Goal: Task Accomplishment & Management: Manage account settings

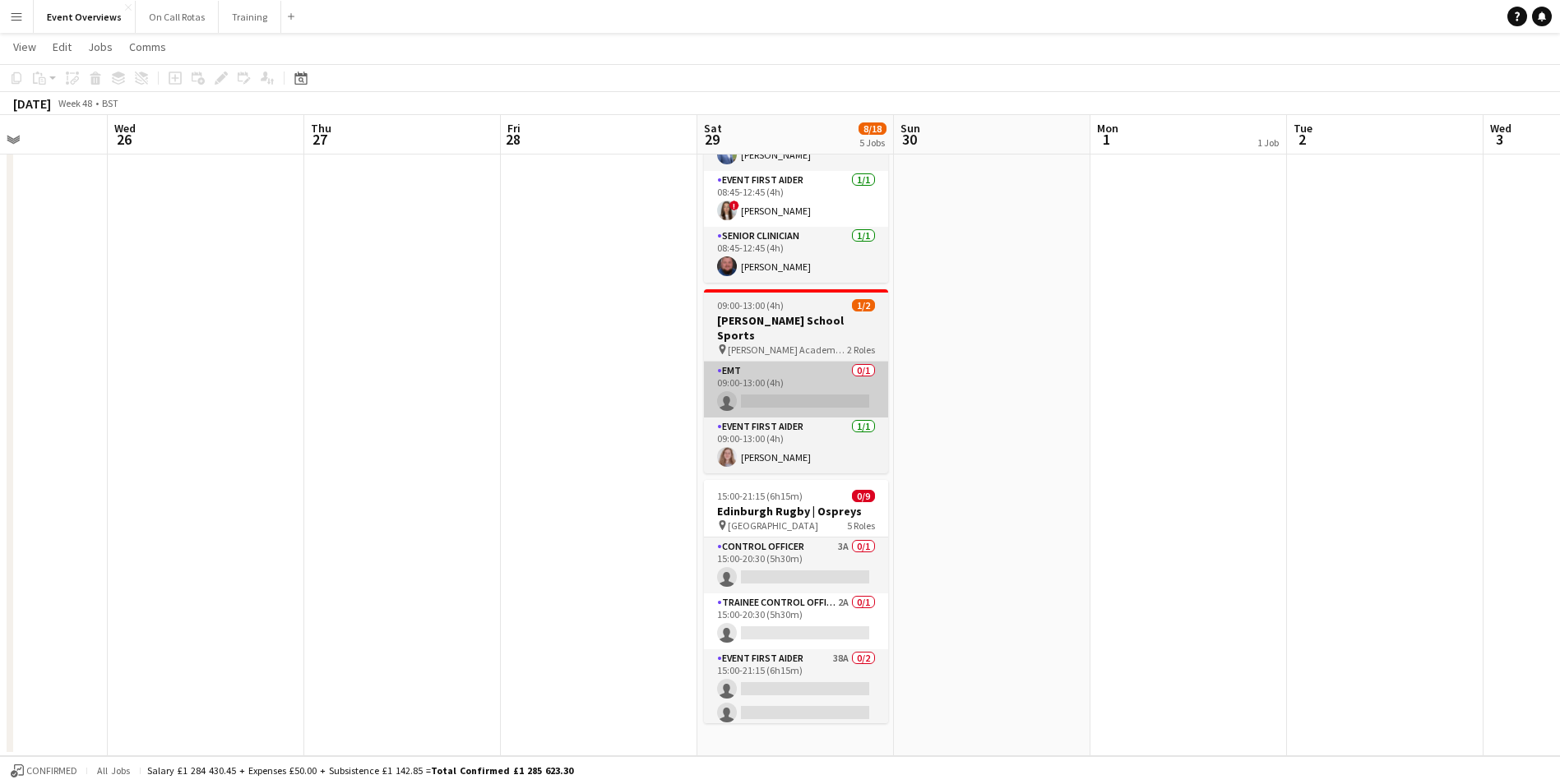
scroll to position [0, 490]
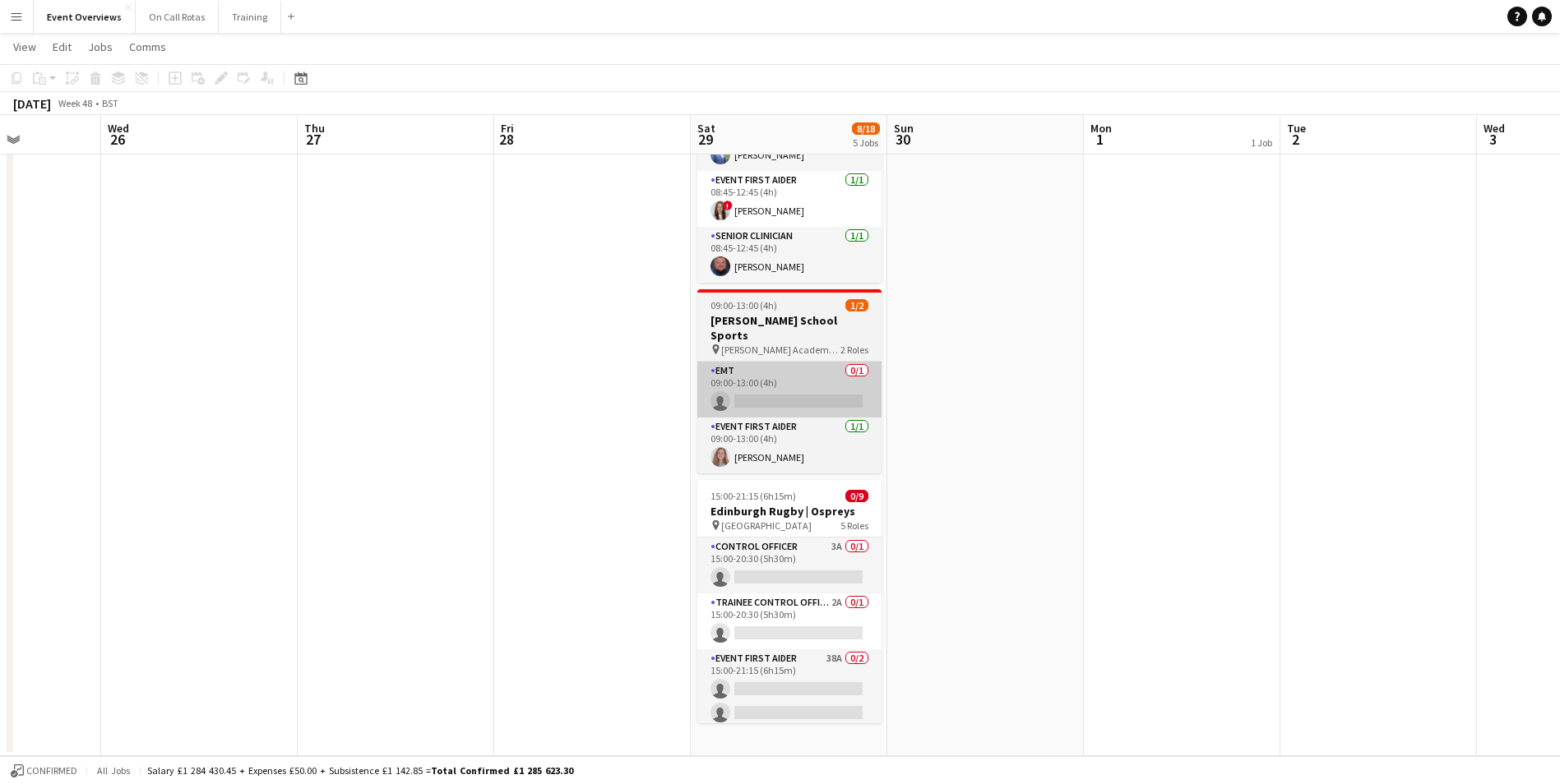
drag, startPoint x: 451, startPoint y: 396, endPoint x: 879, endPoint y: 374, distance: 428.6
click at [955, 367] on app-calendar-viewport "Sun 23 41/46 1 Job Mon 24 Tue 25 Wed 26 Thu 27 Fri 28 Sat 29 8/18 5 Jobs Sun 30…" at bounding box center [780, 157] width 1560 height 1196
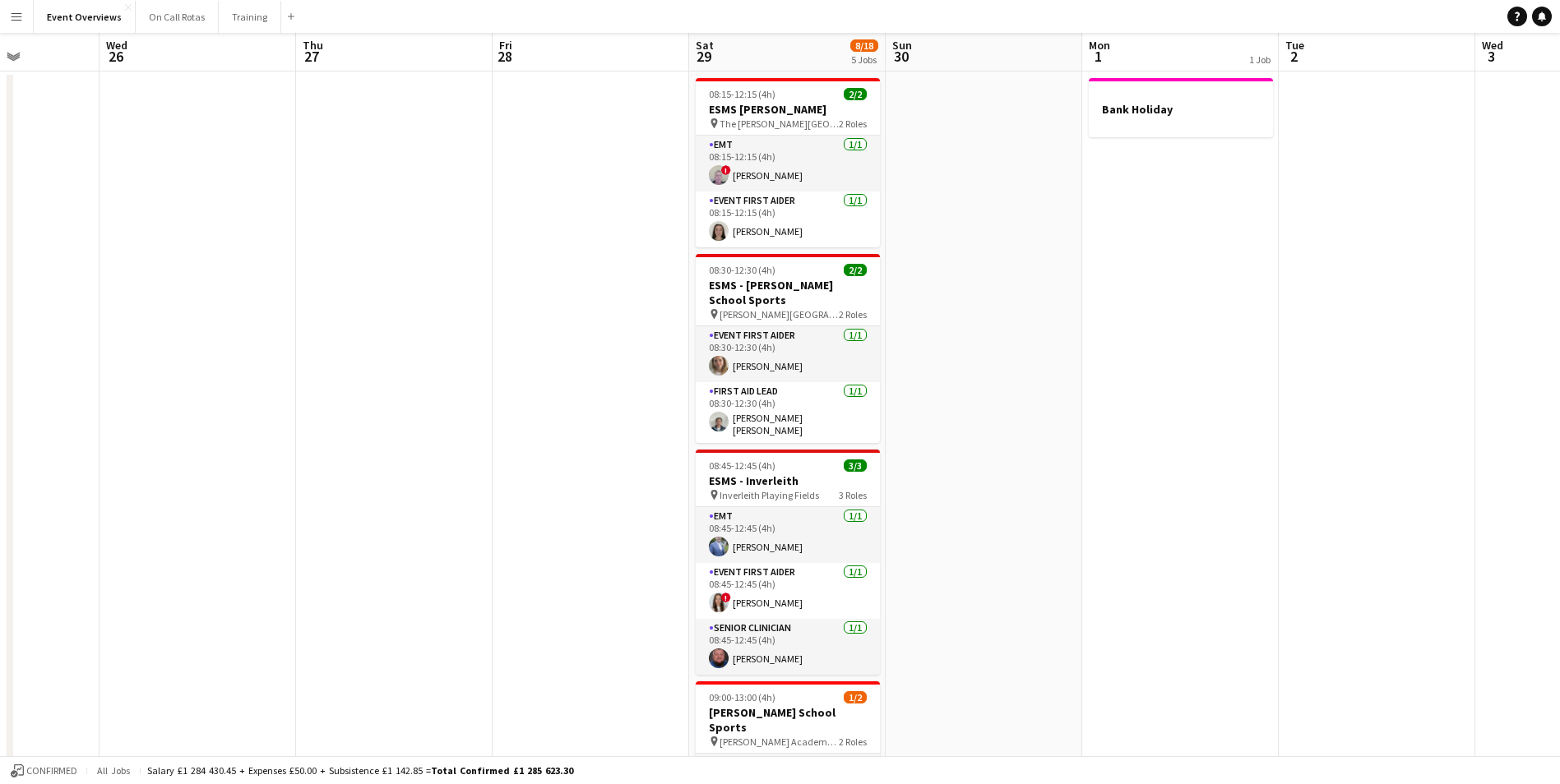
scroll to position [0, 0]
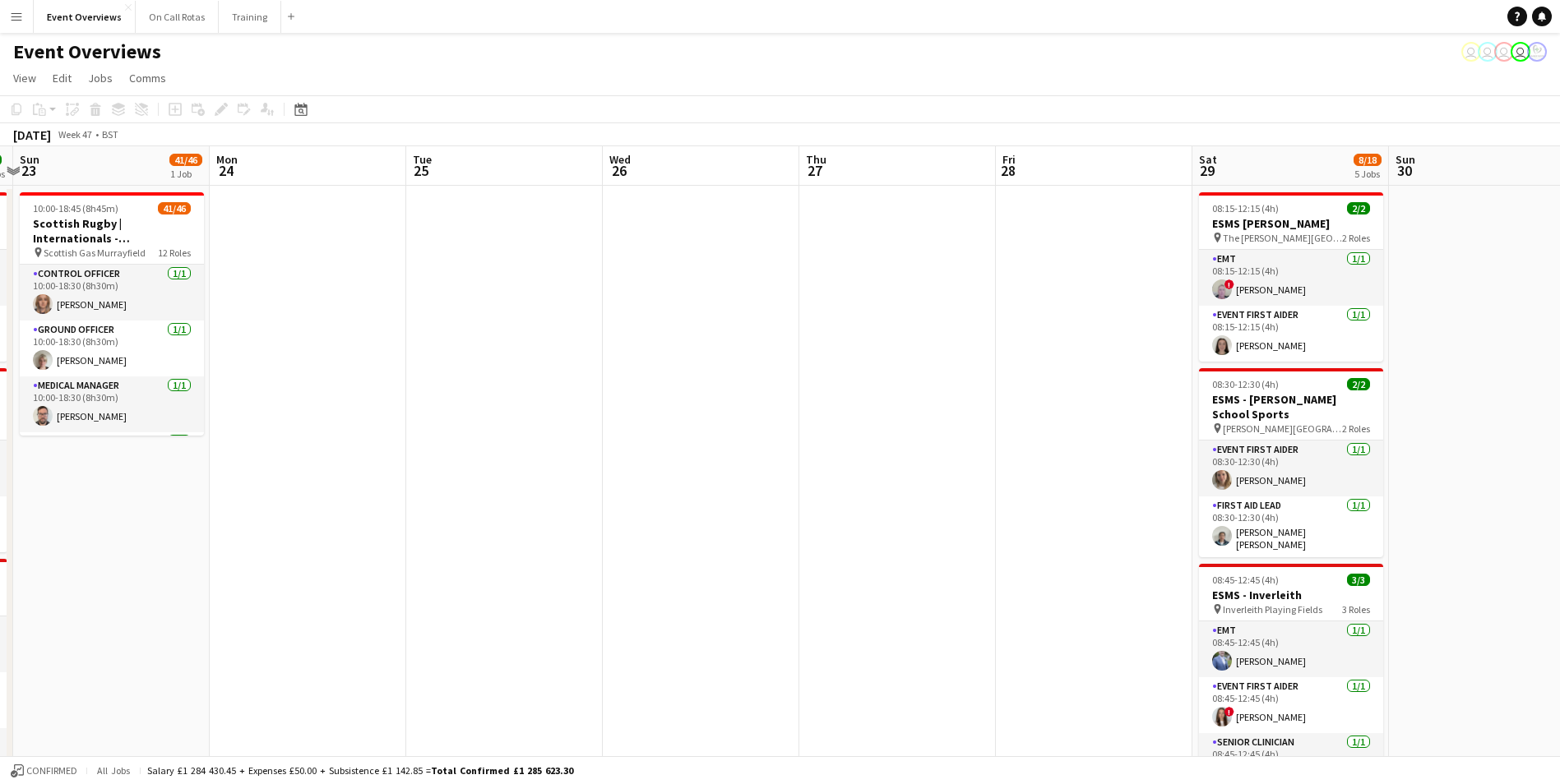
drag, startPoint x: 995, startPoint y: 509, endPoint x: 1498, endPoint y: 431, distance: 509.0
click at [1498, 431] on app-calendar-viewport "Fri 21 Sat 22 9/9 4 Jobs Sun 23 41/46 1 Job Mon 24 Tue 25 Wed 26 Thu 27 Fri 28 …" at bounding box center [780, 703] width 1560 height 1115
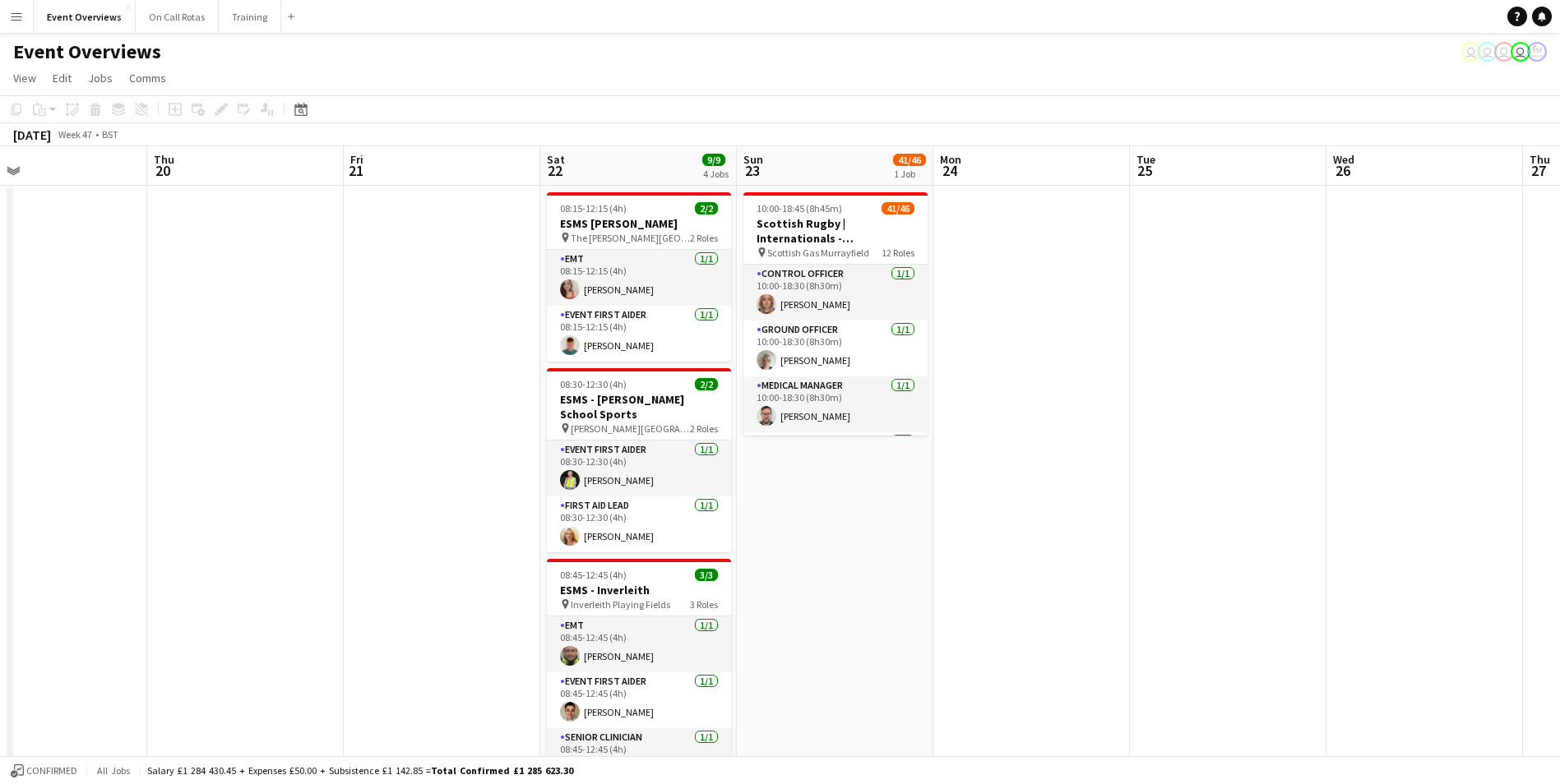
scroll to position [0, 448]
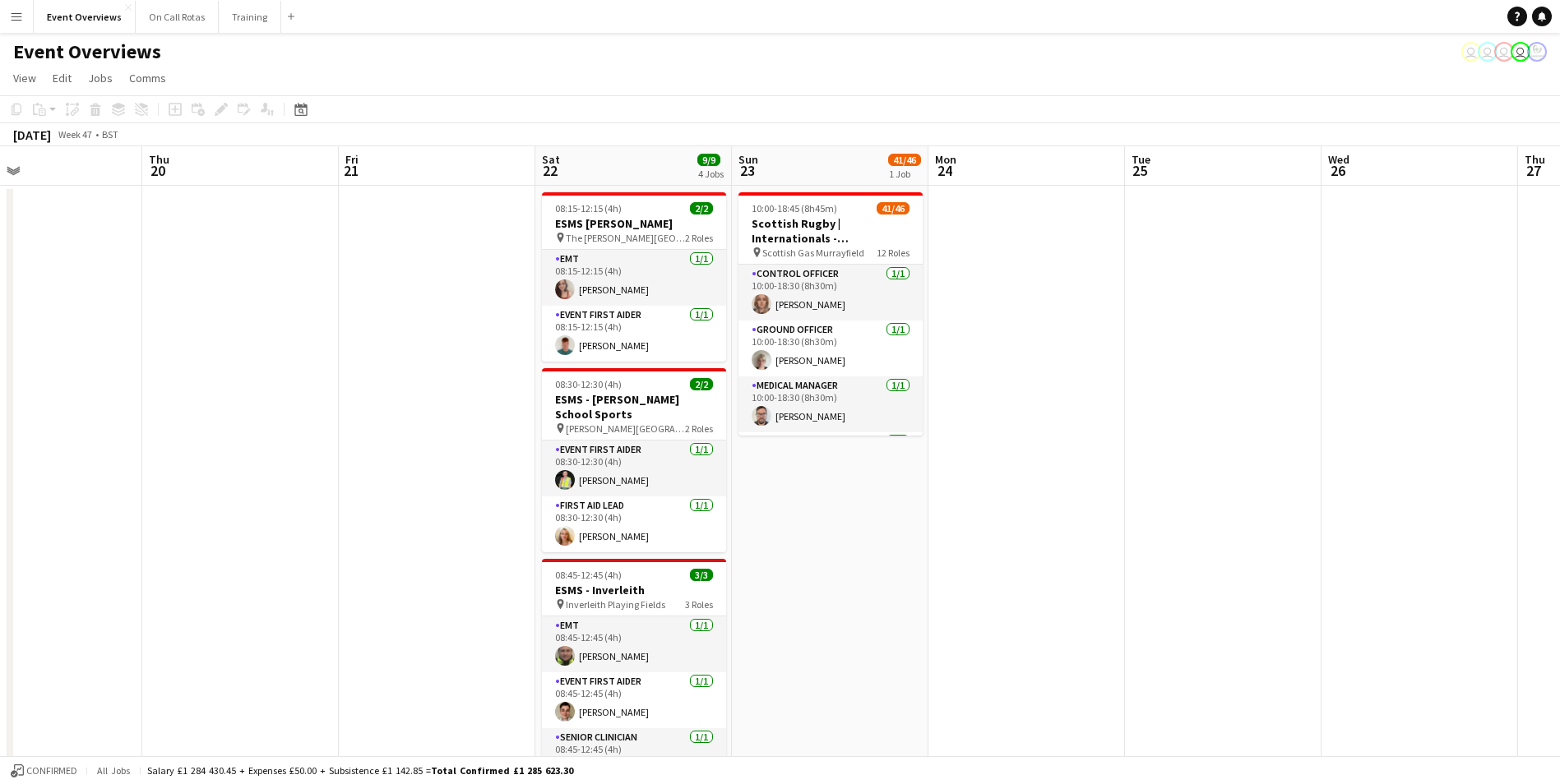
drag, startPoint x: 584, startPoint y: 482, endPoint x: 1300, endPoint y: 396, distance: 721.1
click at [1300, 396] on app-calendar-viewport "Mon 17 Tue 18 Wed 19 Thu 20 Fri 21 Sat 22 9/9 4 Jobs Sun 23 41/46 1 Job Mon 24 …" at bounding box center [780, 703] width 1560 height 1115
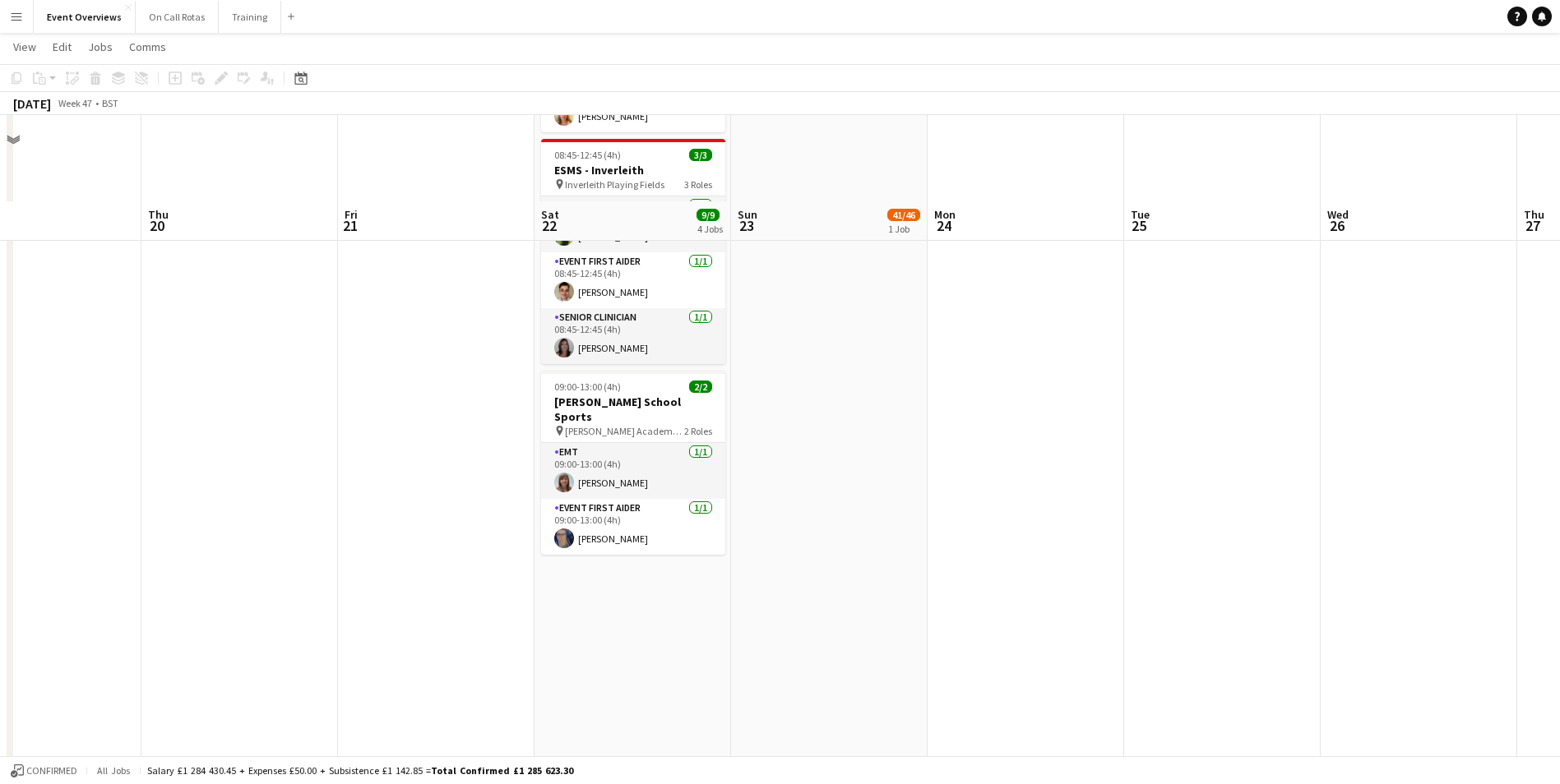
scroll to position [0, 0]
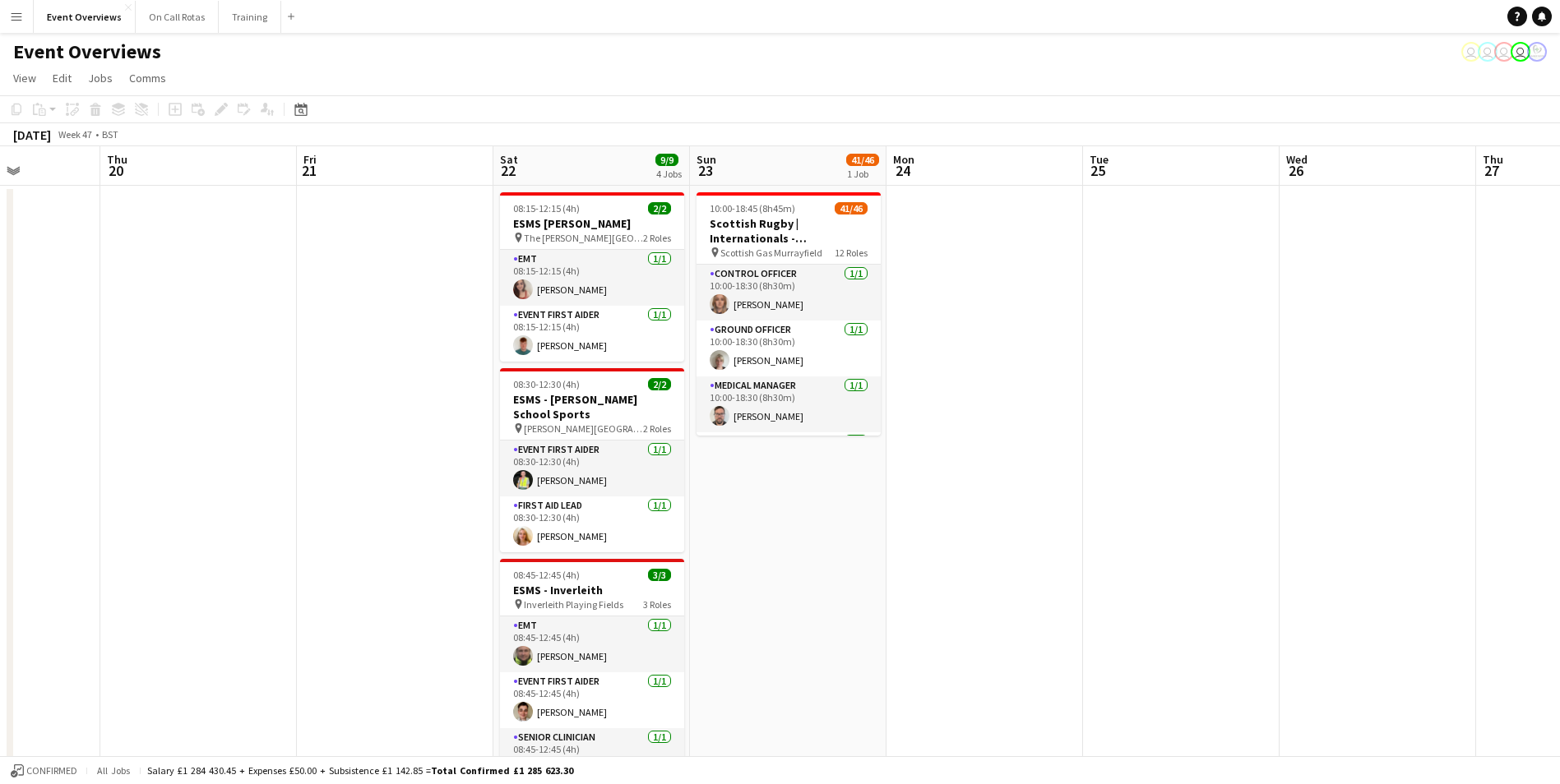
drag, startPoint x: 929, startPoint y: 474, endPoint x: 1281, endPoint y: 446, distance: 353.1
click at [1281, 446] on app-calendar-viewport "Mon 17 Tue 18 Wed 19 Thu 20 Fri 21 Sat 22 9/9 4 Jobs Sun 23 41/46 1 Job Mon 24 …" at bounding box center [780, 703] width 1560 height 1115
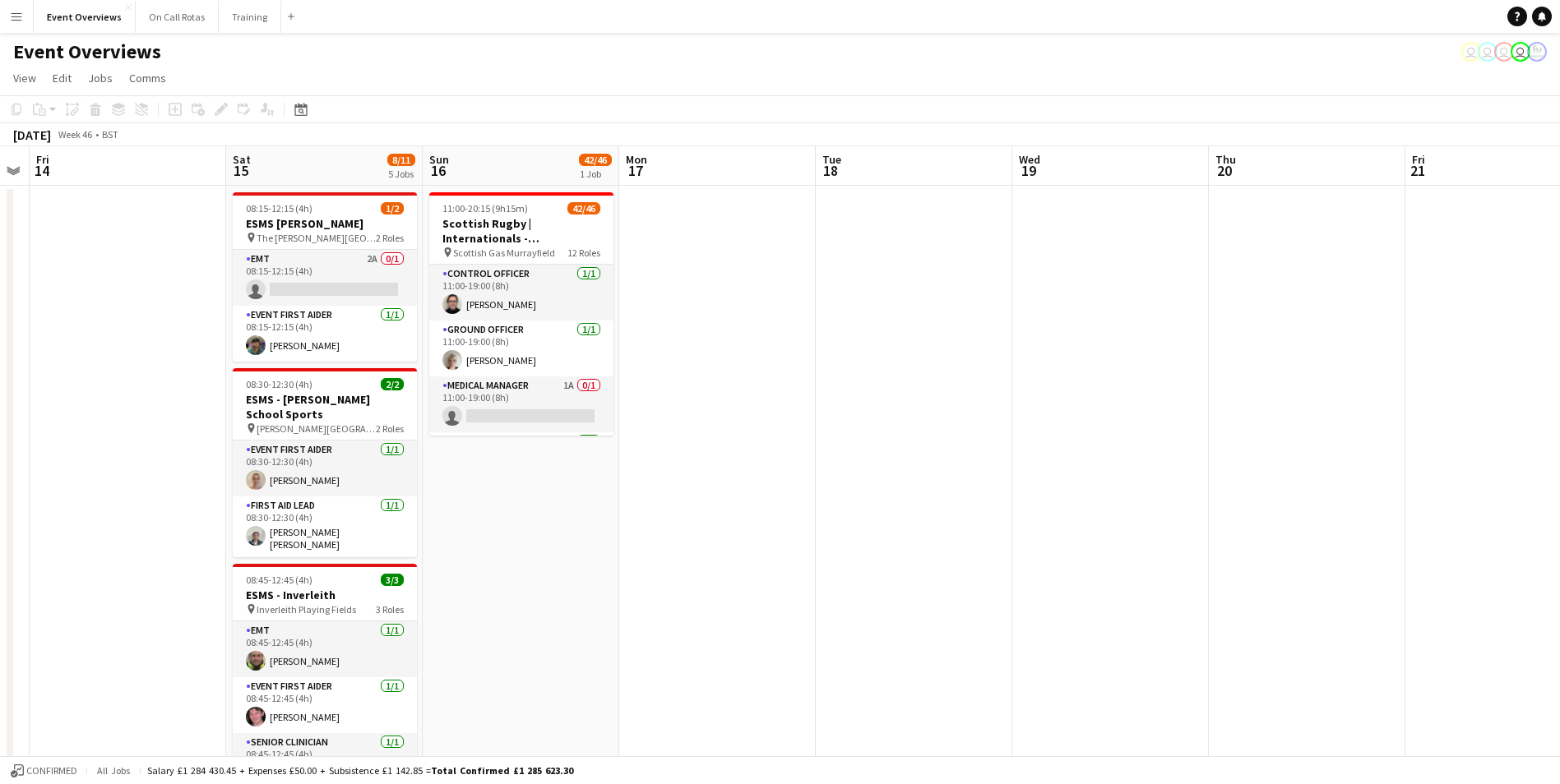
scroll to position [0, 420]
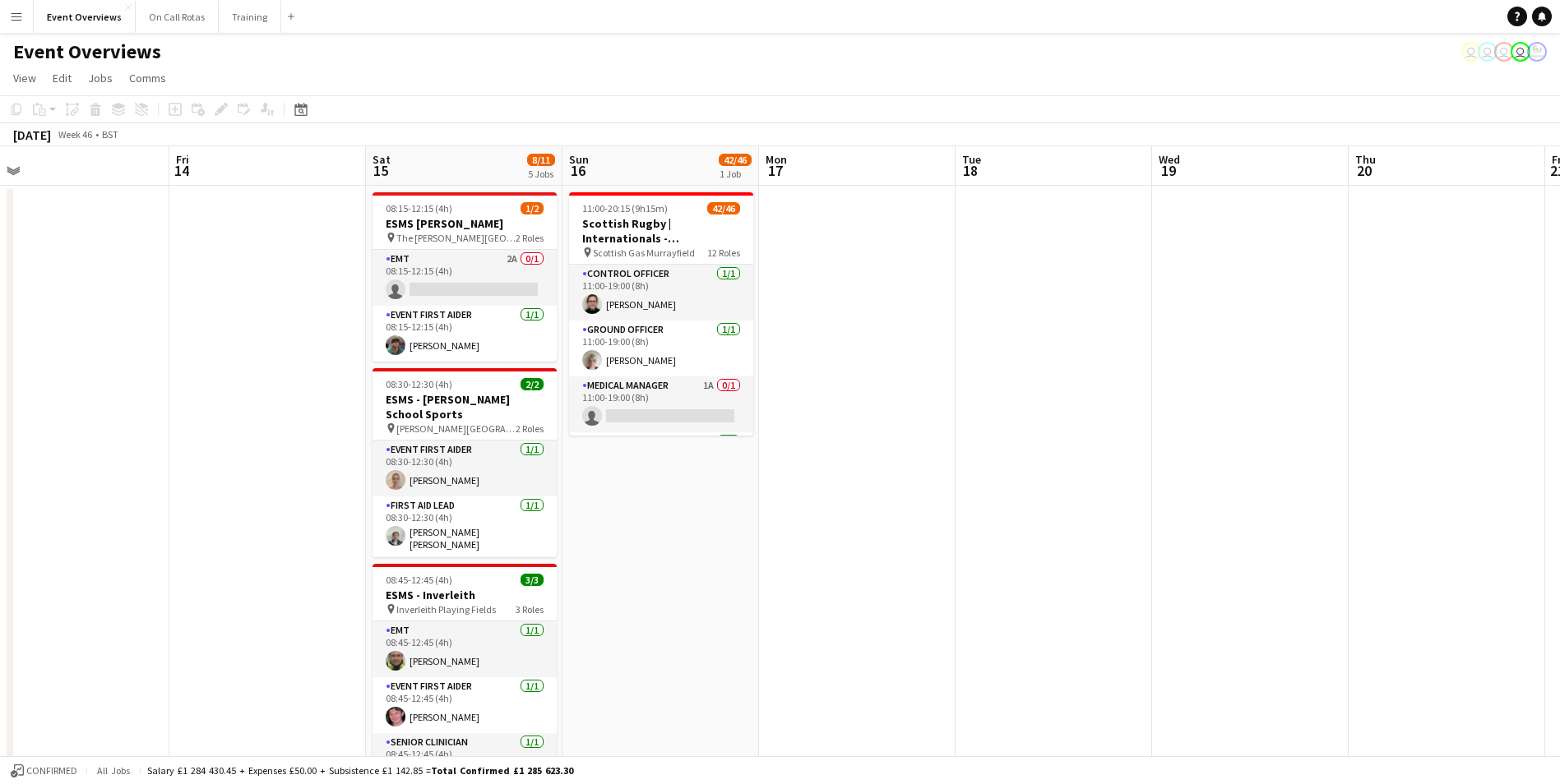
drag, startPoint x: 194, startPoint y: 450, endPoint x: 1050, endPoint y: 392, distance: 858.0
click at [1050, 392] on app-calendar-viewport "Tue 11 Wed 12 Thu 13 Fri 14 Sat 15 8/11 5 Jobs Sun 16 42/46 1 Job Mon 17 Tue 18…" at bounding box center [780, 703] width 1560 height 1115
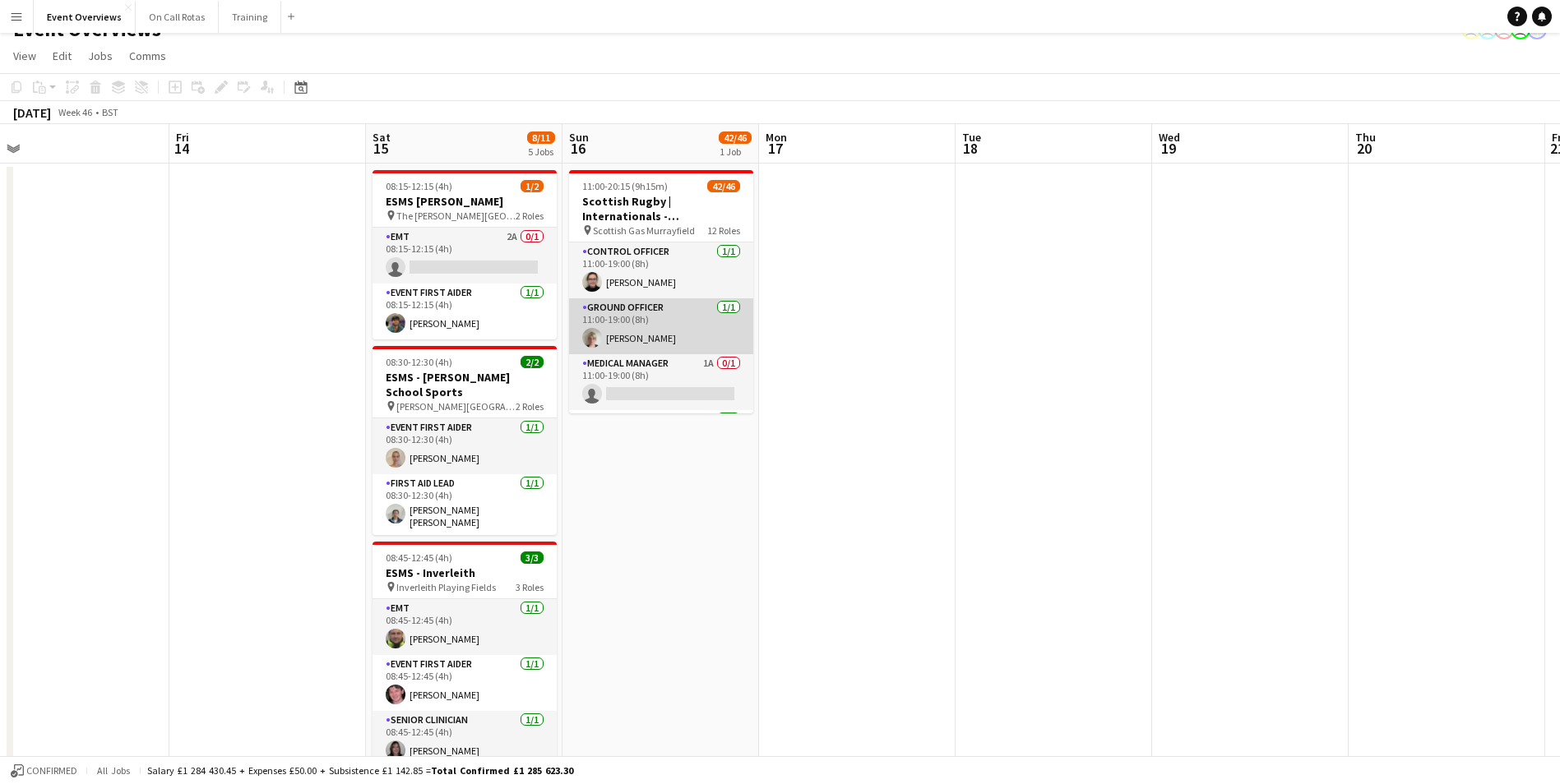
scroll to position [0, 0]
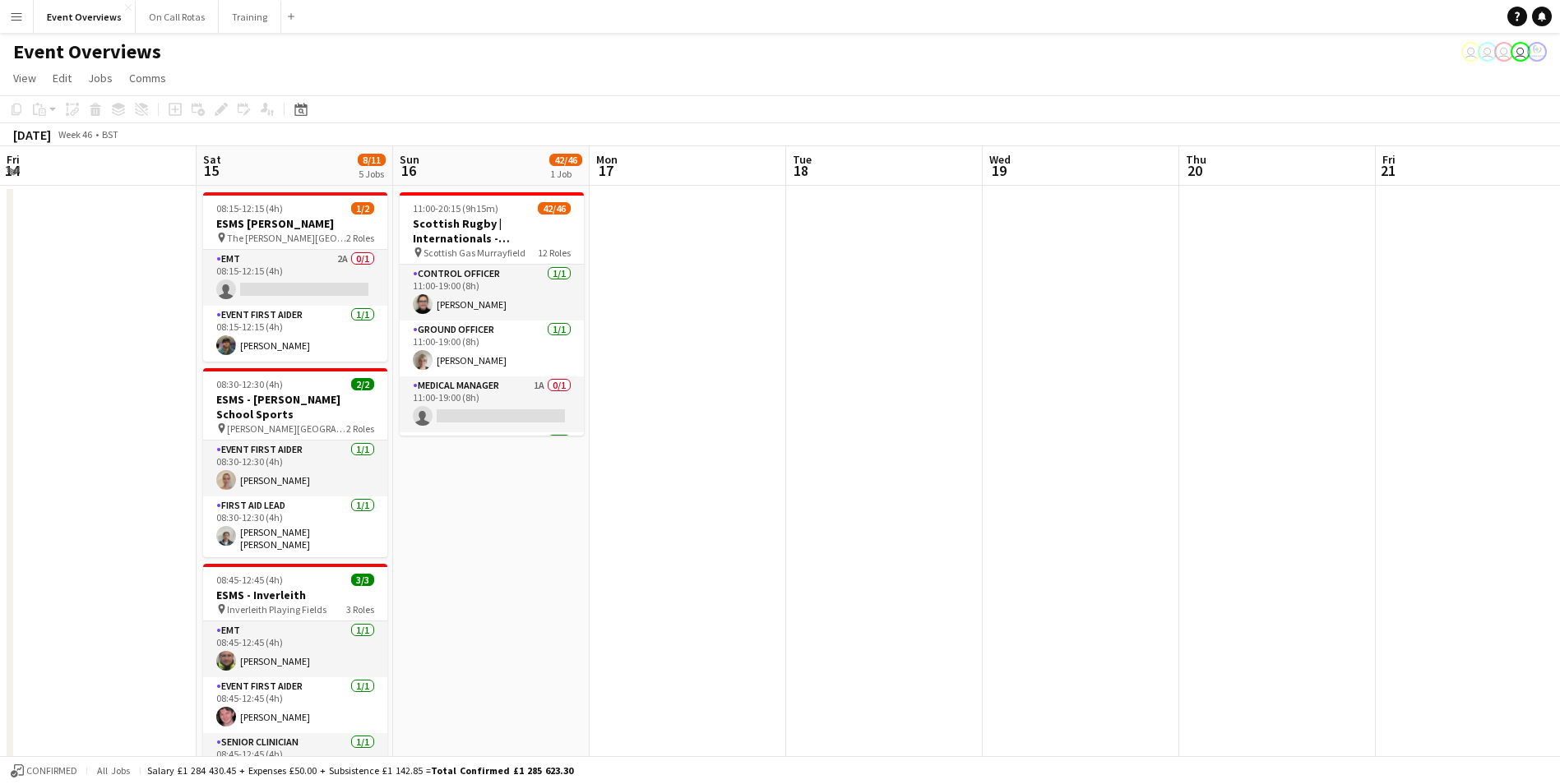
drag, startPoint x: 1014, startPoint y: 540, endPoint x: 845, endPoint y: 445, distance: 193.9
click at [845, 445] on app-calendar-viewport "Wed 12 Thu 13 Fri 14 Sat 15 8/11 5 Jobs Sun 16 42/46 1 Job Mon 17 Tue 18 Wed 19…" at bounding box center [780, 703] width 1560 height 1115
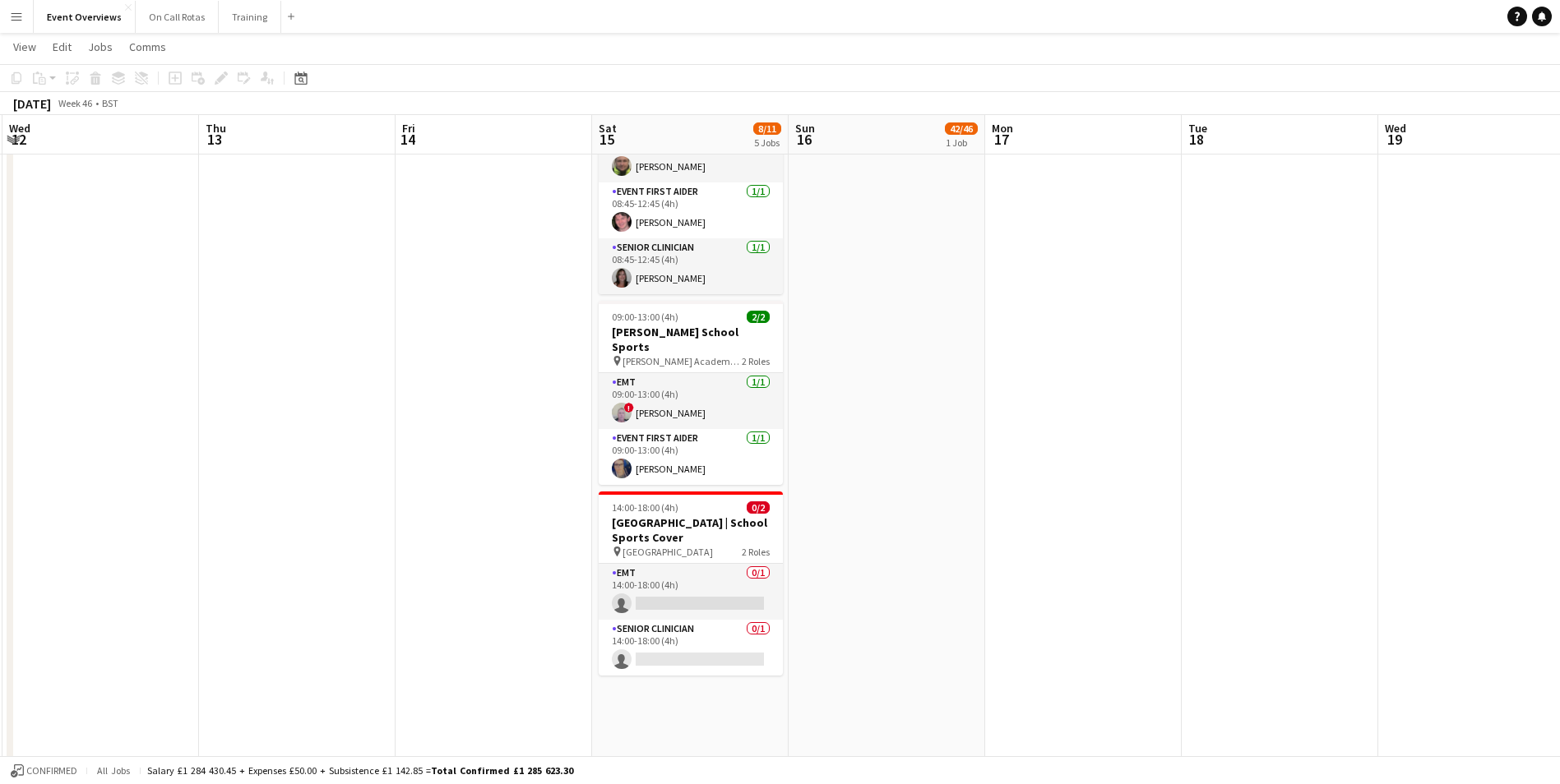
scroll to position [0, 429]
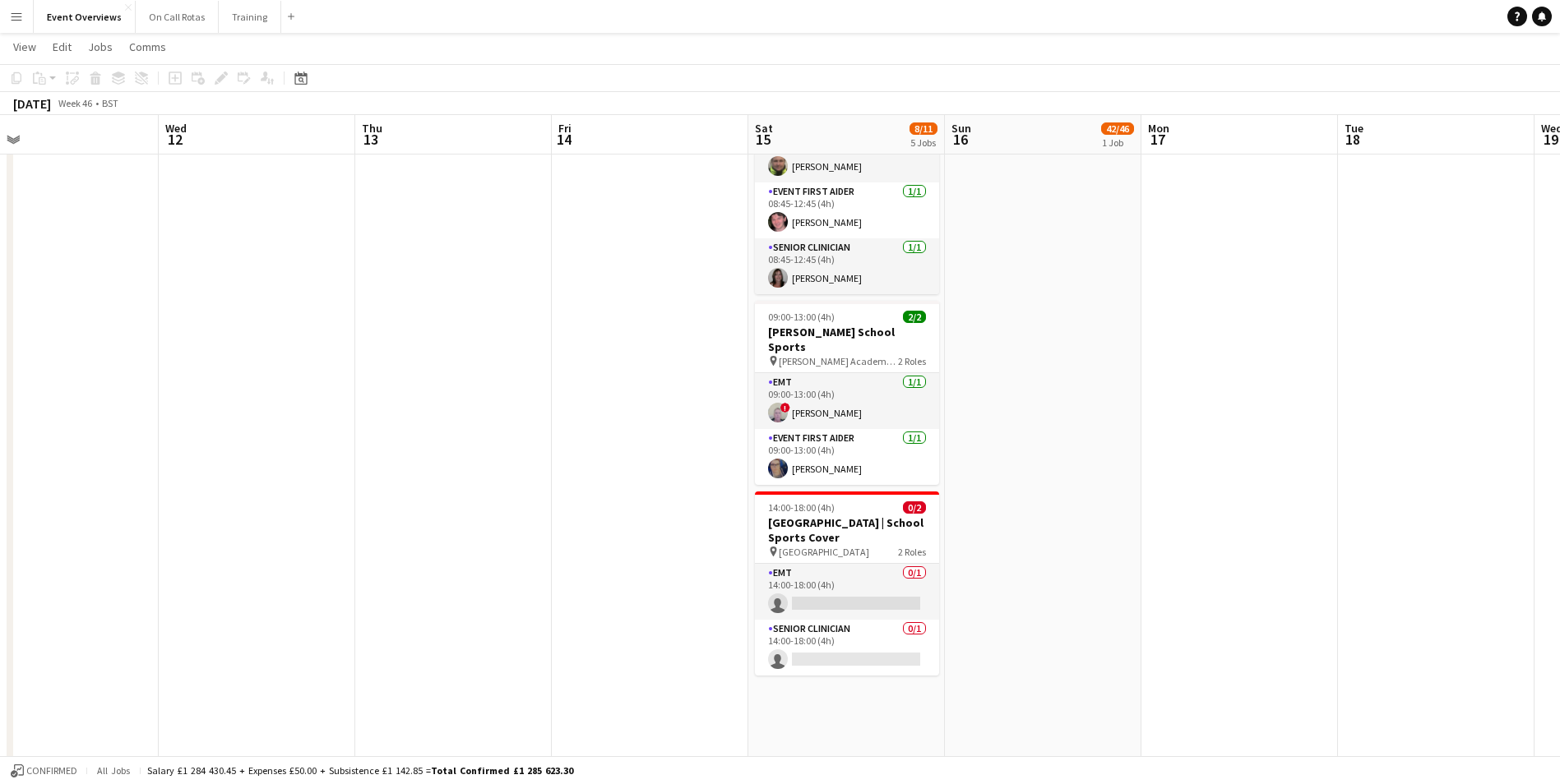
drag, startPoint x: 37, startPoint y: 537, endPoint x: 748, endPoint y: 446, distance: 716.8
click at [756, 446] on app-calendar-viewport "Sun 9 Mon 10 Tue 11 Wed 12 Thu 13 Fri 14 Sat 15 8/11 5 Jobs Sun 16 42/46 1 Job …" at bounding box center [780, 169] width 1560 height 1196
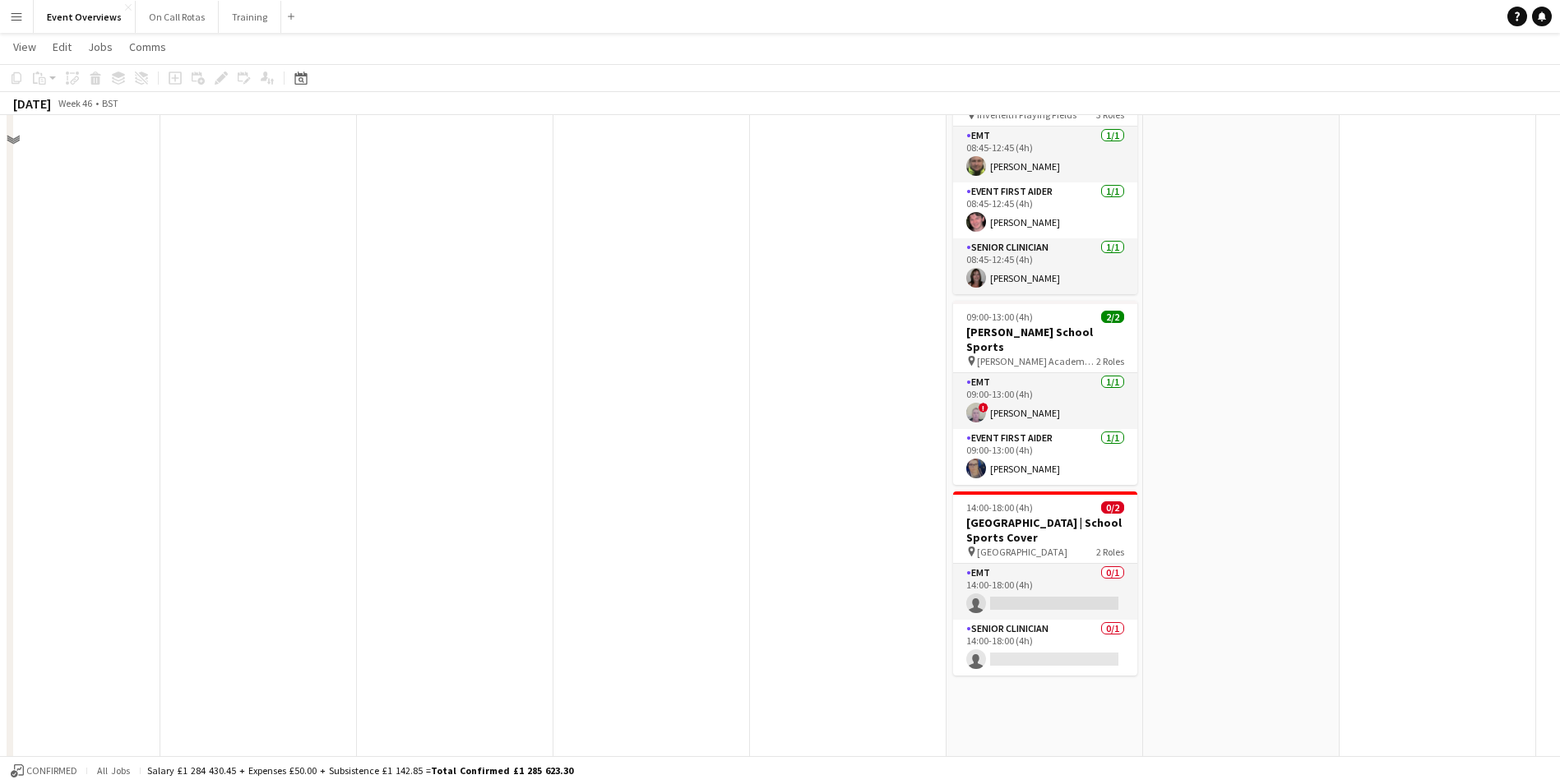
scroll to position [0, 0]
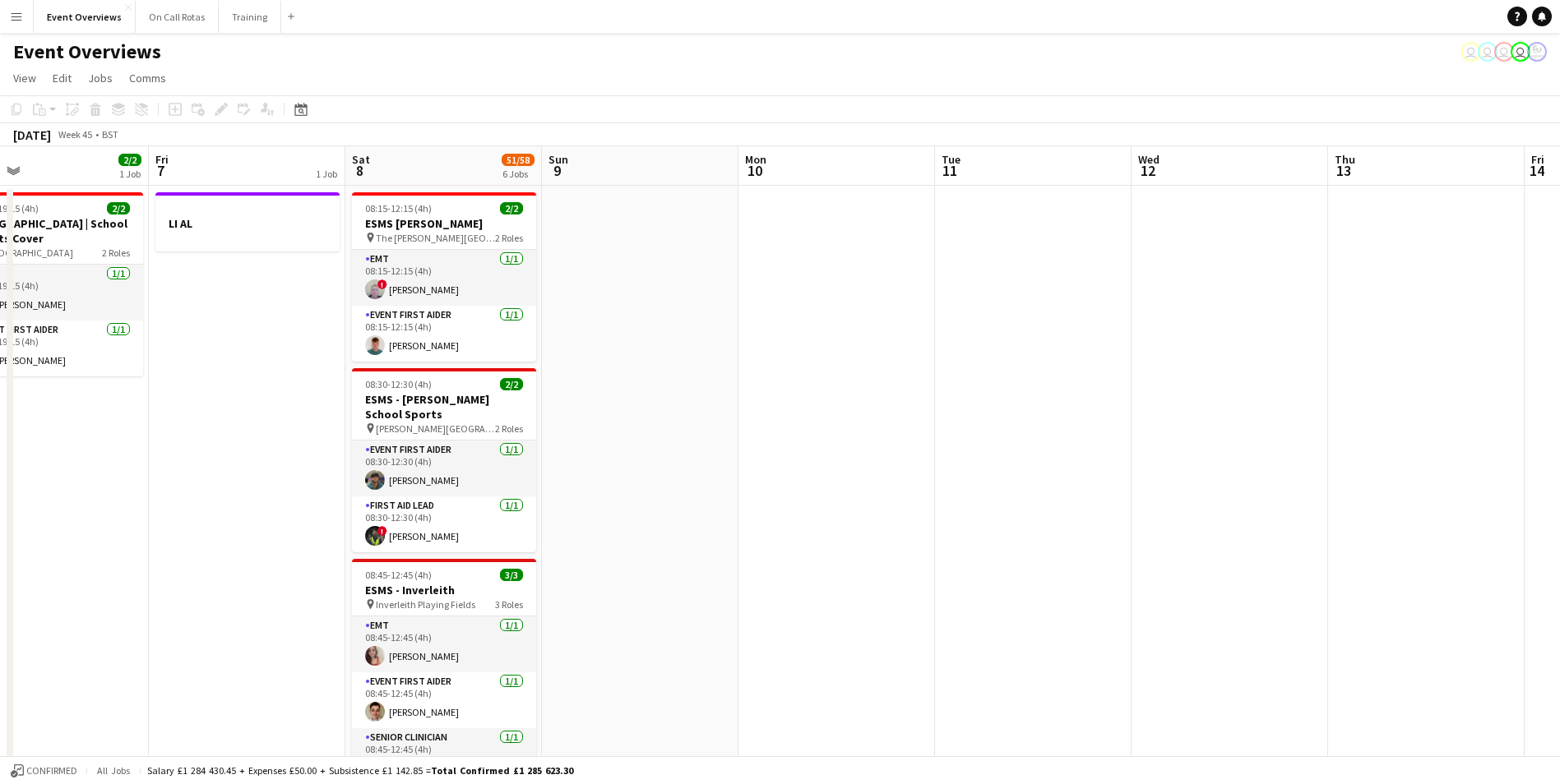
drag, startPoint x: 288, startPoint y: 456, endPoint x: 736, endPoint y: 321, distance: 467.9
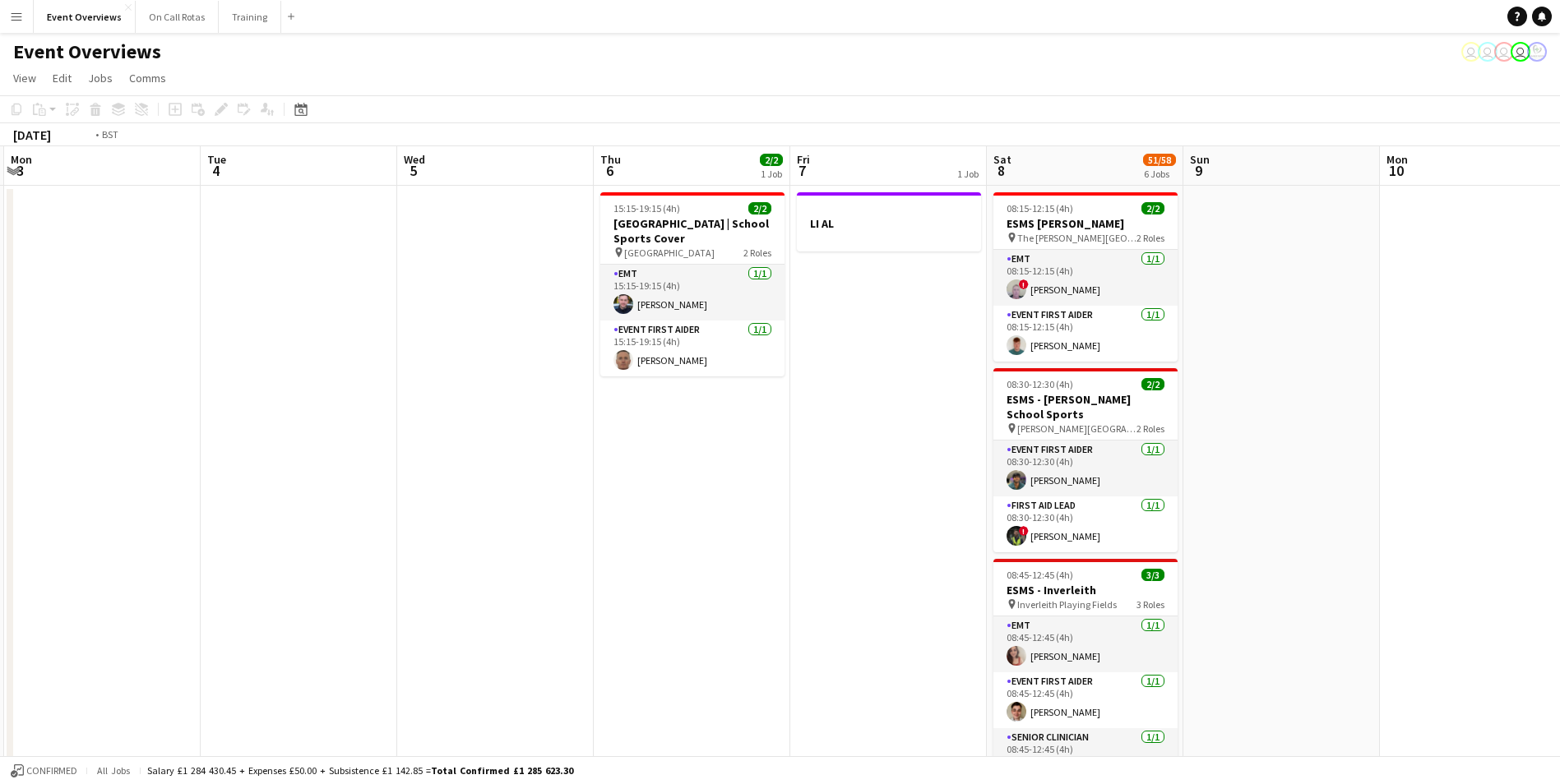
drag, startPoint x: 175, startPoint y: 346, endPoint x: 1147, endPoint y: 299, distance: 973.1
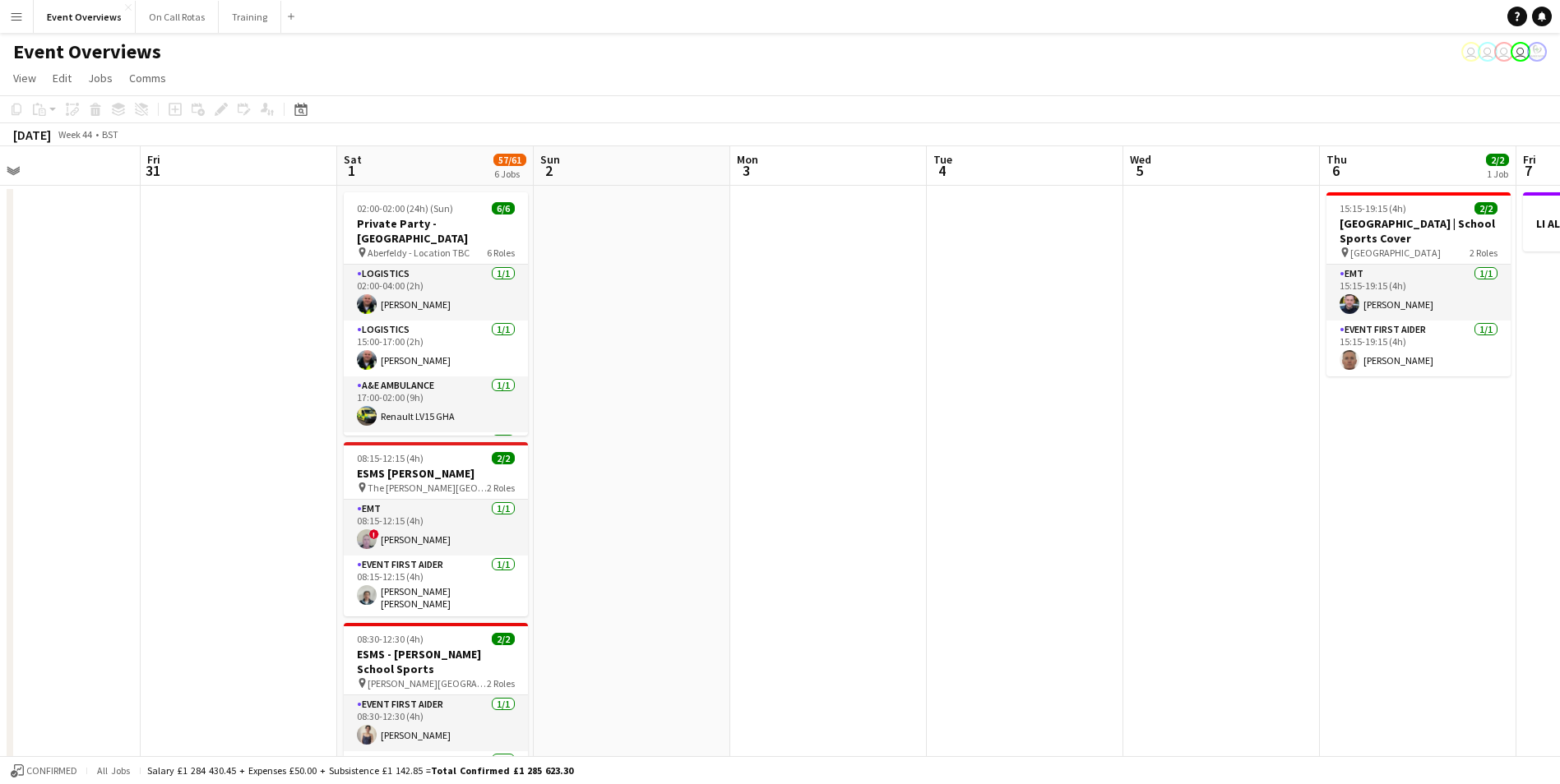
drag, startPoint x: 813, startPoint y: 278, endPoint x: 731, endPoint y: 279, distance: 82.0
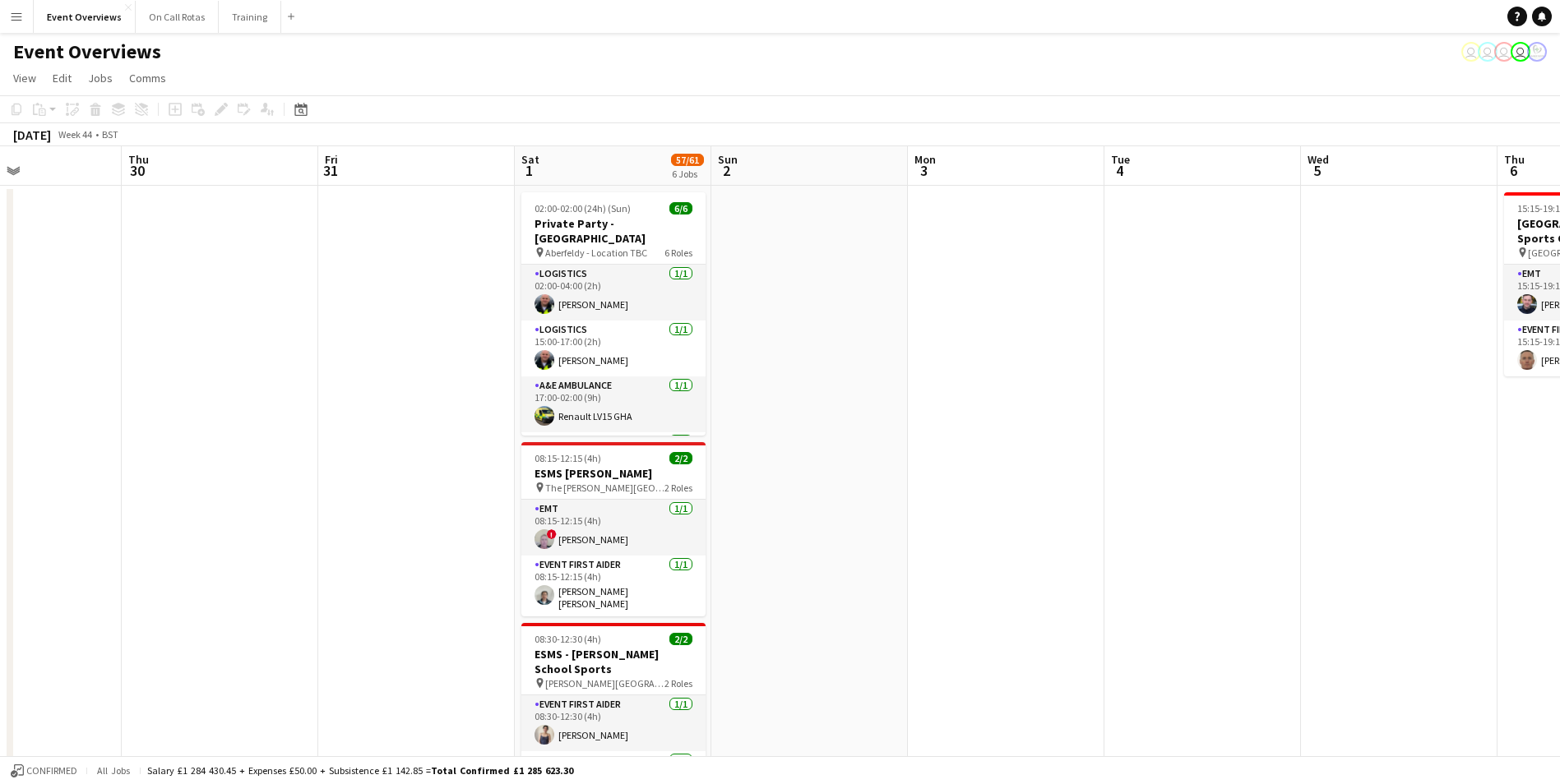
drag, startPoint x: 385, startPoint y: 321, endPoint x: 737, endPoint y: 253, distance: 358.5
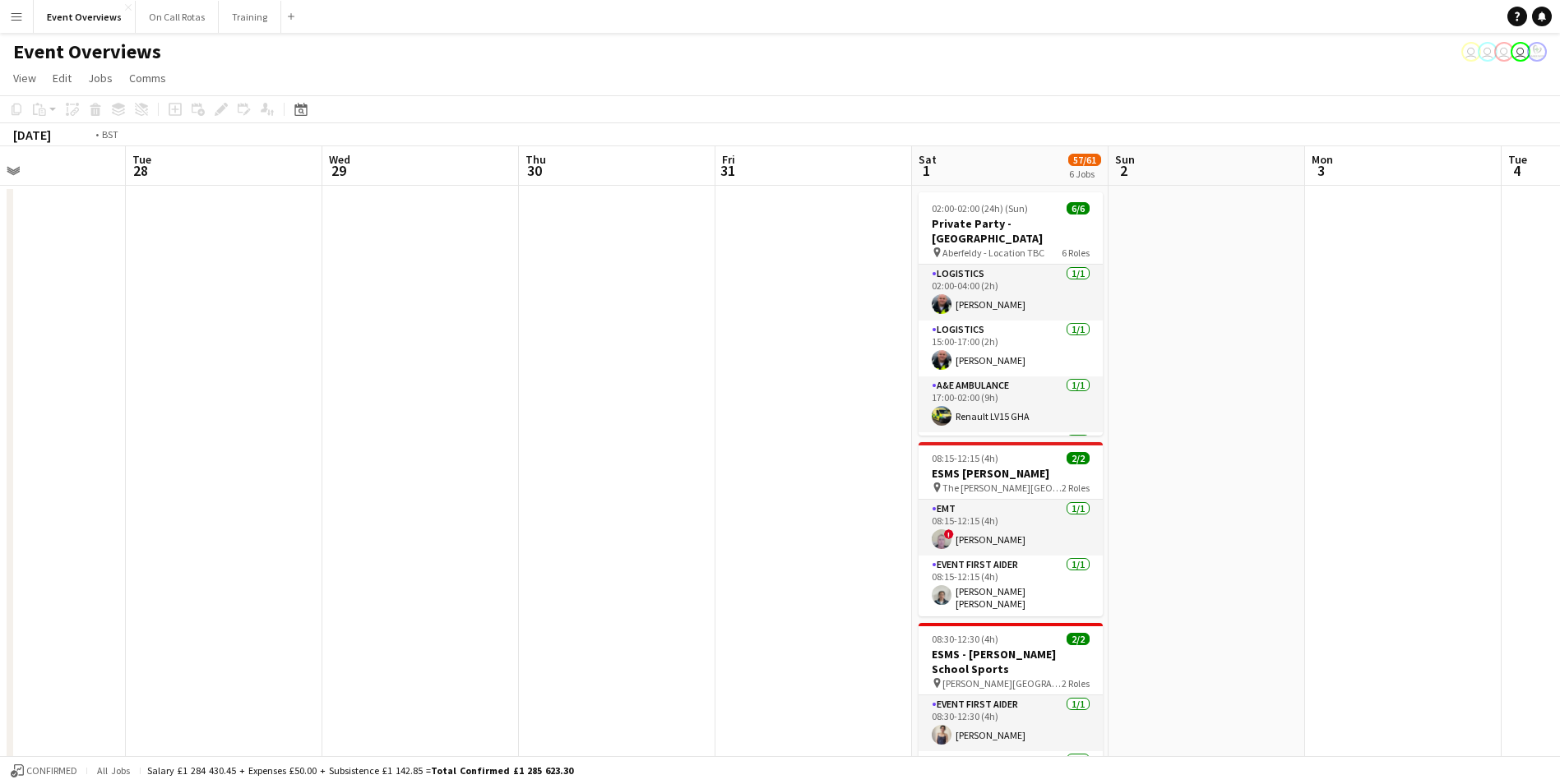
drag, startPoint x: 363, startPoint y: 324, endPoint x: 856, endPoint y: 223, distance: 503.2
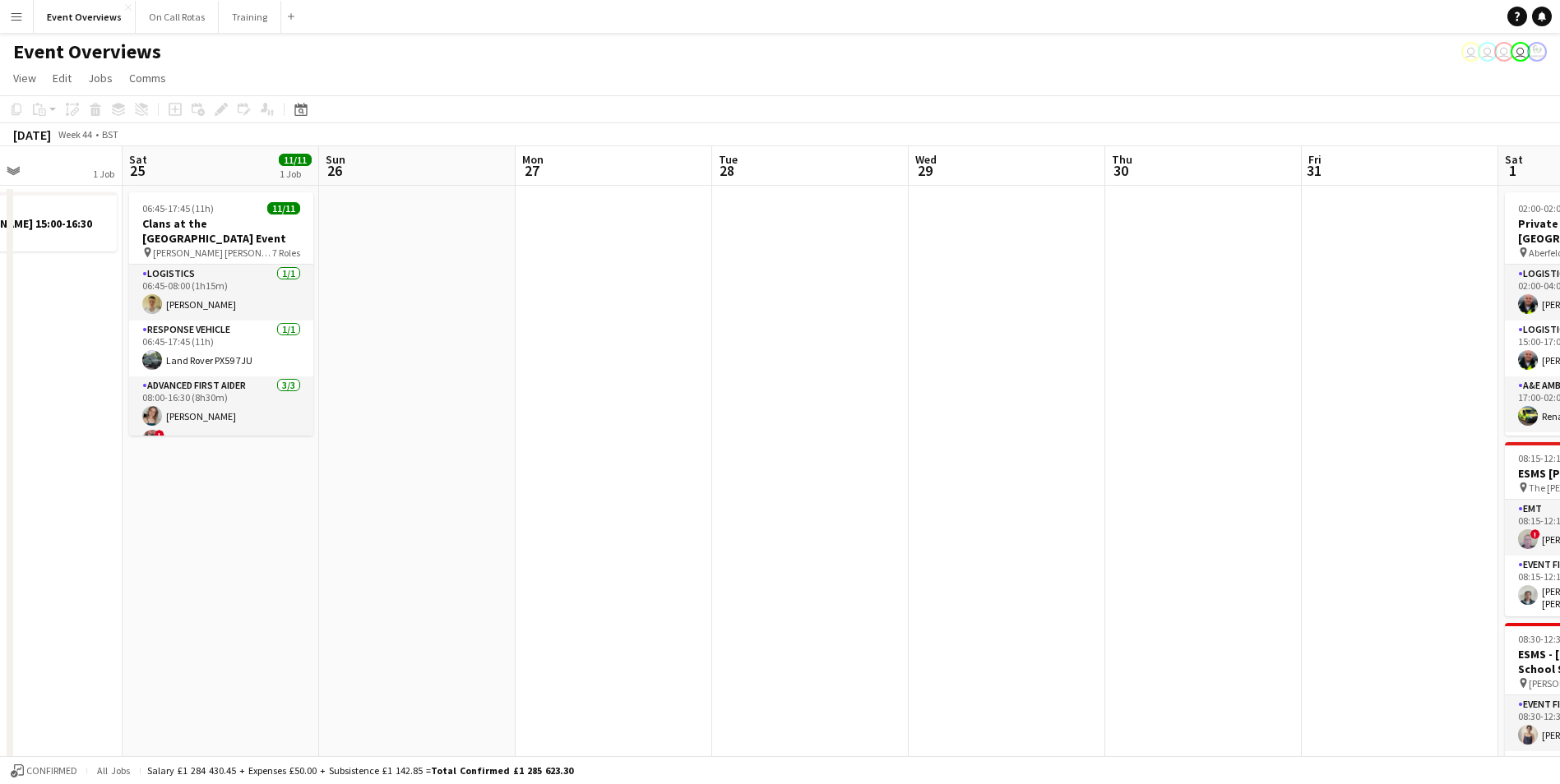
drag, startPoint x: 819, startPoint y: 214, endPoint x: 1026, endPoint y: 178, distance: 210.1
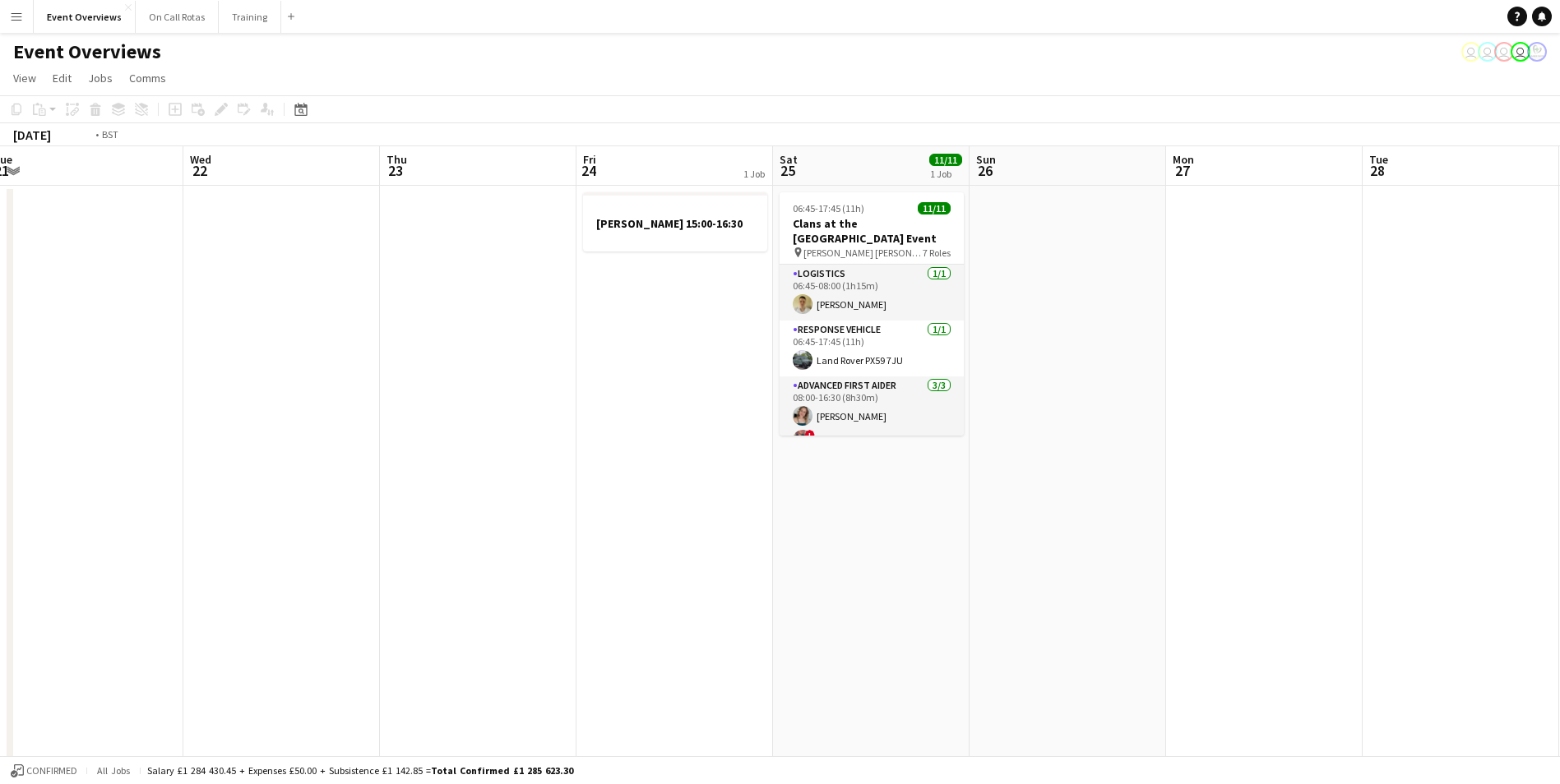
drag, startPoint x: 545, startPoint y: 270, endPoint x: 776, endPoint y: 231, distance: 234.3
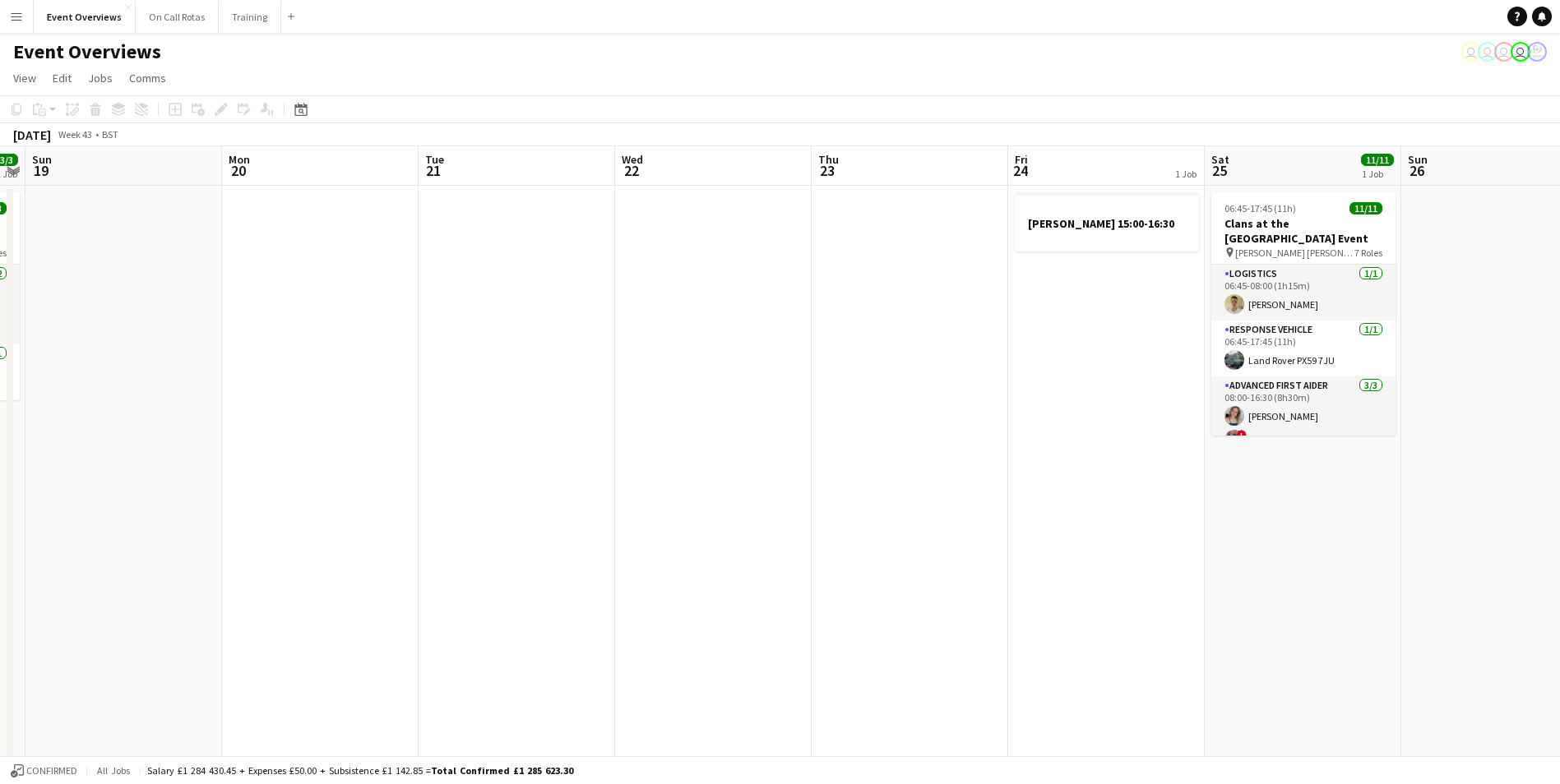
drag, startPoint x: 540, startPoint y: 258, endPoint x: 735, endPoint y: 225, distance: 197.8
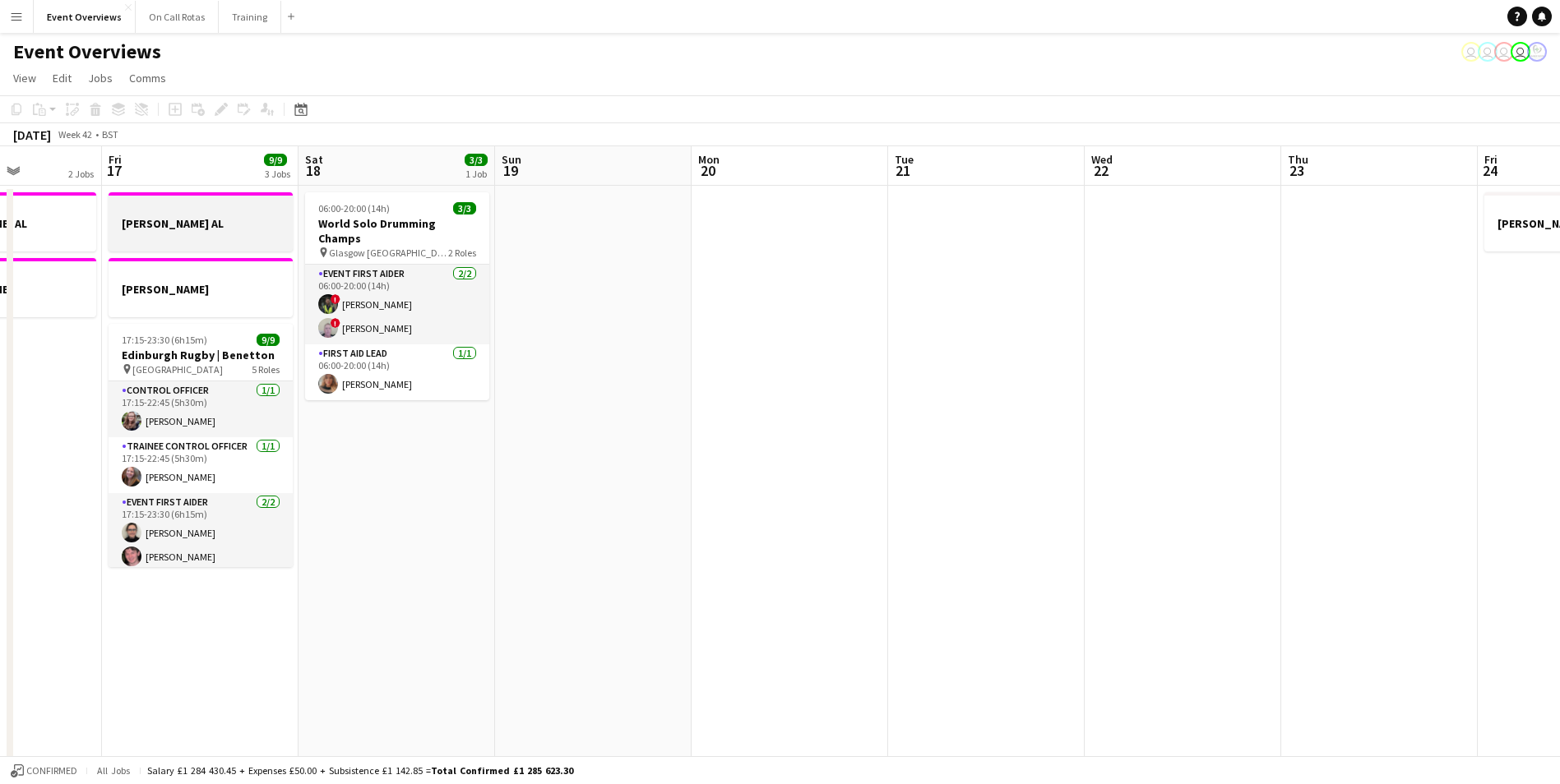
drag, startPoint x: 636, startPoint y: 234, endPoint x: 821, endPoint y: 204, distance: 187.4
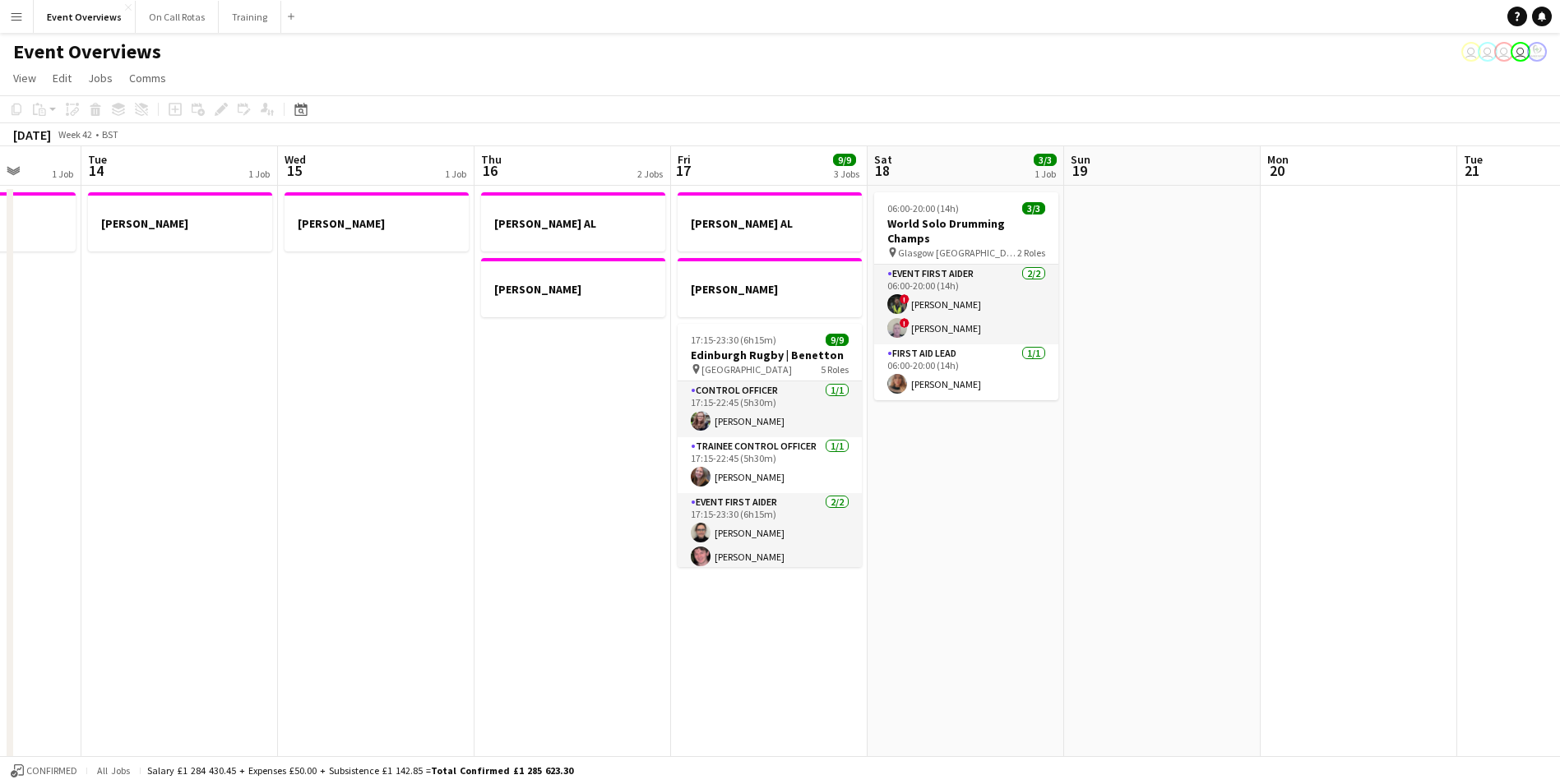
scroll to position [0, 423]
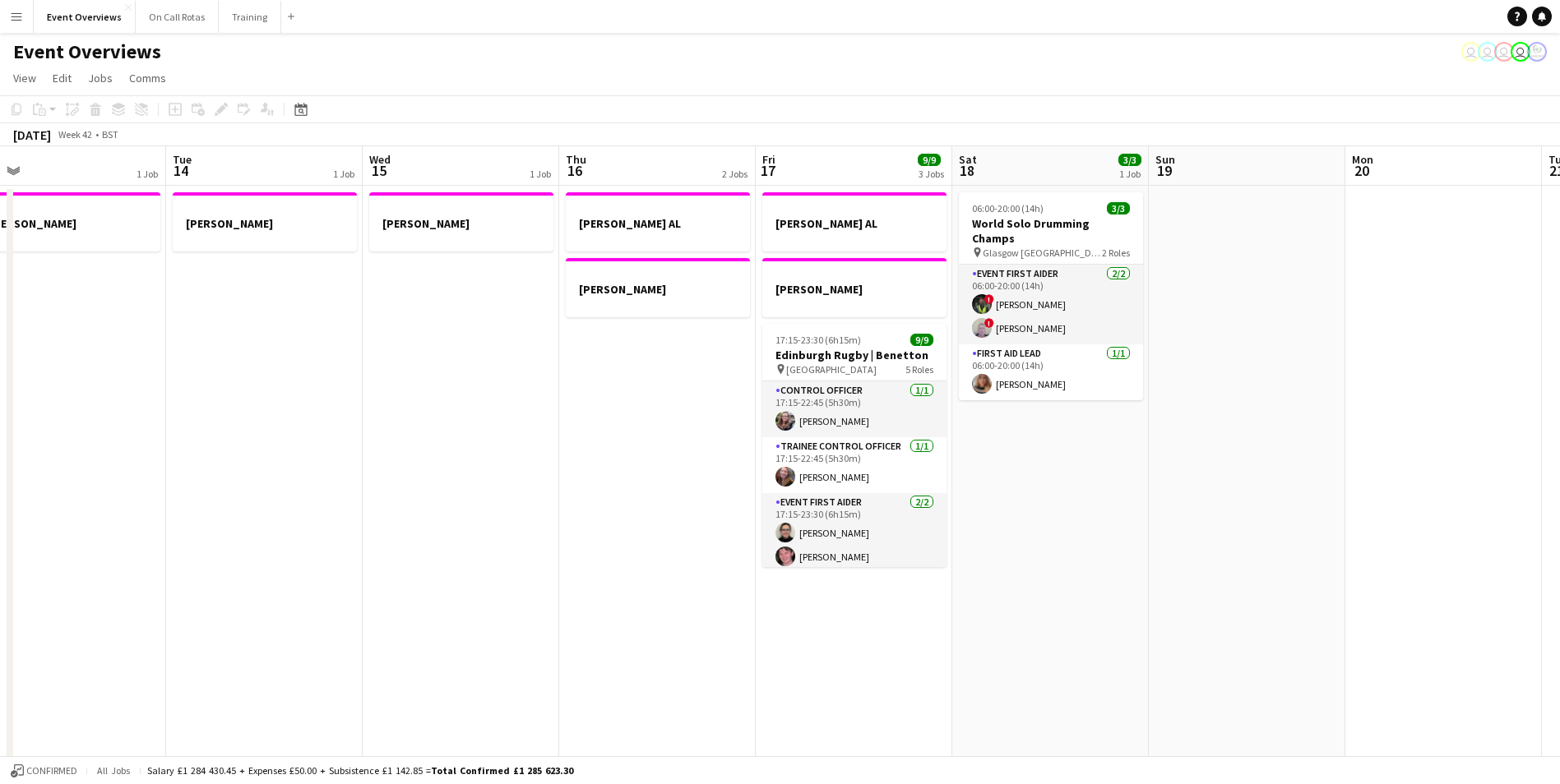
drag, startPoint x: 302, startPoint y: 436, endPoint x: 387, endPoint y: 440, distance: 85.1
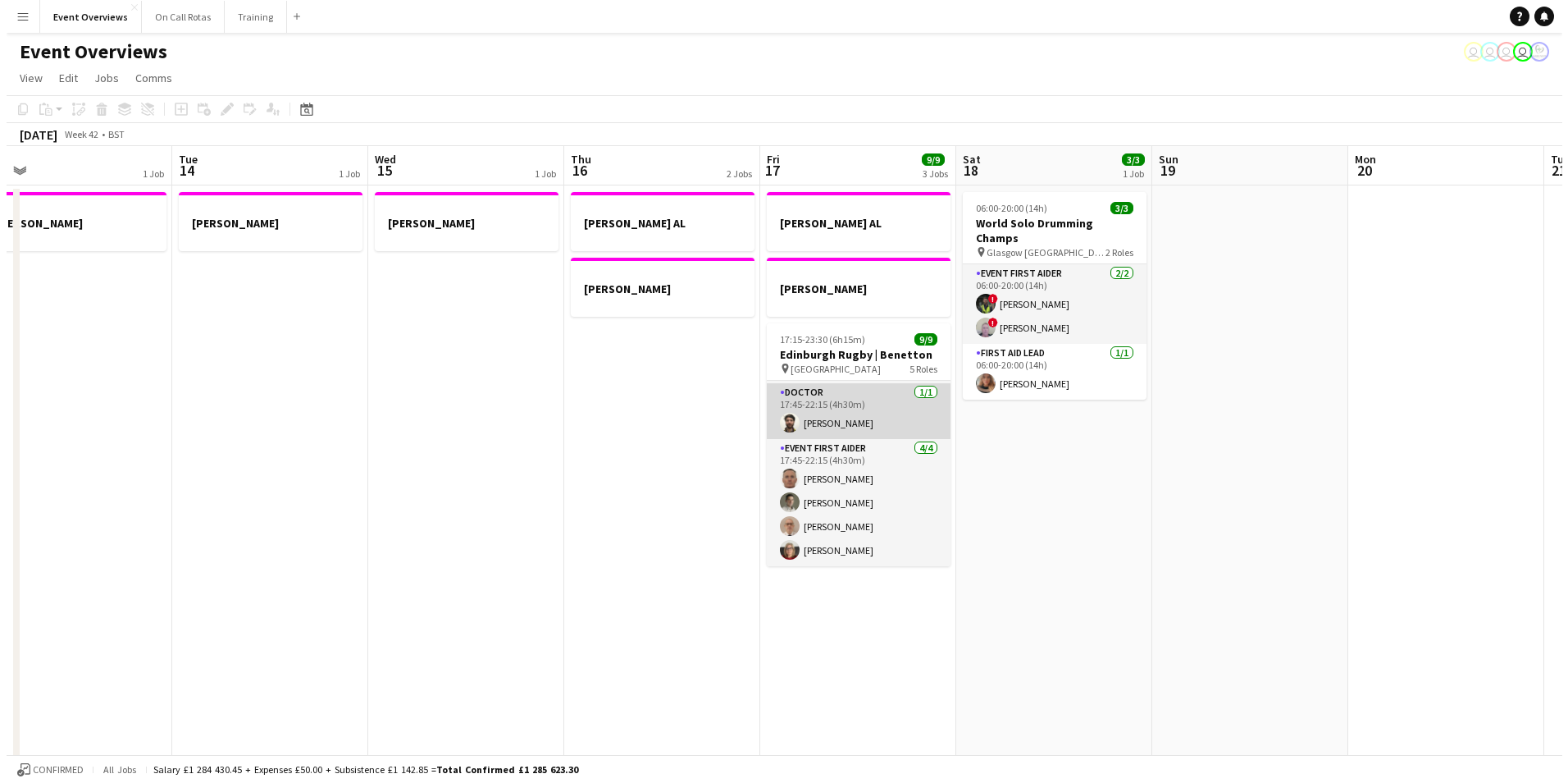
scroll to position [0, 0]
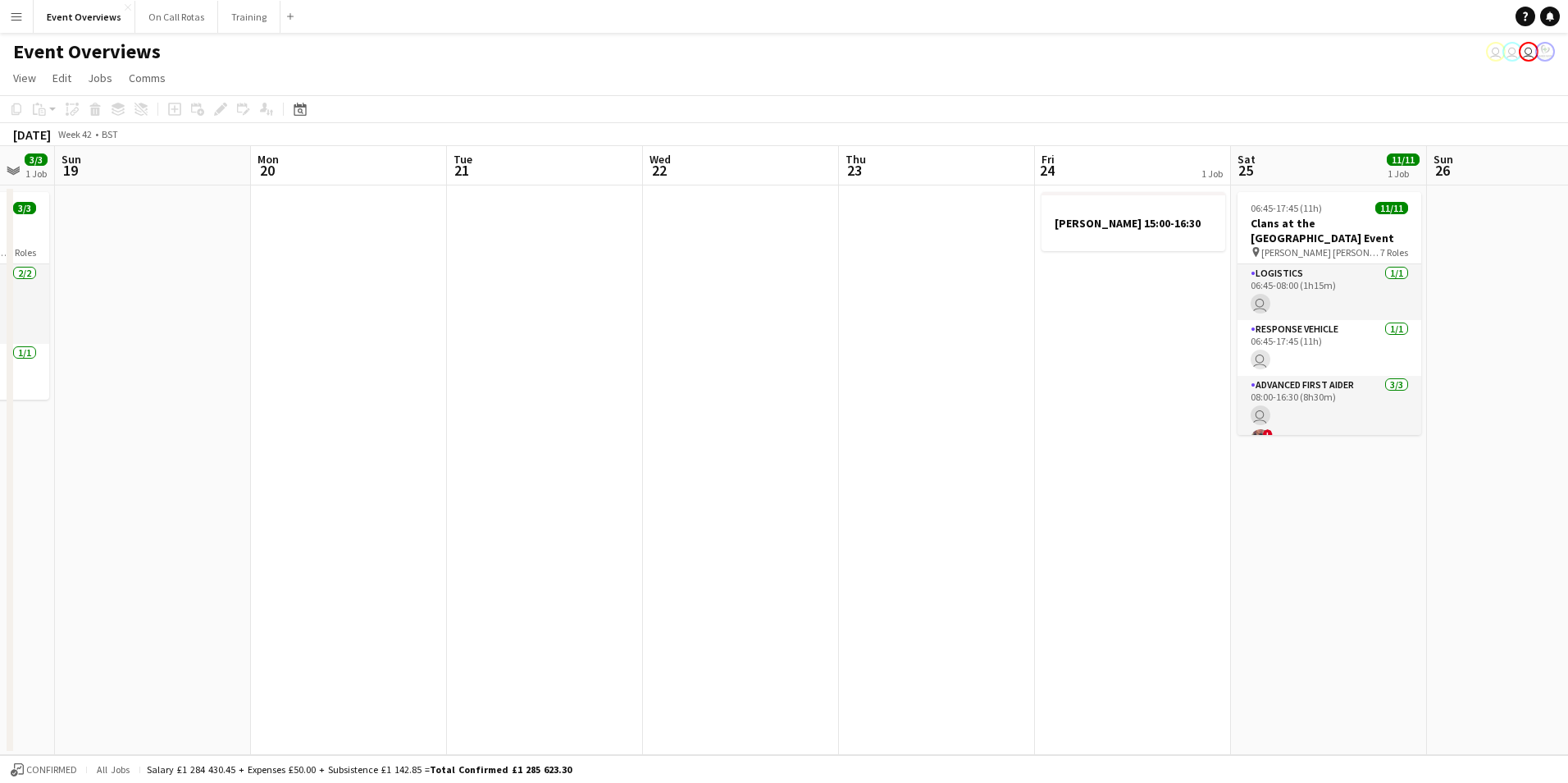
drag, startPoint x: 1389, startPoint y: 443, endPoint x: 105, endPoint y: 602, distance: 1293.8
click at [105, 602] on app-calendar-viewport "Thu 16 2 Jobs Fri 17 9/9 3 Jobs Sat 18 3/3 1 Job Sun 19 Mon 20 Tue 21 Wed 22 Th…" at bounding box center [784, 450] width 1568 height 609
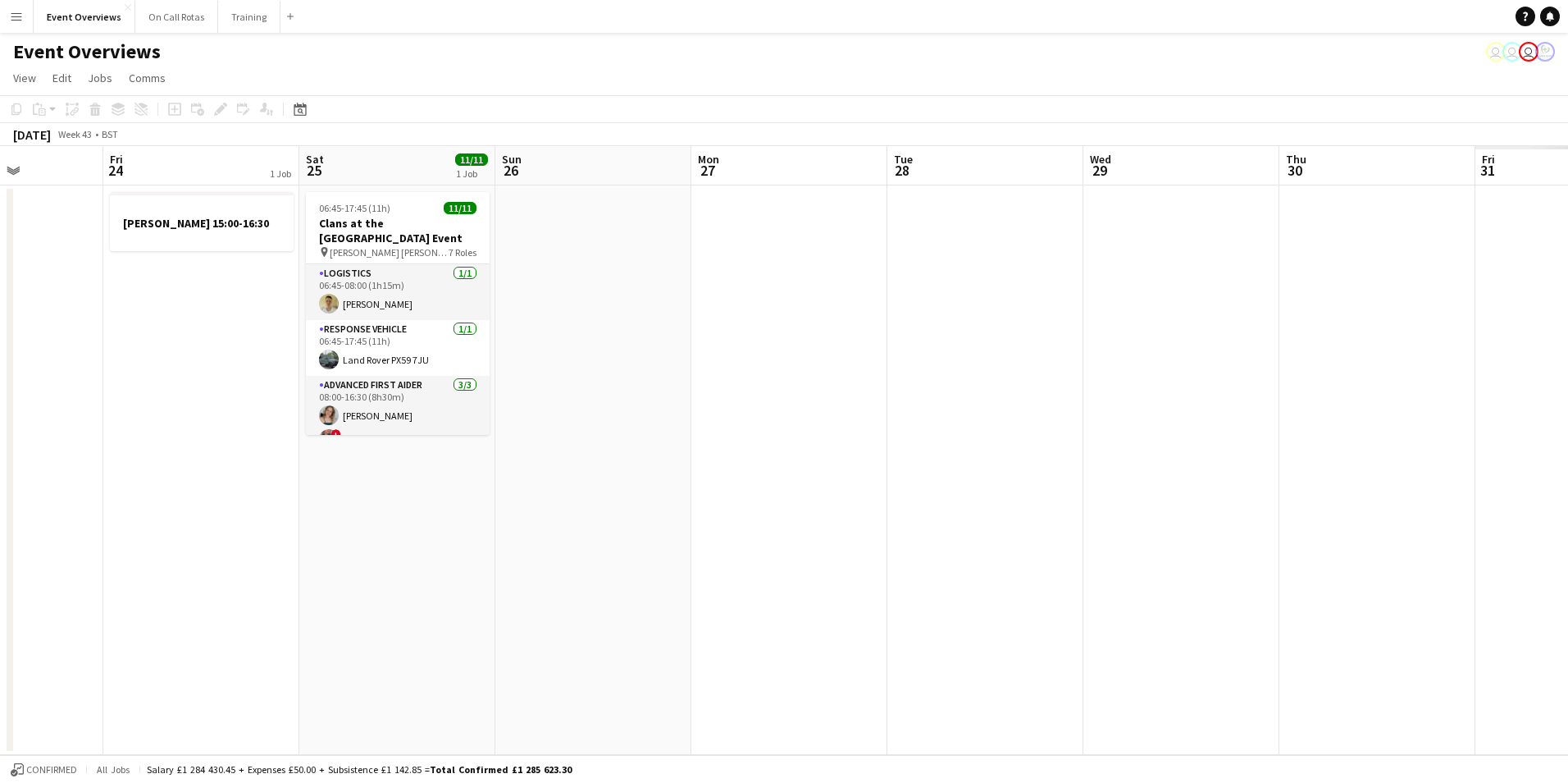
drag, startPoint x: 855, startPoint y: 489, endPoint x: 178, endPoint y: 501, distance: 677.1
click at [176, 502] on app-calendar-viewport "Tue 21 Wed 22 Thu 23 Fri 24 1 Job Sat 25 11/11 1 Job Sun 26 Mon 27 Tue 28 Wed 2…" at bounding box center [784, 450] width 1568 height 609
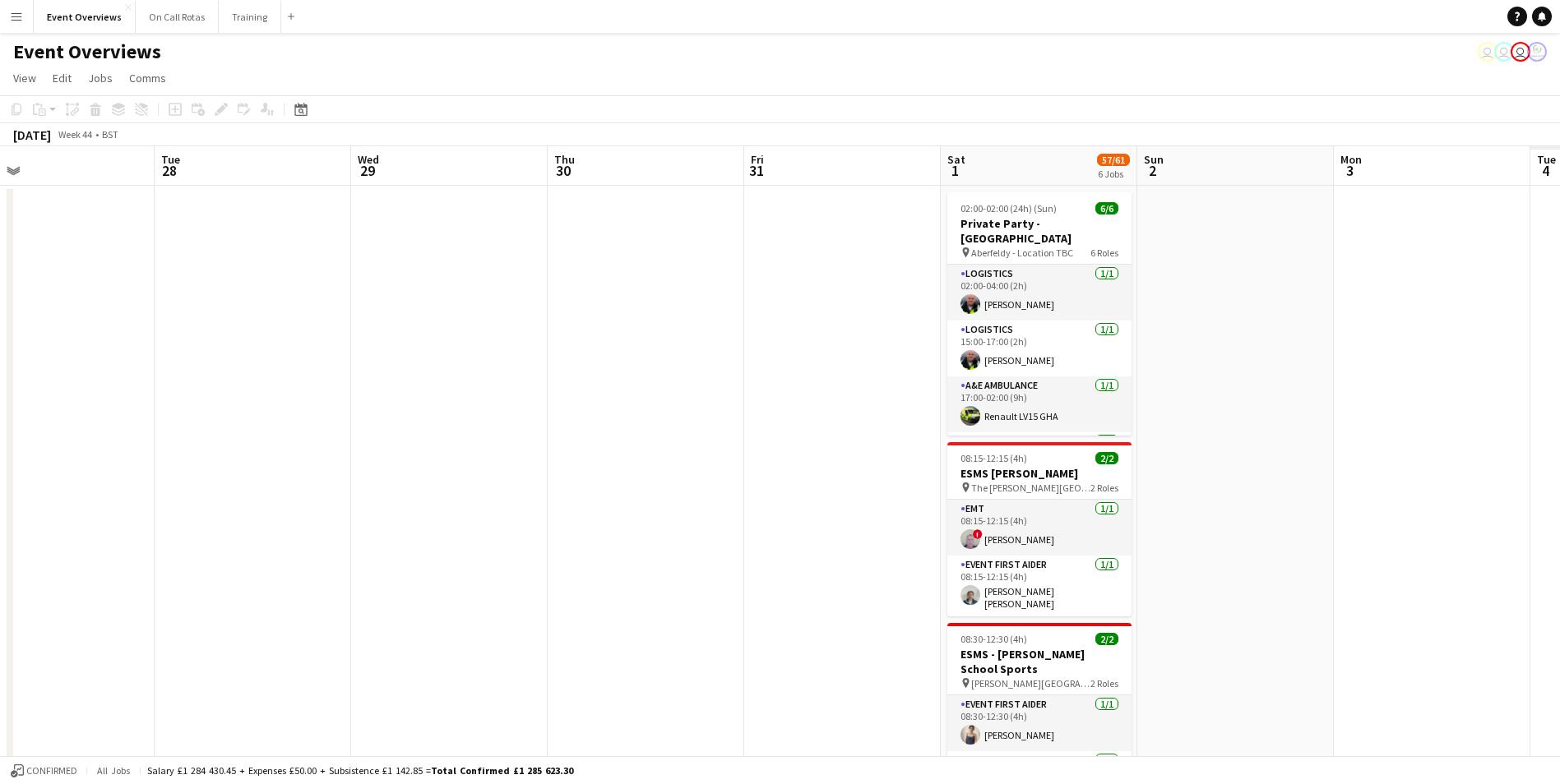
drag, startPoint x: 842, startPoint y: 387, endPoint x: 447, endPoint y: 385, distance: 395.0
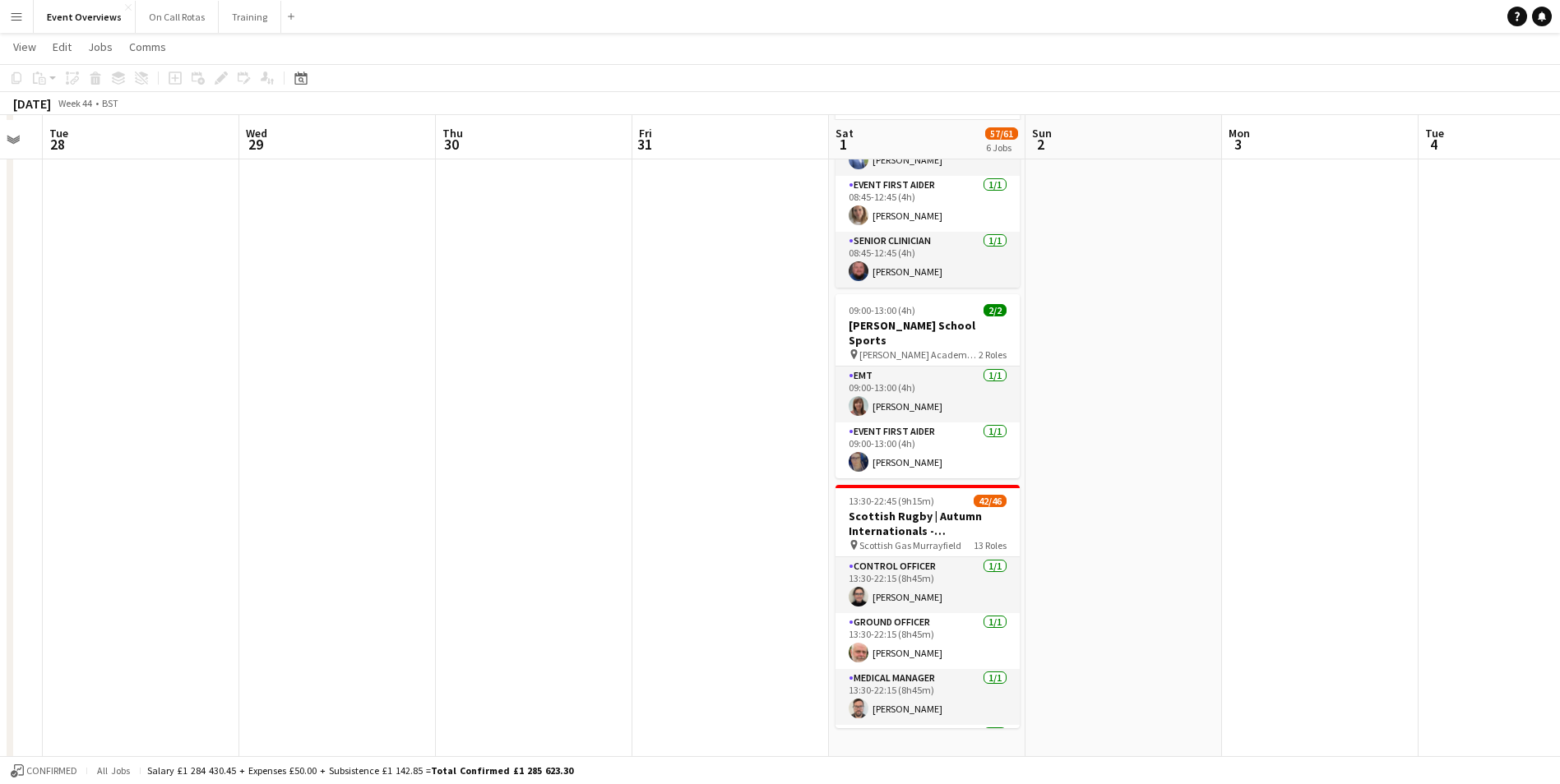
scroll to position [754, 0]
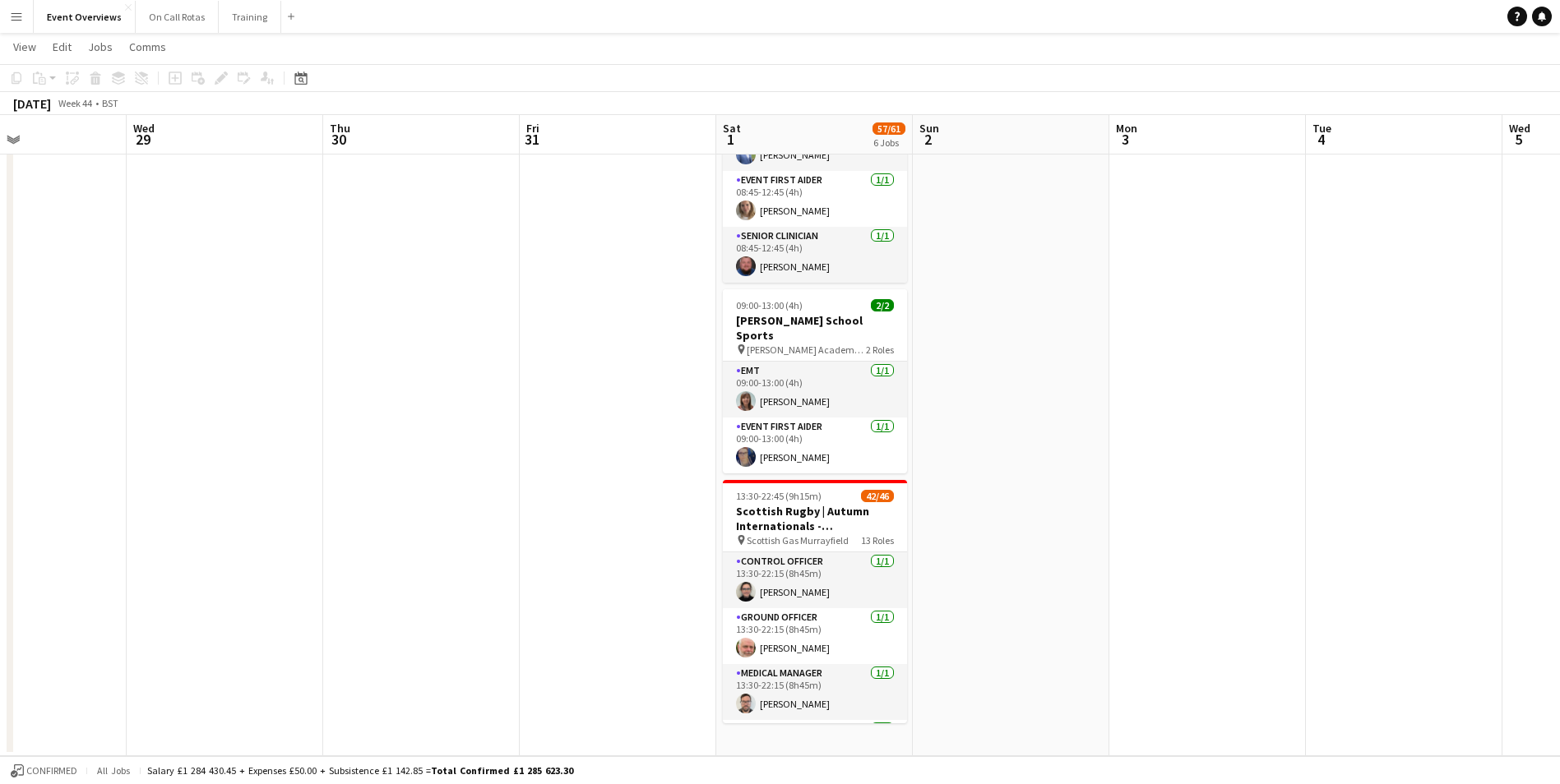
drag, startPoint x: 1380, startPoint y: 436, endPoint x: 540, endPoint y: 441, distance: 840.0
click at [537, 443] on app-calendar-viewport "Sat 25 11/11 1 Job Sun 26 Mon 27 Tue 28 Wed 29 Thu 30 Fri 31 Sat 1 57/61 6 Jobs…" at bounding box center [780, 33] width 1560 height 1446
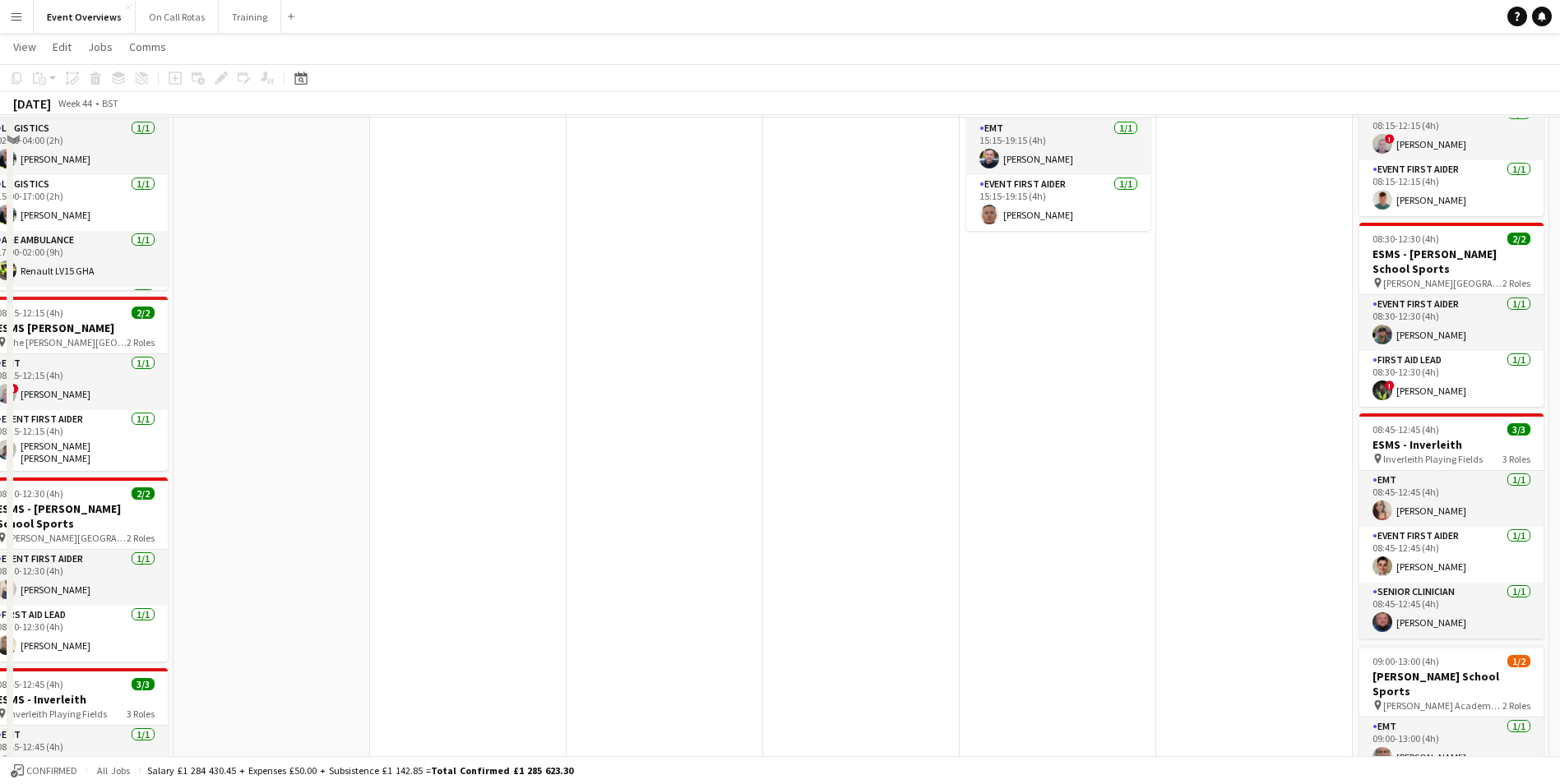
scroll to position [0, 0]
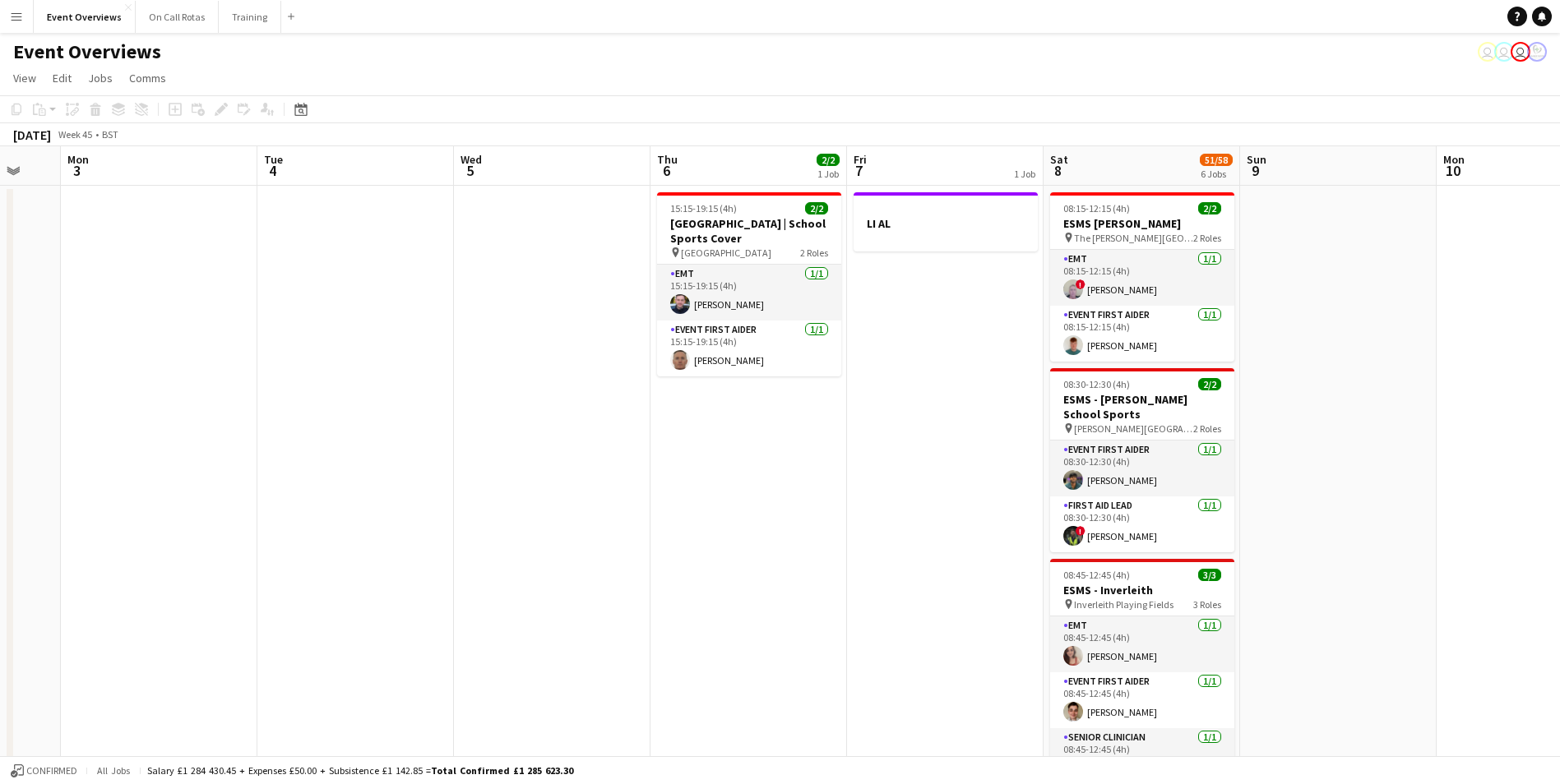
drag, startPoint x: 976, startPoint y: 413, endPoint x: 574, endPoint y: 420, distance: 402.1
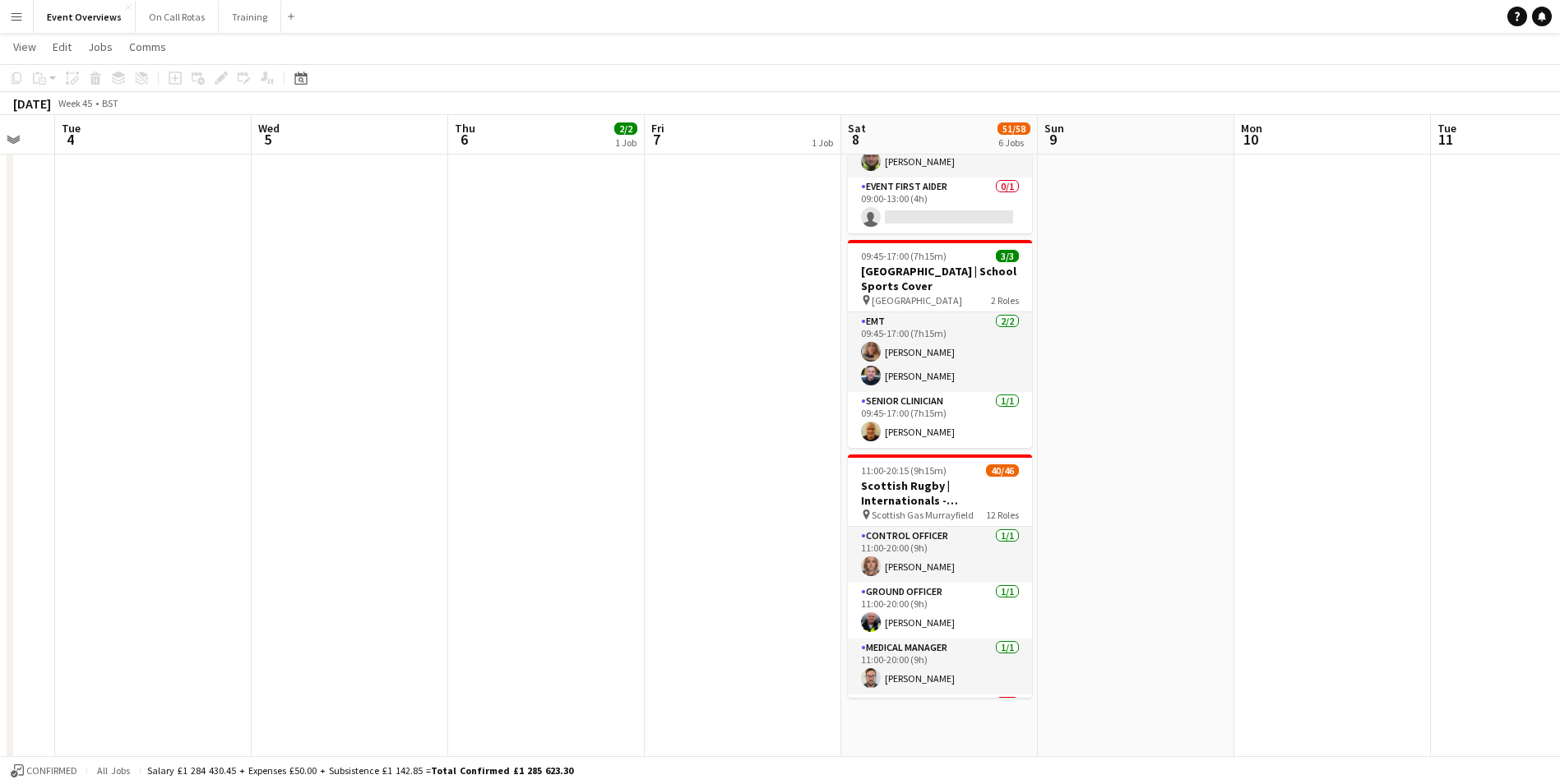
scroll to position [0, 539]
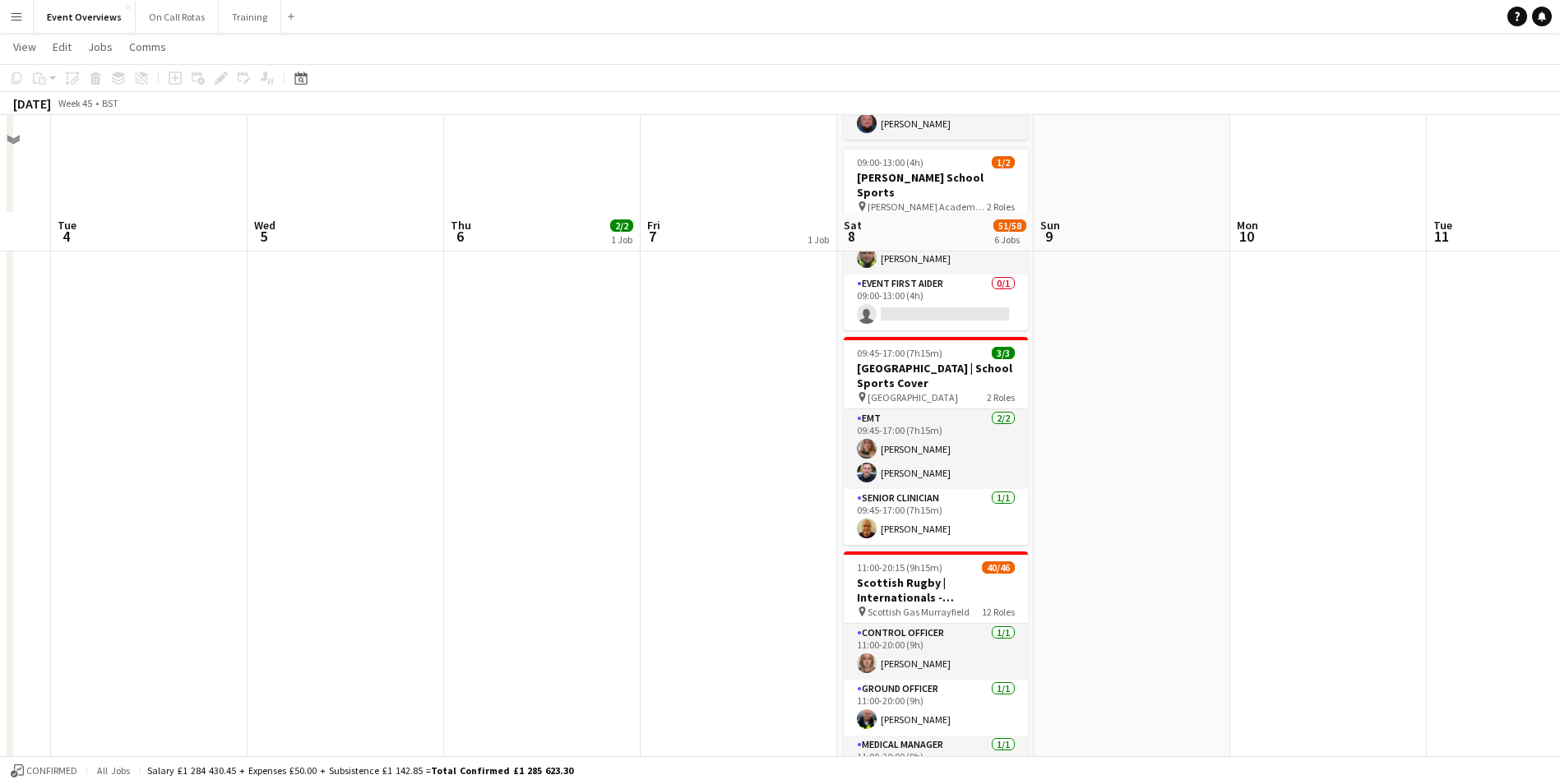
click at [1292, 382] on app-date-cell at bounding box center [1327, 204] width 196 height 1326
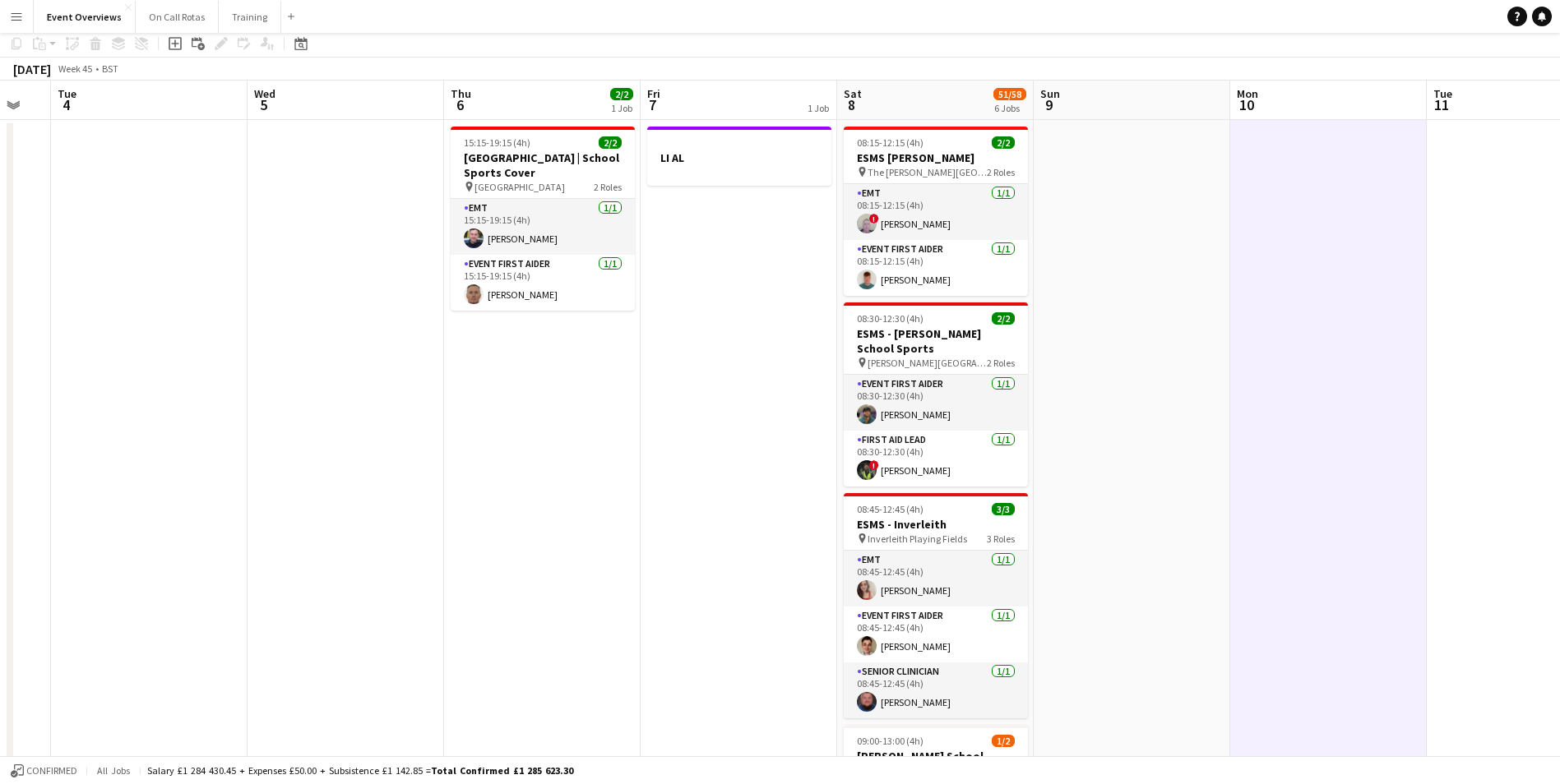
scroll to position [0, 0]
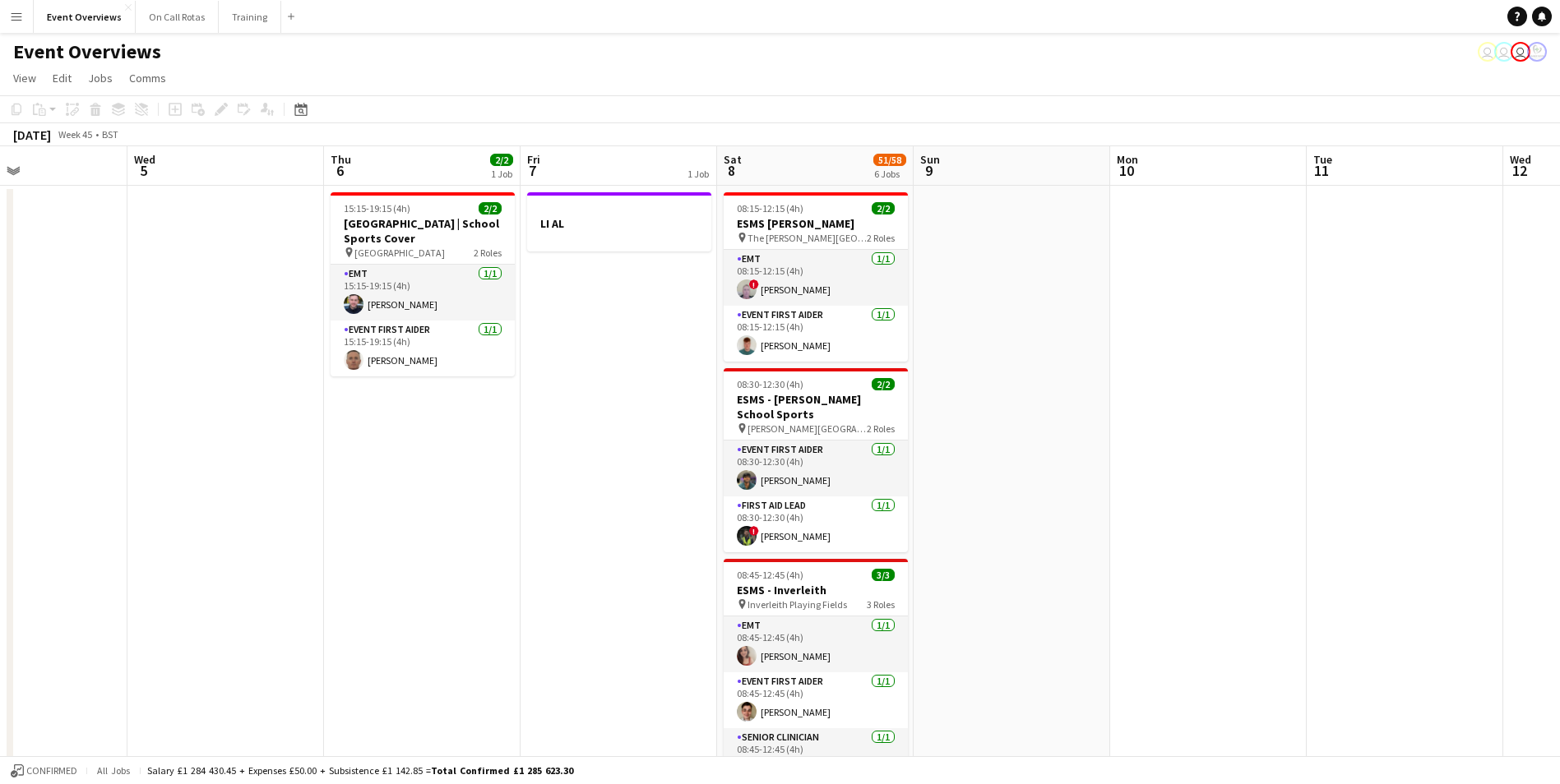
drag, startPoint x: 1274, startPoint y: 382, endPoint x: 560, endPoint y: 373, distance: 714.1
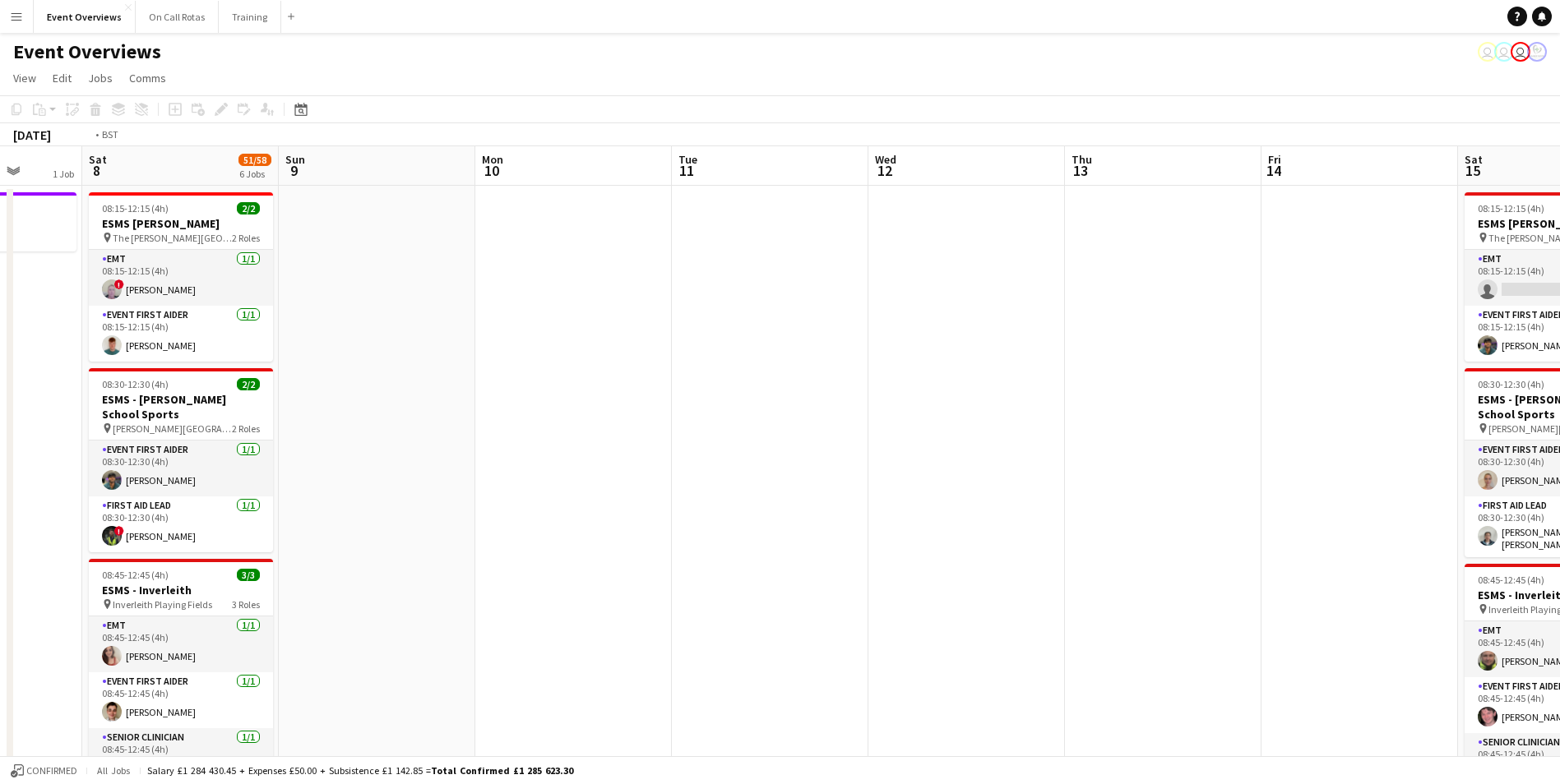
drag, startPoint x: 1188, startPoint y: 326, endPoint x: 445, endPoint y: 348, distance: 743.3
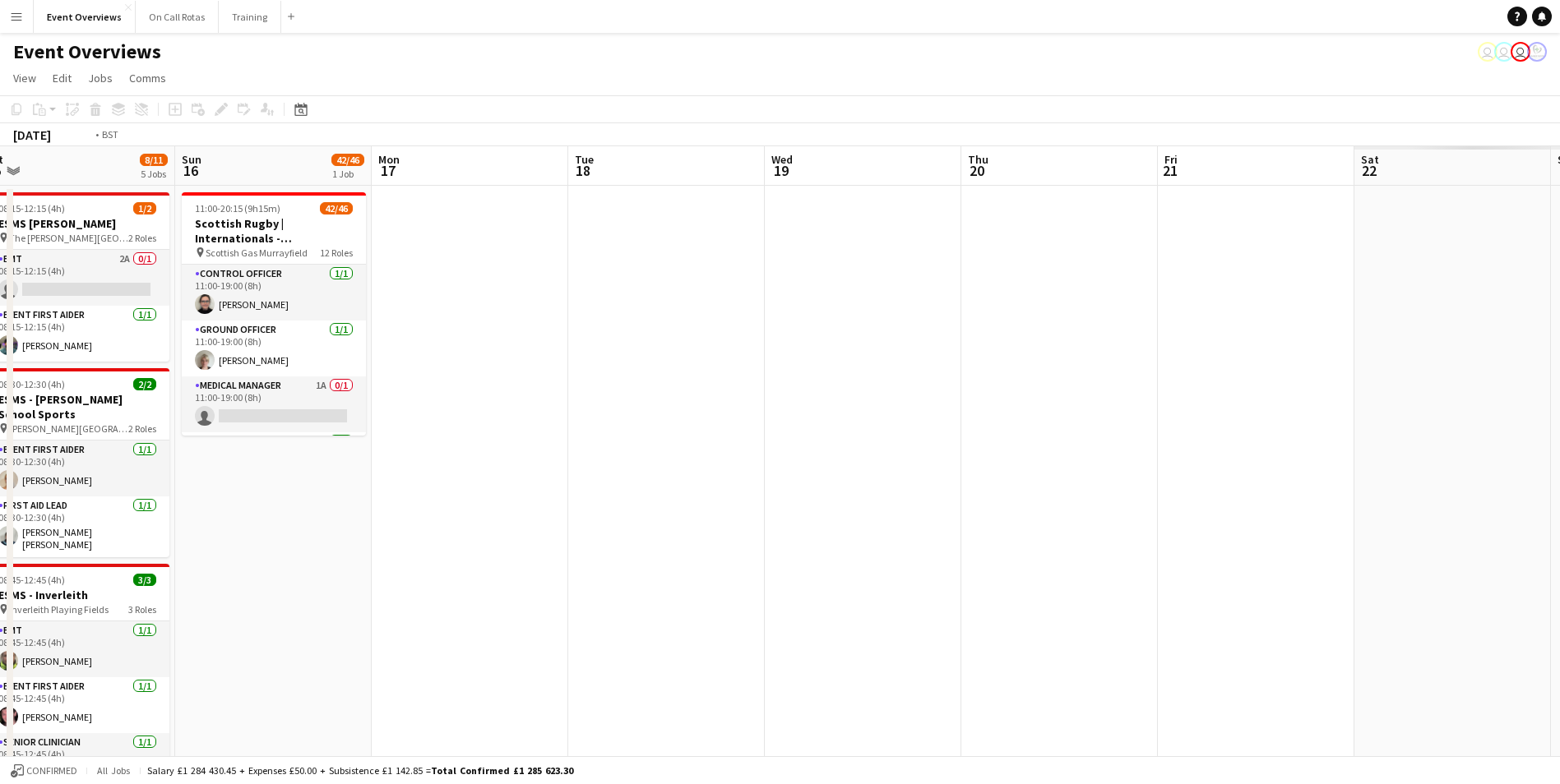
drag, startPoint x: 1276, startPoint y: 468, endPoint x: 148, endPoint y: 452, distance: 1128.1
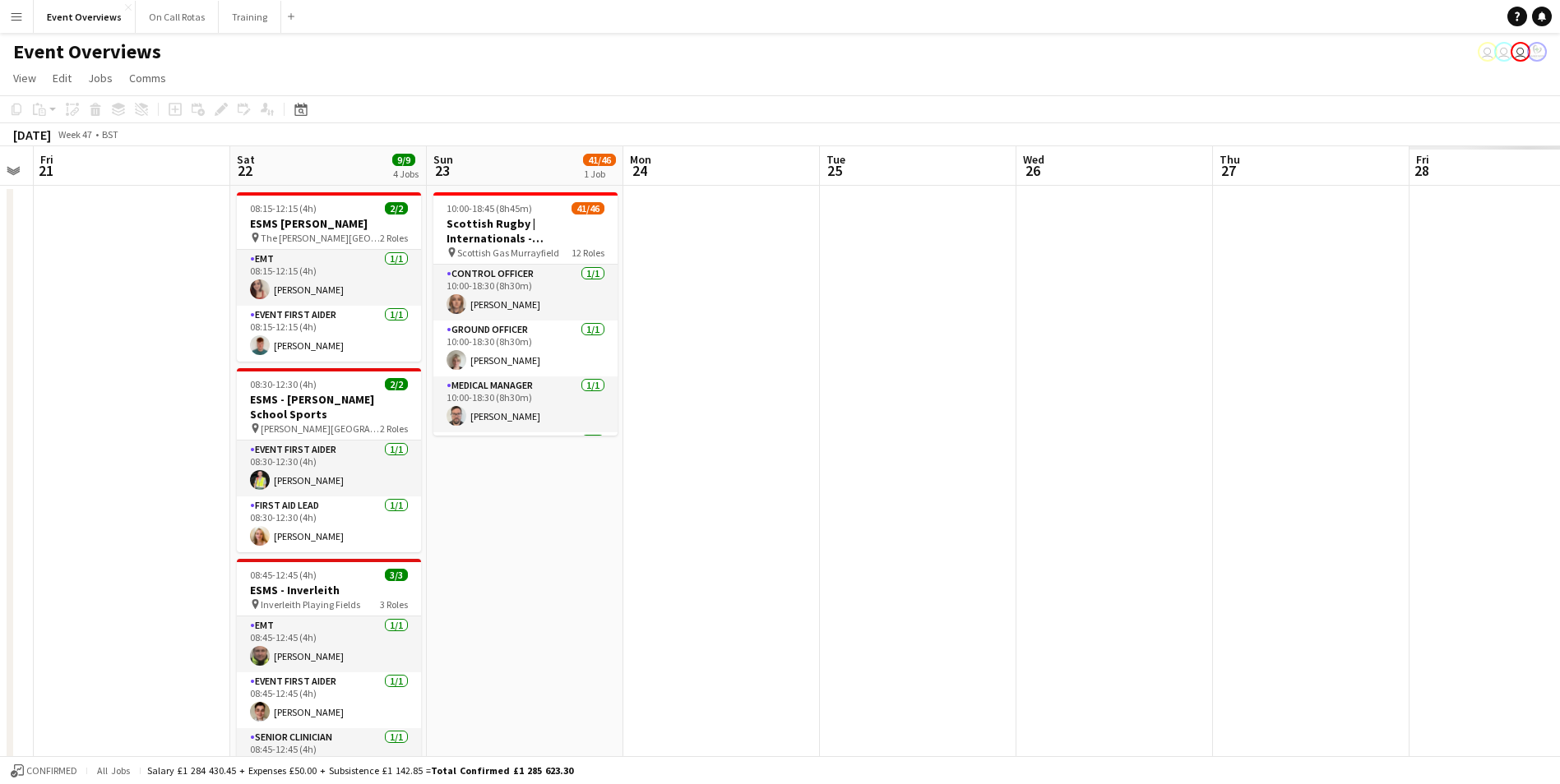
drag, startPoint x: 1421, startPoint y: 402, endPoint x: 529, endPoint y: 399, distance: 892.0
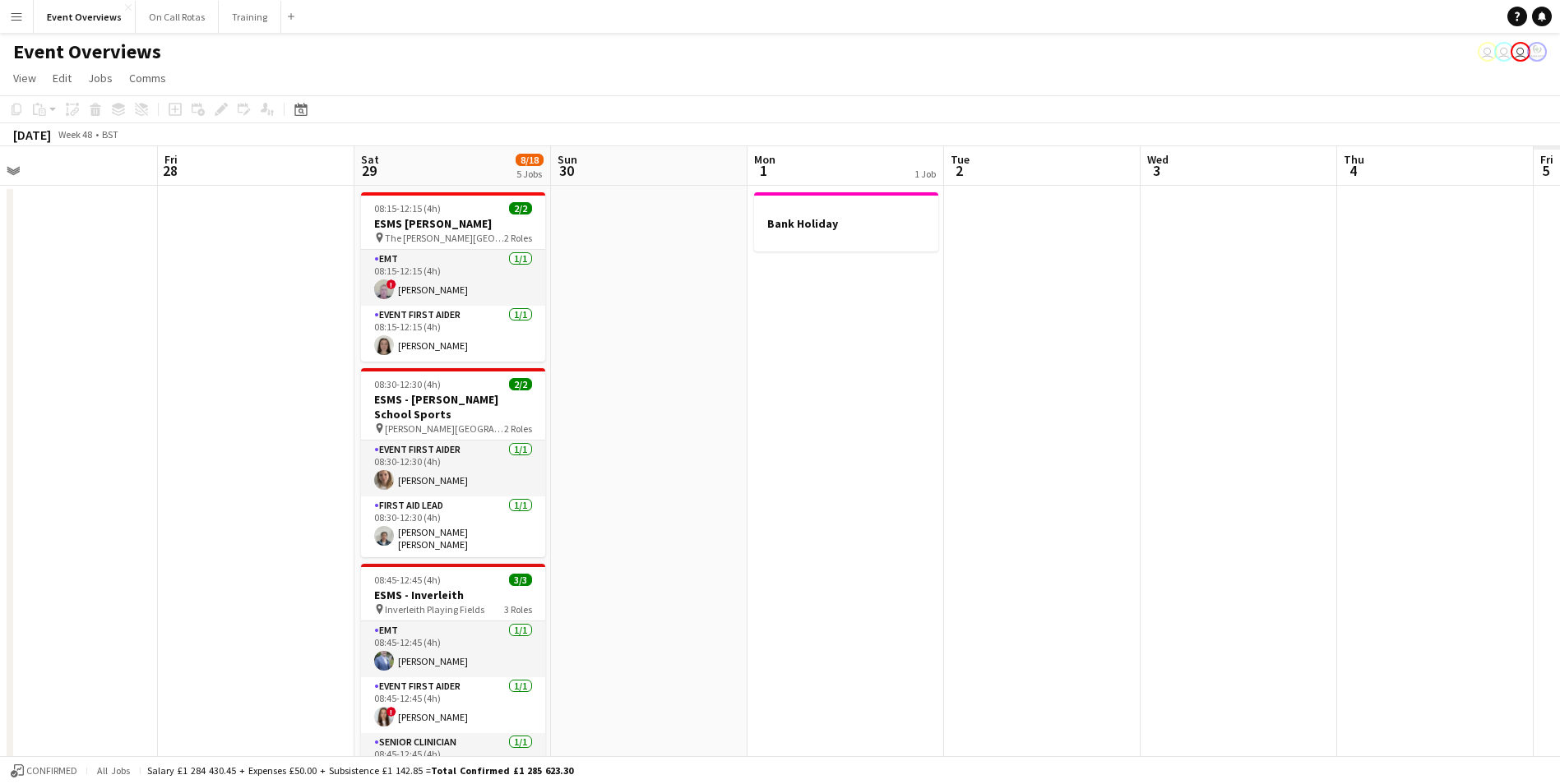
drag, startPoint x: 92, startPoint y: 360, endPoint x: 108, endPoint y: 353, distance: 17.5
click at [0, 358] on html "Menu Boards Boards Boards All jobs Status Workforce Workforce My Workforce Recr…" at bounding box center [780, 769] width 1560 height 1539
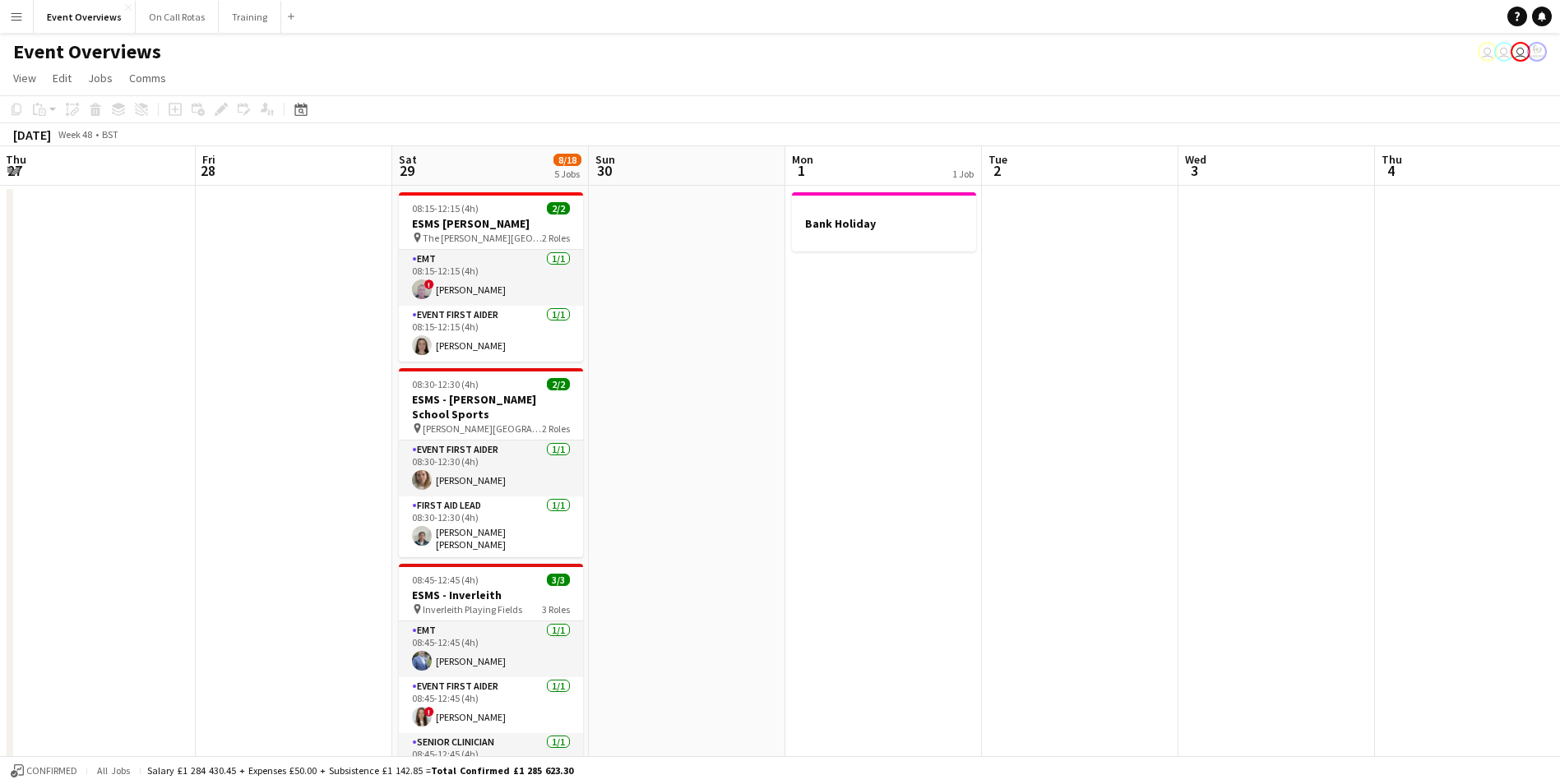
drag, startPoint x: 787, startPoint y: 369, endPoint x: 1031, endPoint y: 380, distance: 244.2
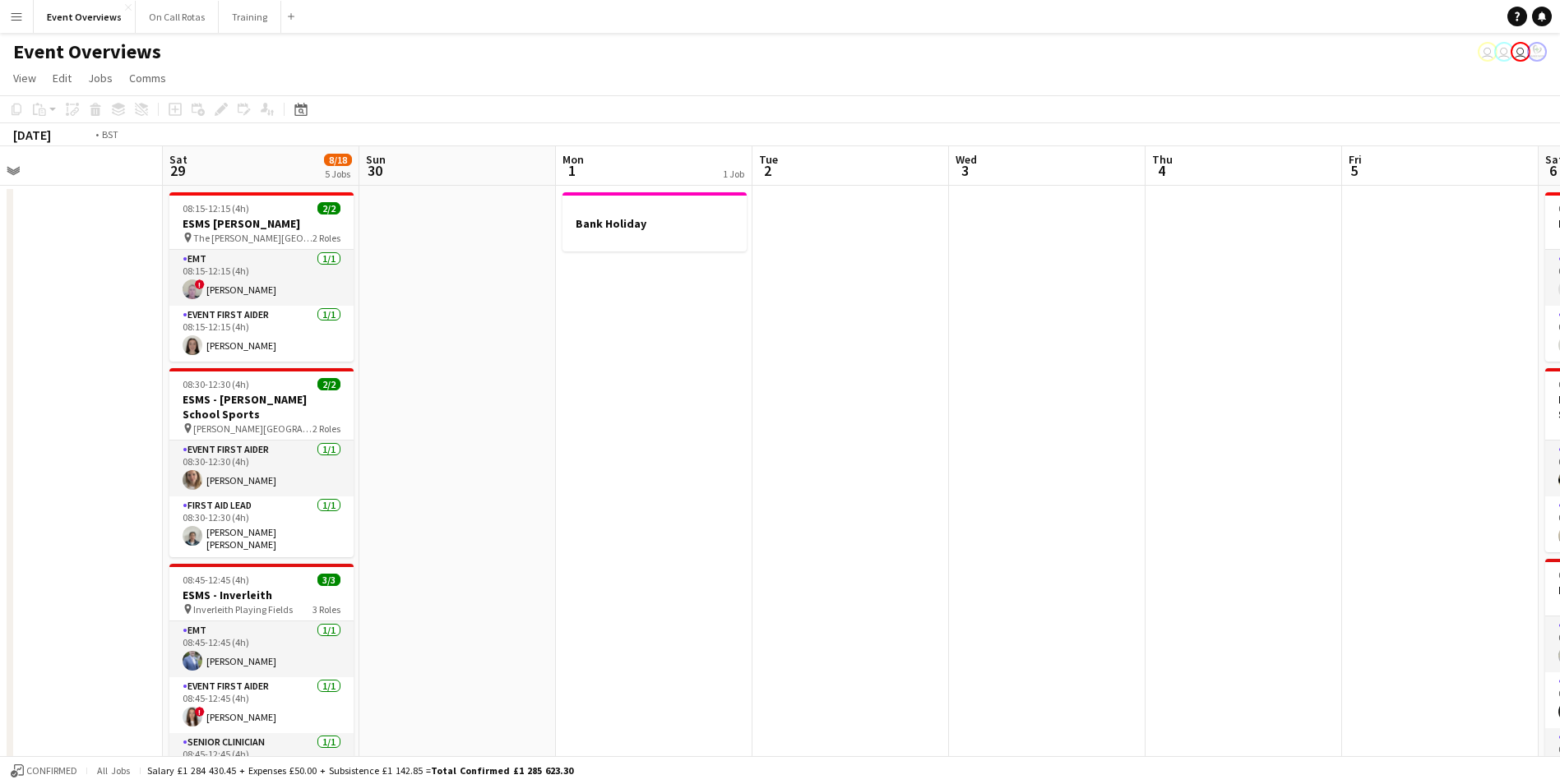
drag, startPoint x: 1322, startPoint y: 272, endPoint x: 262, endPoint y: 321, distance: 1061.1
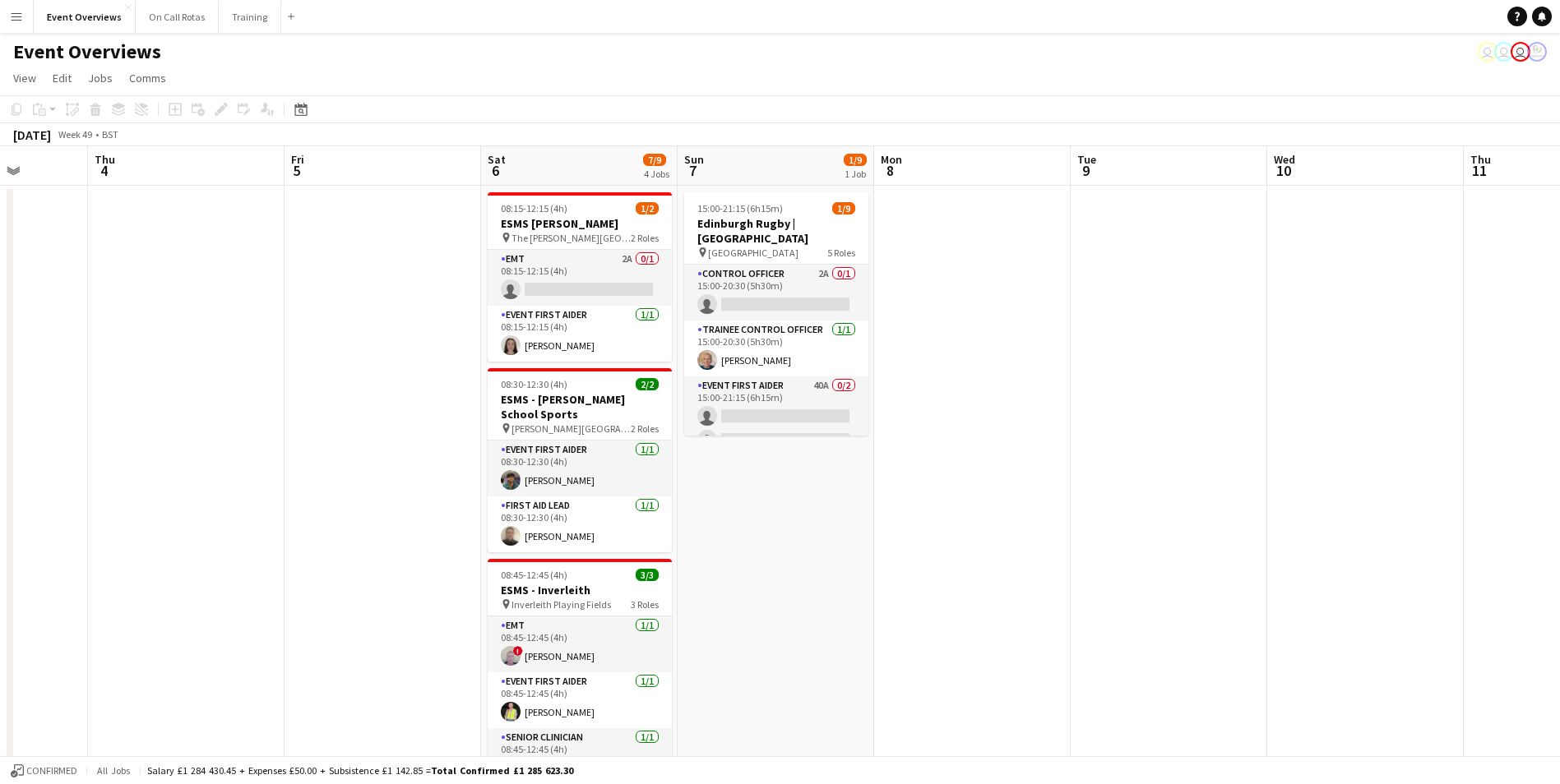
scroll to position [0, 506]
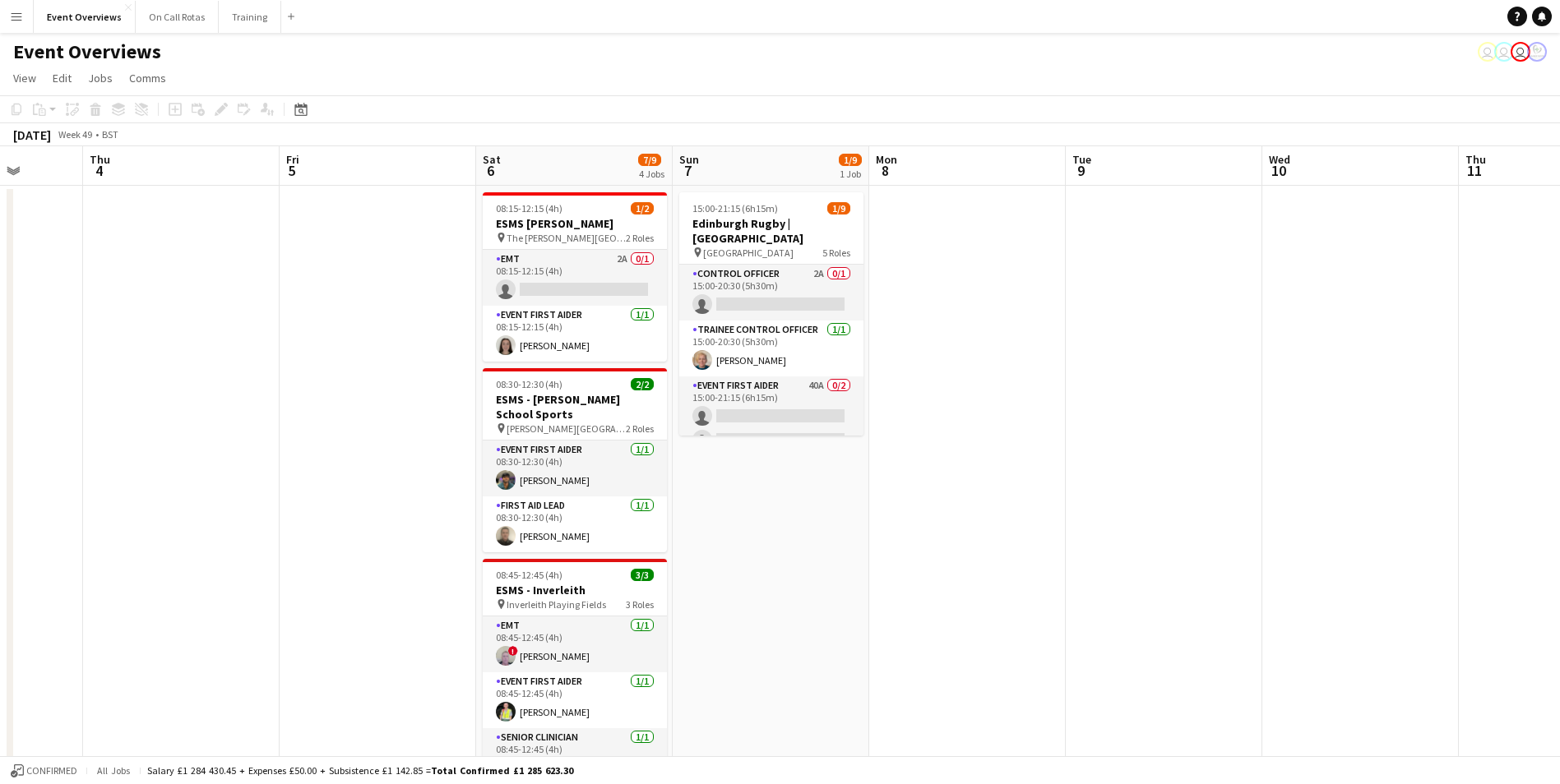
drag, startPoint x: 953, startPoint y: 286, endPoint x: 837, endPoint y: 283, distance: 116.0
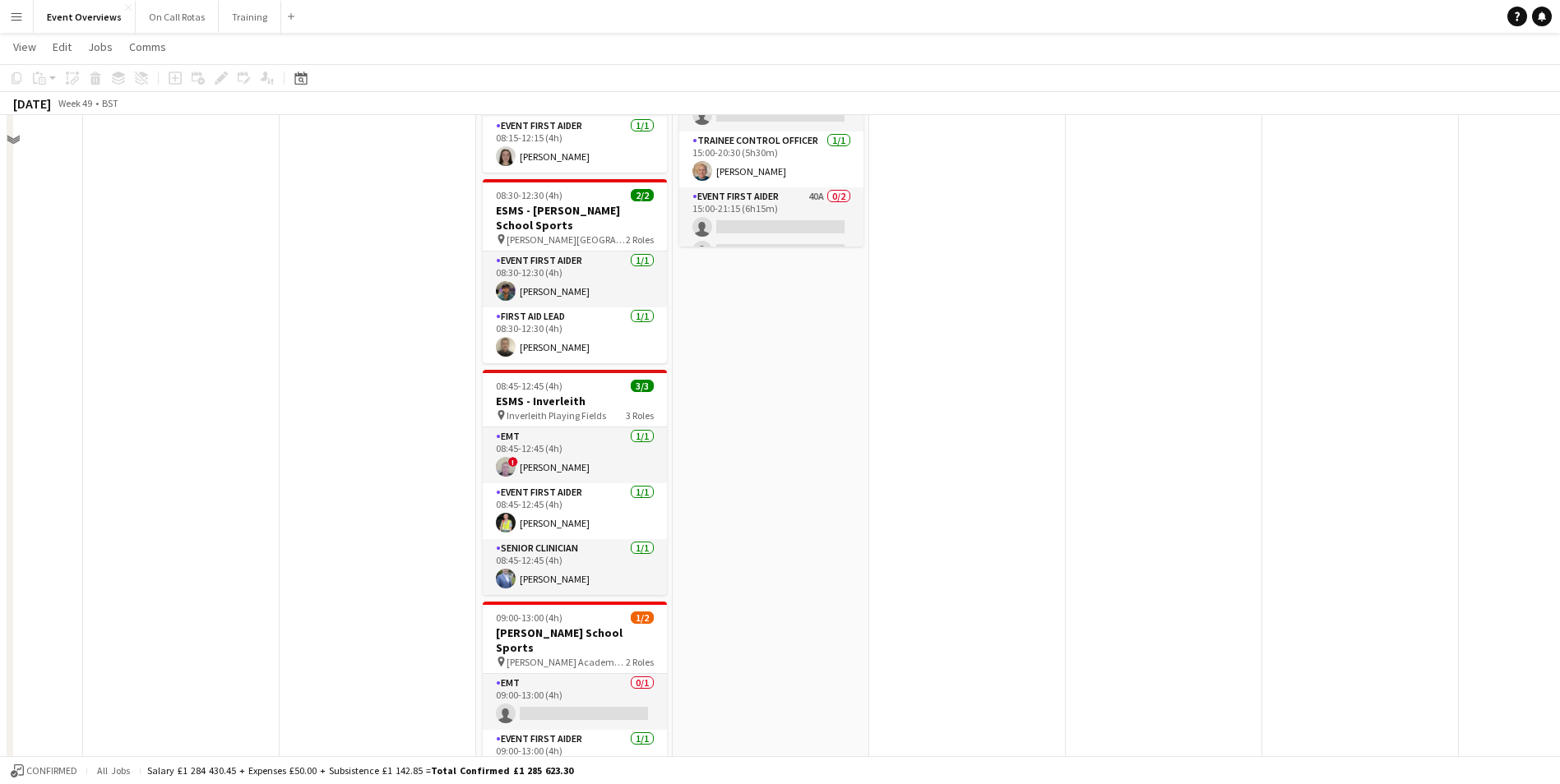
scroll to position [411, 0]
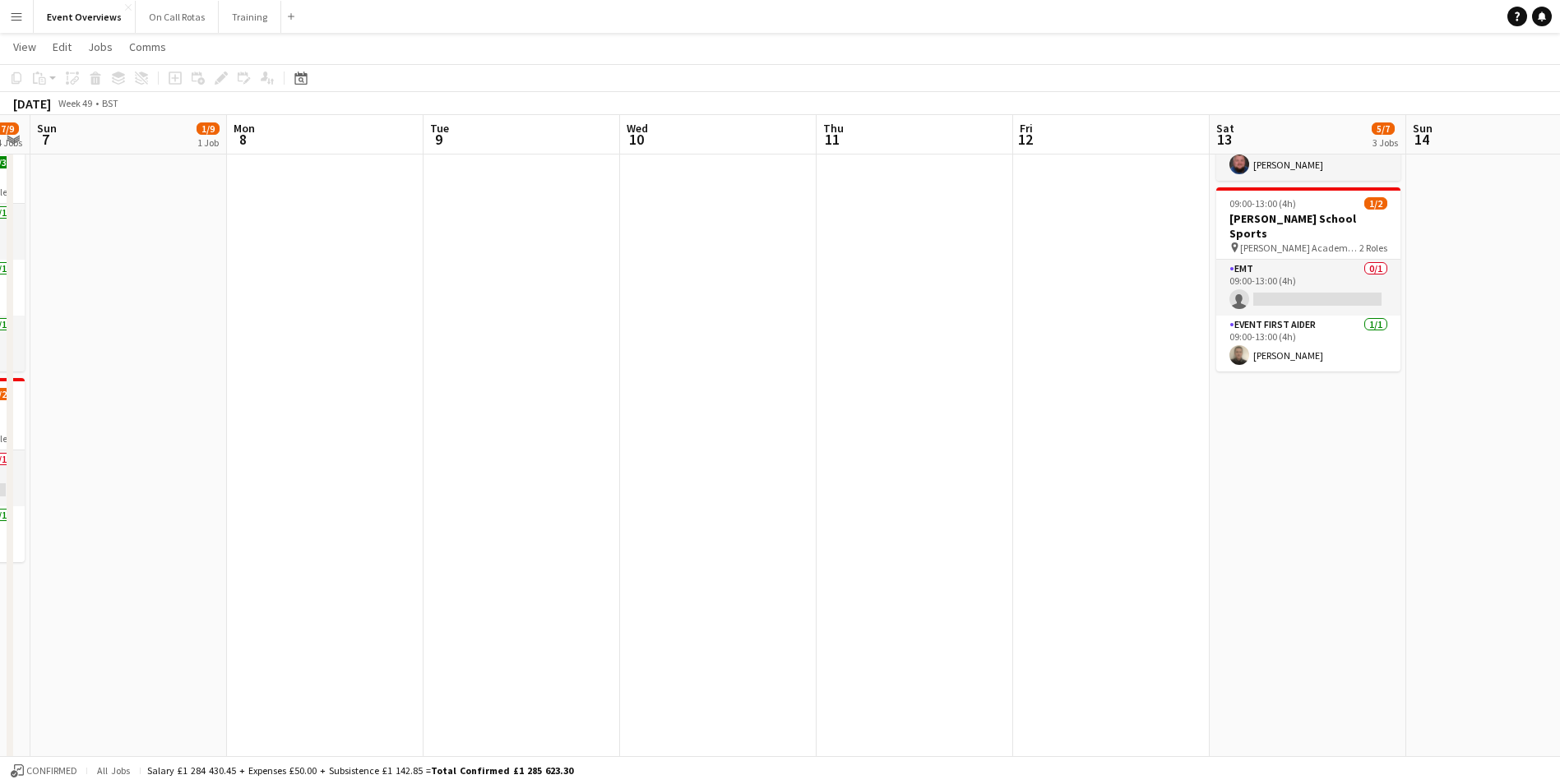
drag, startPoint x: 1192, startPoint y: 380, endPoint x: 558, endPoint y: 406, distance: 634.5
click at [552, 406] on app-calendar-viewport "Thu 4 Fri 5 Sat 6 7/9 4 Jobs Sun 7 1/9 1 Job Mon 8 Tue 9 Wed 10 Thu 11 Fri 12 S…" at bounding box center [780, 376] width 1560 height 1446
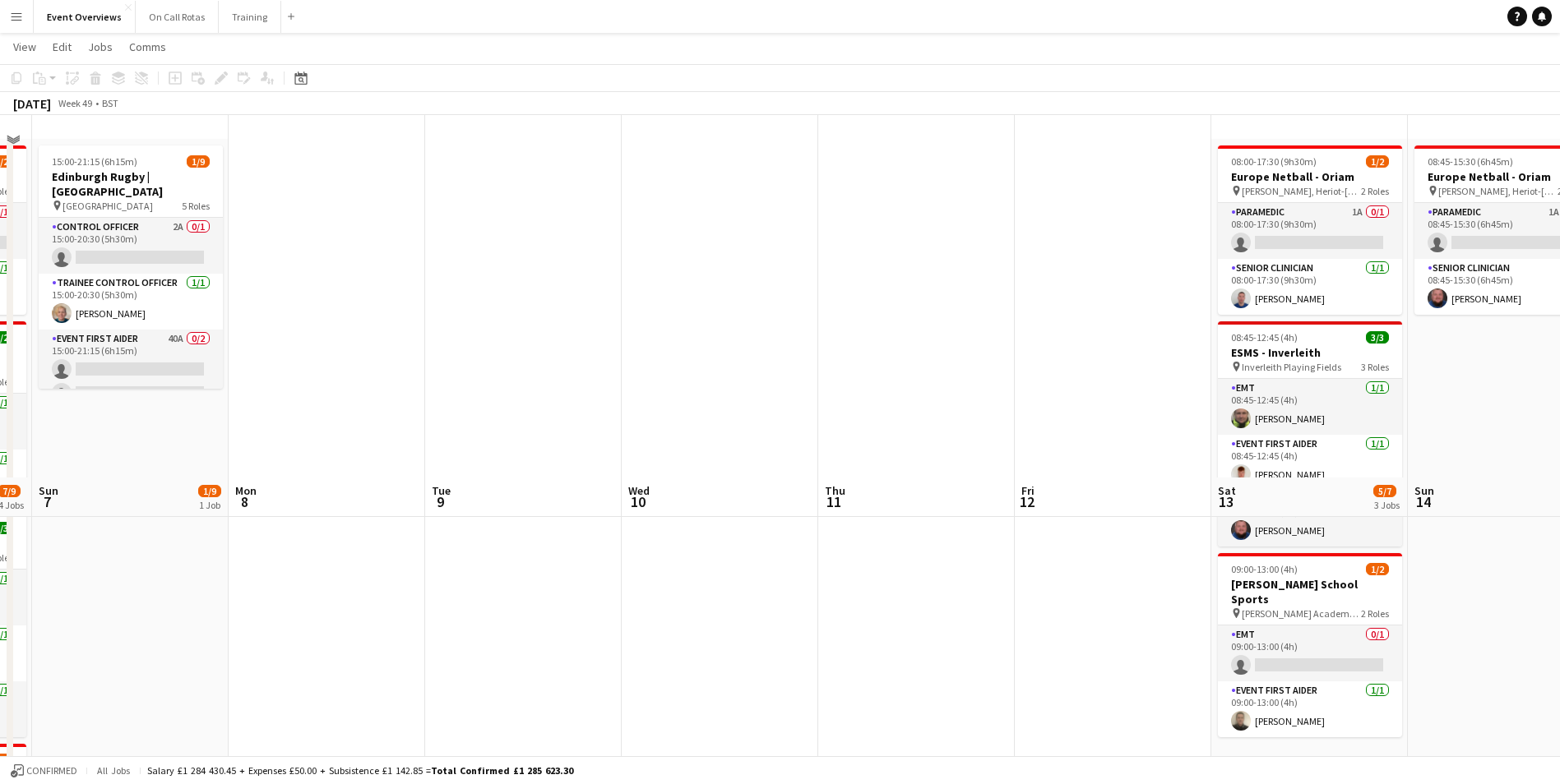
scroll to position [0, 0]
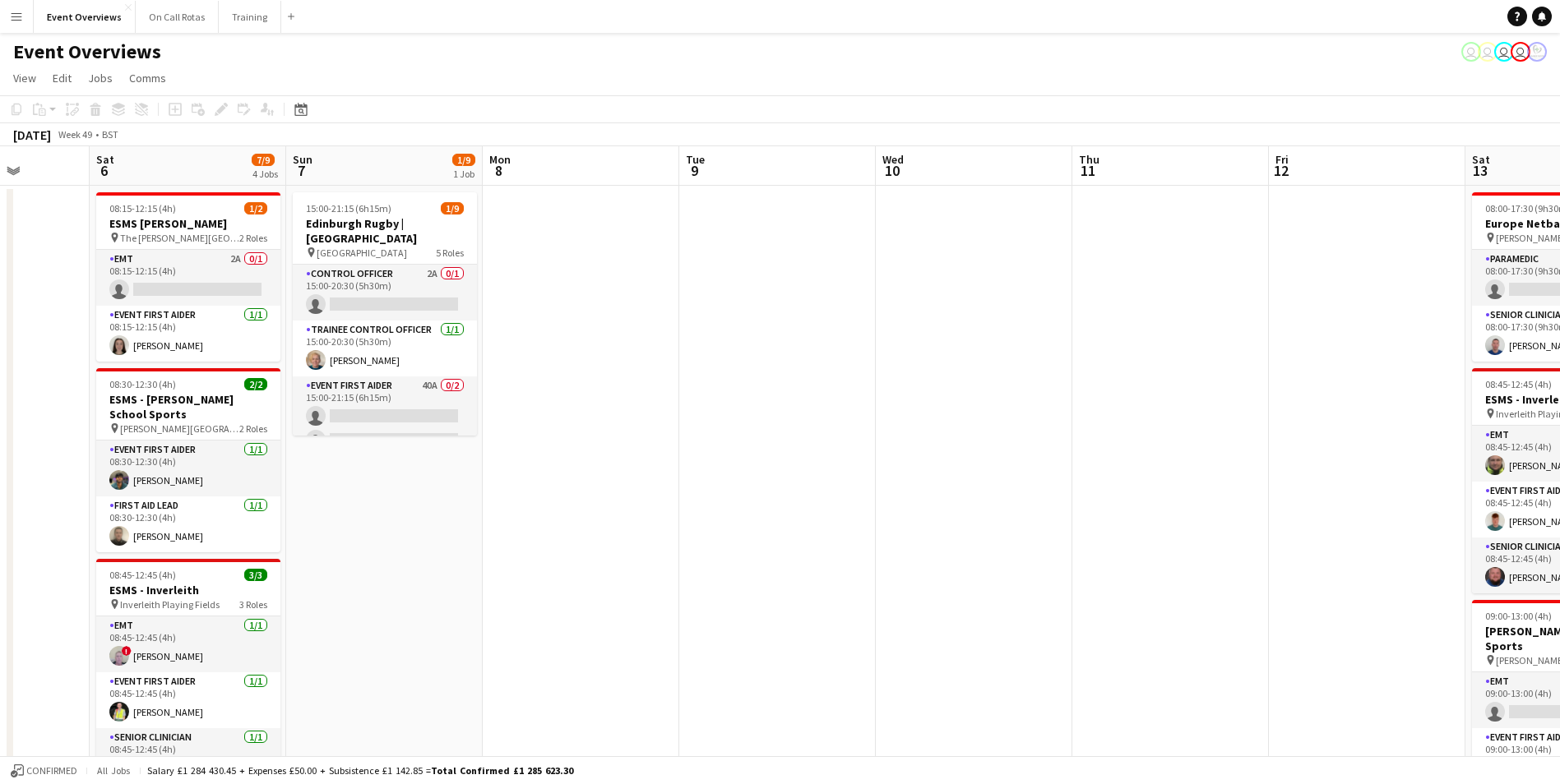
drag, startPoint x: 698, startPoint y: 395, endPoint x: 884, endPoint y: 377, distance: 186.9
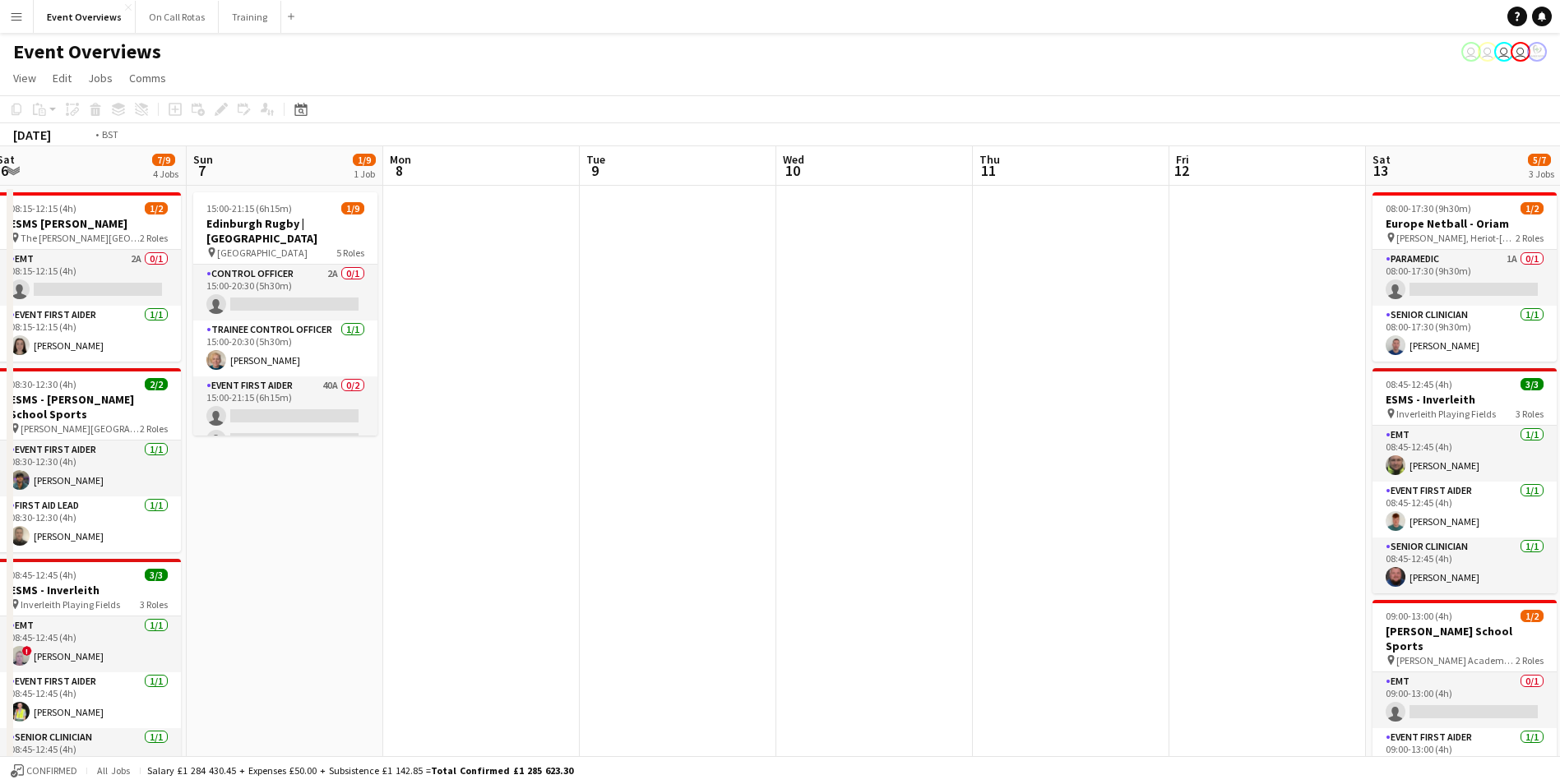
drag, startPoint x: 959, startPoint y: 369, endPoint x: 259, endPoint y: 406, distance: 701.0
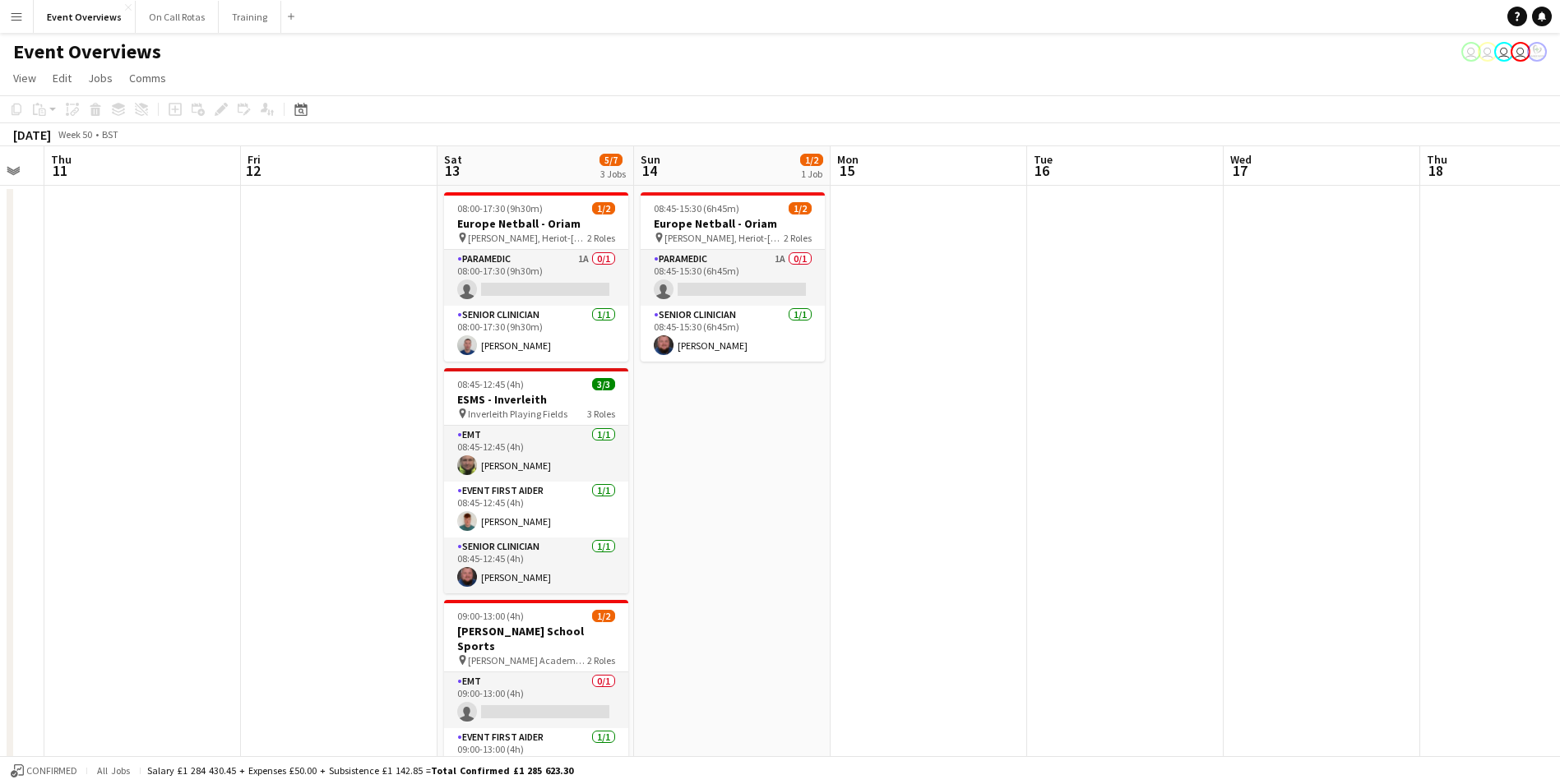
drag, startPoint x: 1269, startPoint y: 401, endPoint x: 865, endPoint y: 392, distance: 404.1
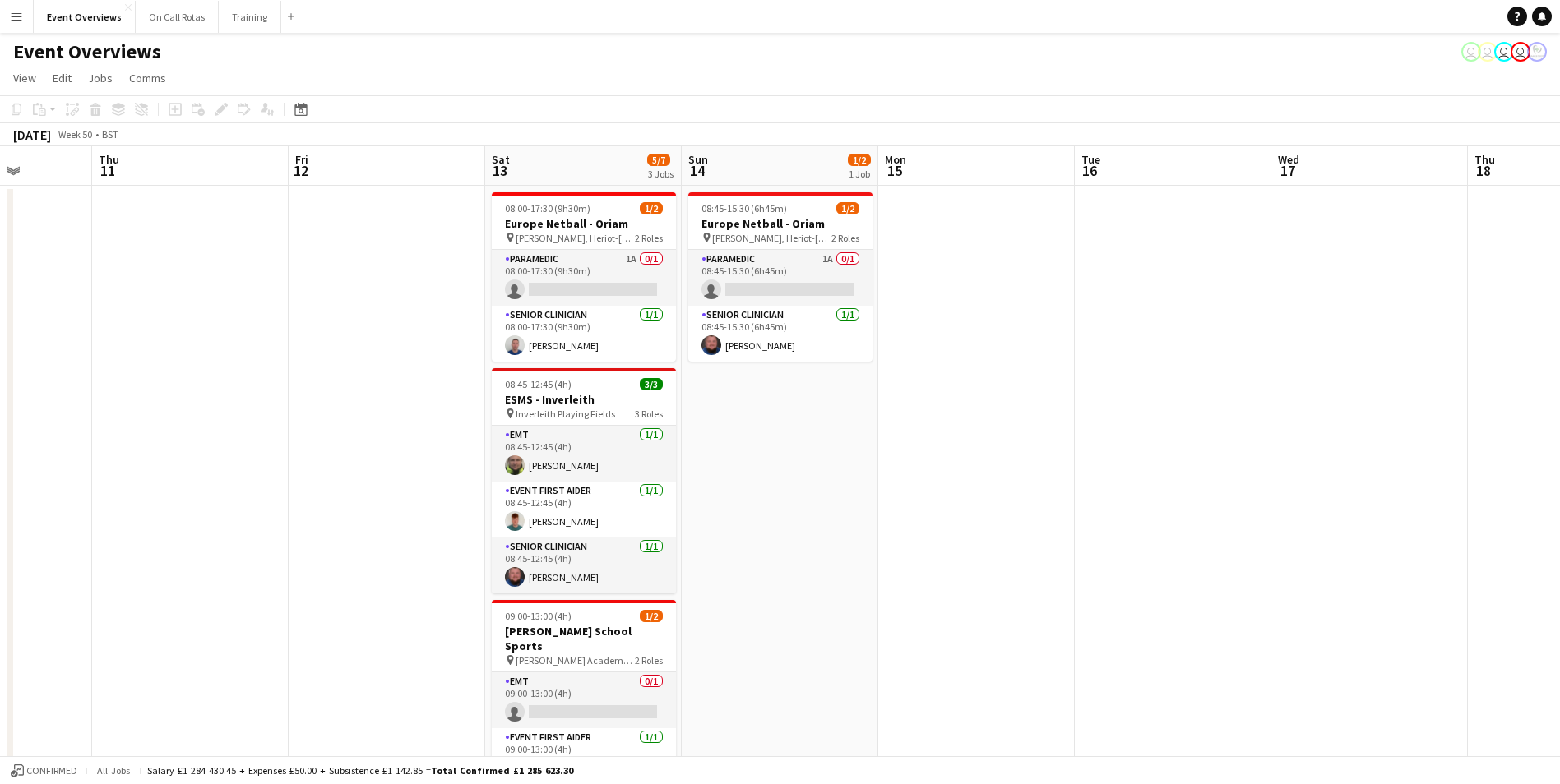
drag, startPoint x: 1049, startPoint y: 371, endPoint x: 366, endPoint y: 399, distance: 683.6
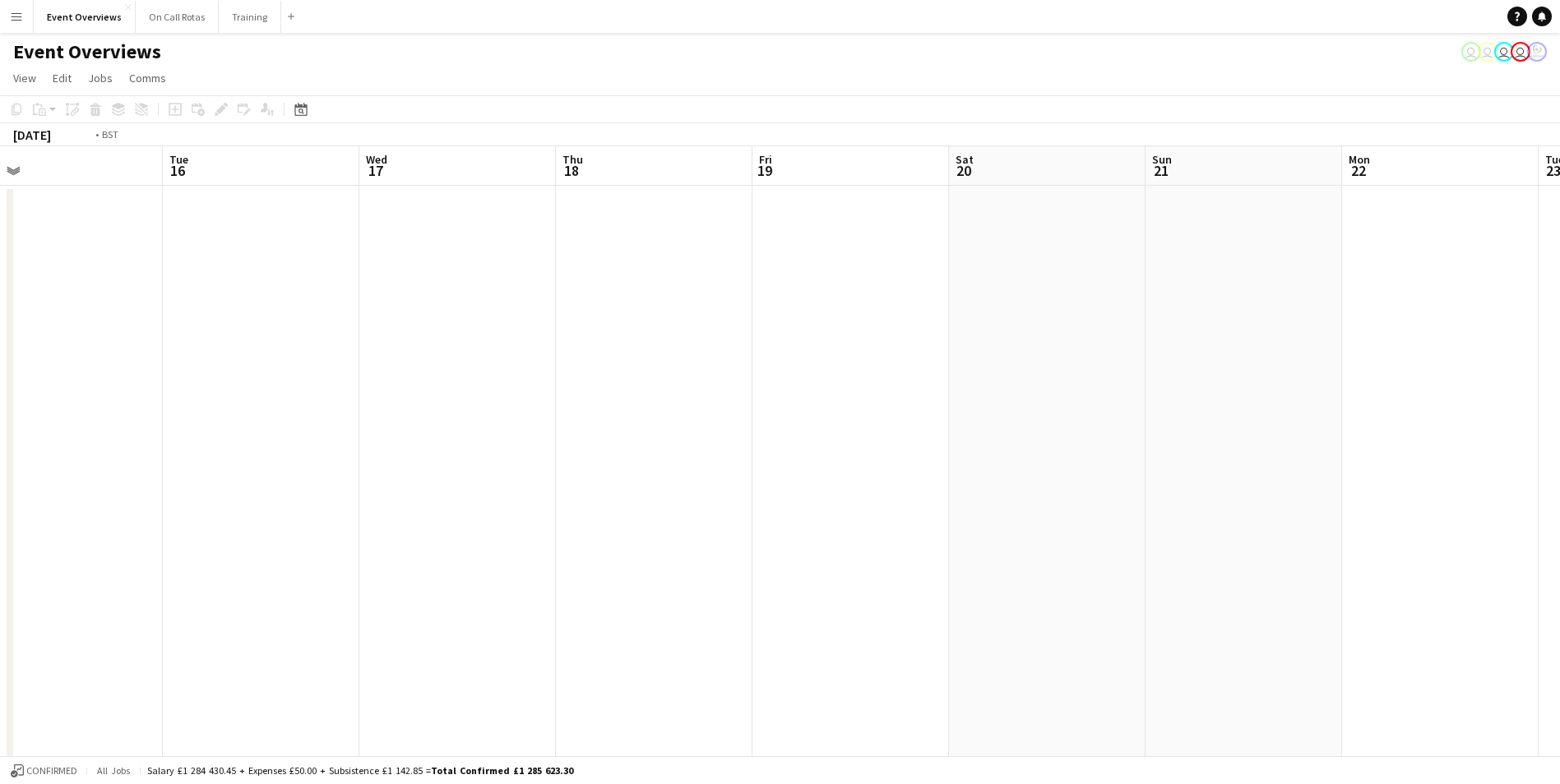
drag, startPoint x: 923, startPoint y: 362, endPoint x: 295, endPoint y: 383, distance: 628.4
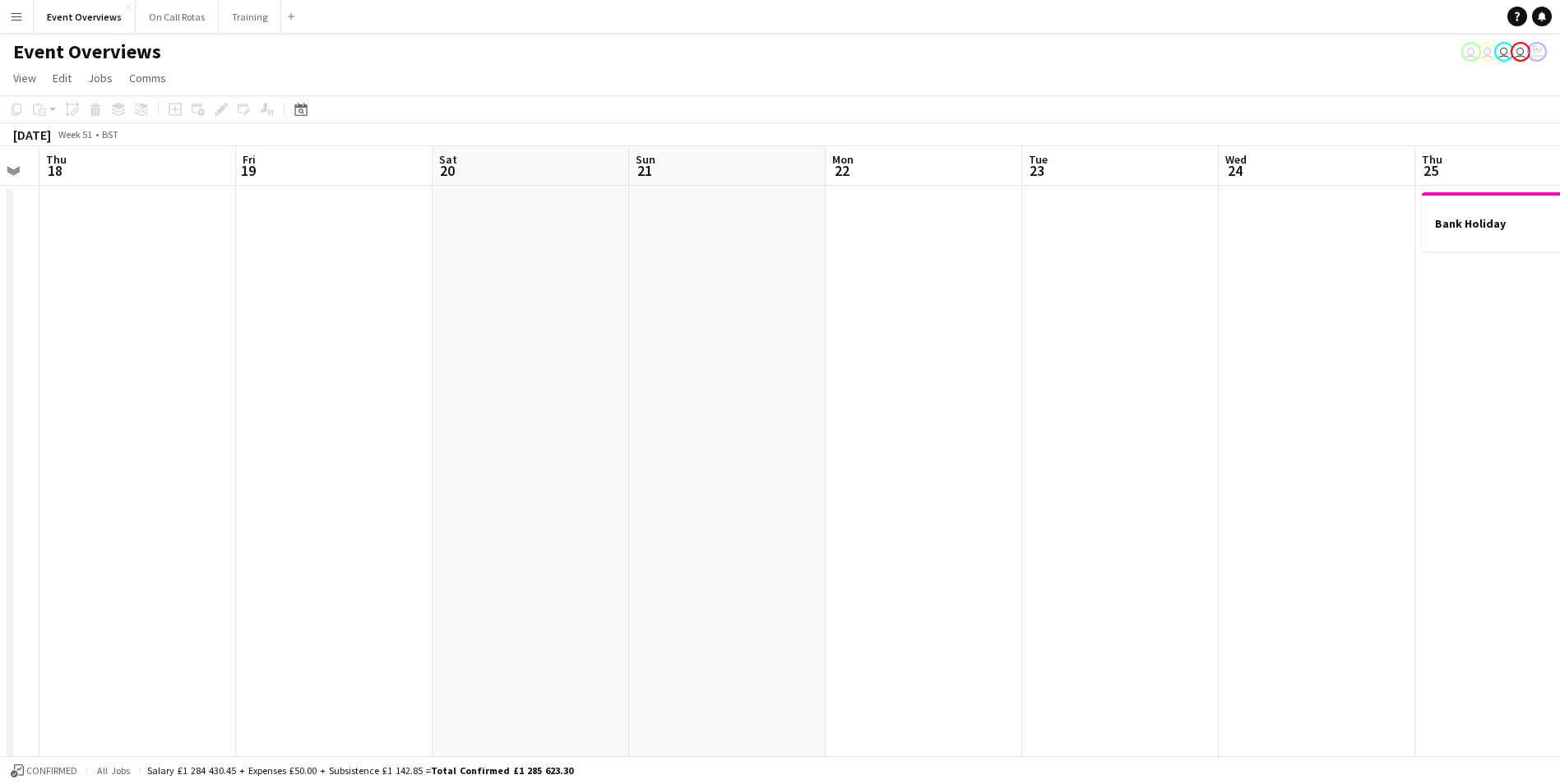
drag, startPoint x: 948, startPoint y: 321, endPoint x: 102, endPoint y: 350, distance: 846.5
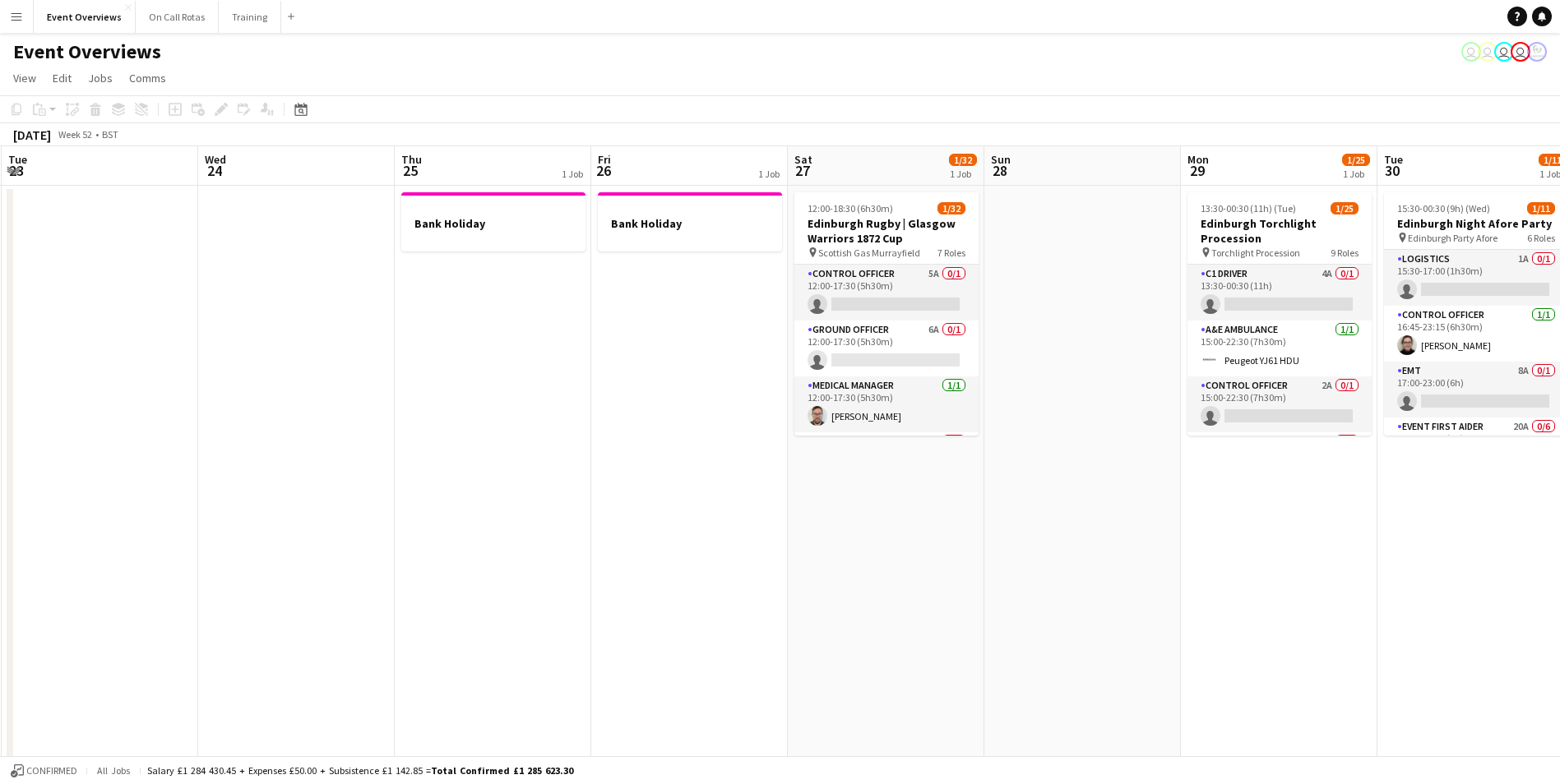
scroll to position [0, 474]
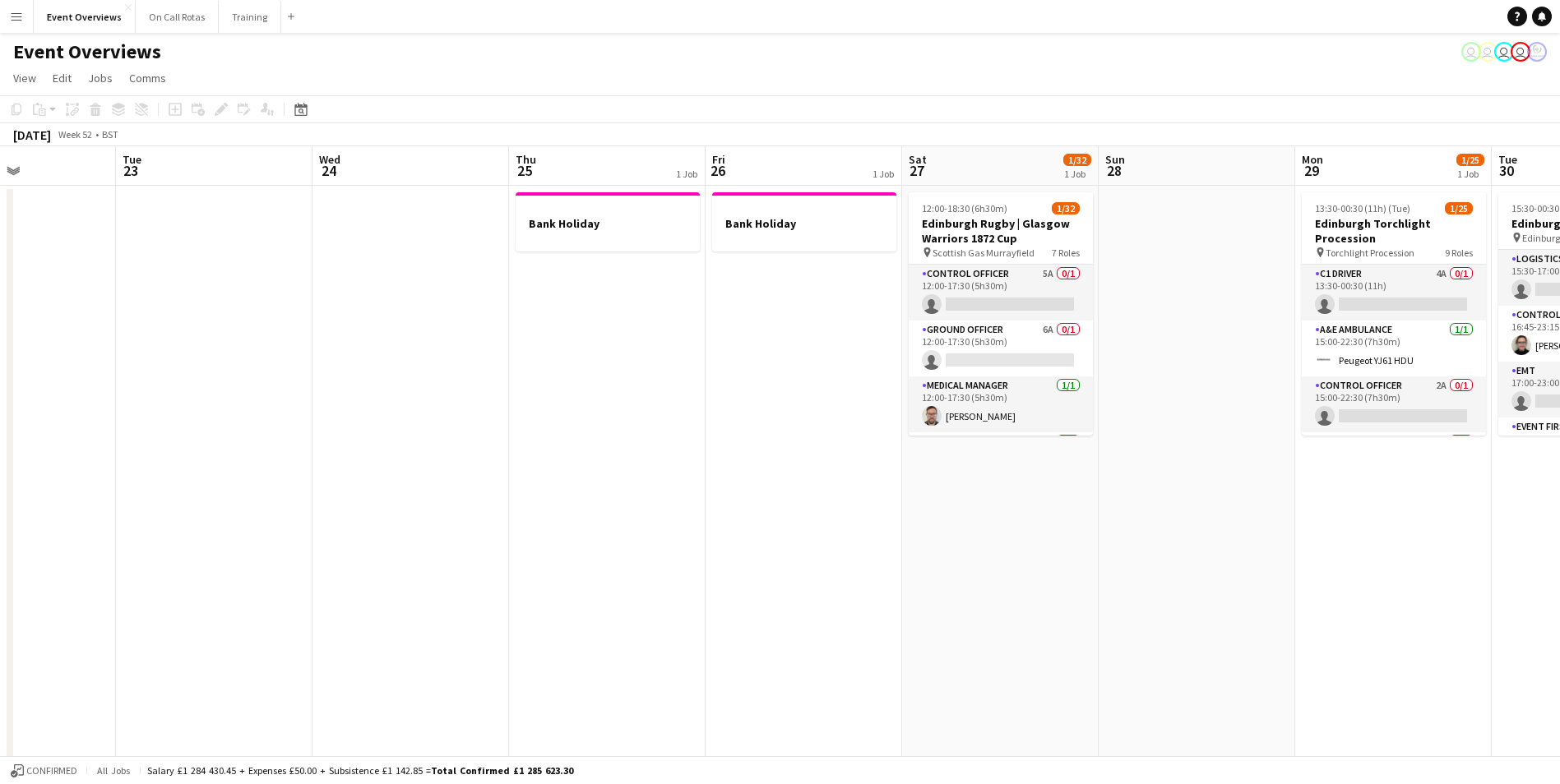
drag, startPoint x: 1454, startPoint y: 321, endPoint x: 984, endPoint y: 324, distance: 470.0
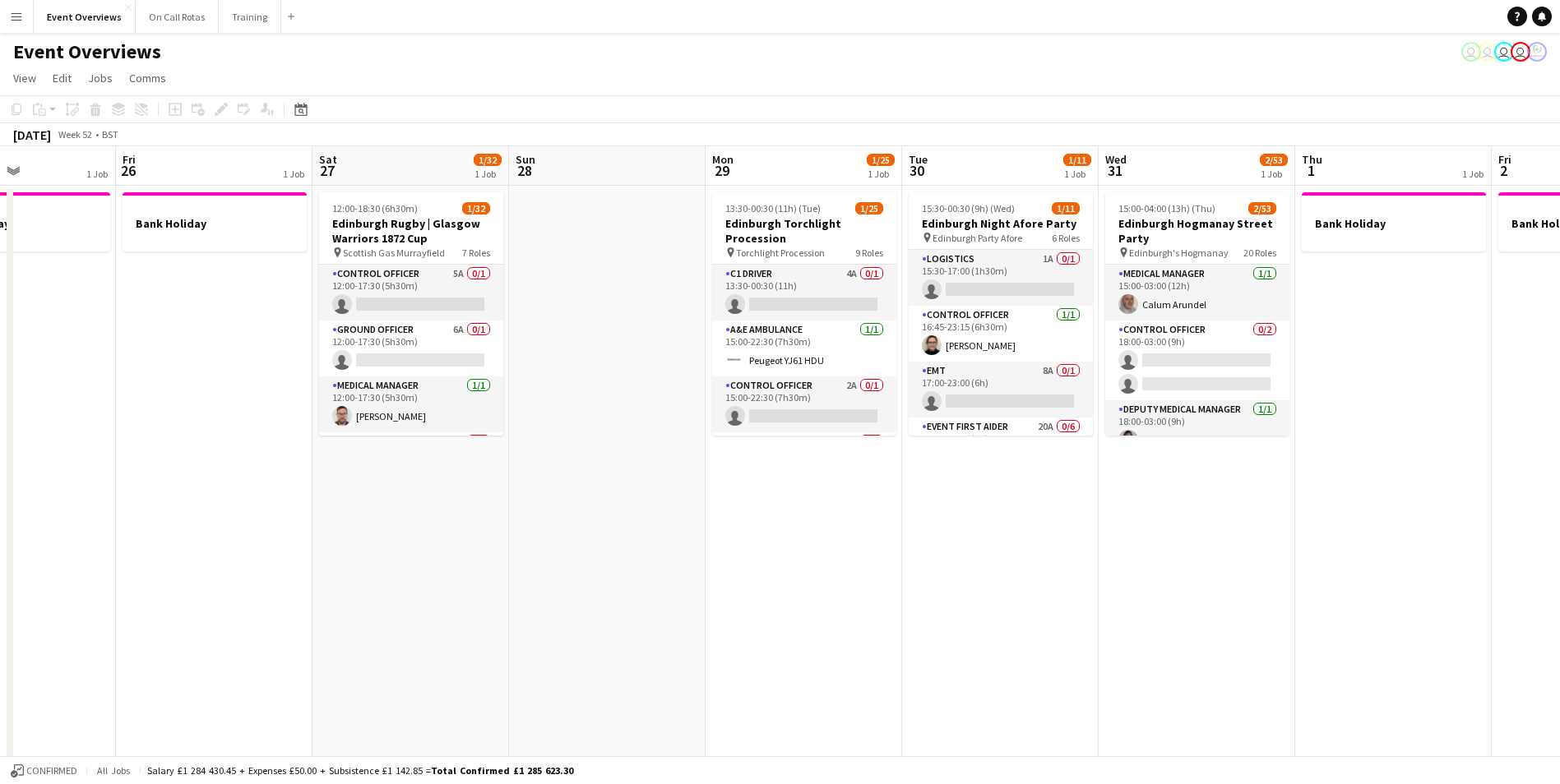
scroll to position [0, 400]
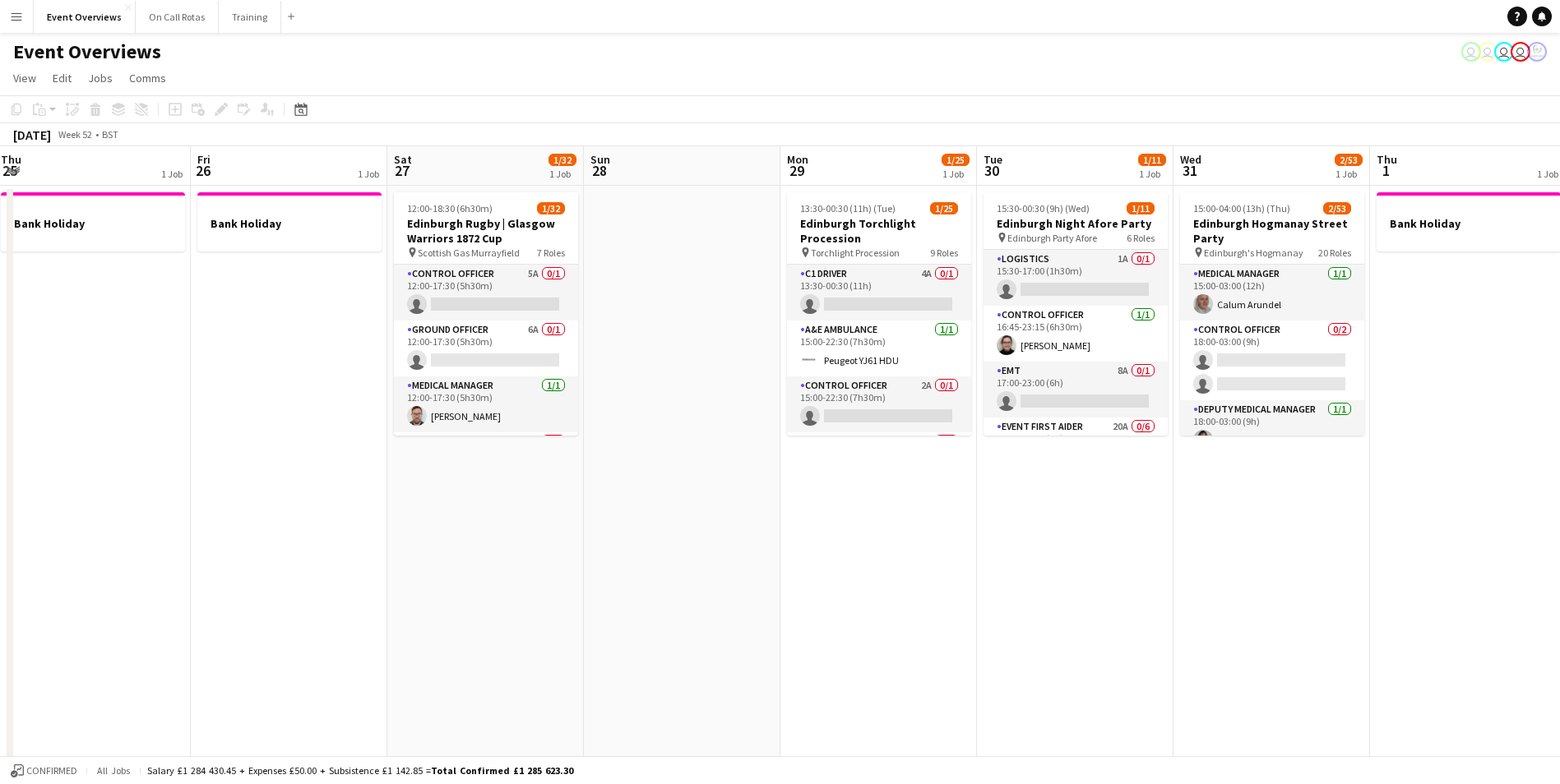
drag, startPoint x: 1028, startPoint y: 238, endPoint x: 586, endPoint y: 293, distance: 445.4
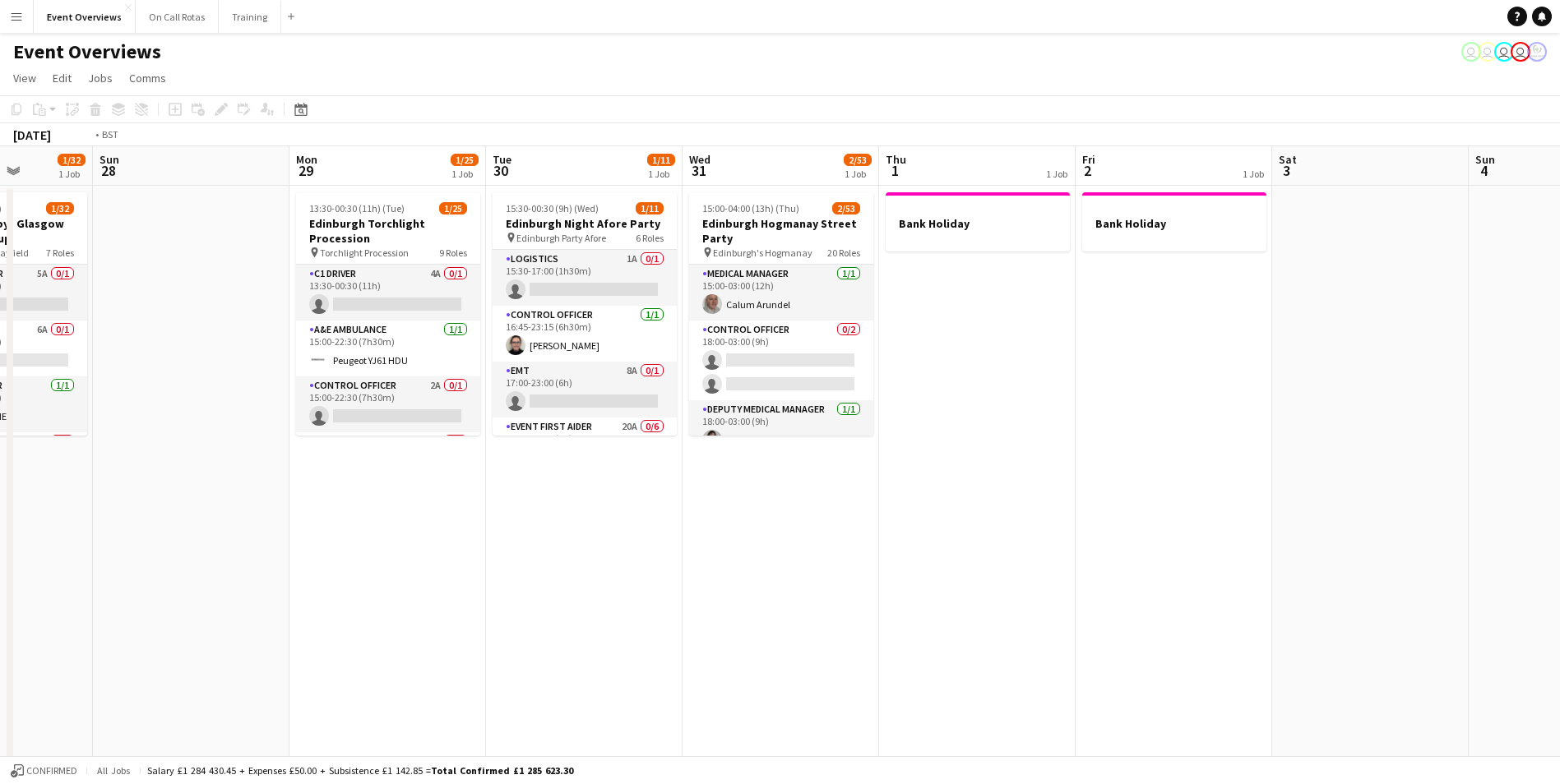
drag, startPoint x: 1464, startPoint y: 273, endPoint x: 779, endPoint y: 303, distance: 685.7
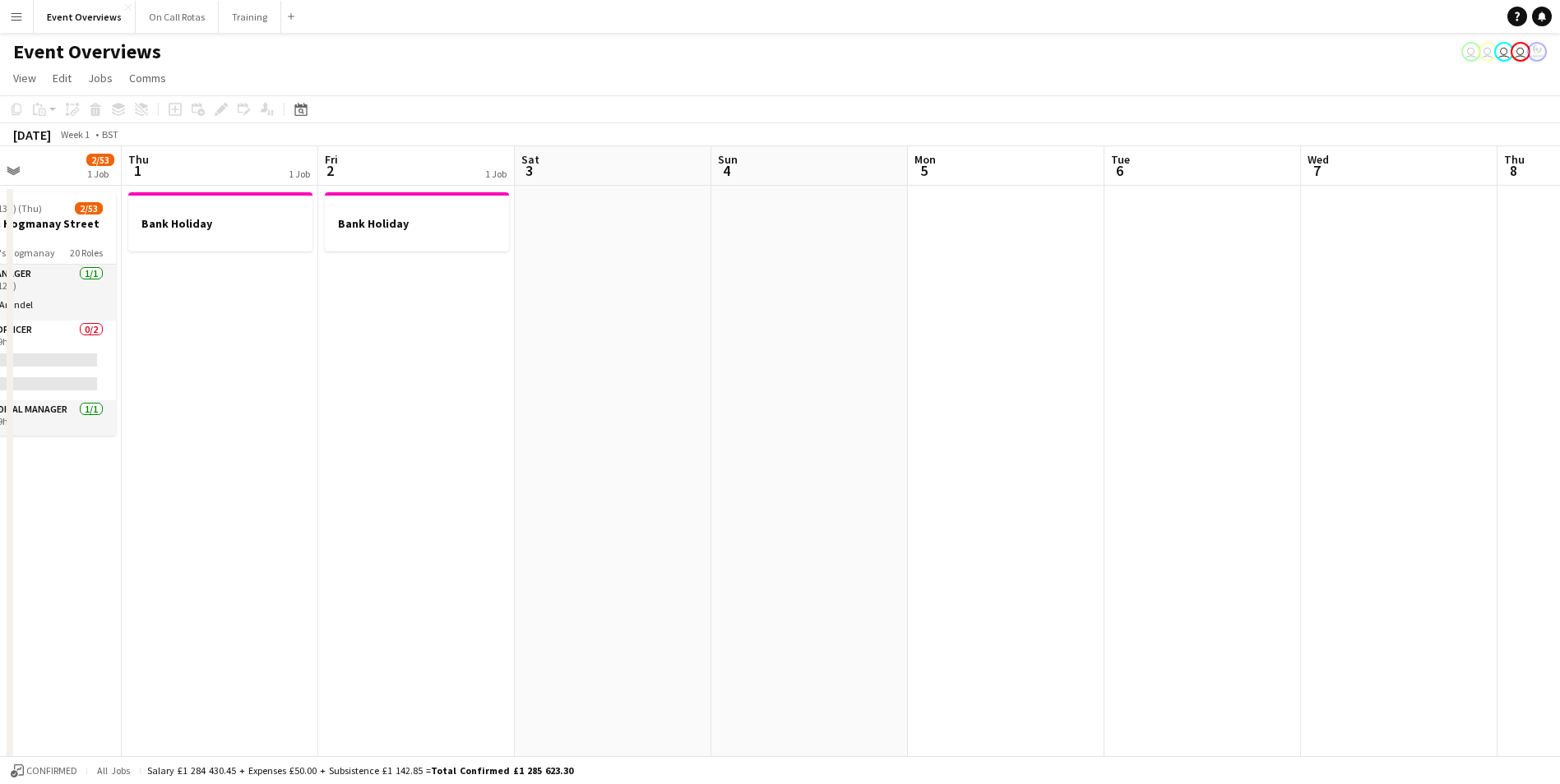
drag, startPoint x: 1290, startPoint y: 256, endPoint x: 638, endPoint y: 303, distance: 653.7
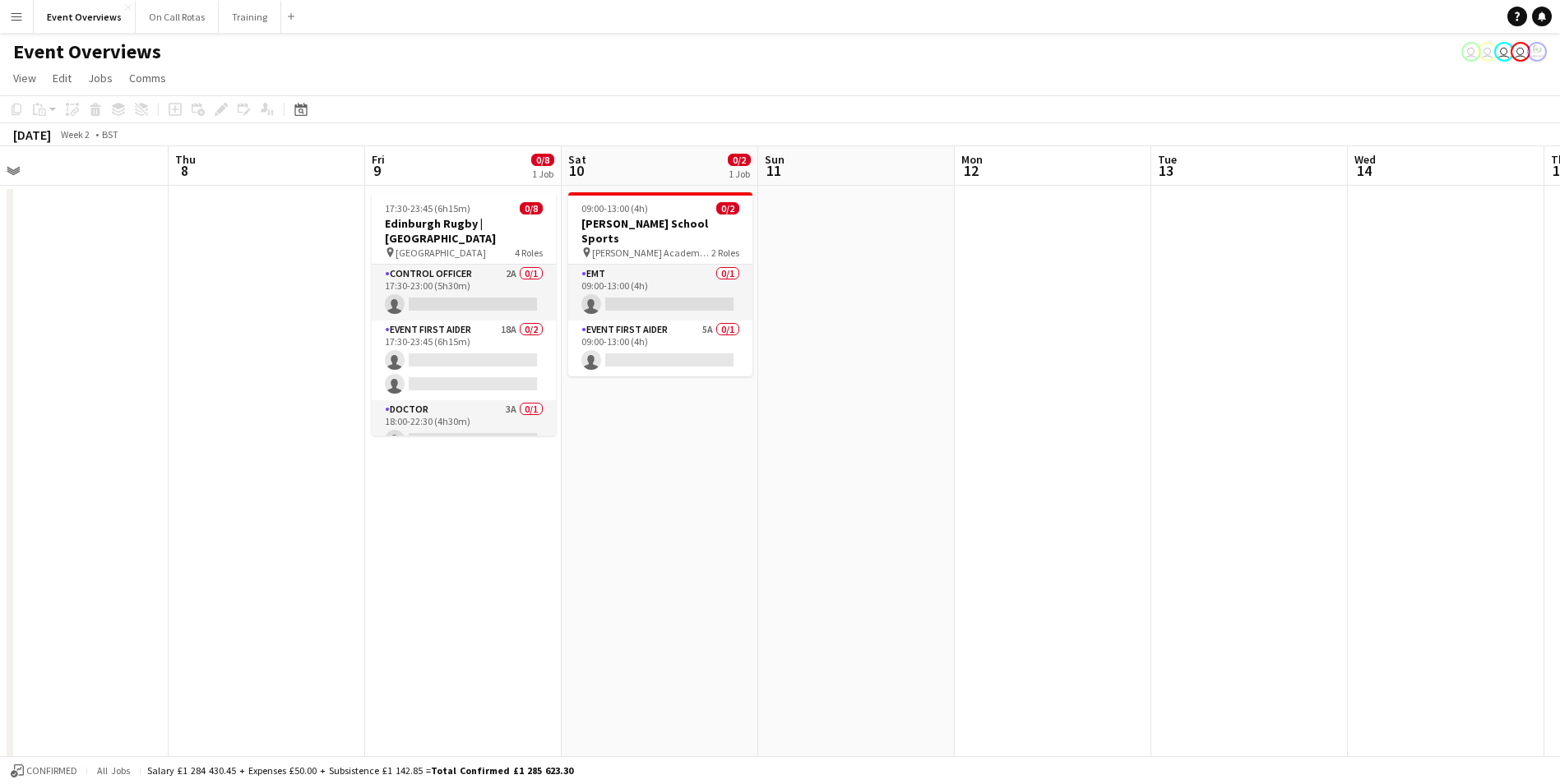
drag, startPoint x: 917, startPoint y: 533, endPoint x: 915, endPoint y: 465, distance: 68.0
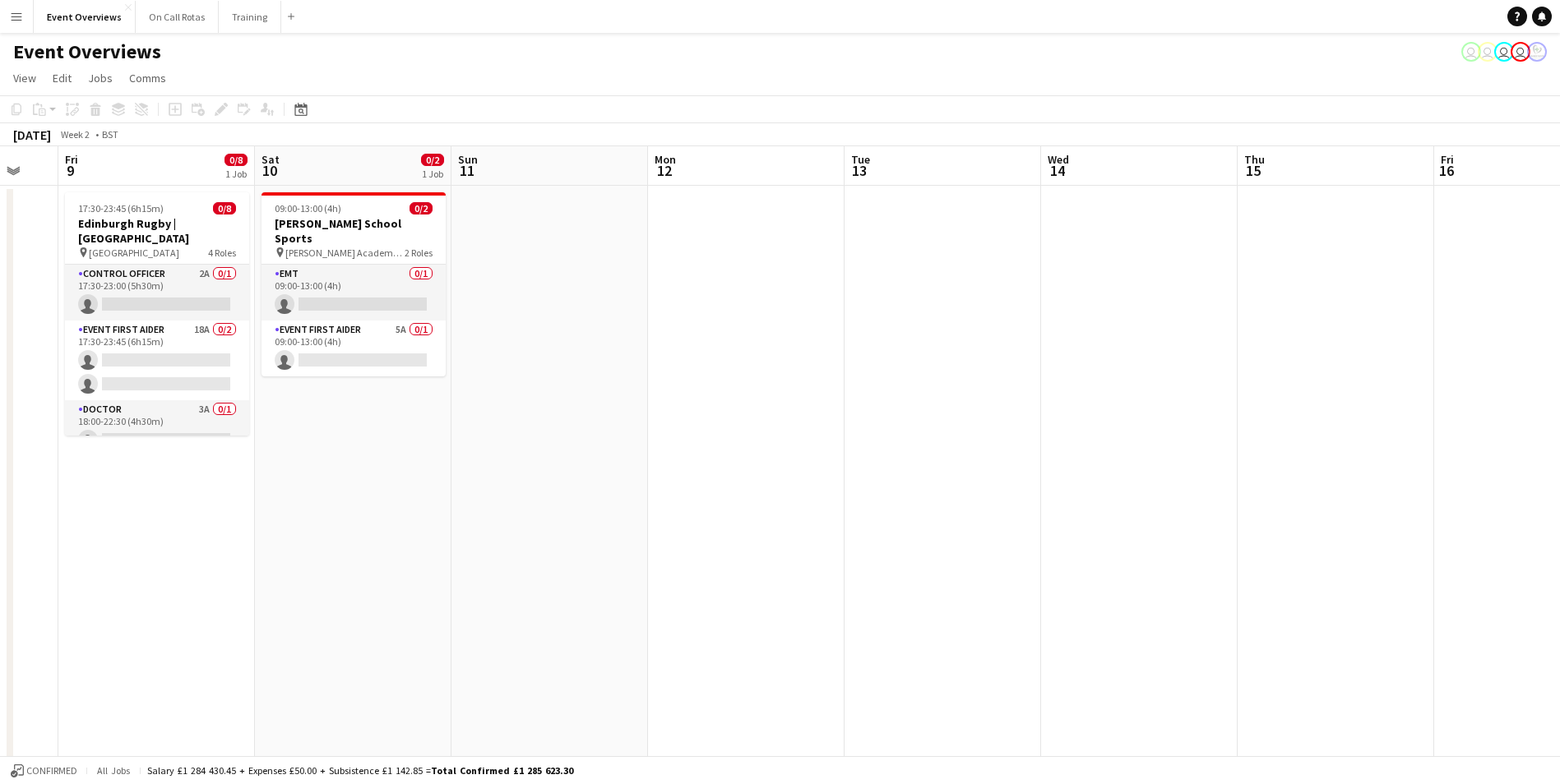
drag, startPoint x: 1089, startPoint y: 465, endPoint x: 845, endPoint y: 449, distance: 244.5
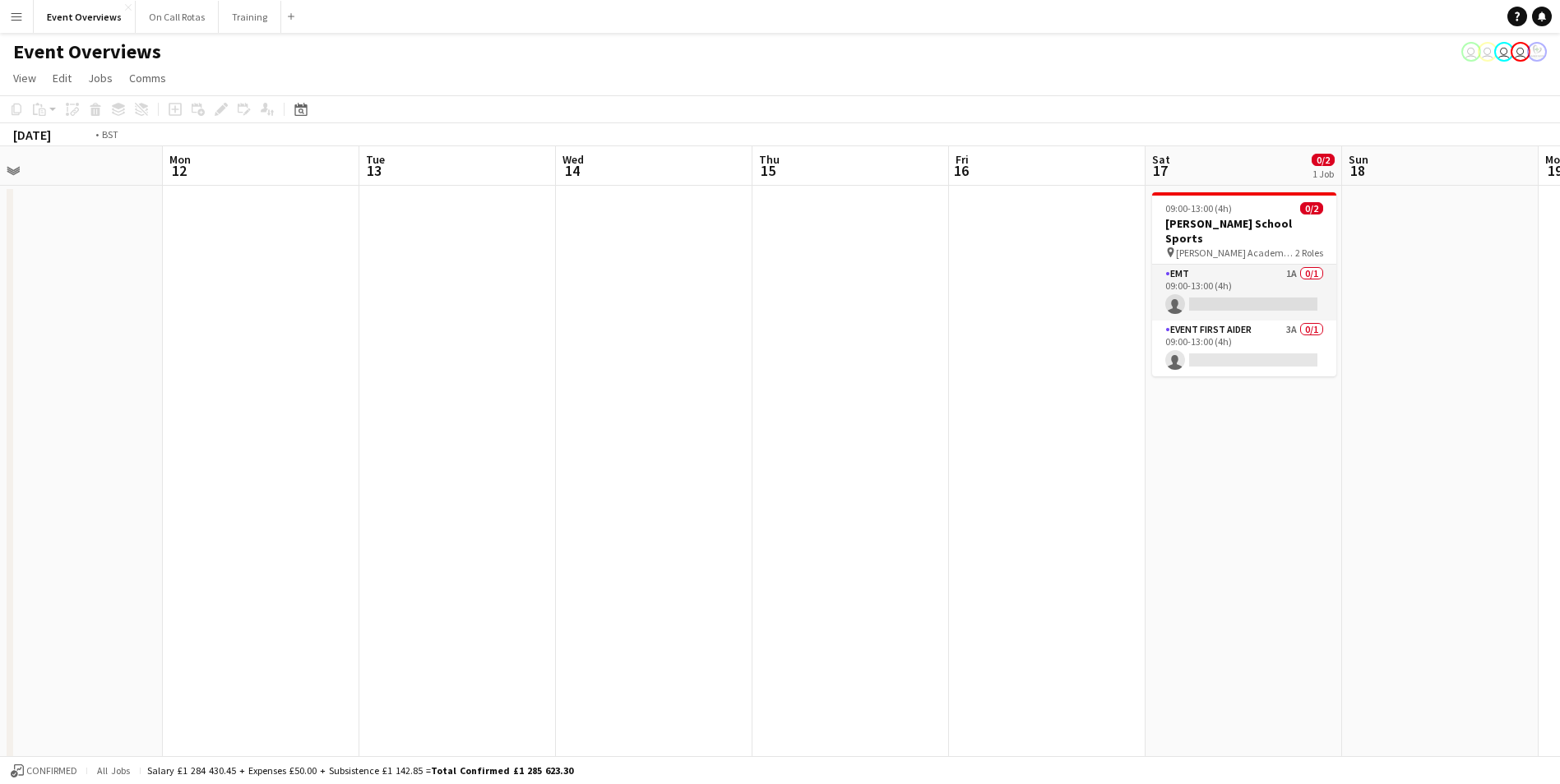
drag, startPoint x: 949, startPoint y: 453, endPoint x: 758, endPoint y: 451, distance: 191.0
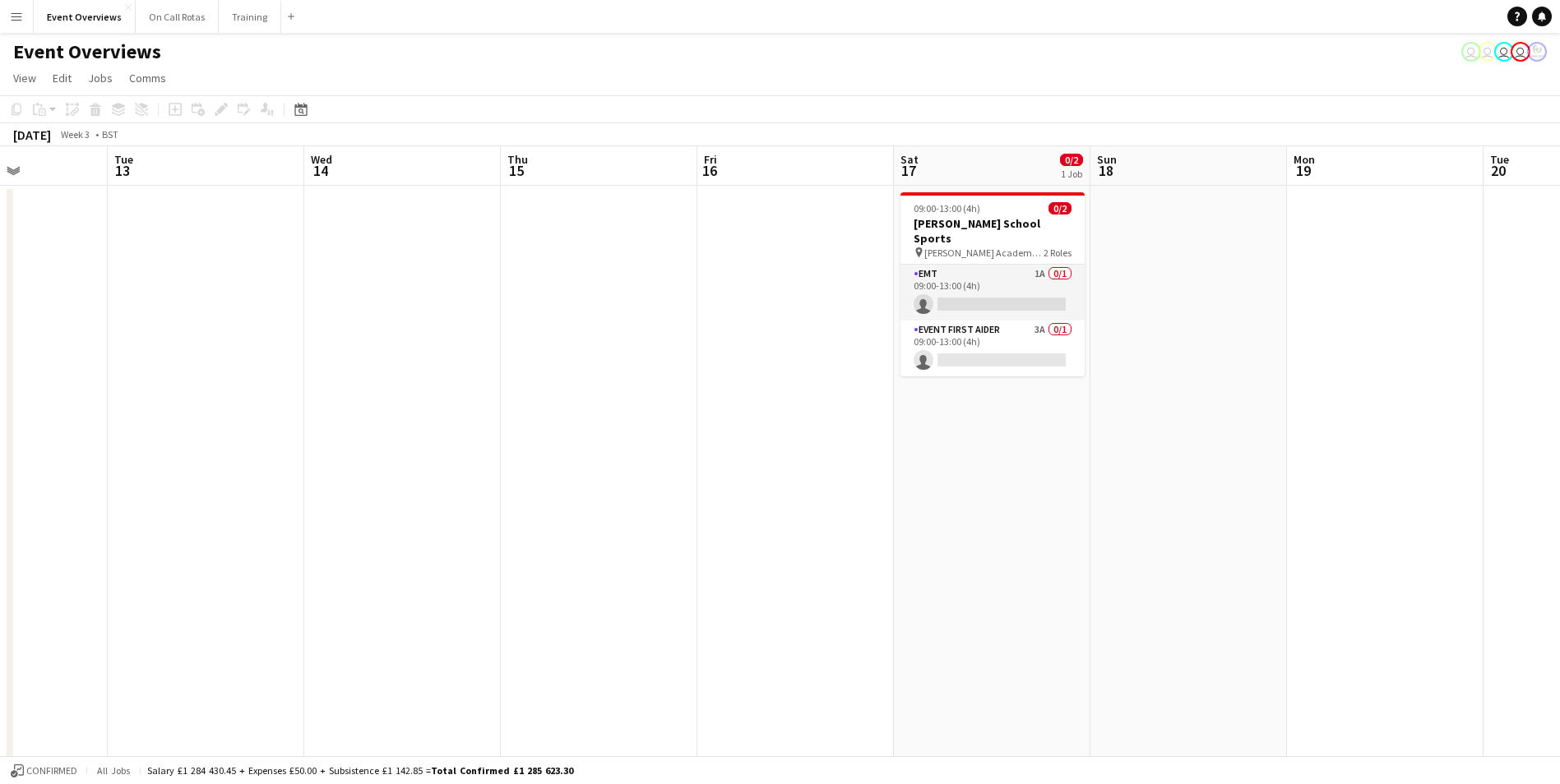
drag, startPoint x: 1157, startPoint y: 464, endPoint x: 372, endPoint y: 451, distance: 785.1
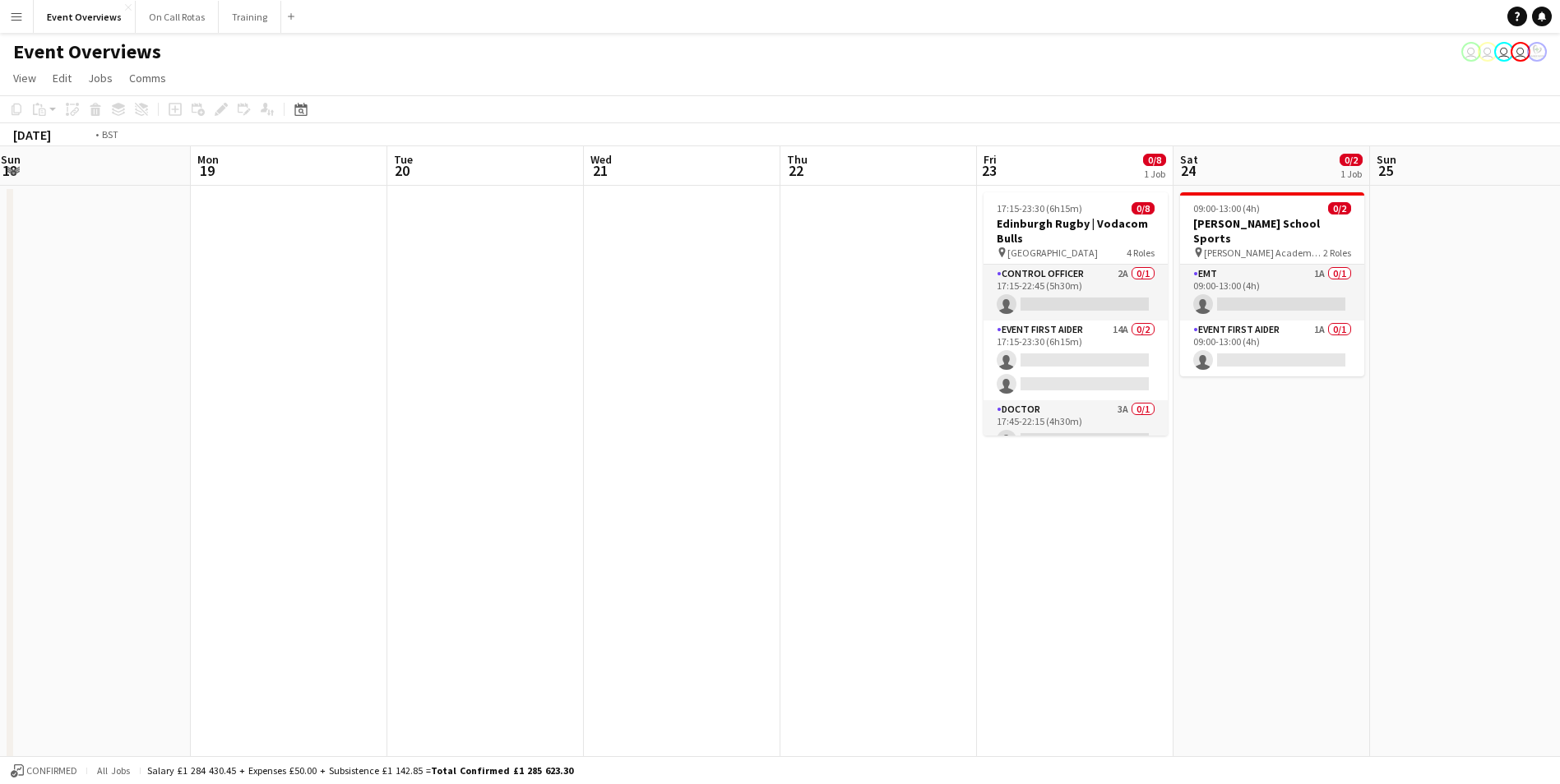
drag, startPoint x: 1495, startPoint y: 511, endPoint x: 1175, endPoint y: 495, distance: 320.4
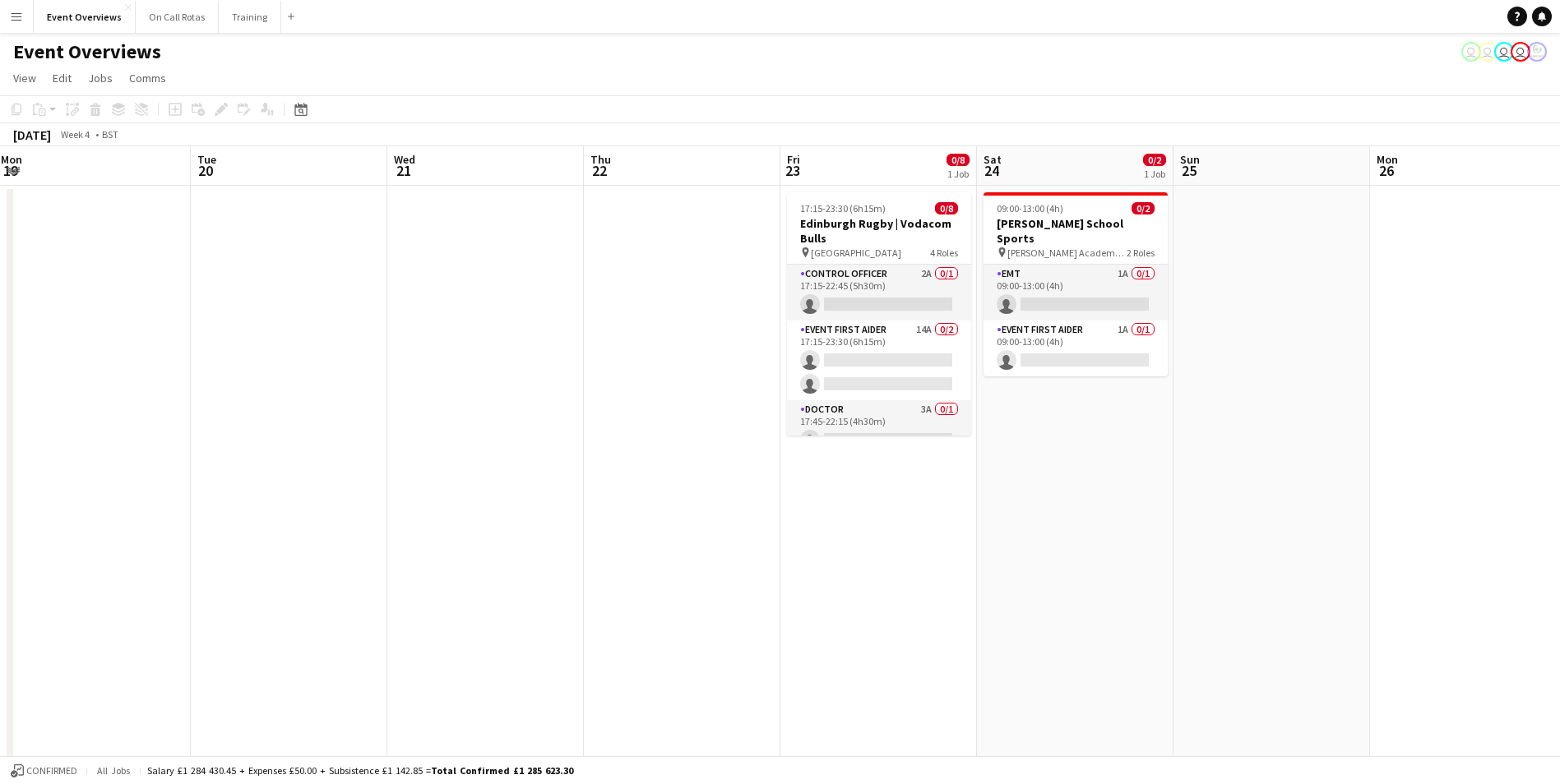
scroll to position [0, 599]
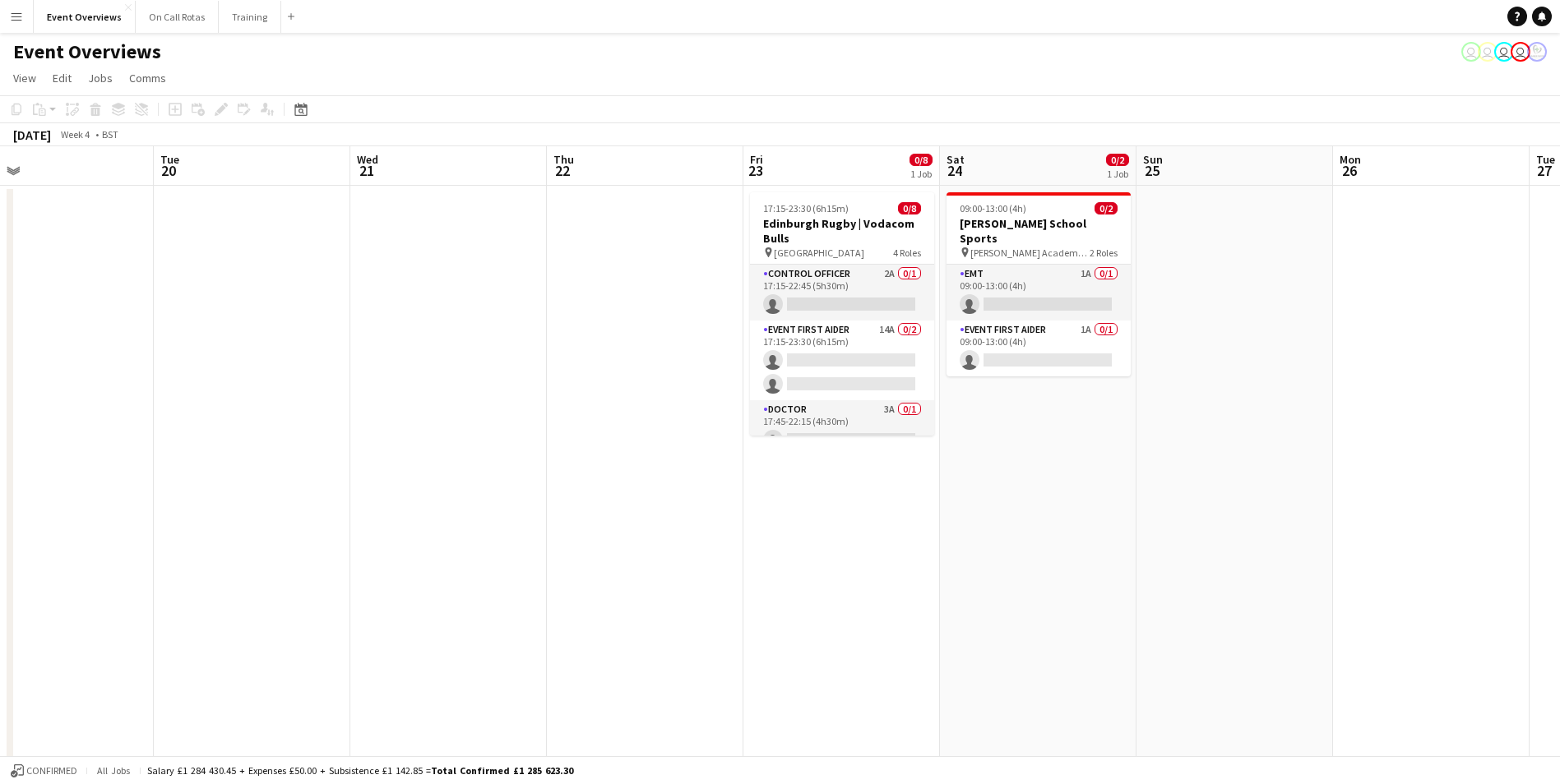
drag, startPoint x: 1345, startPoint y: 495, endPoint x: 652, endPoint y: 558, distance: 695.9
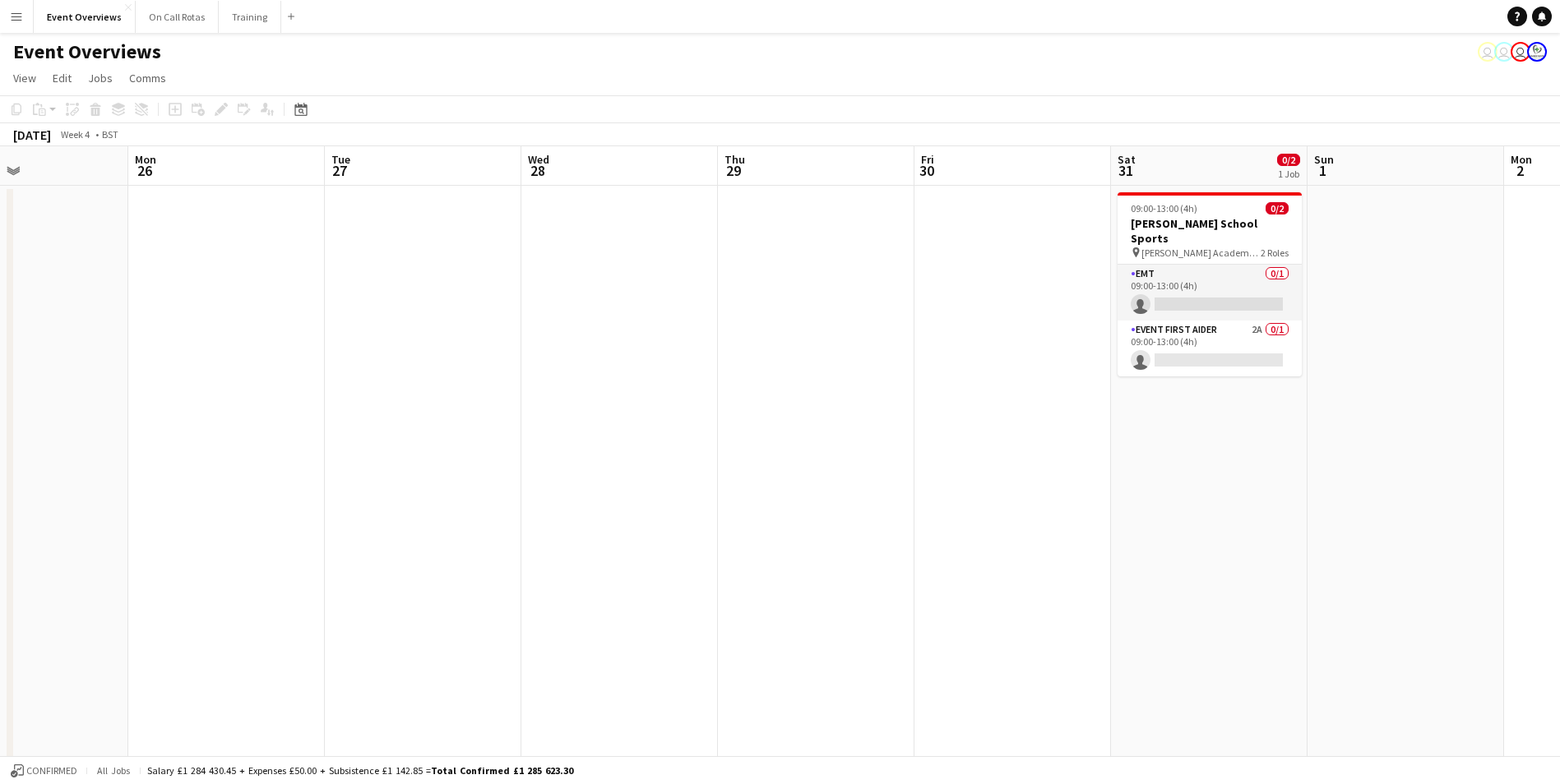
scroll to position [0, 397]
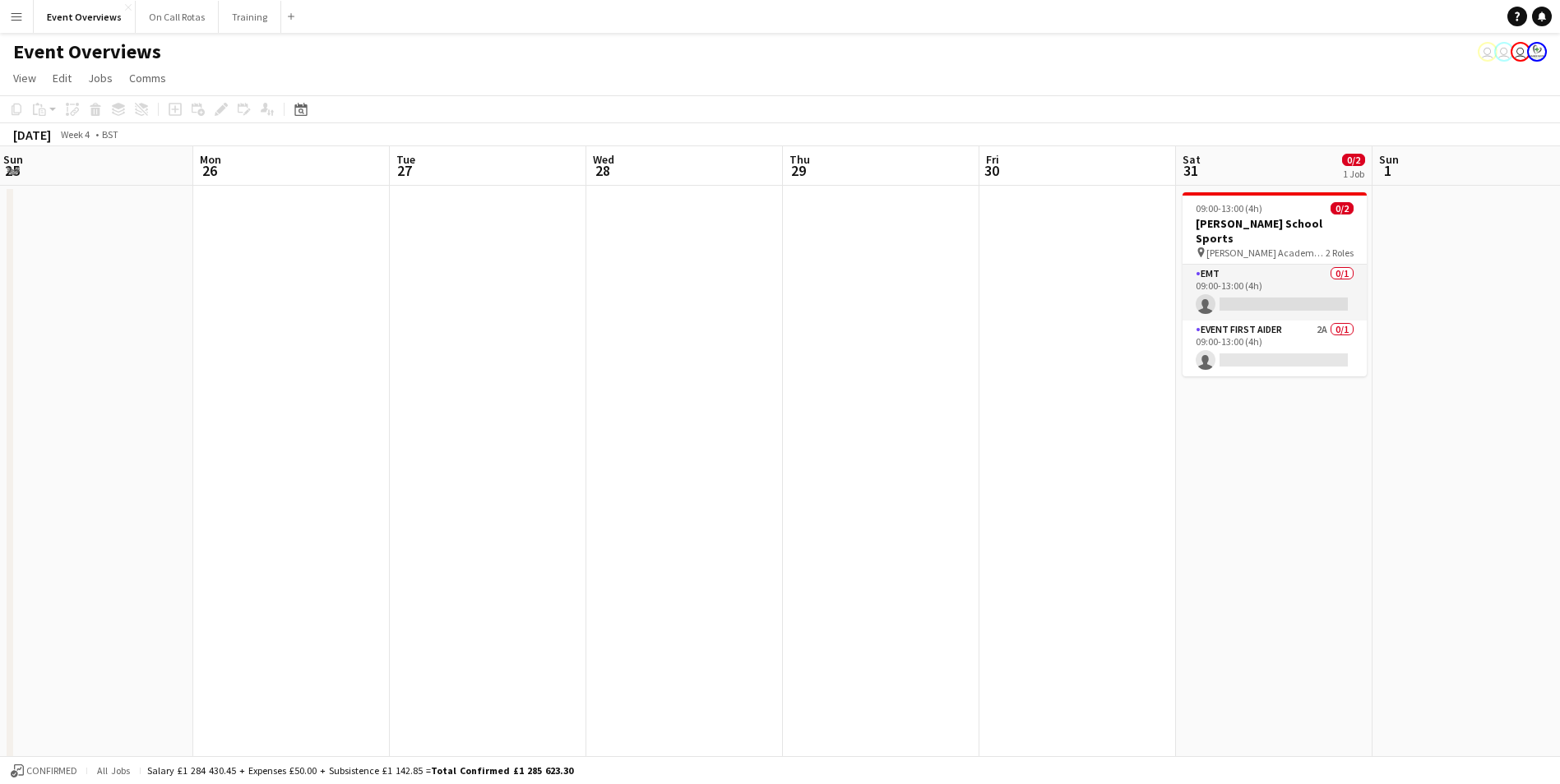
drag, startPoint x: 975, startPoint y: 385, endPoint x: 815, endPoint y: 389, distance: 160.0
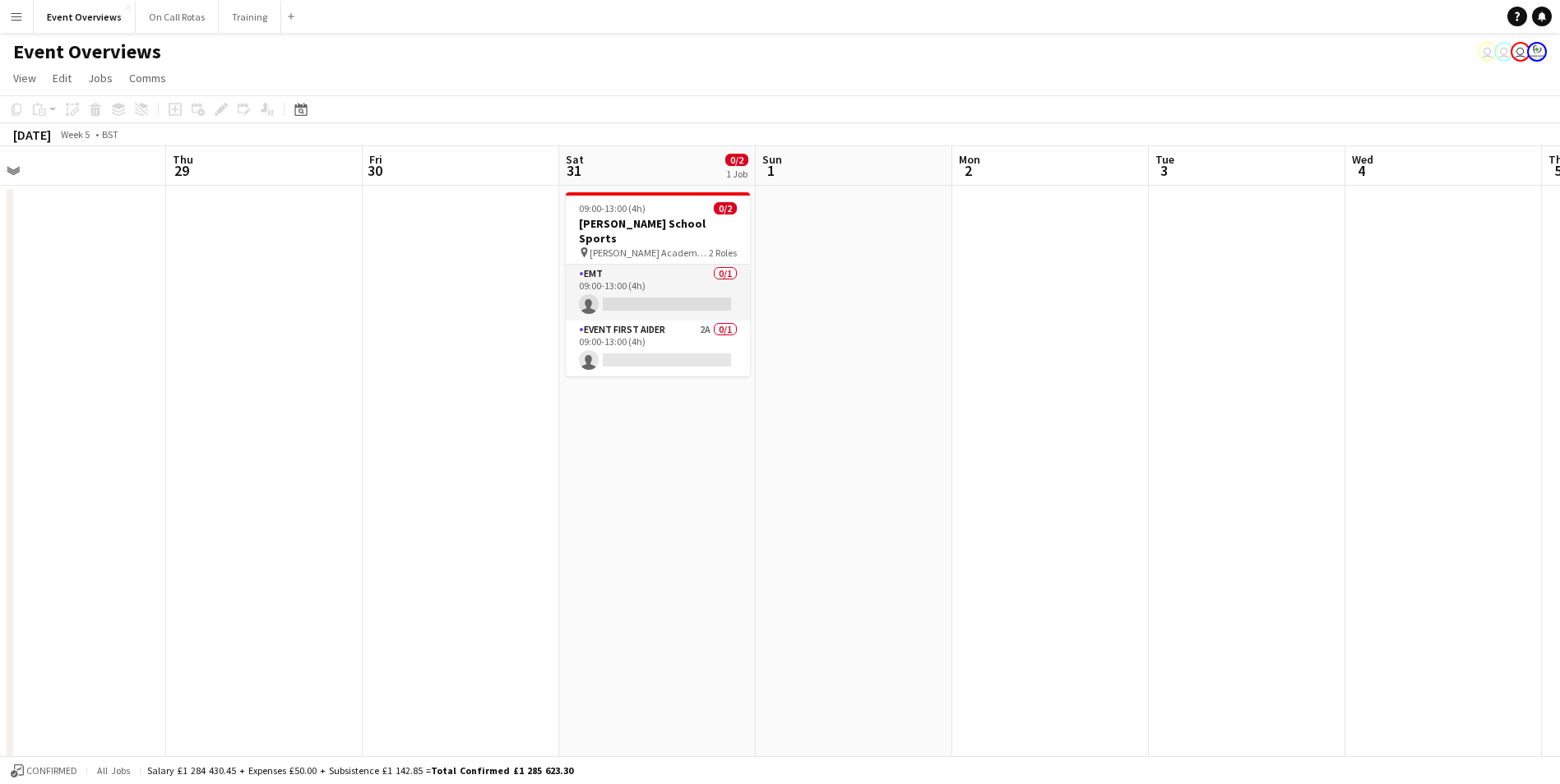
drag, startPoint x: 1151, startPoint y: 536, endPoint x: 337, endPoint y: 602, distance: 816.7
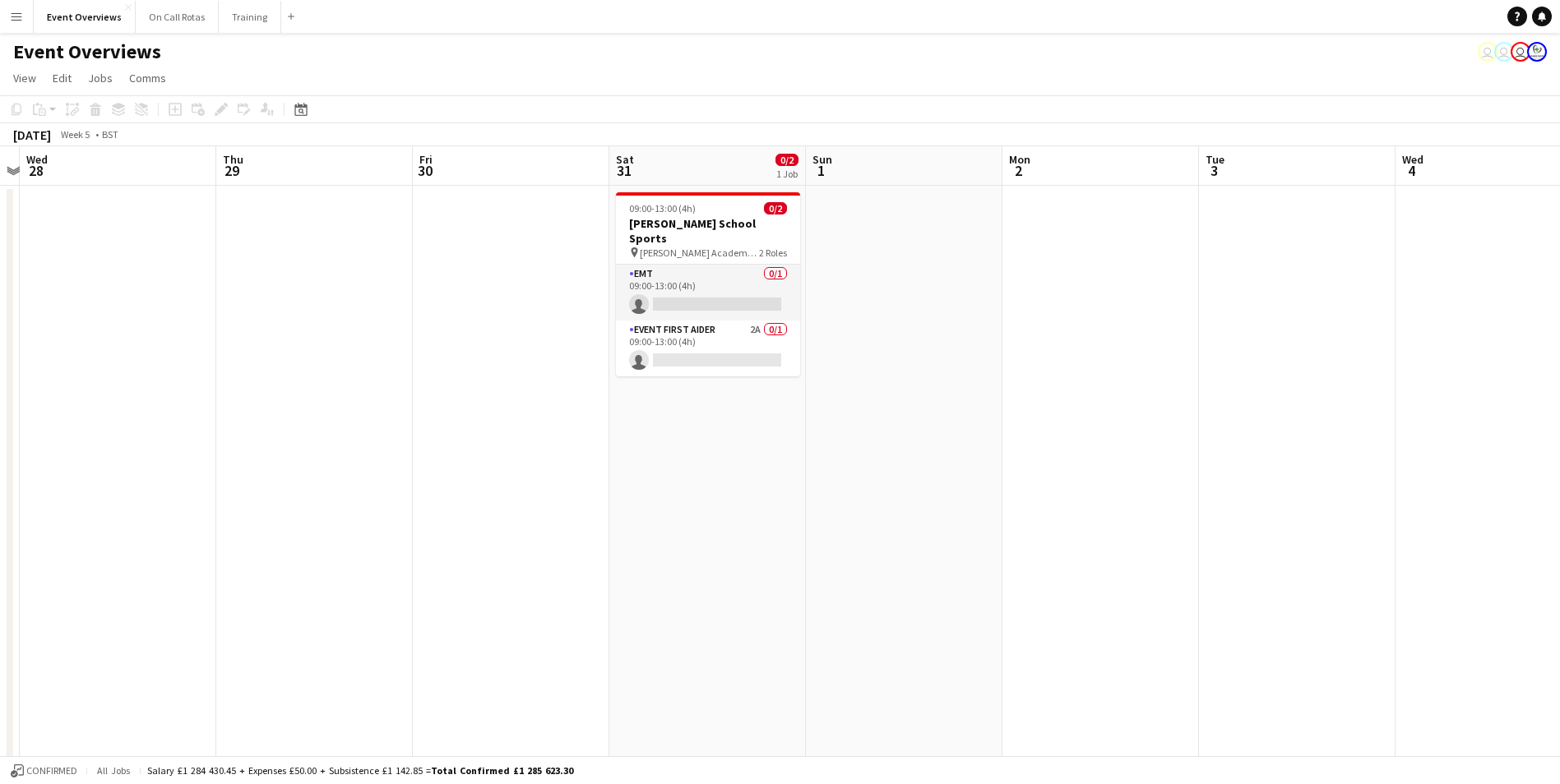
drag, startPoint x: 1111, startPoint y: 480, endPoint x: 532, endPoint y: 549, distance: 583.1
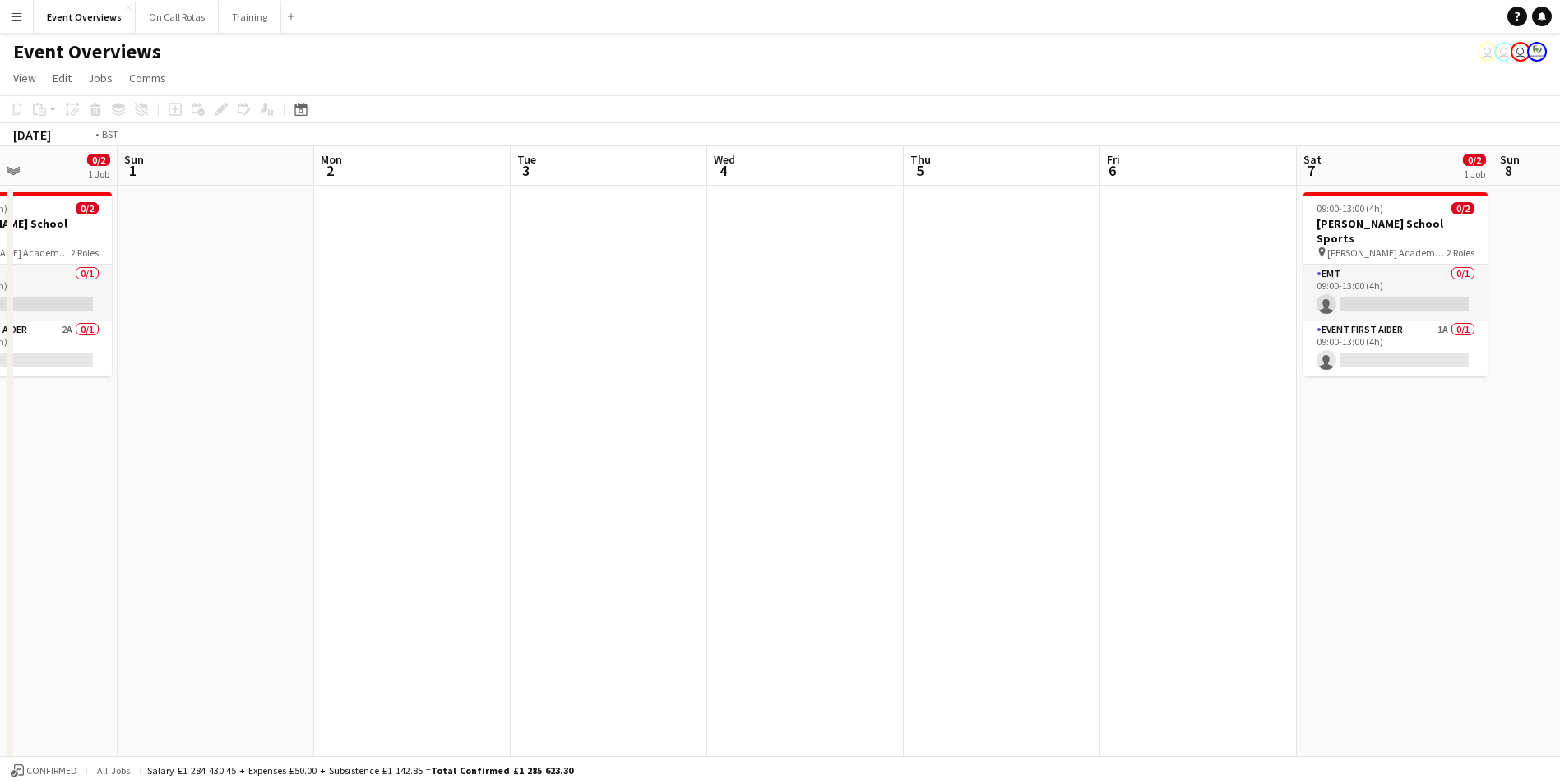
drag, startPoint x: 1169, startPoint y: 401, endPoint x: 486, endPoint y: 535, distance: 696.0
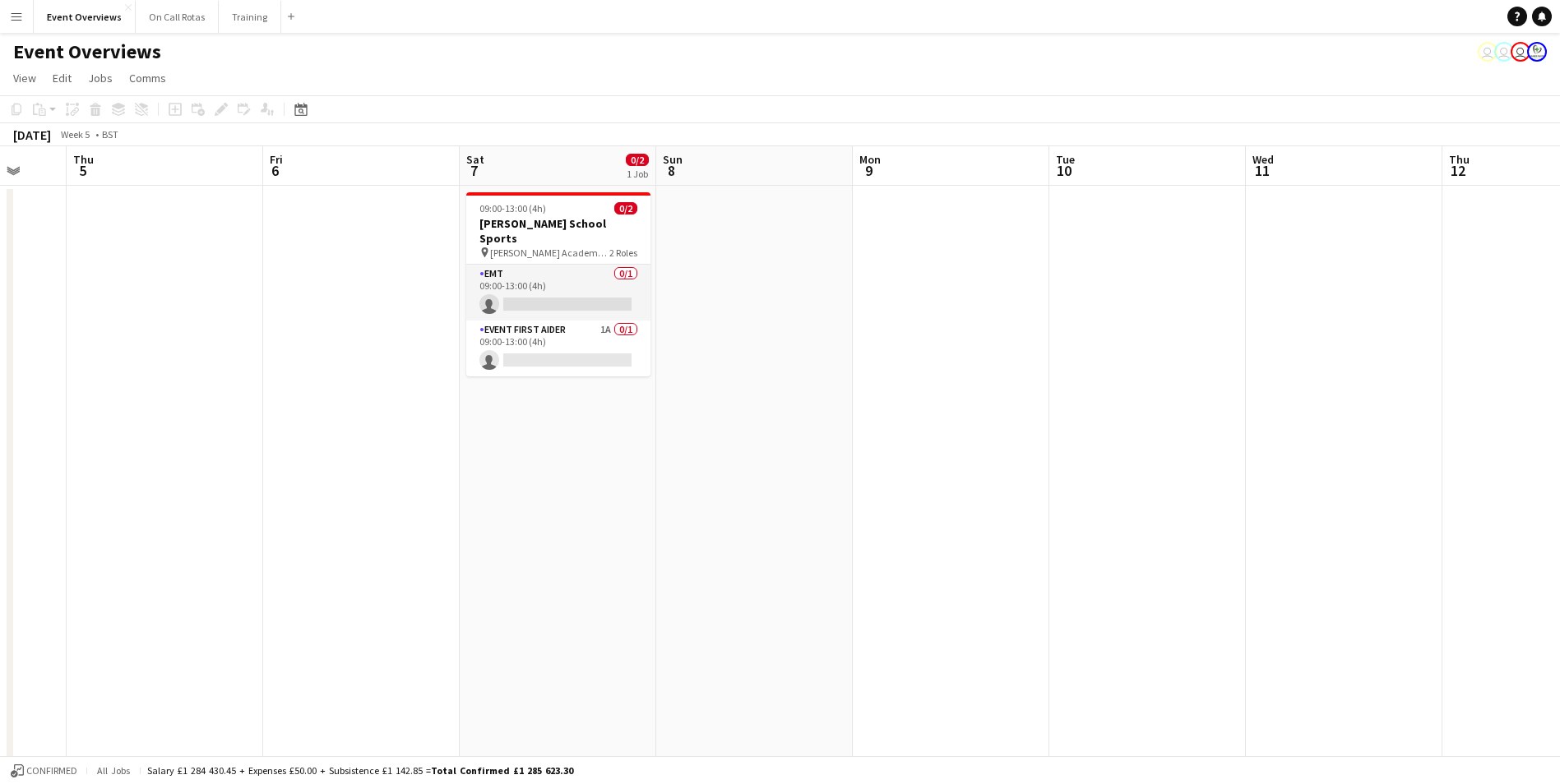
drag, startPoint x: 1424, startPoint y: 378, endPoint x: 917, endPoint y: 470, distance: 515.3
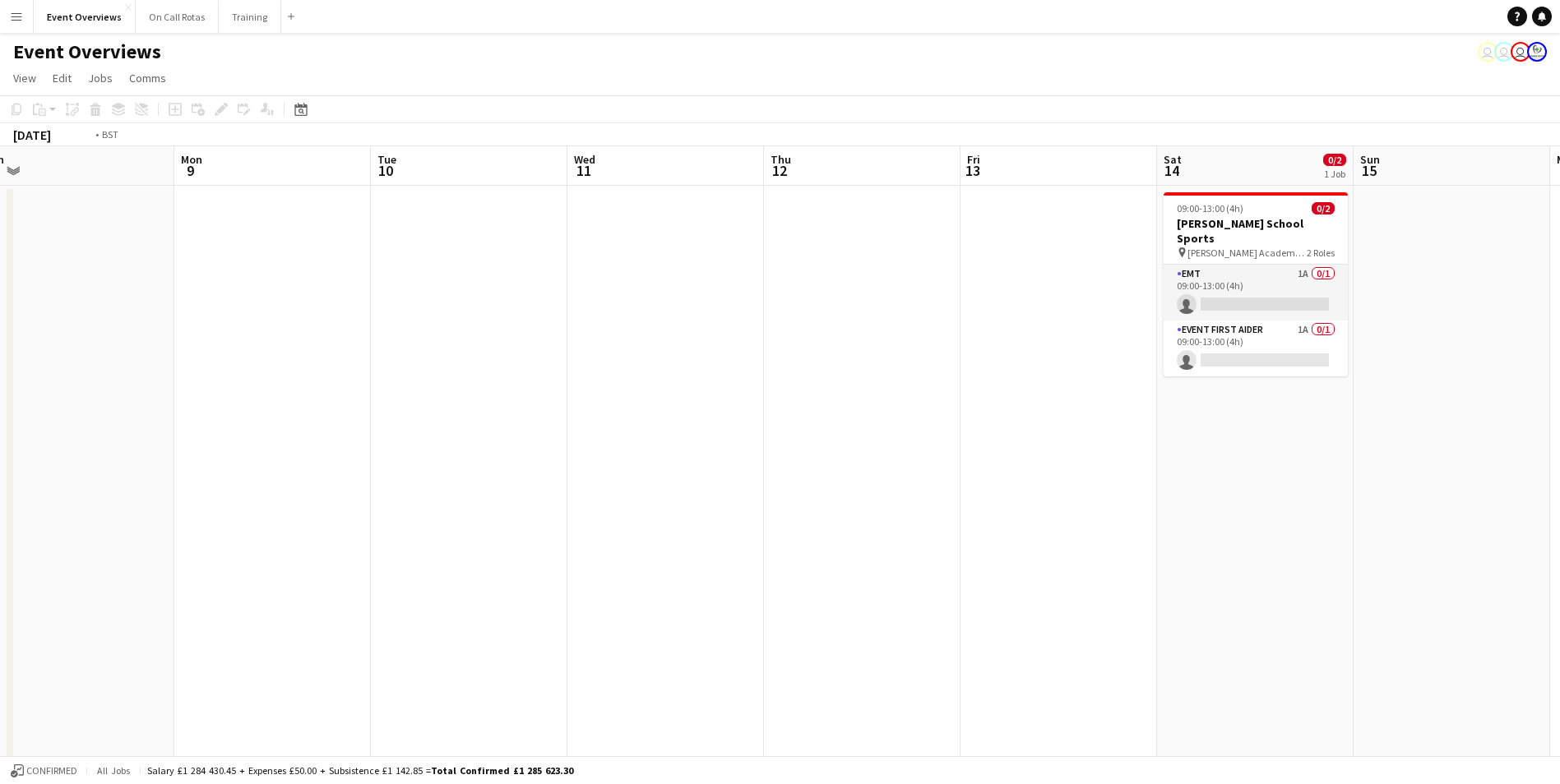
drag, startPoint x: 1299, startPoint y: 404, endPoint x: 878, endPoint y: 493, distance: 430.3
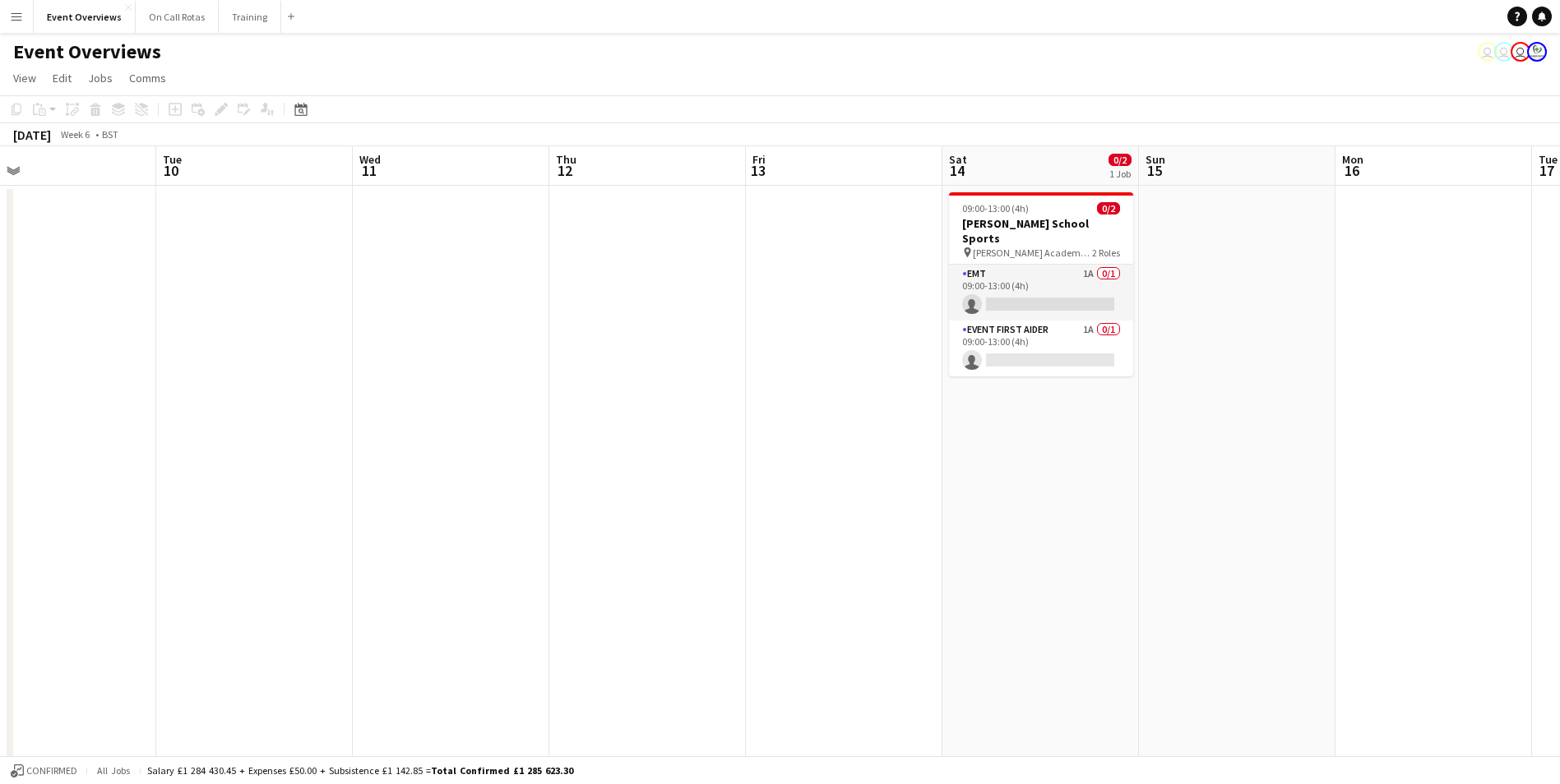
drag, startPoint x: 1012, startPoint y: 499, endPoint x: 897, endPoint y: 519, distance: 116.7
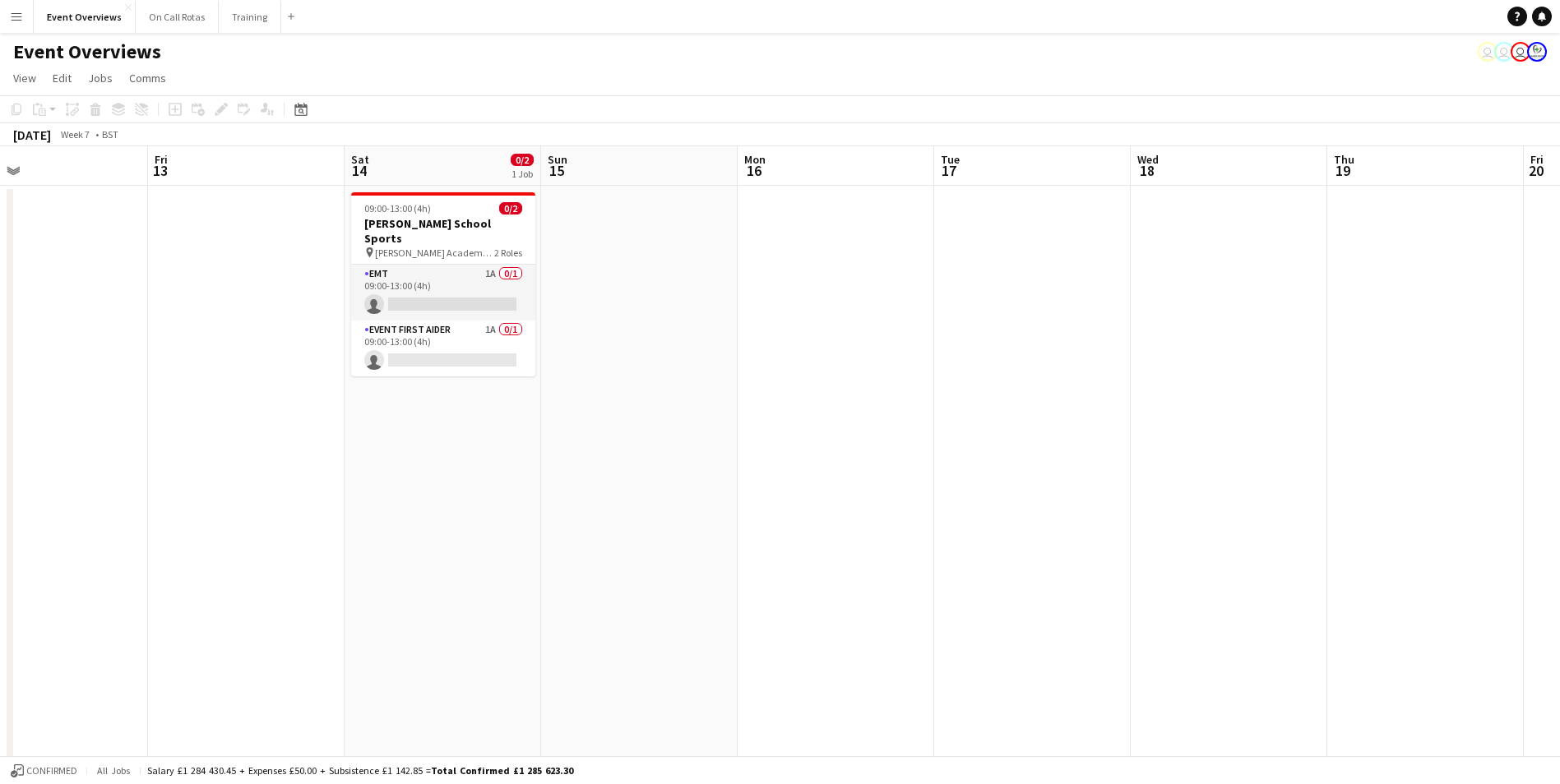
drag, startPoint x: 1181, startPoint y: 461, endPoint x: 604, endPoint y: 584, distance: 590.0
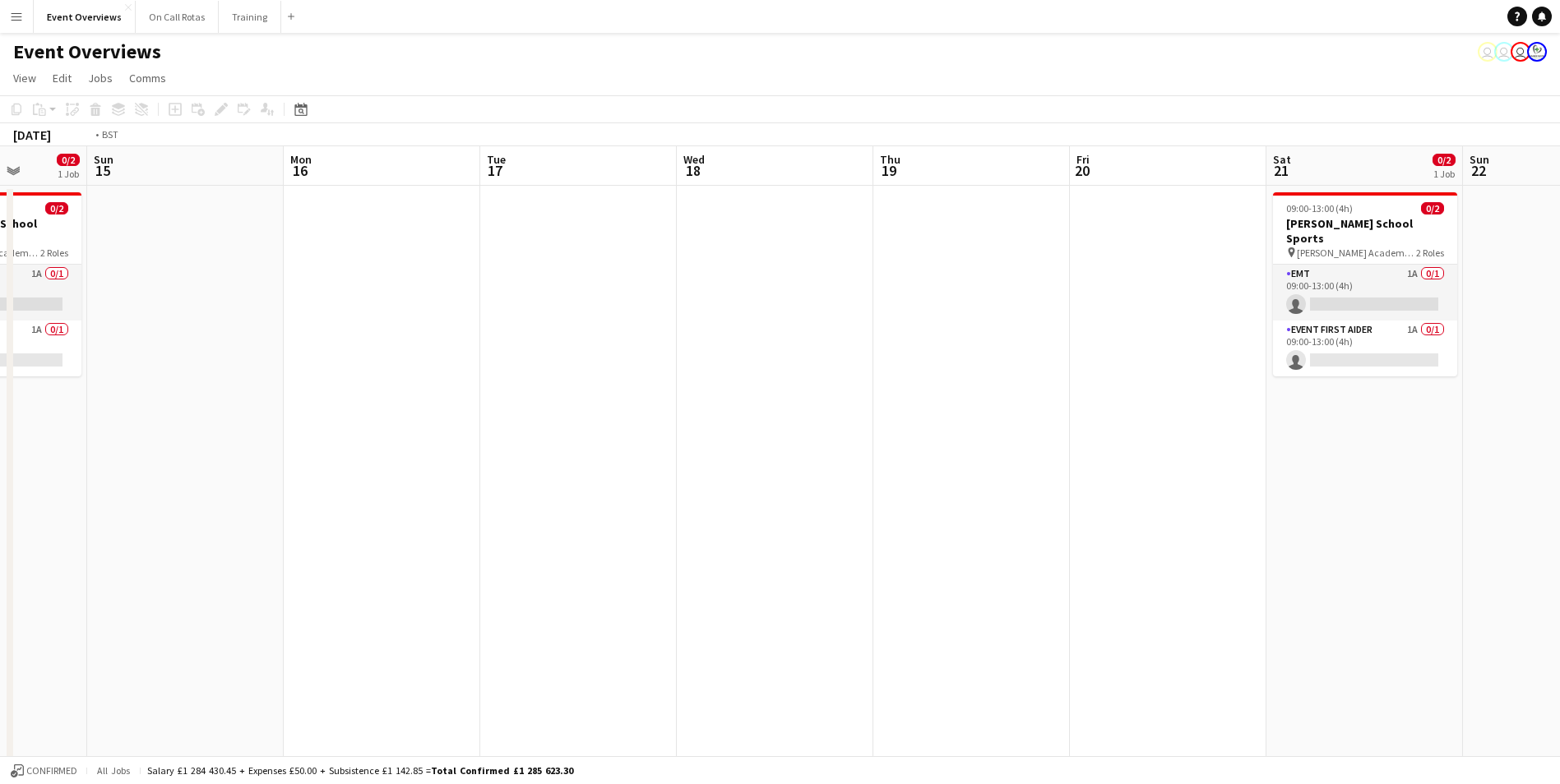
drag, startPoint x: 780, startPoint y: 546, endPoint x: 643, endPoint y: 575, distance: 140.0
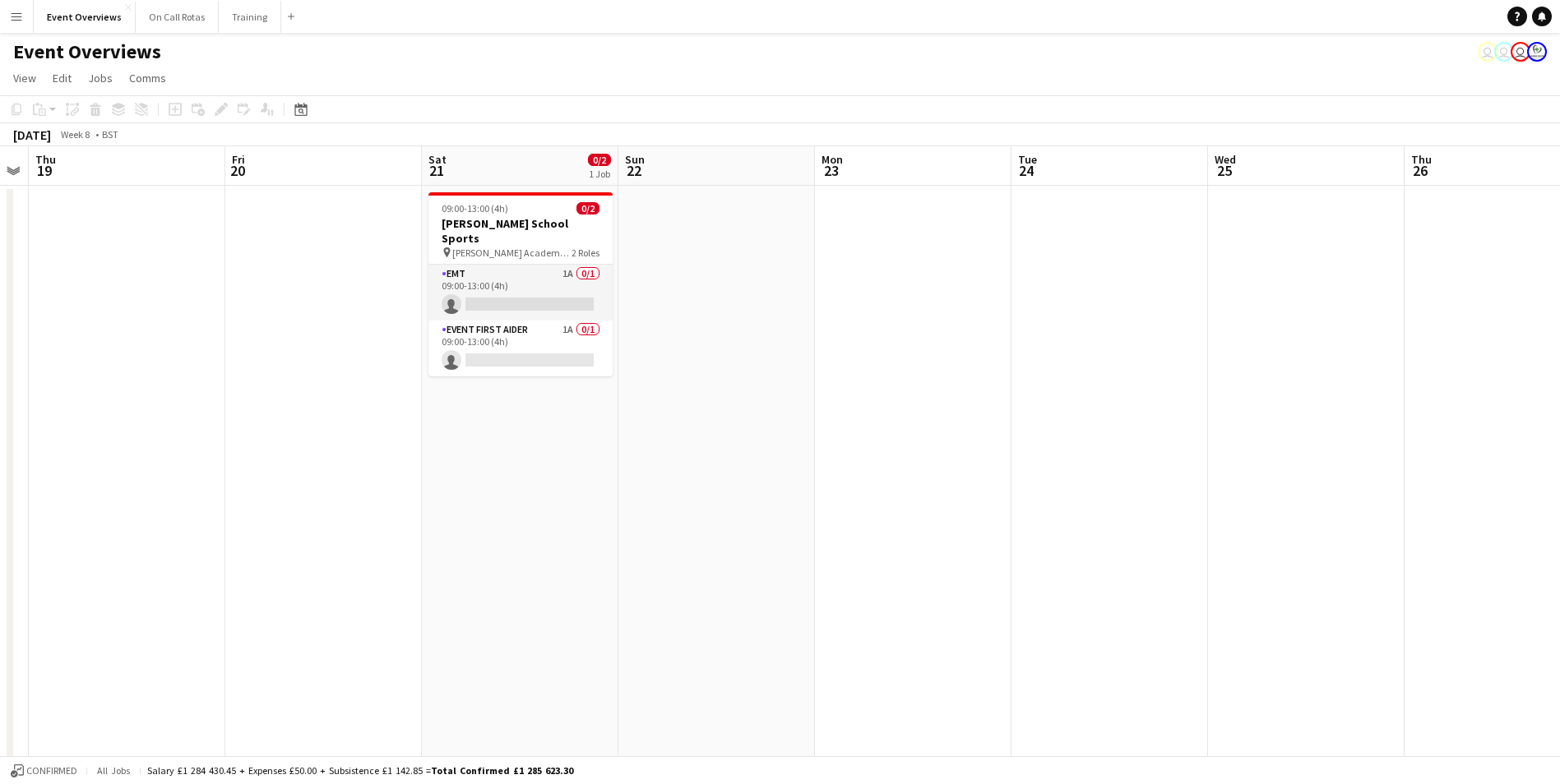
drag, startPoint x: 1182, startPoint y: 475, endPoint x: 1227, endPoint y: 452, distance: 50.5
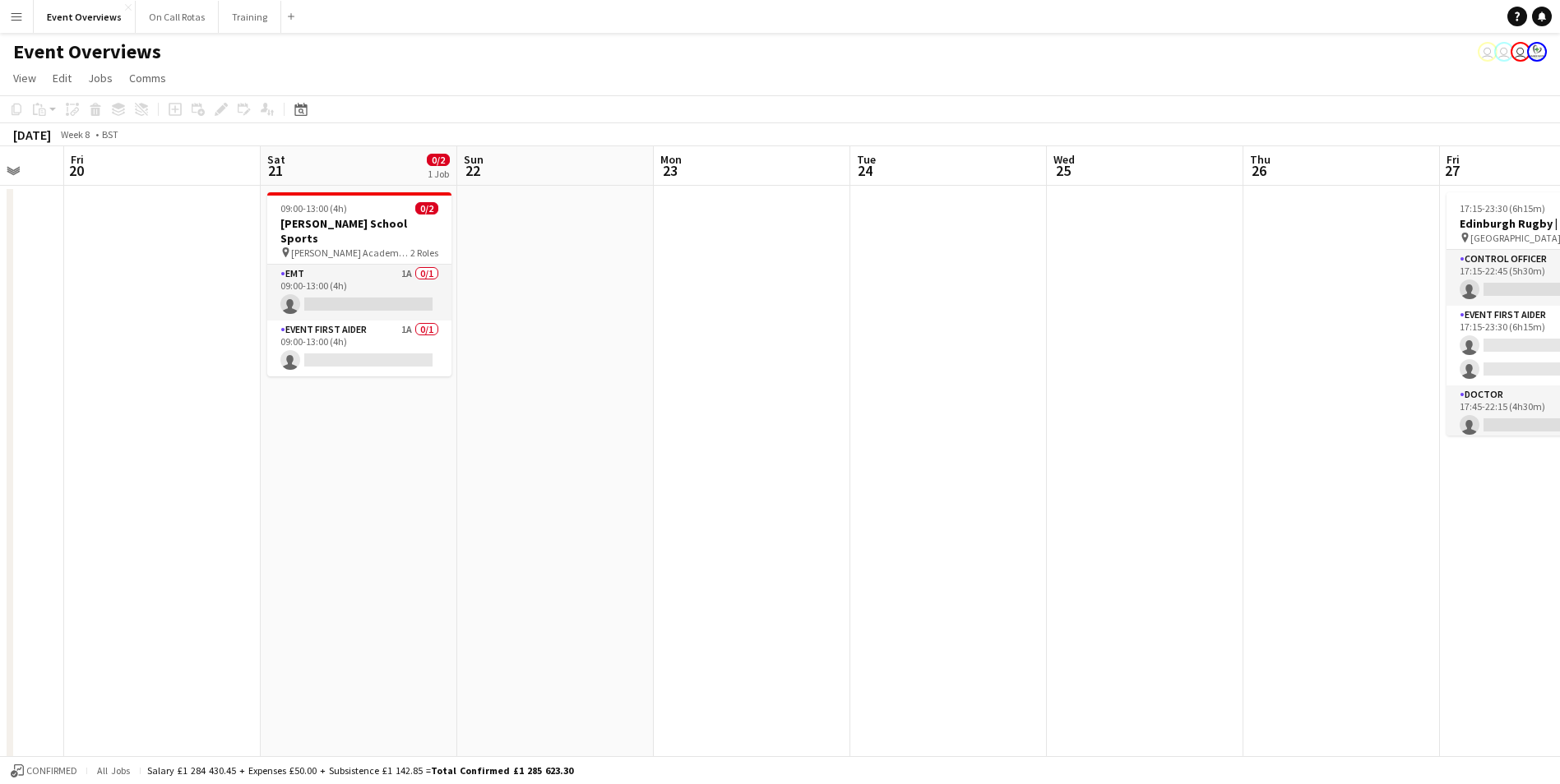
drag, startPoint x: 1227, startPoint y: 452, endPoint x: 801, endPoint y: 540, distance: 435.0
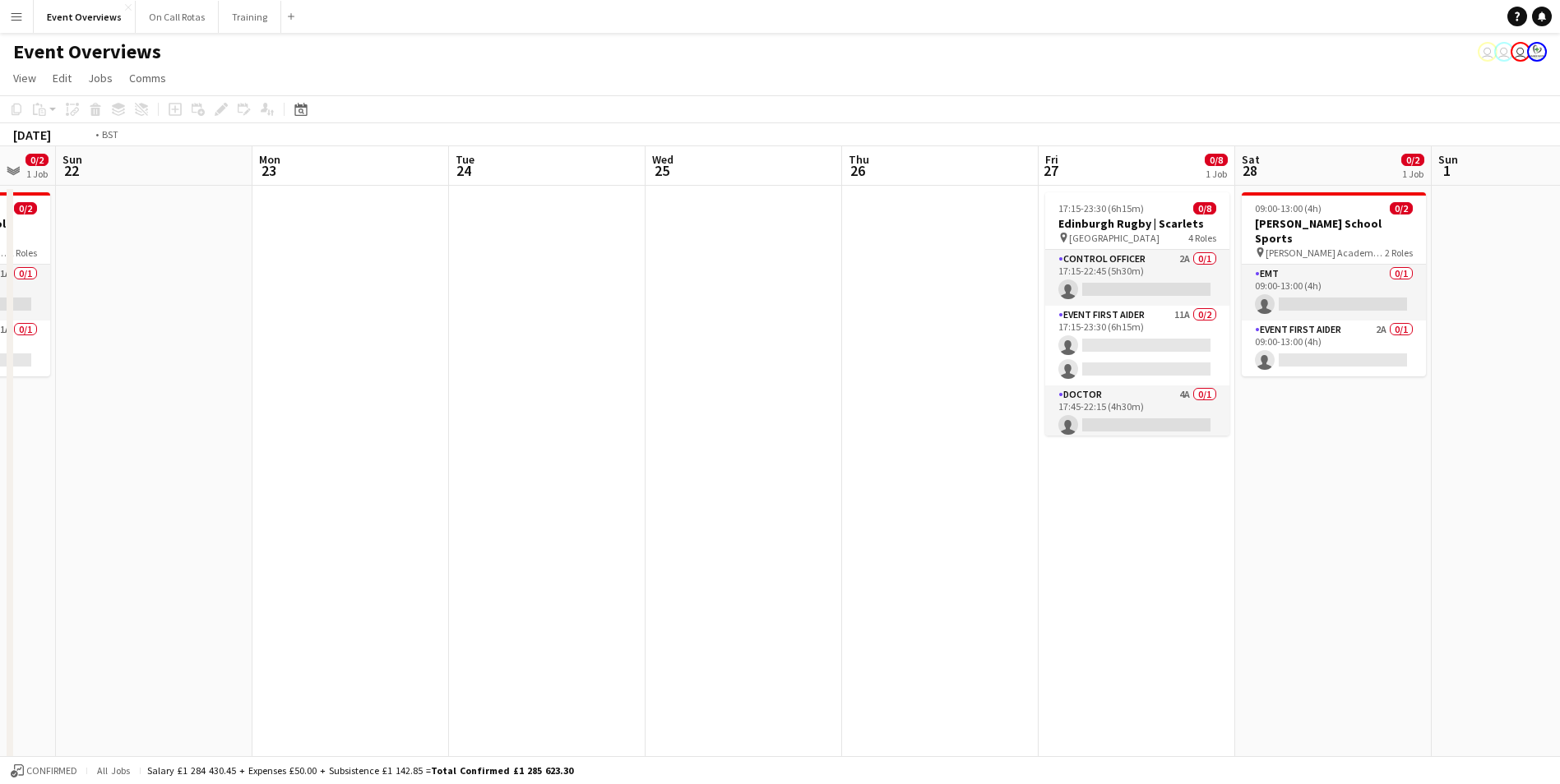
drag, startPoint x: 1027, startPoint y: 569, endPoint x: 99, endPoint y: 630, distance: 930.0
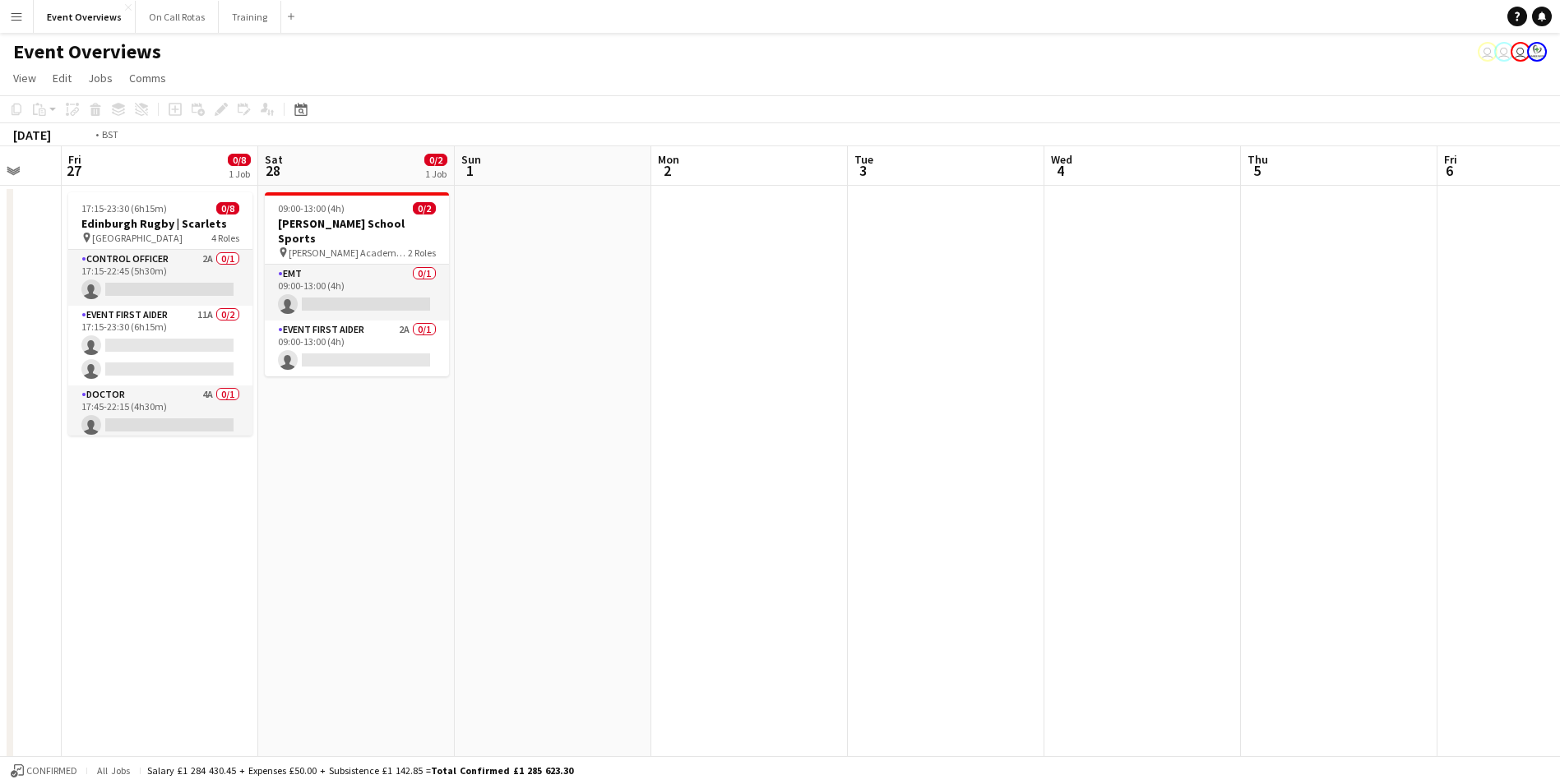
drag, startPoint x: 874, startPoint y: 500, endPoint x: 706, endPoint y: 467, distance: 171.2
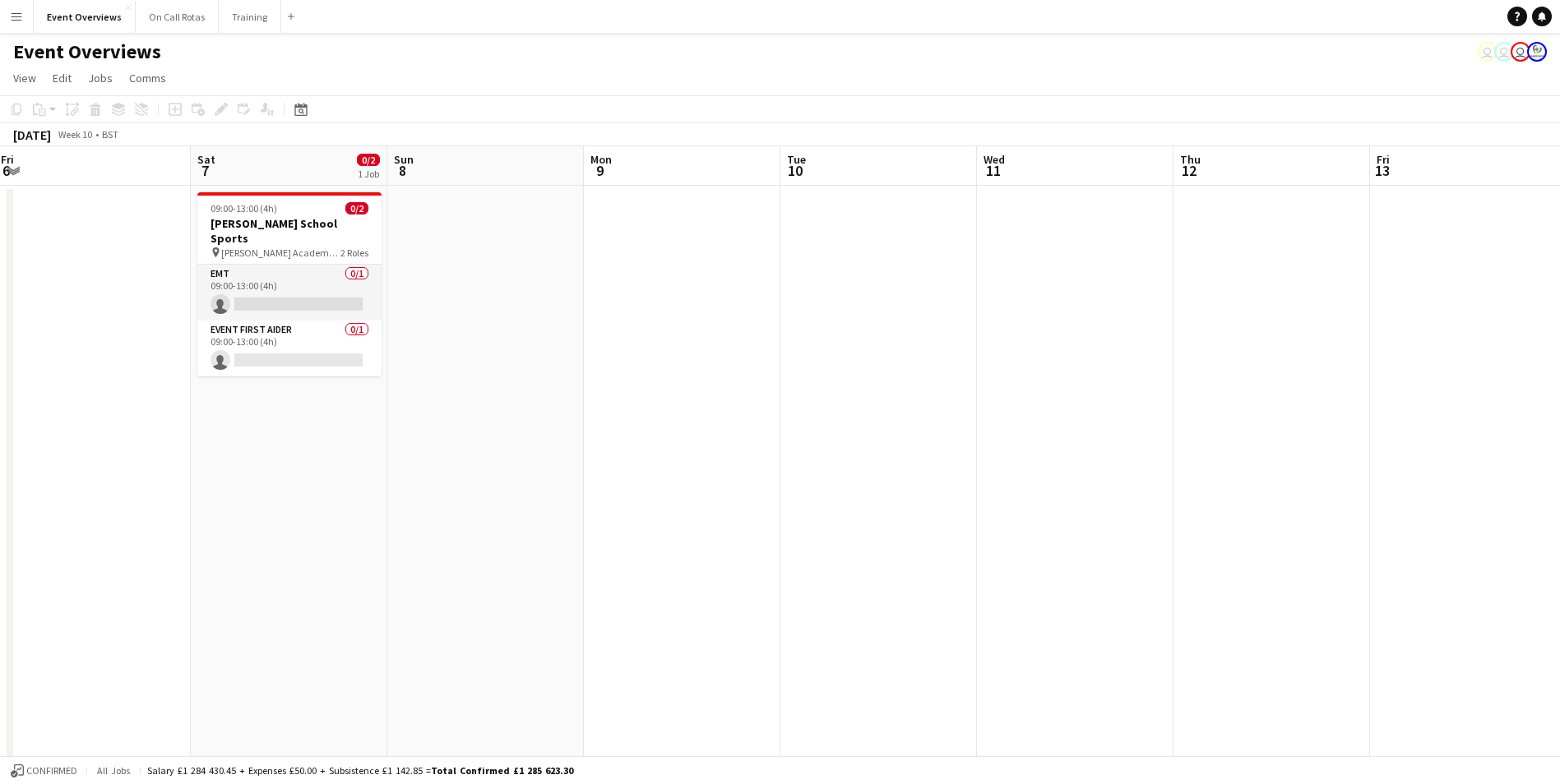
drag, startPoint x: 1397, startPoint y: 342, endPoint x: 629, endPoint y: 490, distance: 782.1
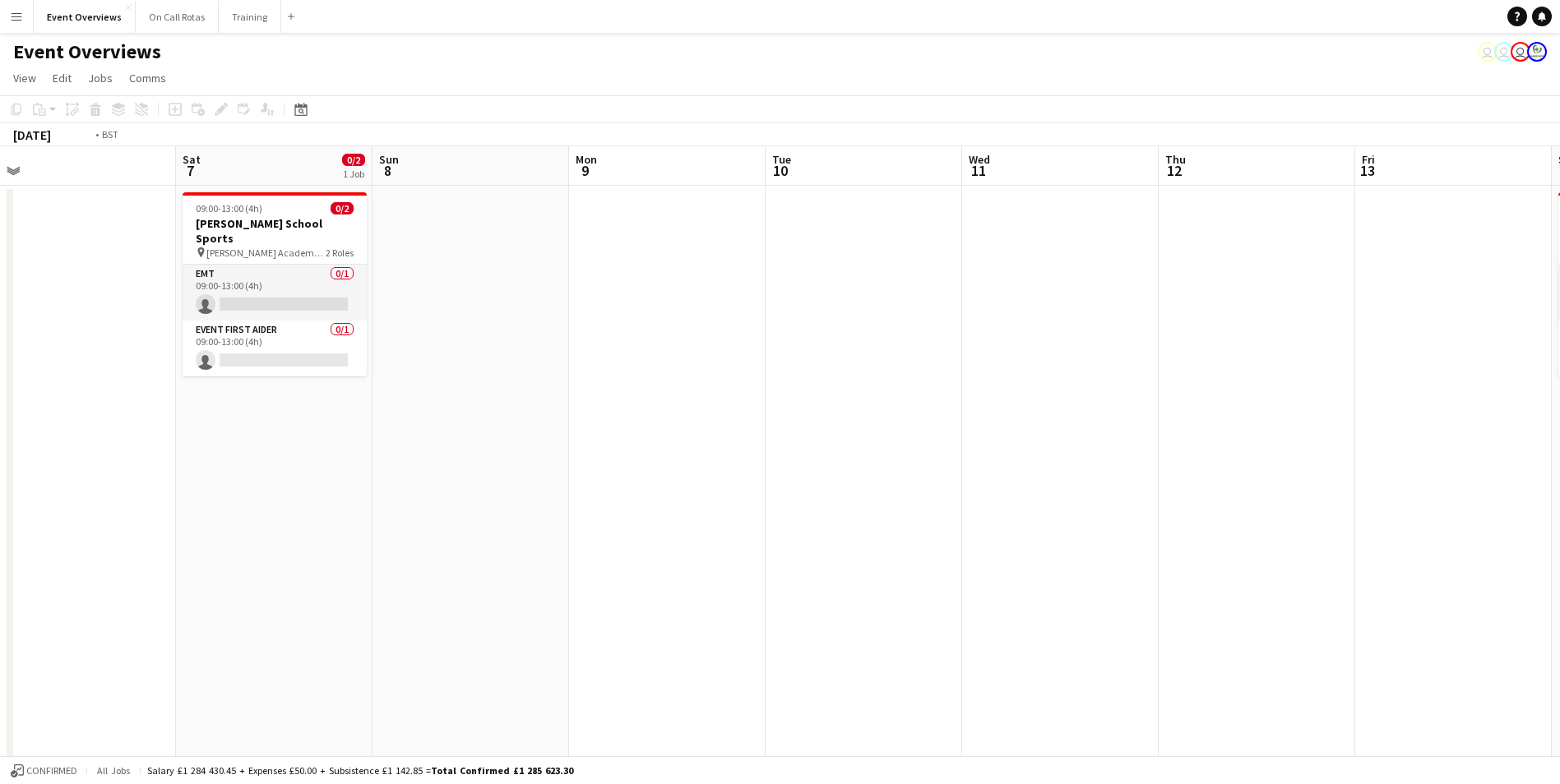
drag, startPoint x: 1079, startPoint y: 429, endPoint x: 482, endPoint y: 516, distance: 603.3
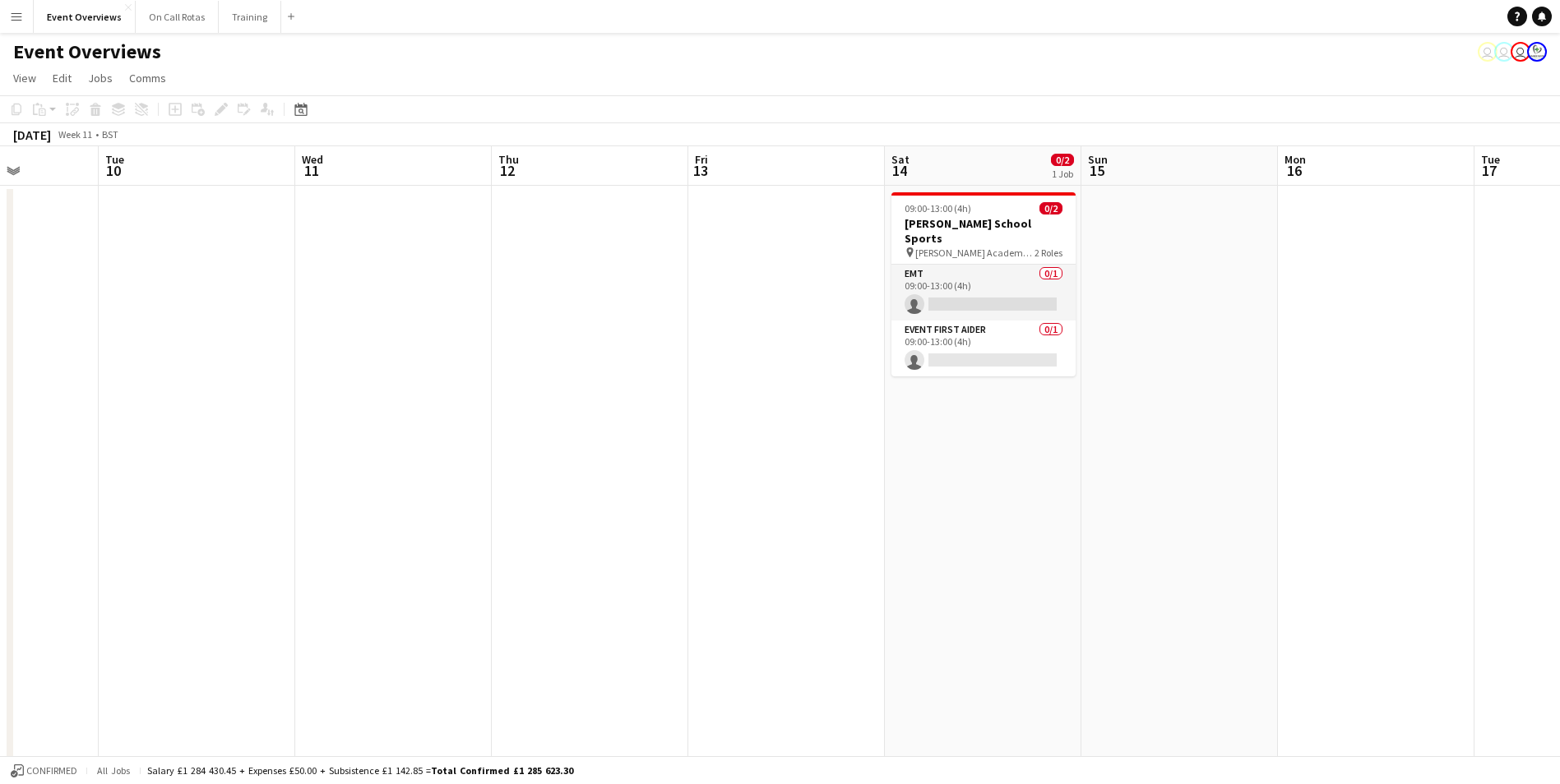
drag, startPoint x: 1116, startPoint y: 418, endPoint x: 408, endPoint y: 524, distance: 715.9
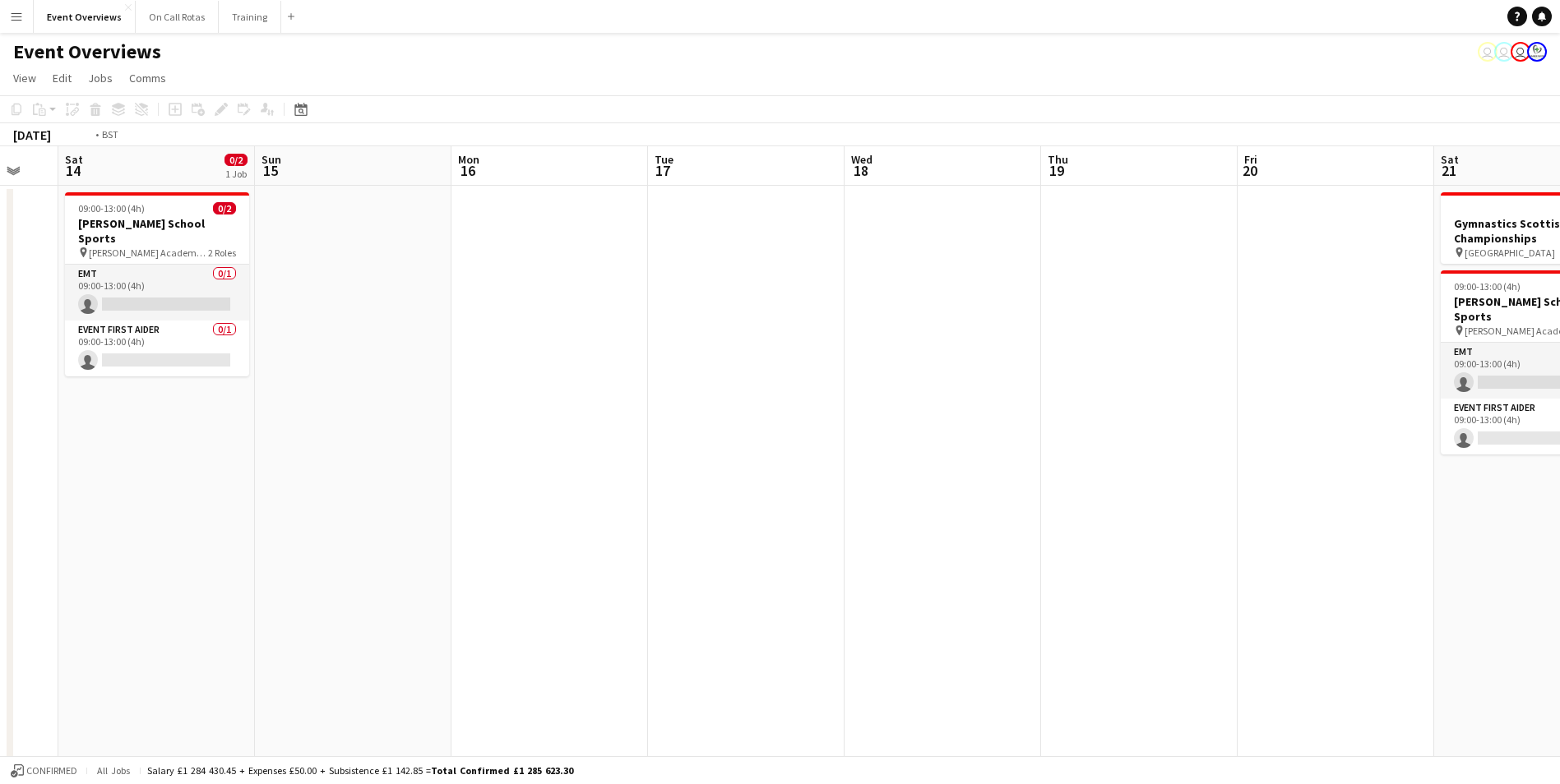
drag, startPoint x: 1011, startPoint y: 412, endPoint x: 525, endPoint y: 488, distance: 491.9
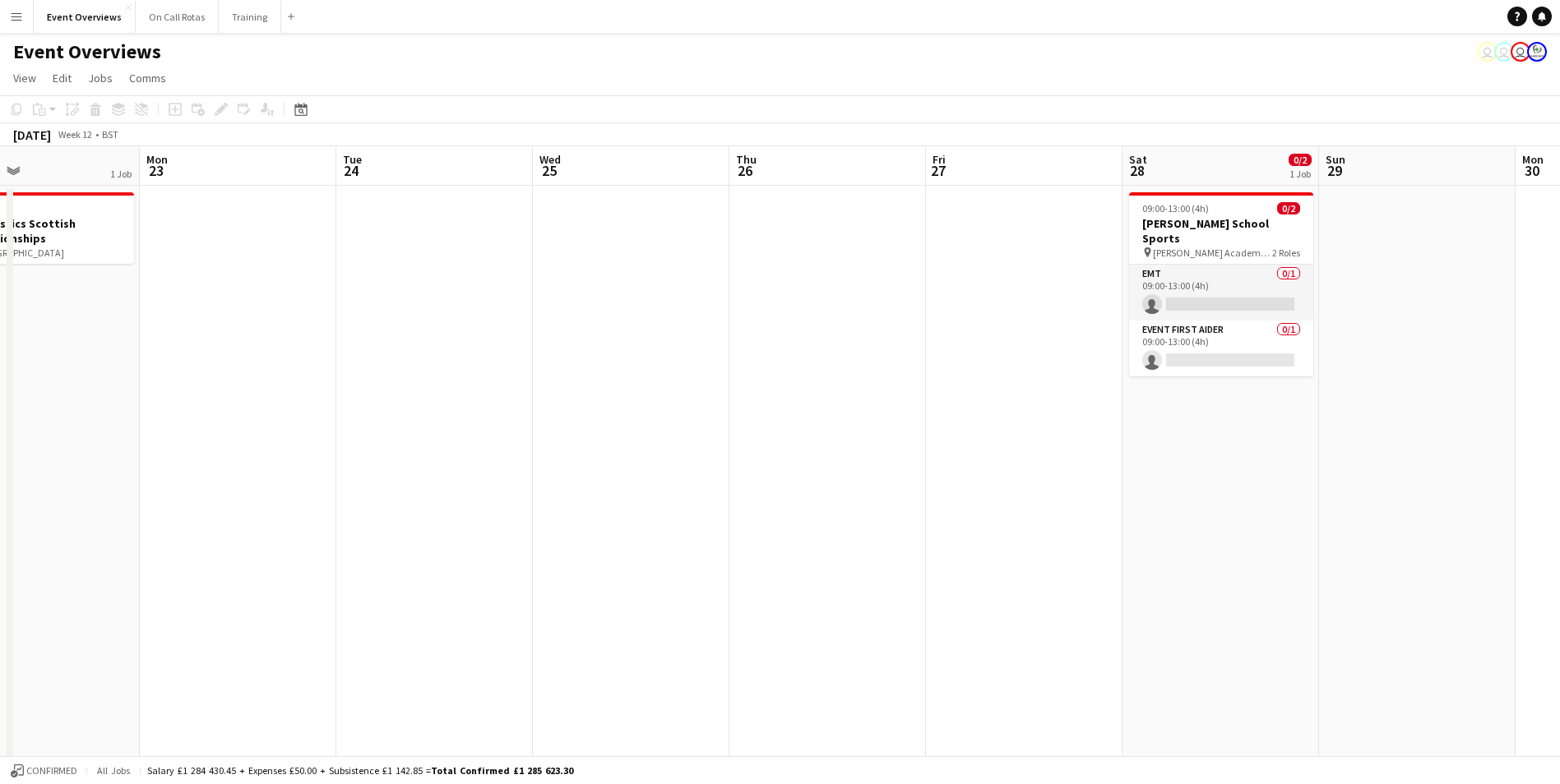
drag, startPoint x: 1235, startPoint y: 423, endPoint x: 209, endPoint y: 590, distance: 1039.5
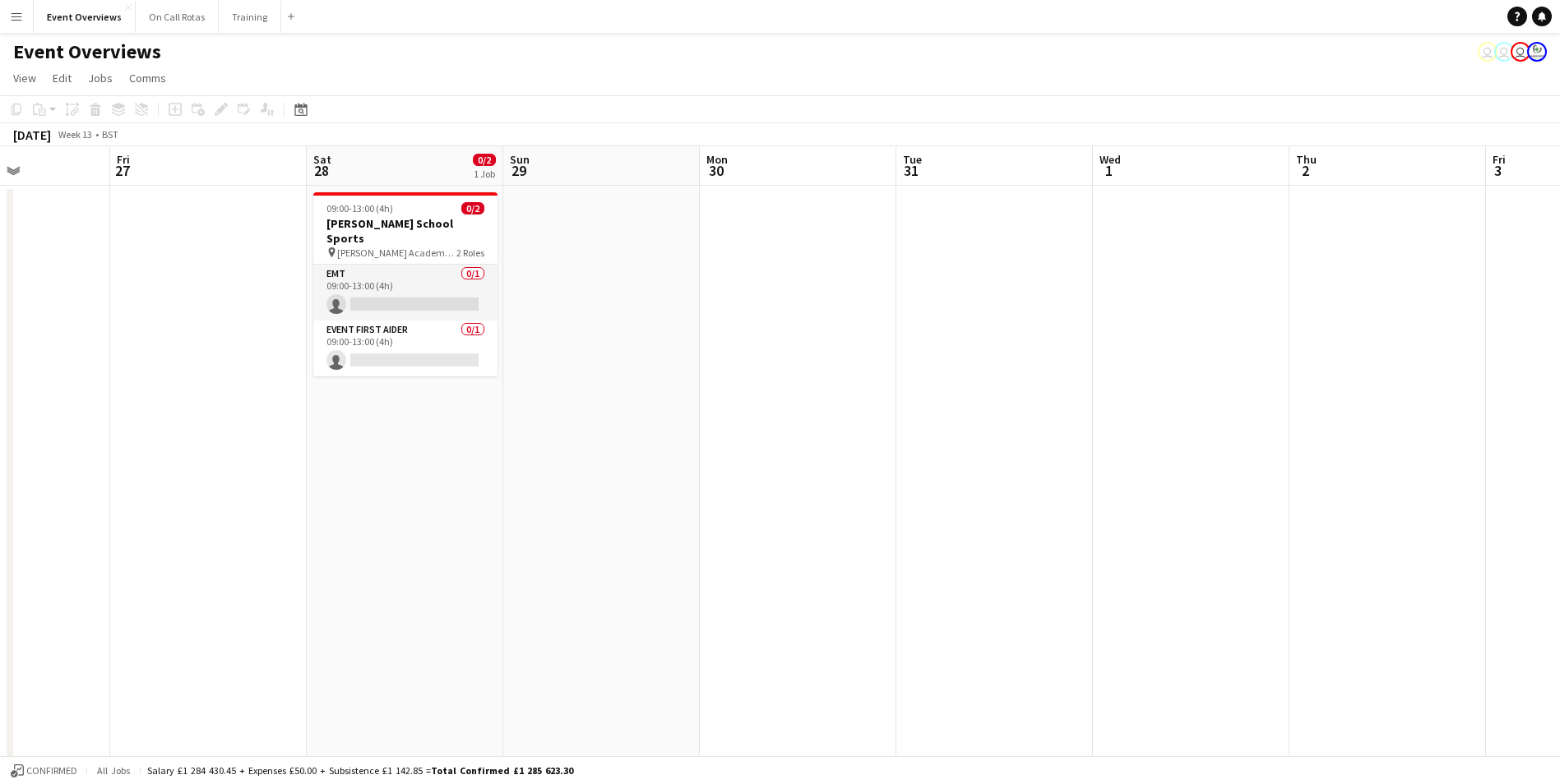
drag, startPoint x: 1506, startPoint y: 370, endPoint x: 567, endPoint y: 490, distance: 946.6
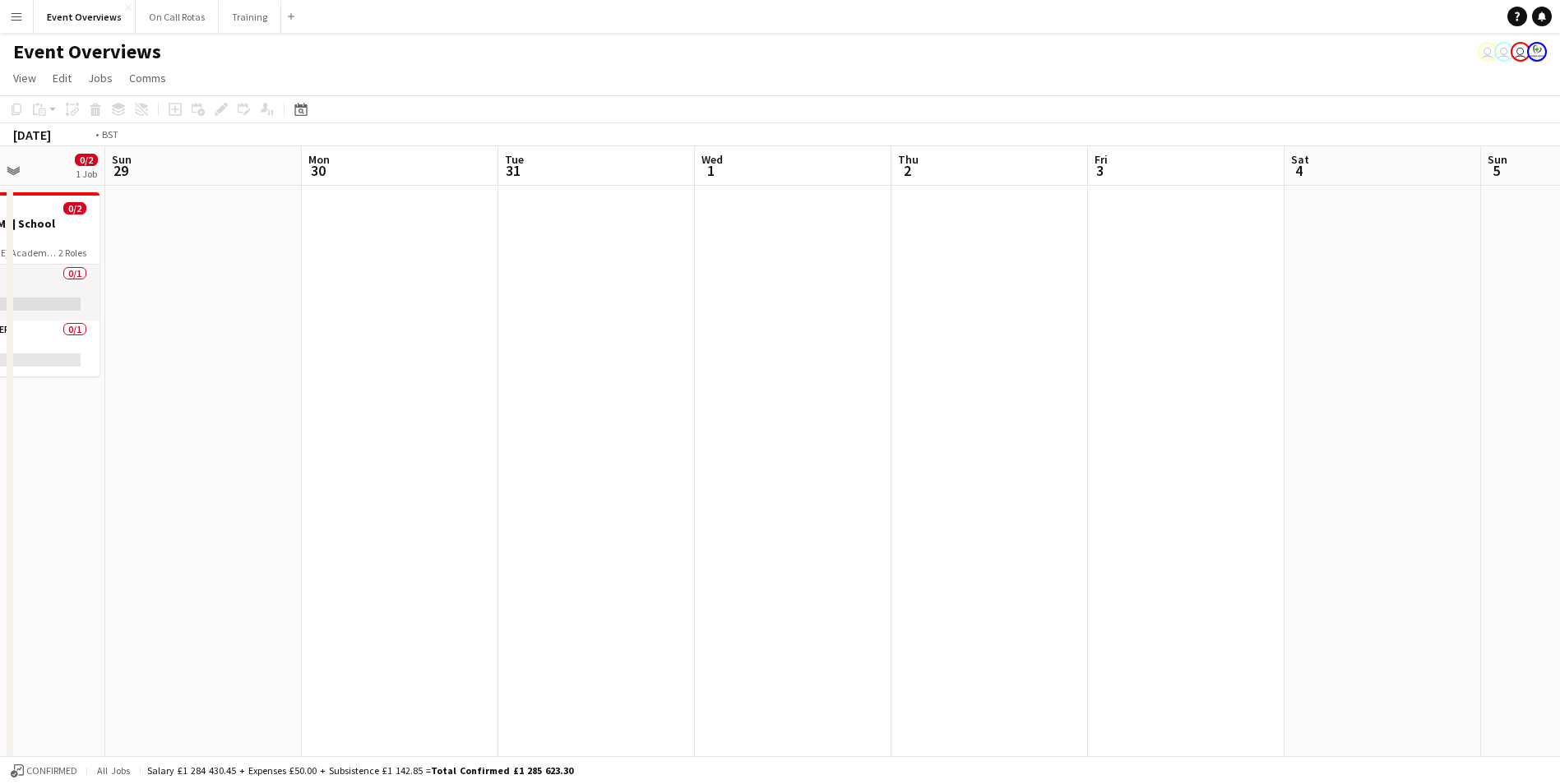
drag, startPoint x: 1529, startPoint y: 316, endPoint x: 555, endPoint y: 463, distance: 985.0
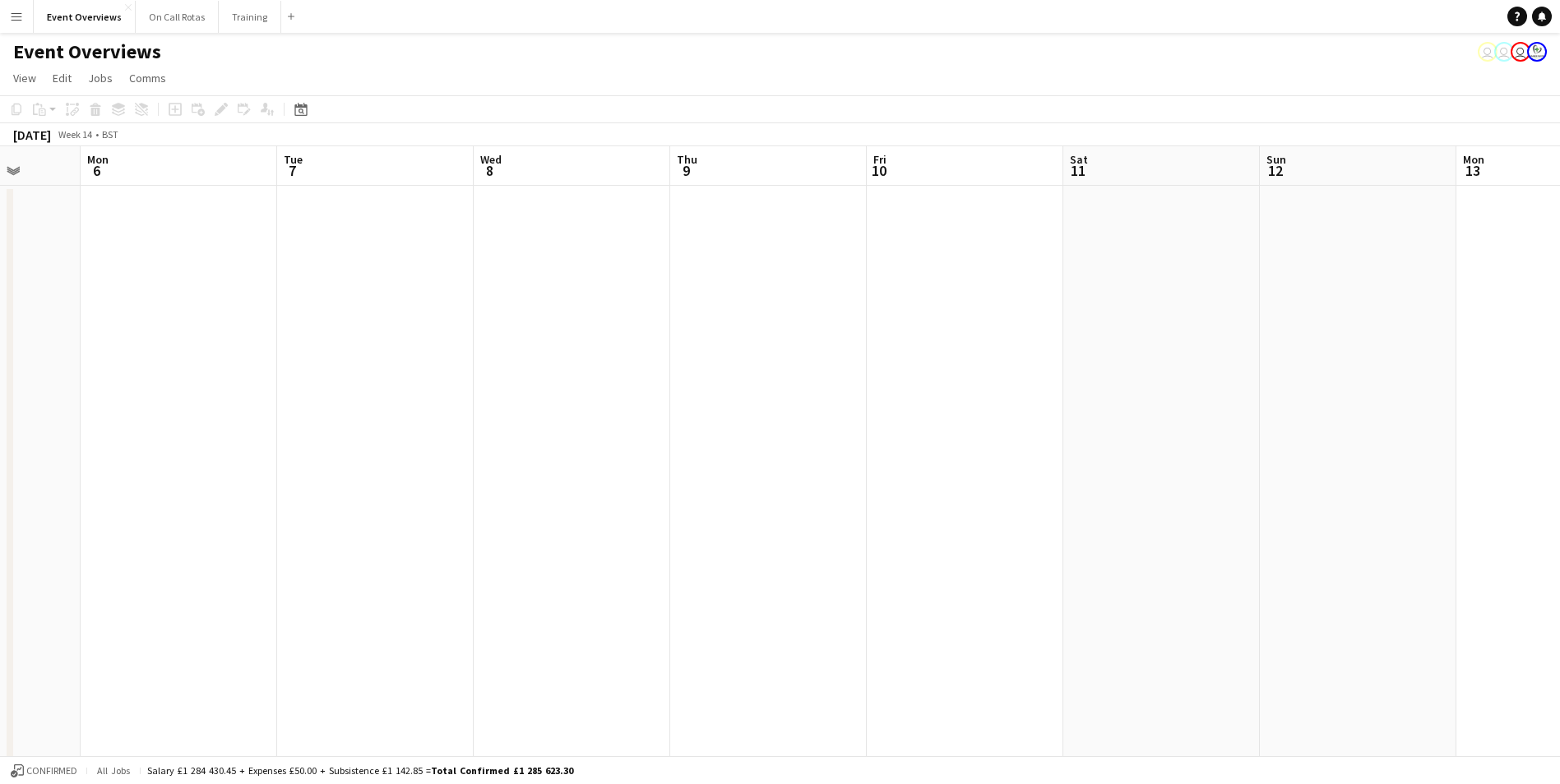
drag, startPoint x: 1308, startPoint y: 319, endPoint x: 451, endPoint y: 442, distance: 865.8
drag, startPoint x: 1317, startPoint y: 264, endPoint x: 750, endPoint y: 362, distance: 575.4
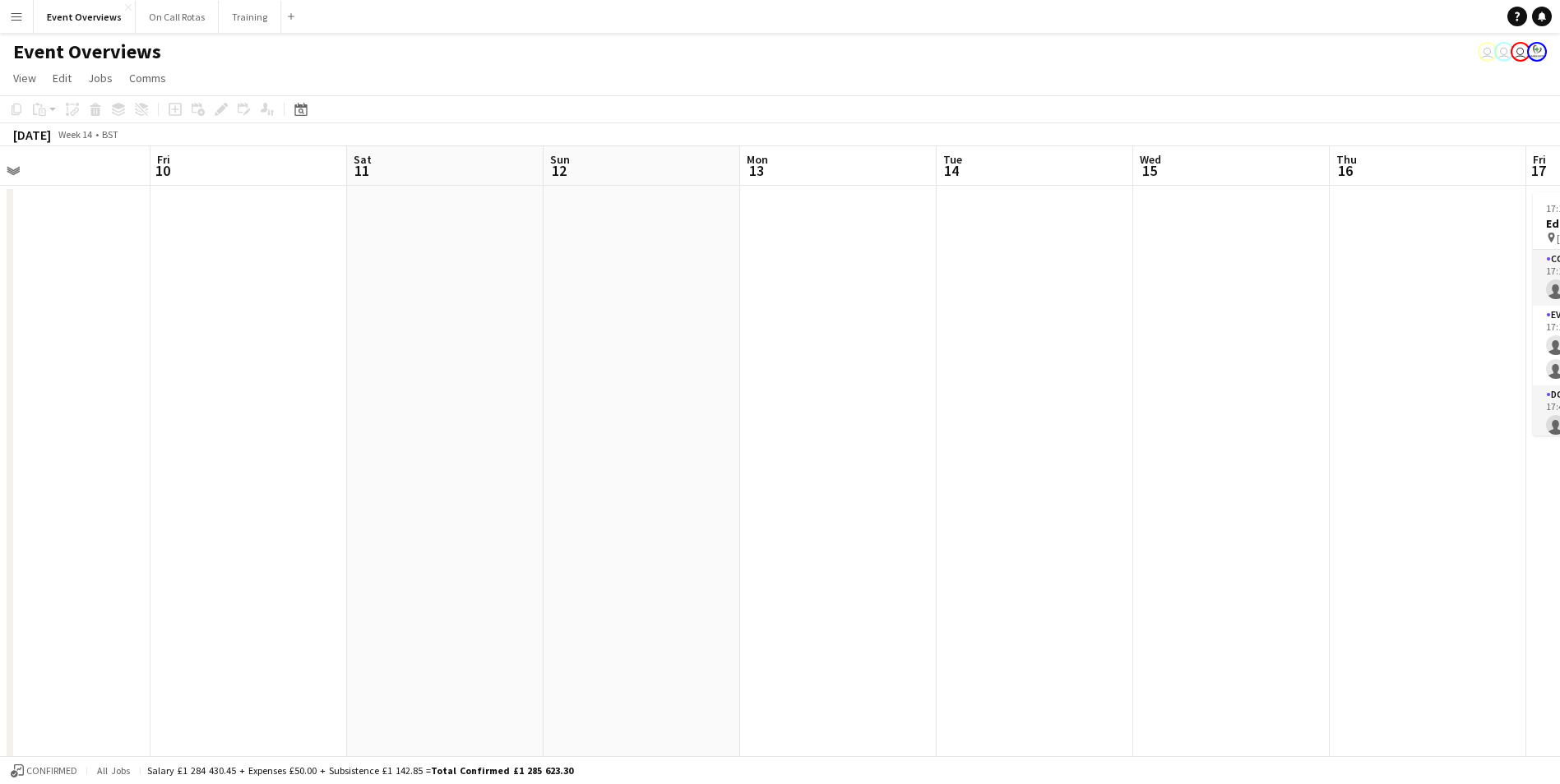
drag, startPoint x: 1340, startPoint y: 218, endPoint x: 999, endPoint y: 299, distance: 350.5
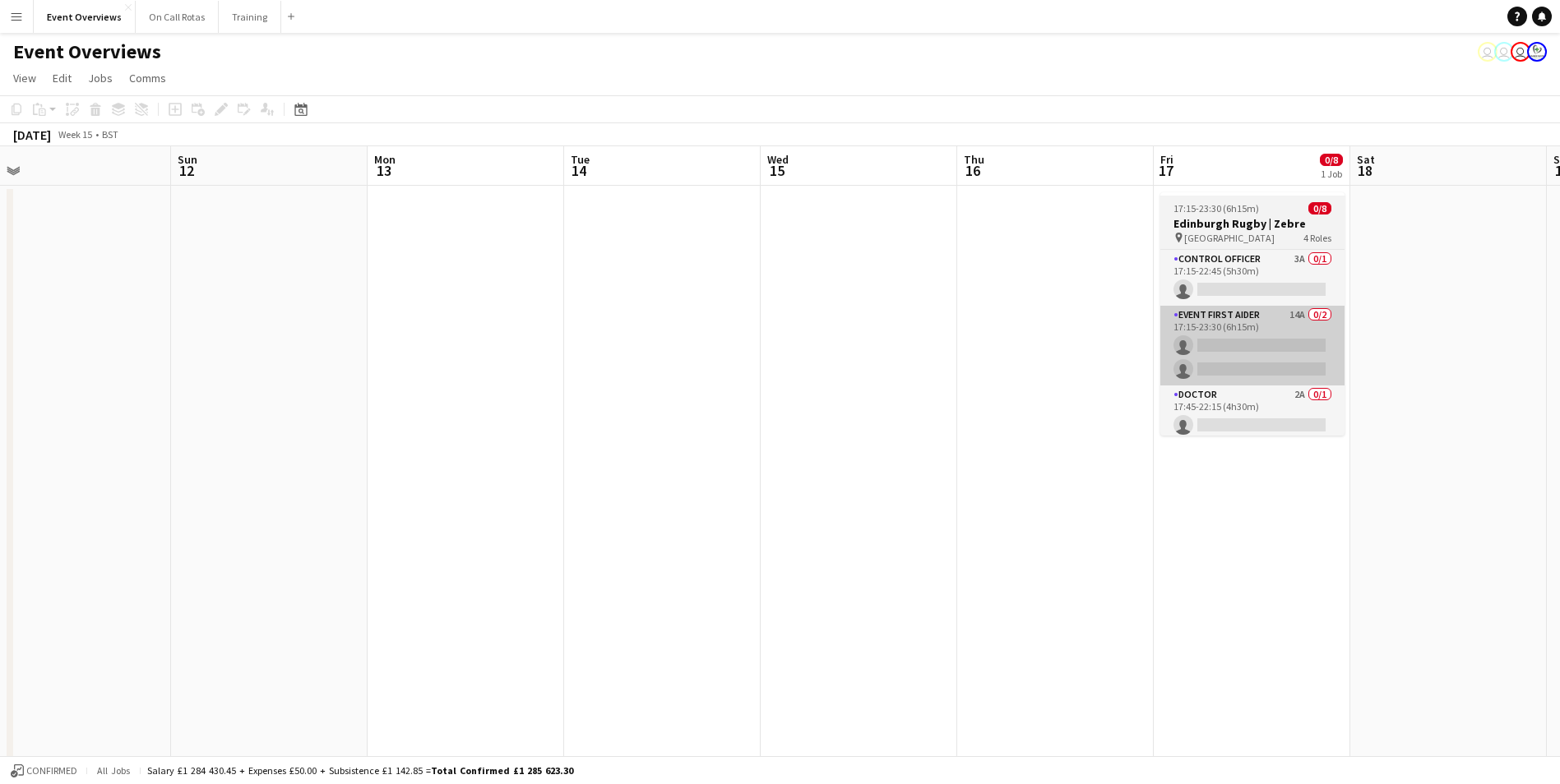
drag, startPoint x: 1053, startPoint y: 285, endPoint x: 857, endPoint y: 336, distance: 202.5
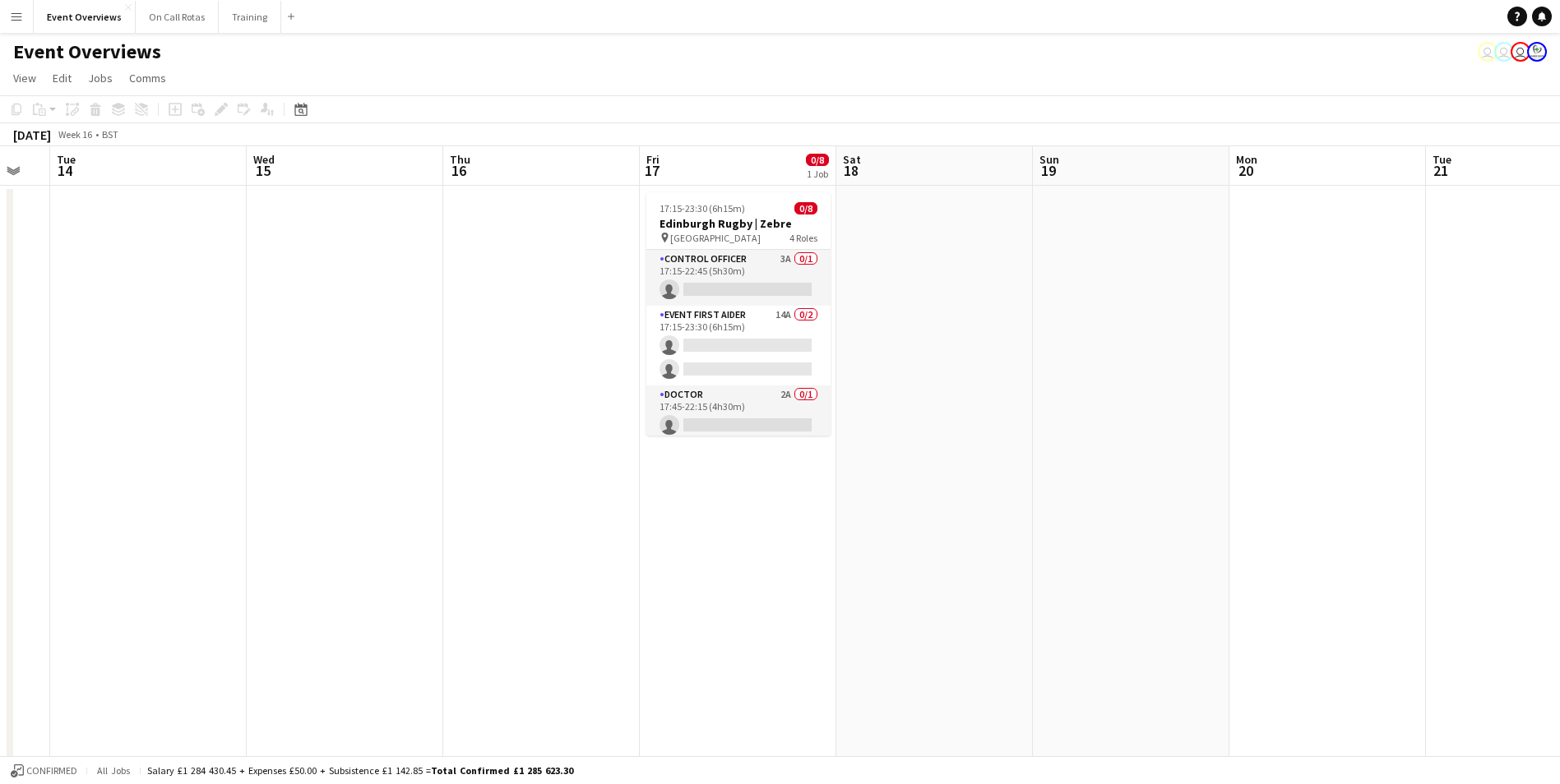
drag, startPoint x: 1272, startPoint y: 271, endPoint x: 996, endPoint y: 317, distance: 279.8
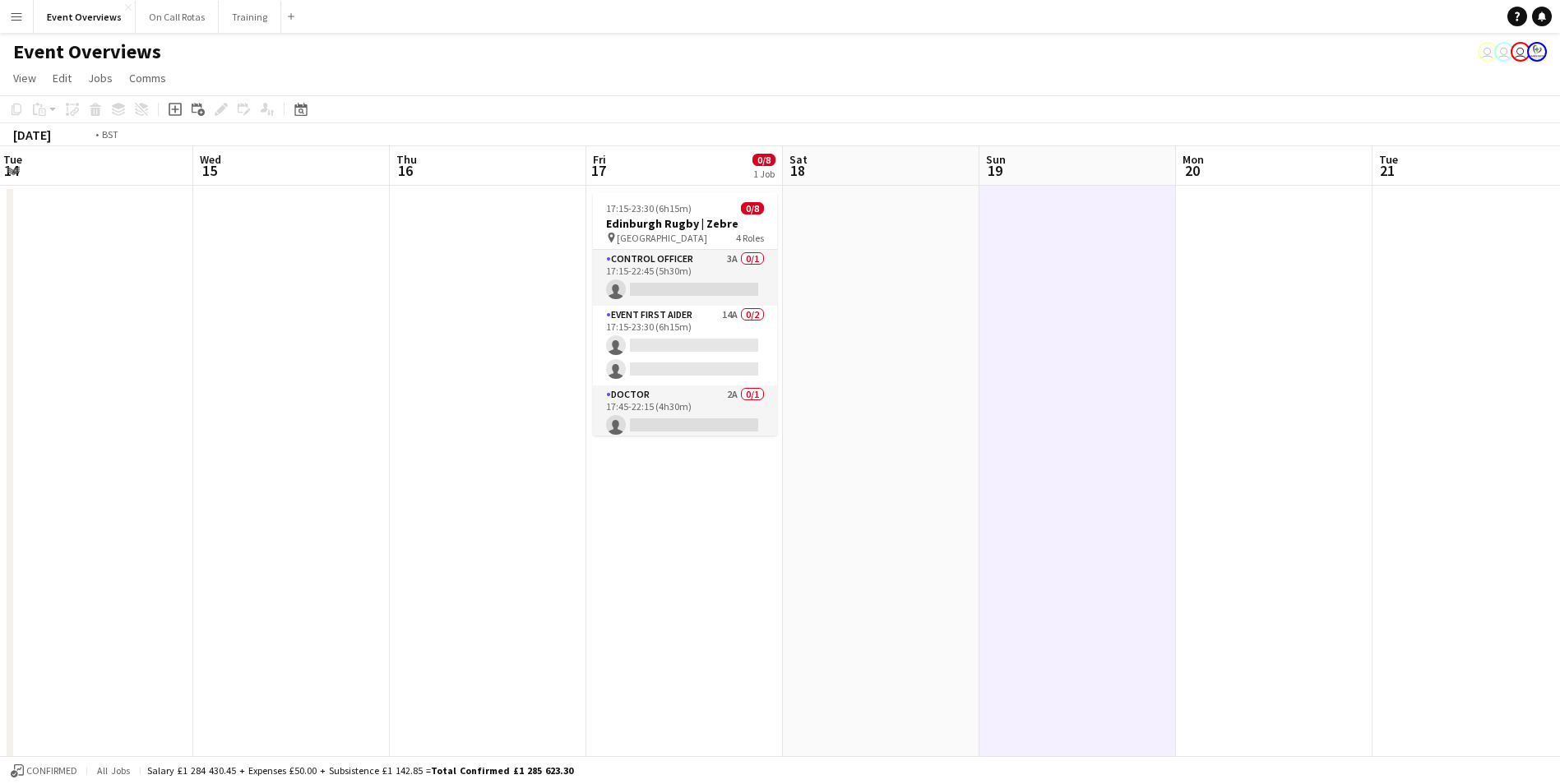
drag, startPoint x: 249, startPoint y: 497, endPoint x: 996, endPoint y: 409, distance: 752.2
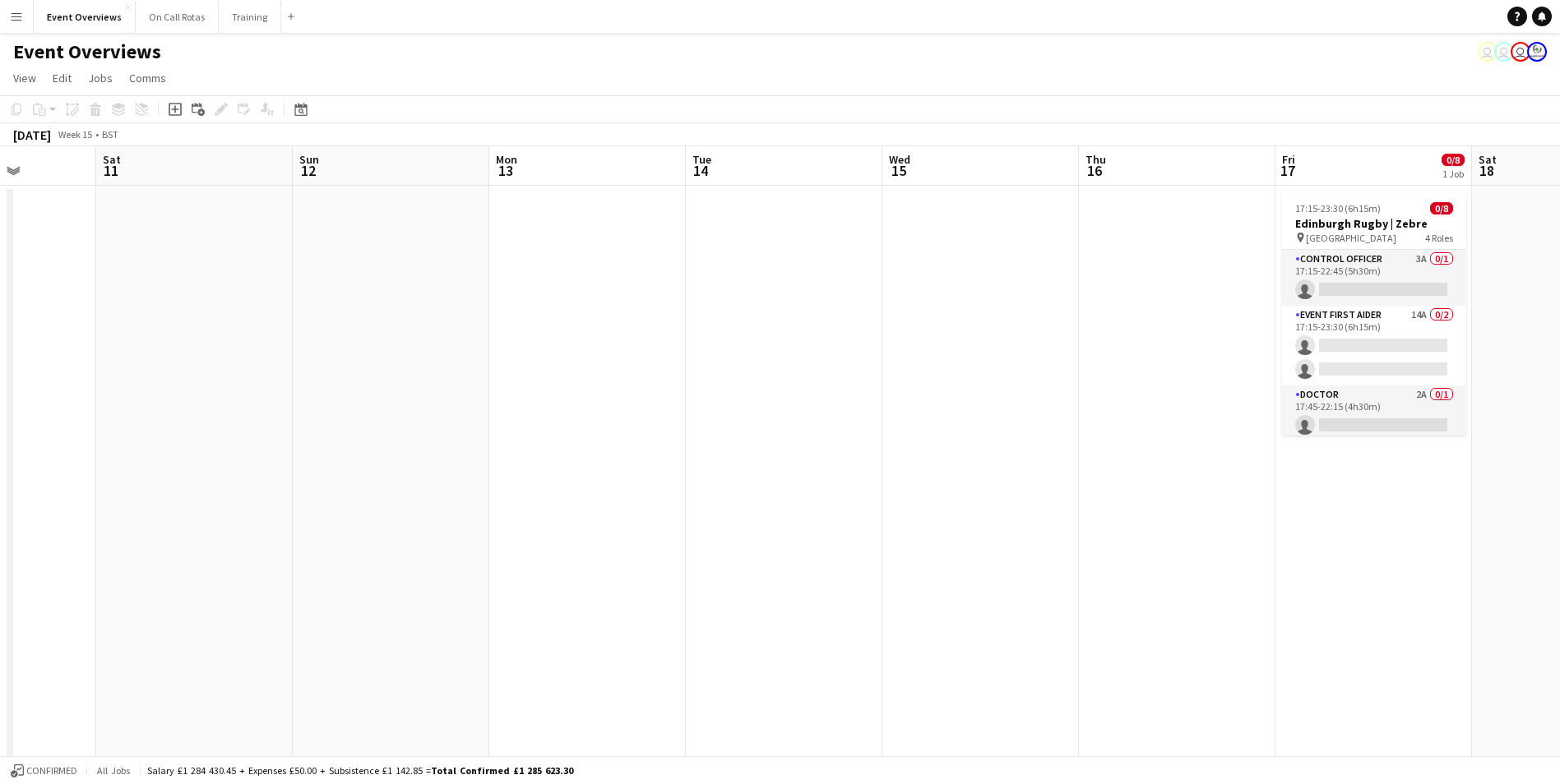
drag, startPoint x: 364, startPoint y: 507, endPoint x: 1019, endPoint y: 397, distance: 664.2
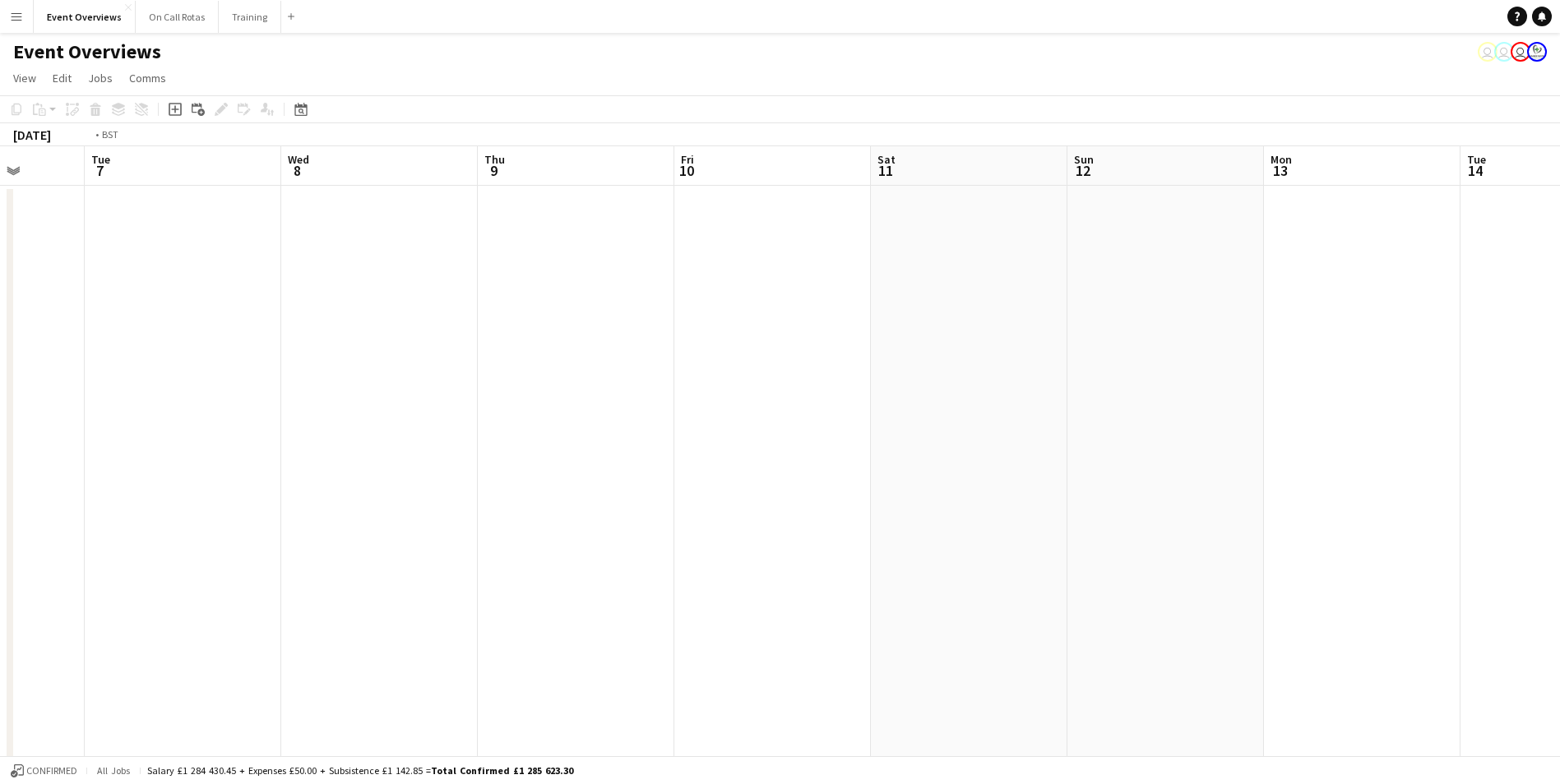
drag, startPoint x: 337, startPoint y: 483, endPoint x: 973, endPoint y: 361, distance: 647.6
drag, startPoint x: 402, startPoint y: 450, endPoint x: 1017, endPoint y: 361, distance: 621.4
drag, startPoint x: 316, startPoint y: 466, endPoint x: 840, endPoint y: 383, distance: 530.5
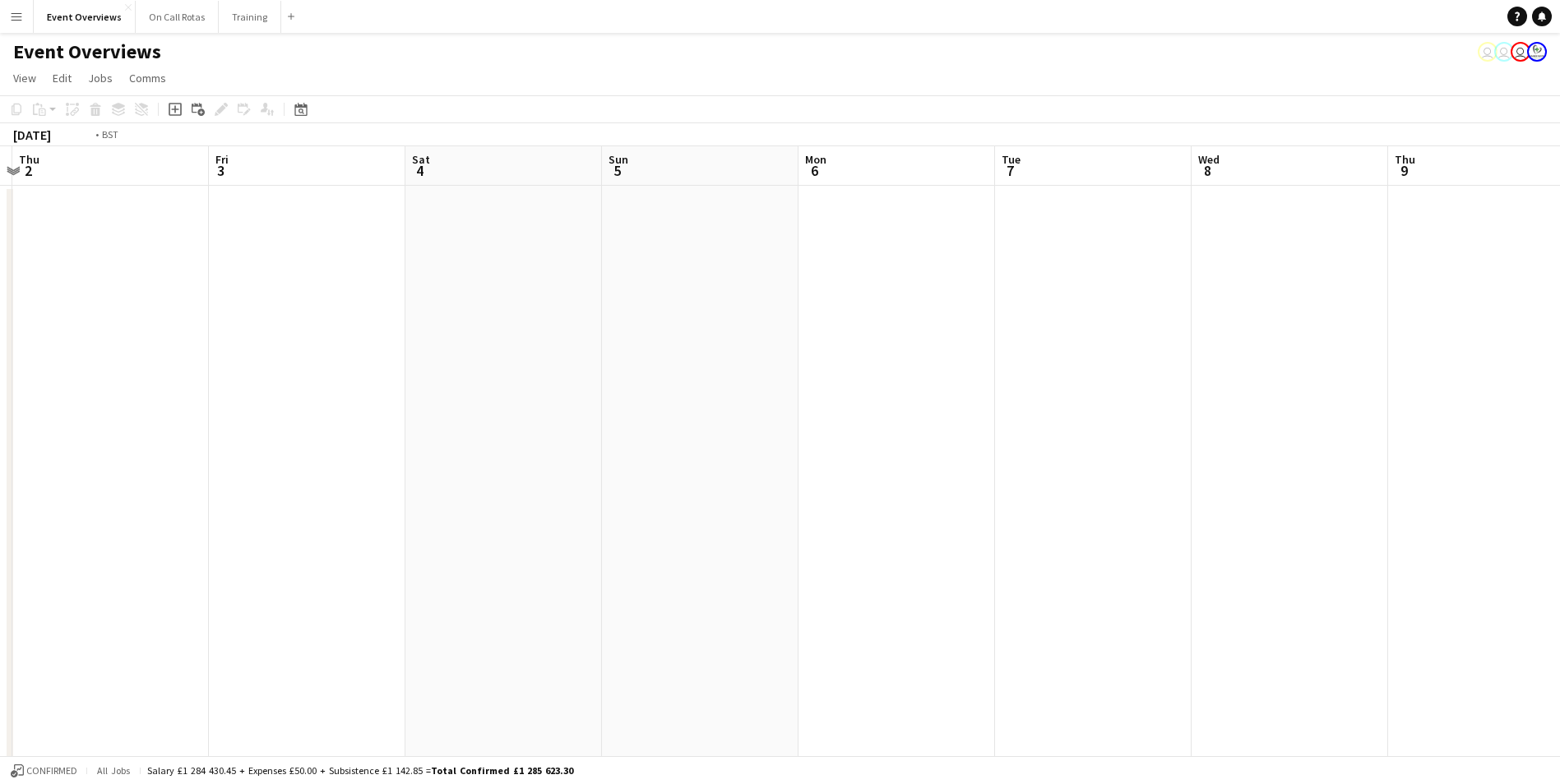
drag, startPoint x: 650, startPoint y: 413, endPoint x: 998, endPoint y: 379, distance: 349.7
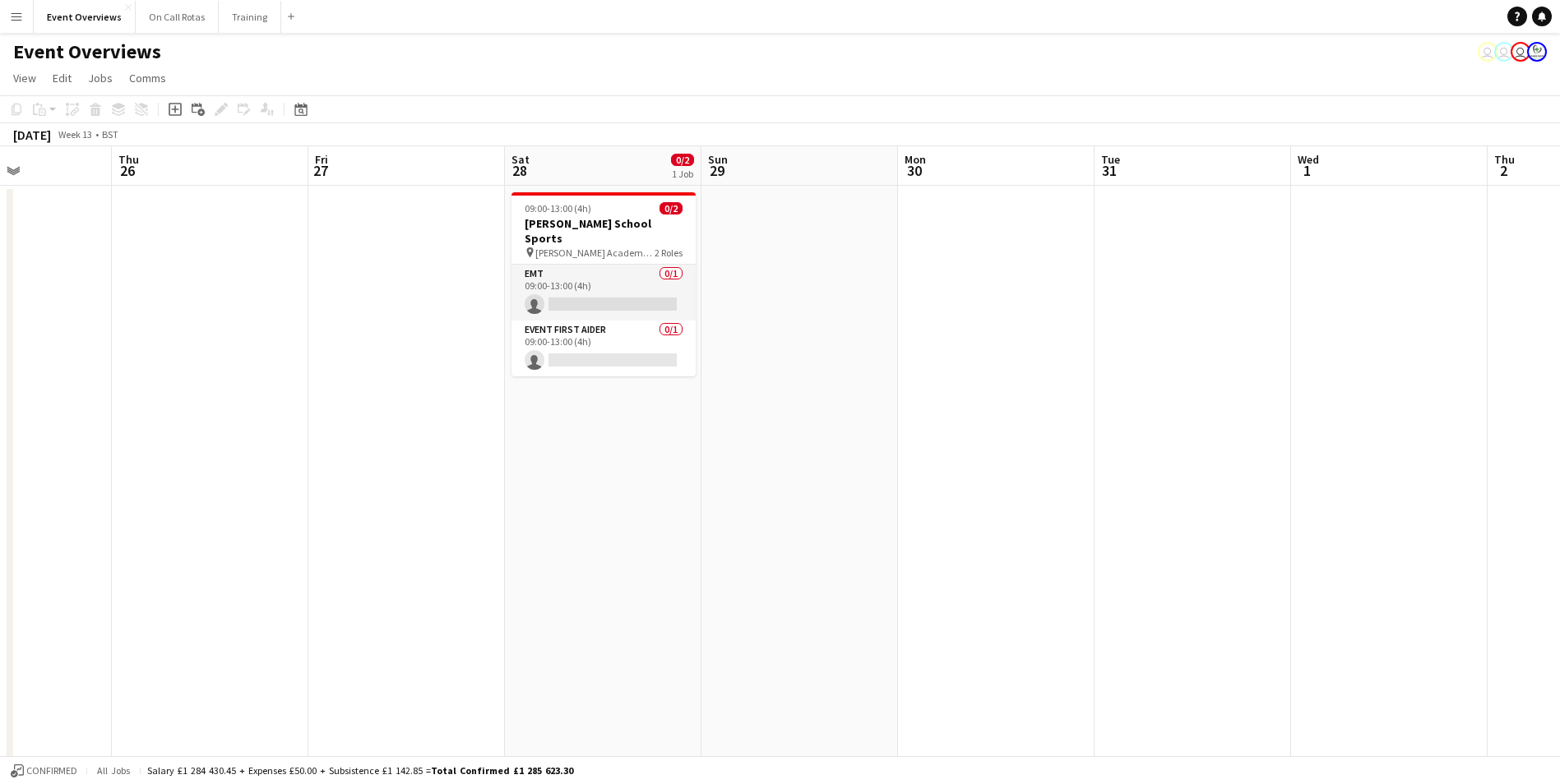
drag, startPoint x: 579, startPoint y: 424, endPoint x: 798, endPoint y: 402, distance: 220.1
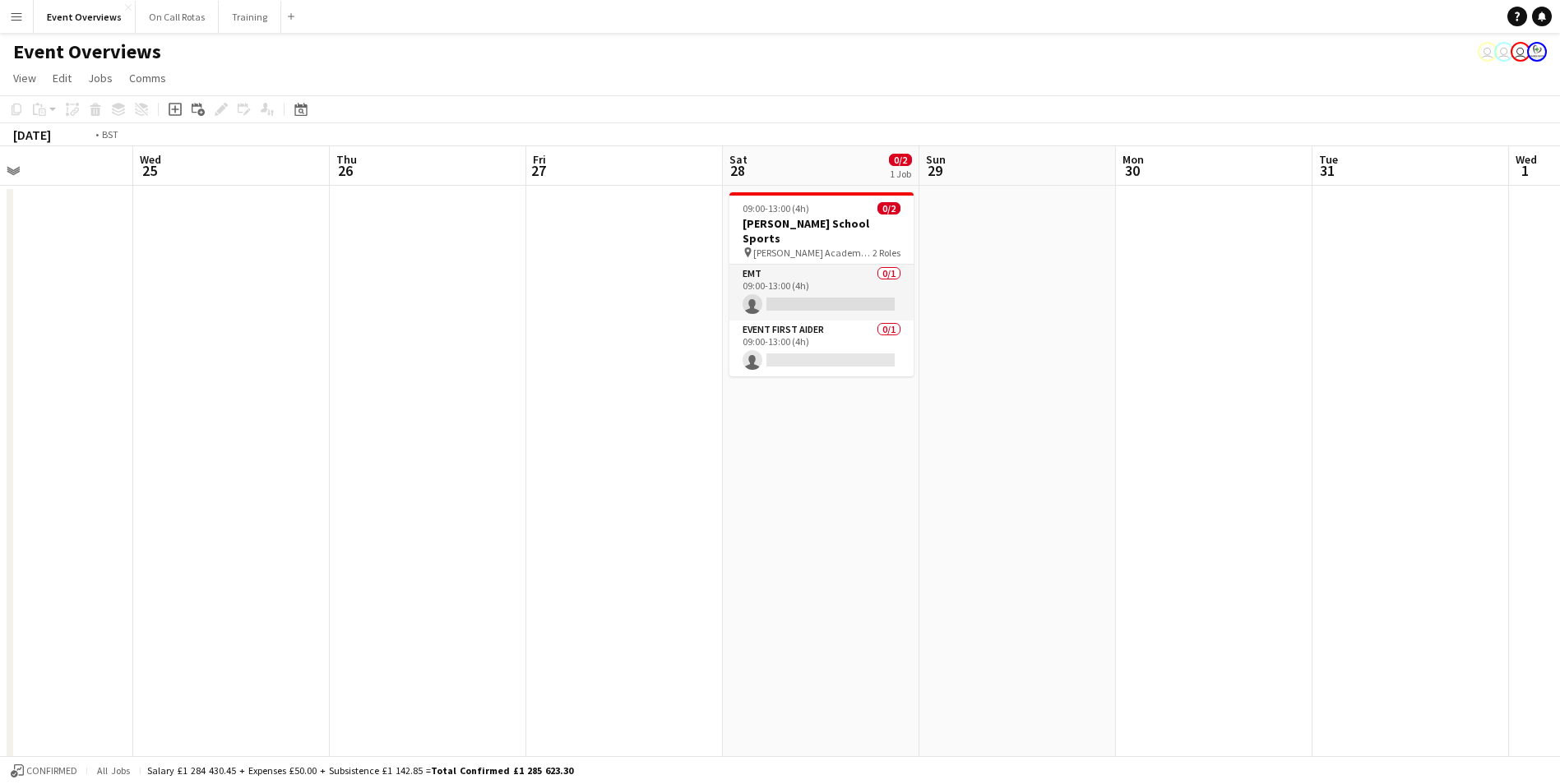
drag, startPoint x: 468, startPoint y: 439, endPoint x: 1033, endPoint y: 351, distance: 571.8
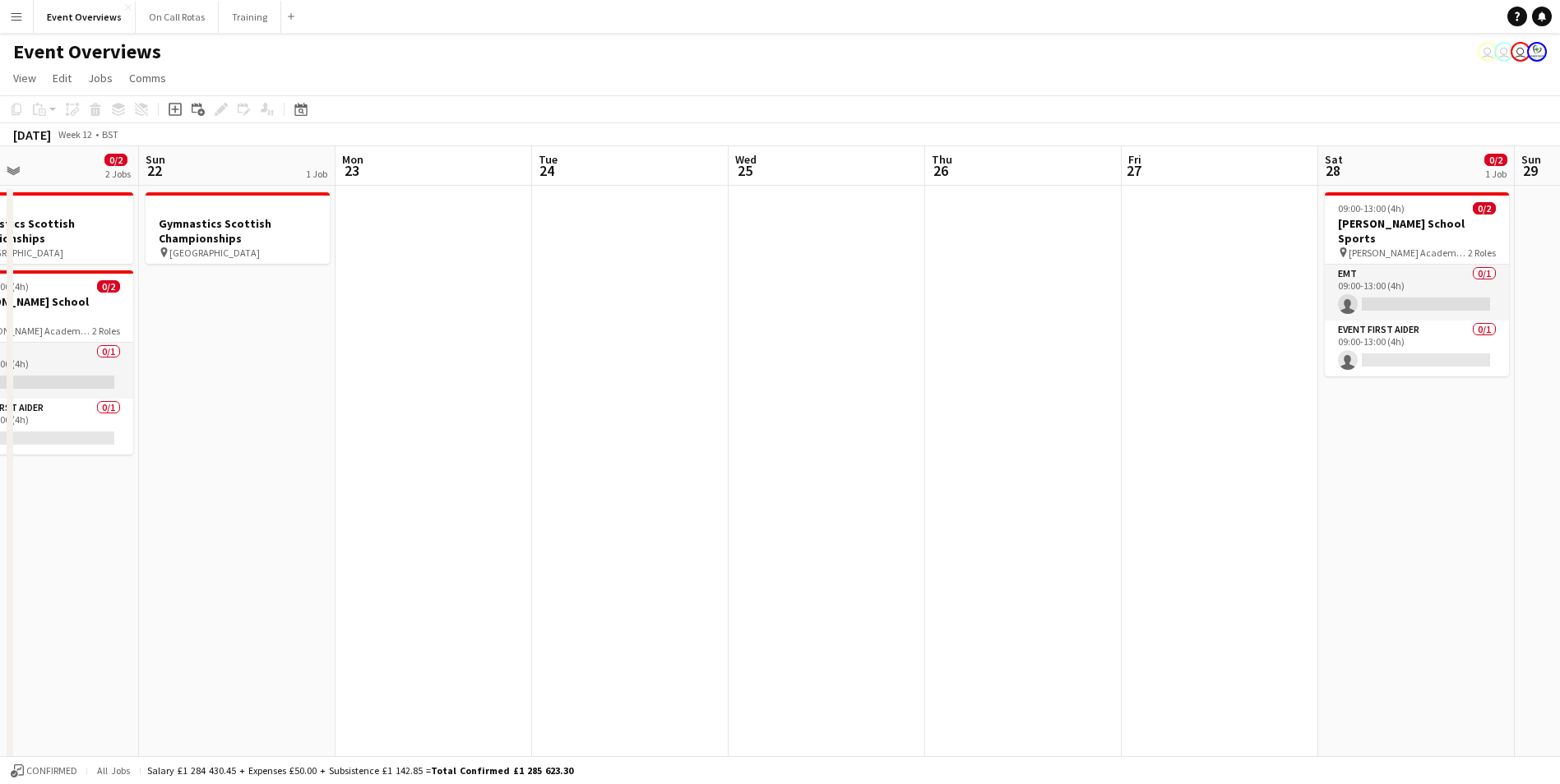
drag, startPoint x: 627, startPoint y: 368, endPoint x: 1111, endPoint y: 285, distance: 491.1
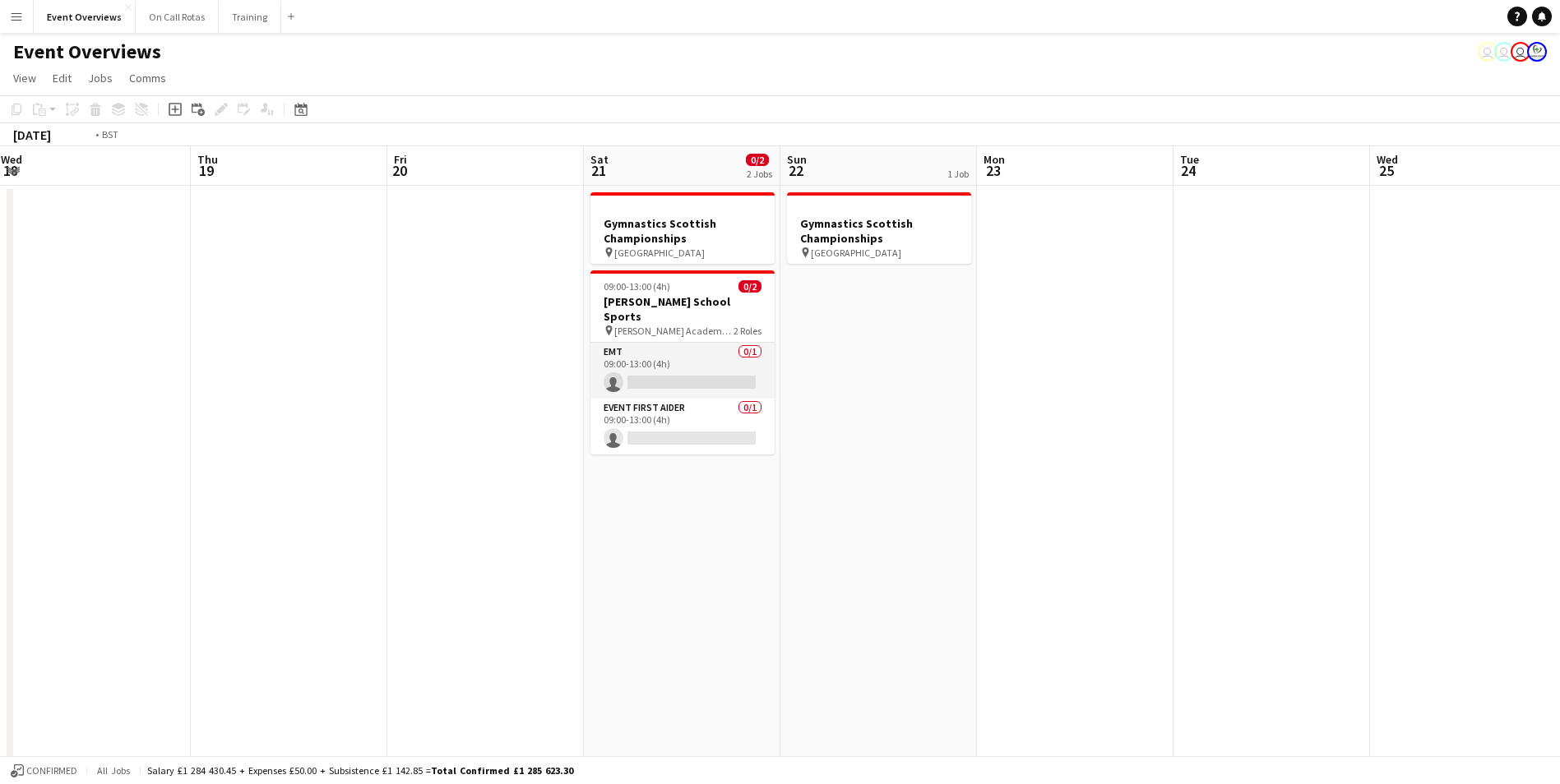
drag, startPoint x: 530, startPoint y: 368, endPoint x: 844, endPoint y: 318, distance: 318.0
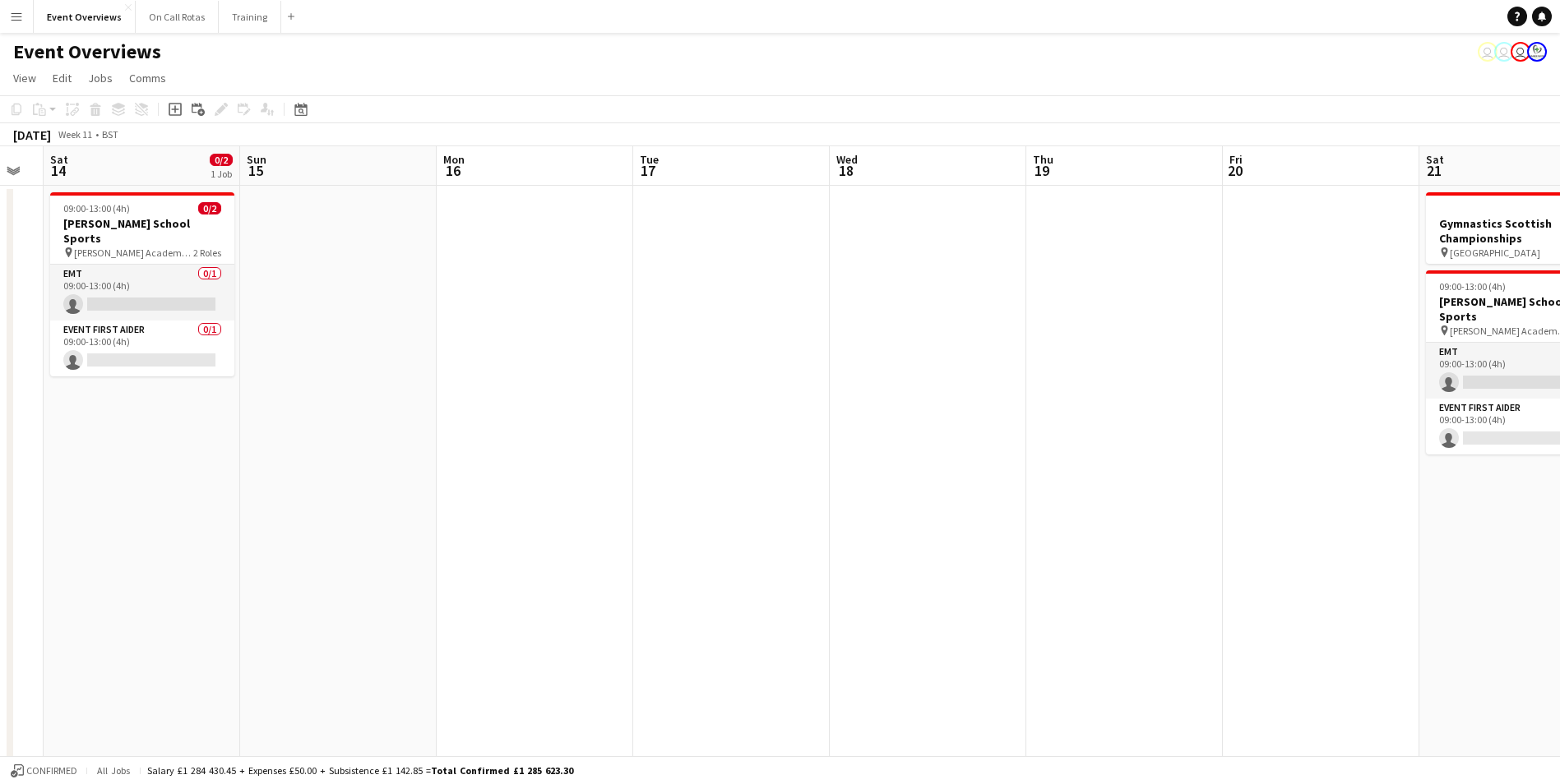
drag, startPoint x: 194, startPoint y: 424, endPoint x: 932, endPoint y: 282, distance: 751.5
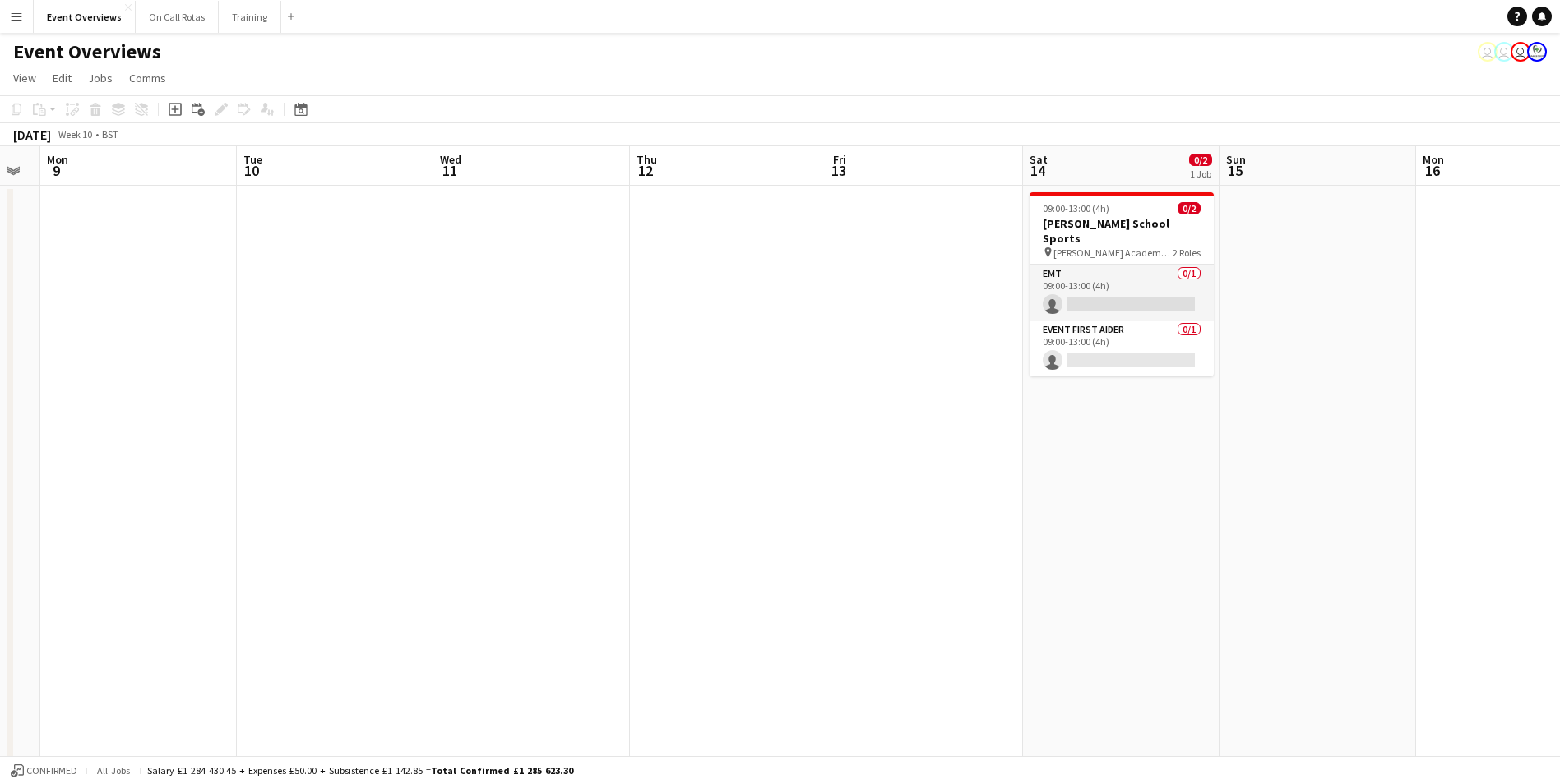
drag, startPoint x: 153, startPoint y: 438, endPoint x: 1048, endPoint y: 293, distance: 906.7
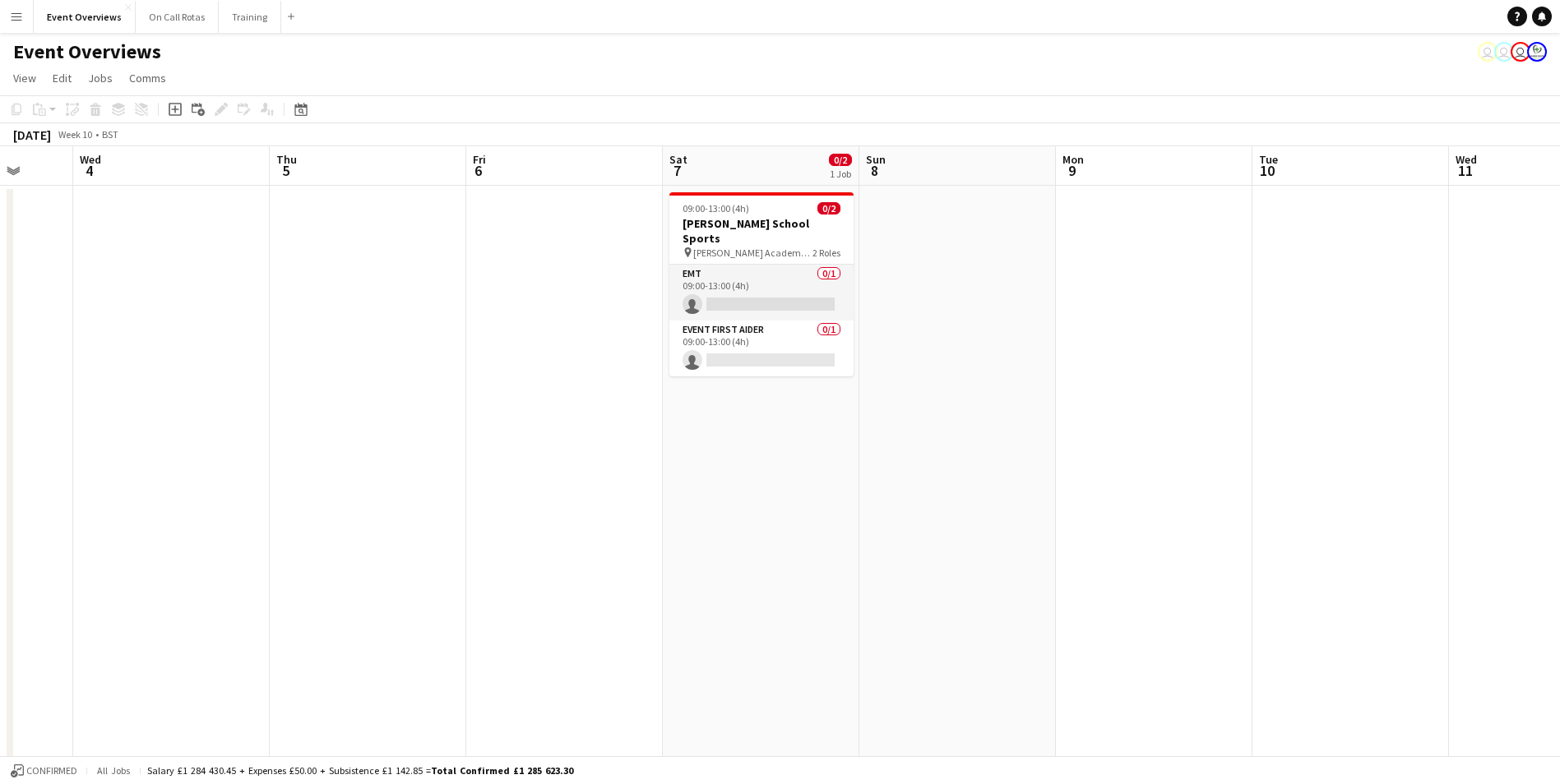
drag, startPoint x: 380, startPoint y: 409, endPoint x: 425, endPoint y: 403, distance: 45.4
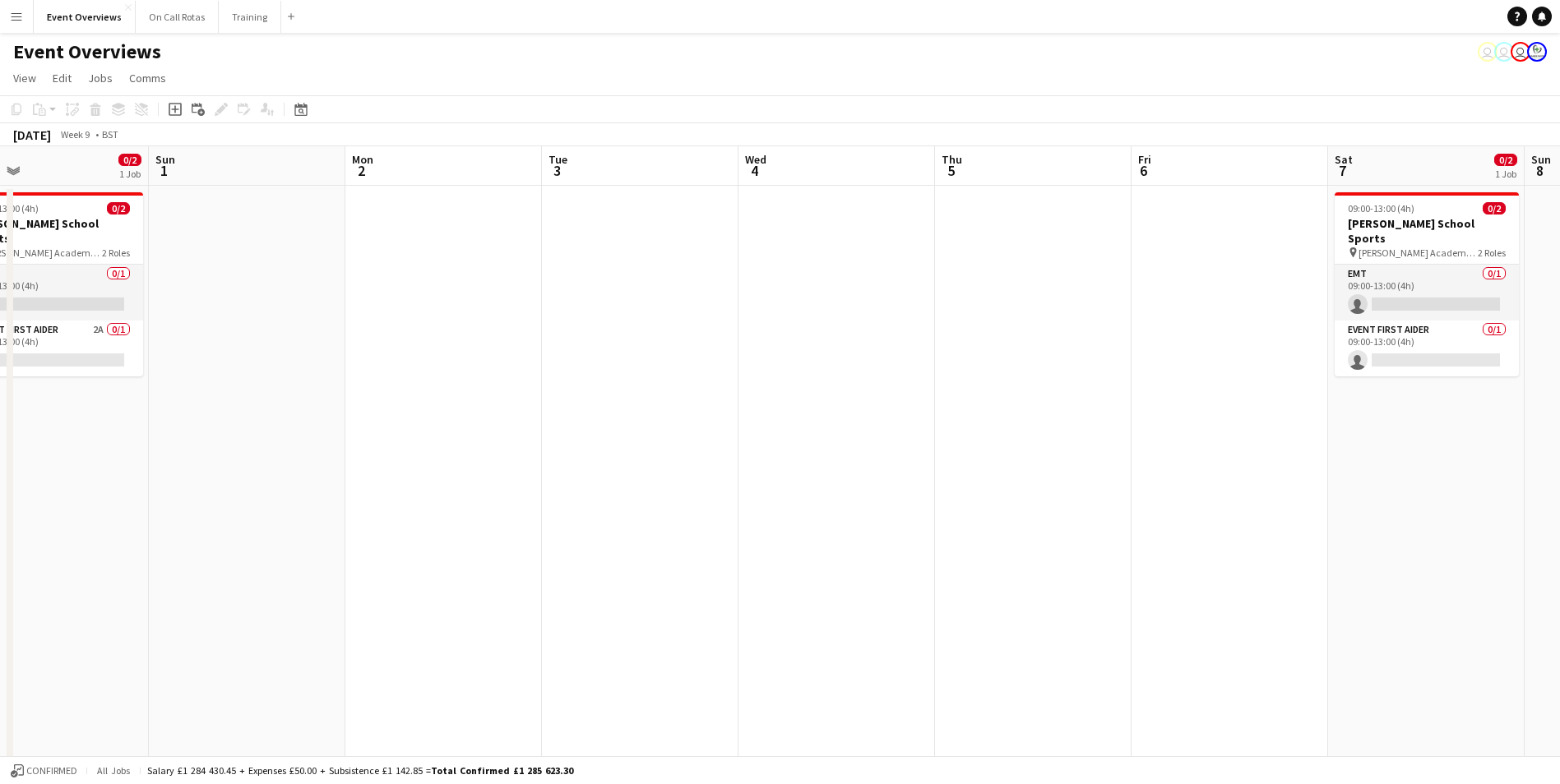
drag, startPoint x: 61, startPoint y: 453, endPoint x: 601, endPoint y: 347, distance: 550.3
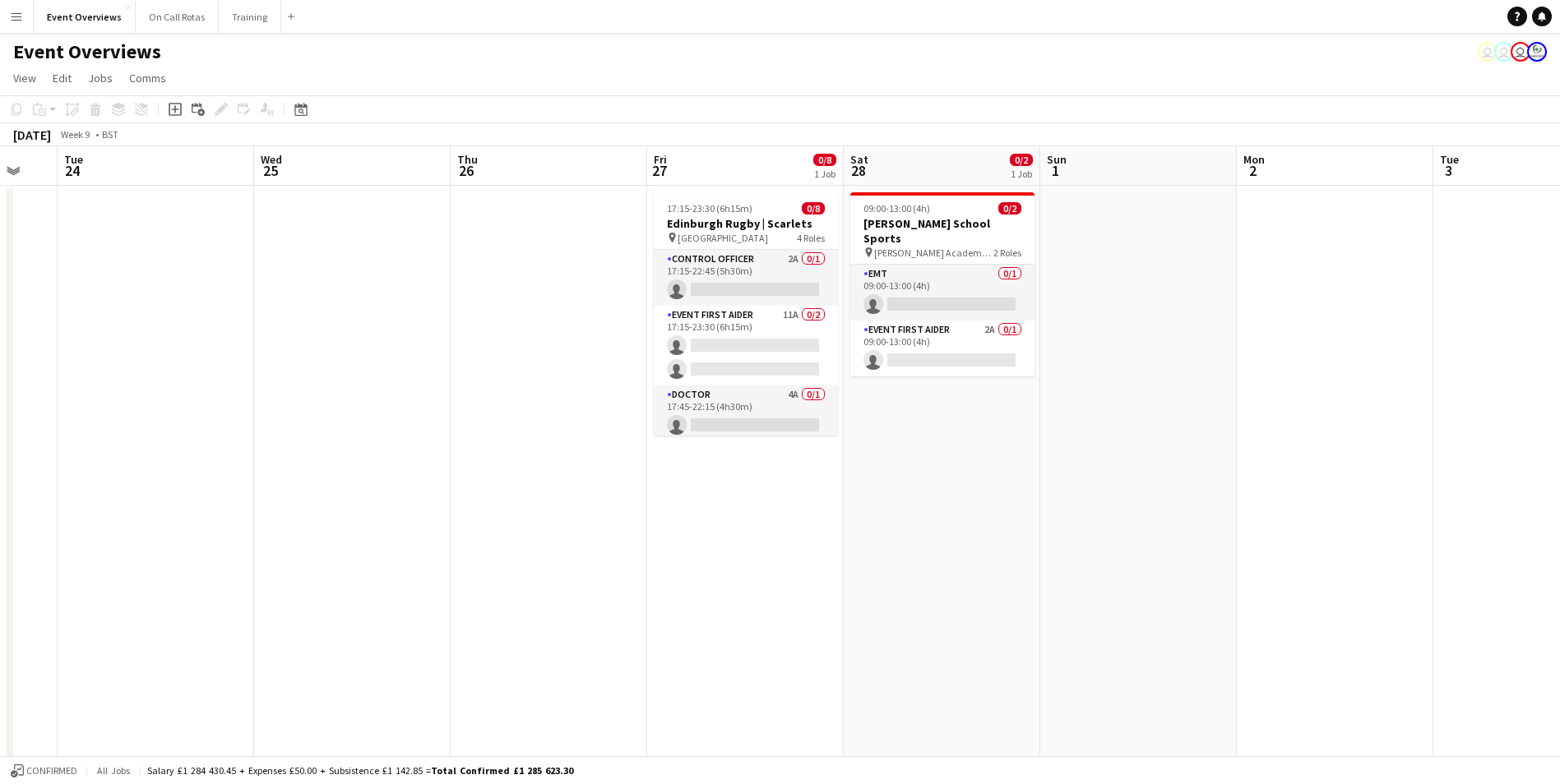
drag, startPoint x: 552, startPoint y: 348, endPoint x: 755, endPoint y: 313, distance: 206.0
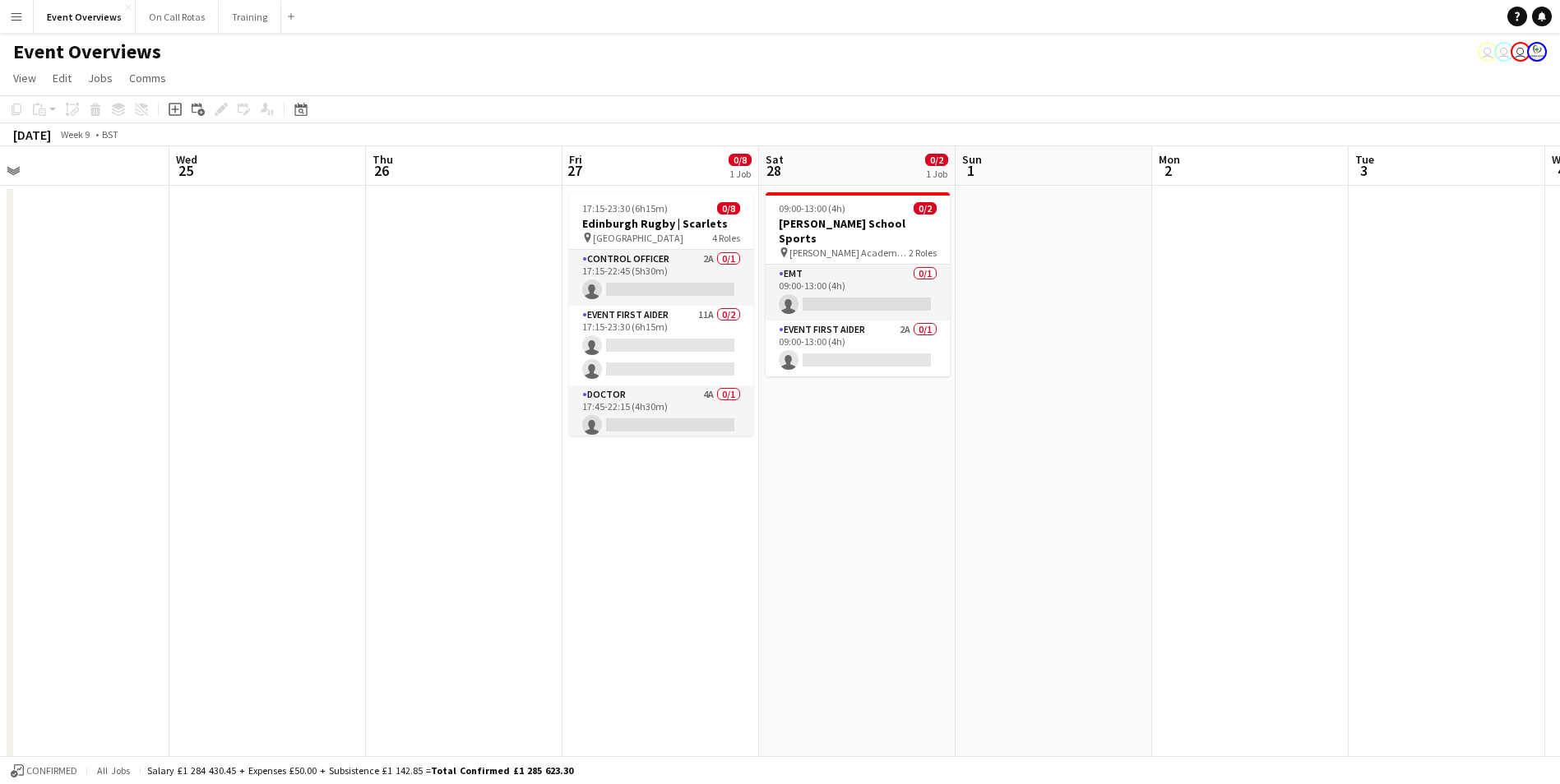
scroll to position [0, 490]
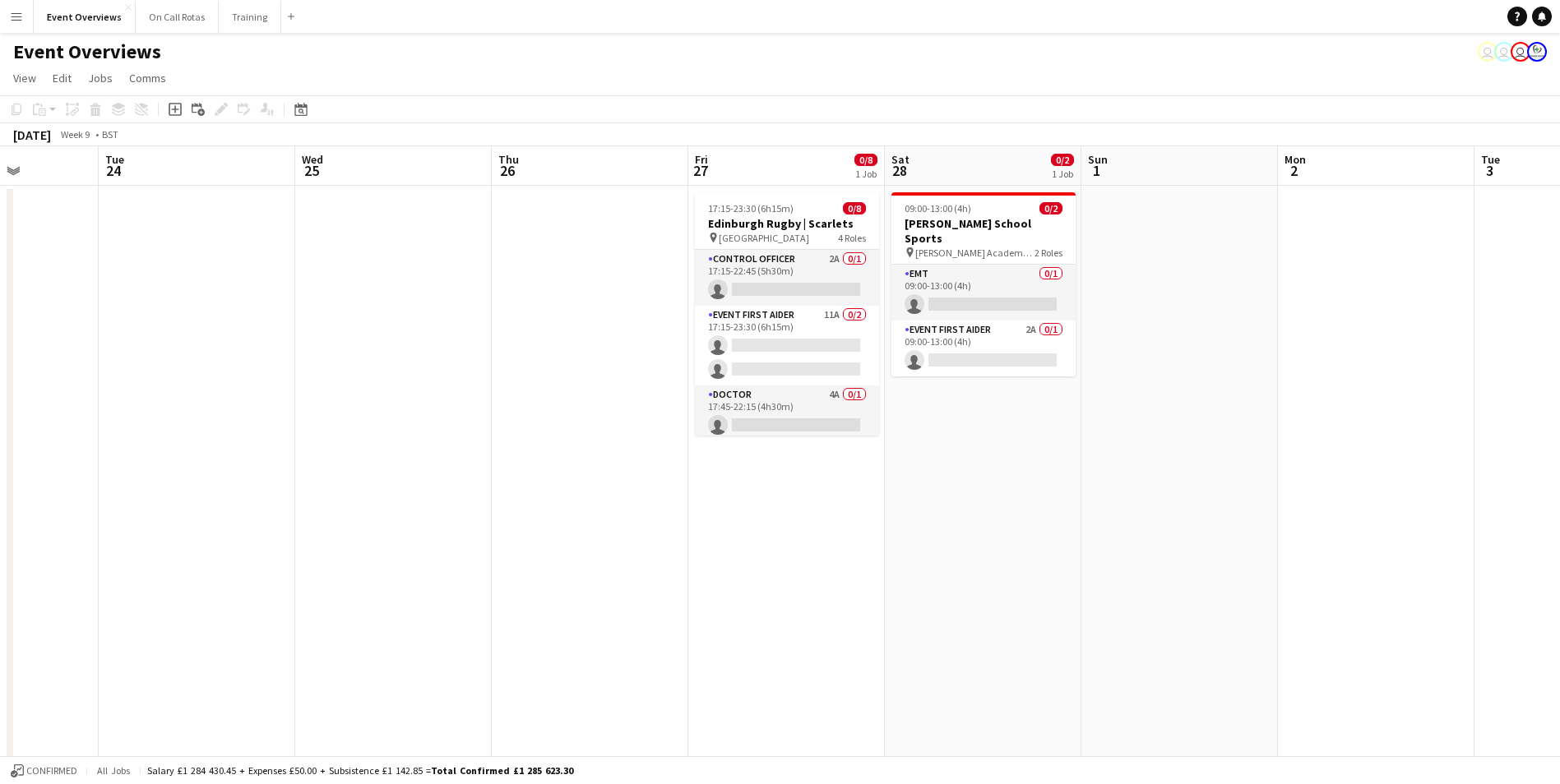
drag, startPoint x: 102, startPoint y: 413, endPoint x: 318, endPoint y: 346, distance: 226.2
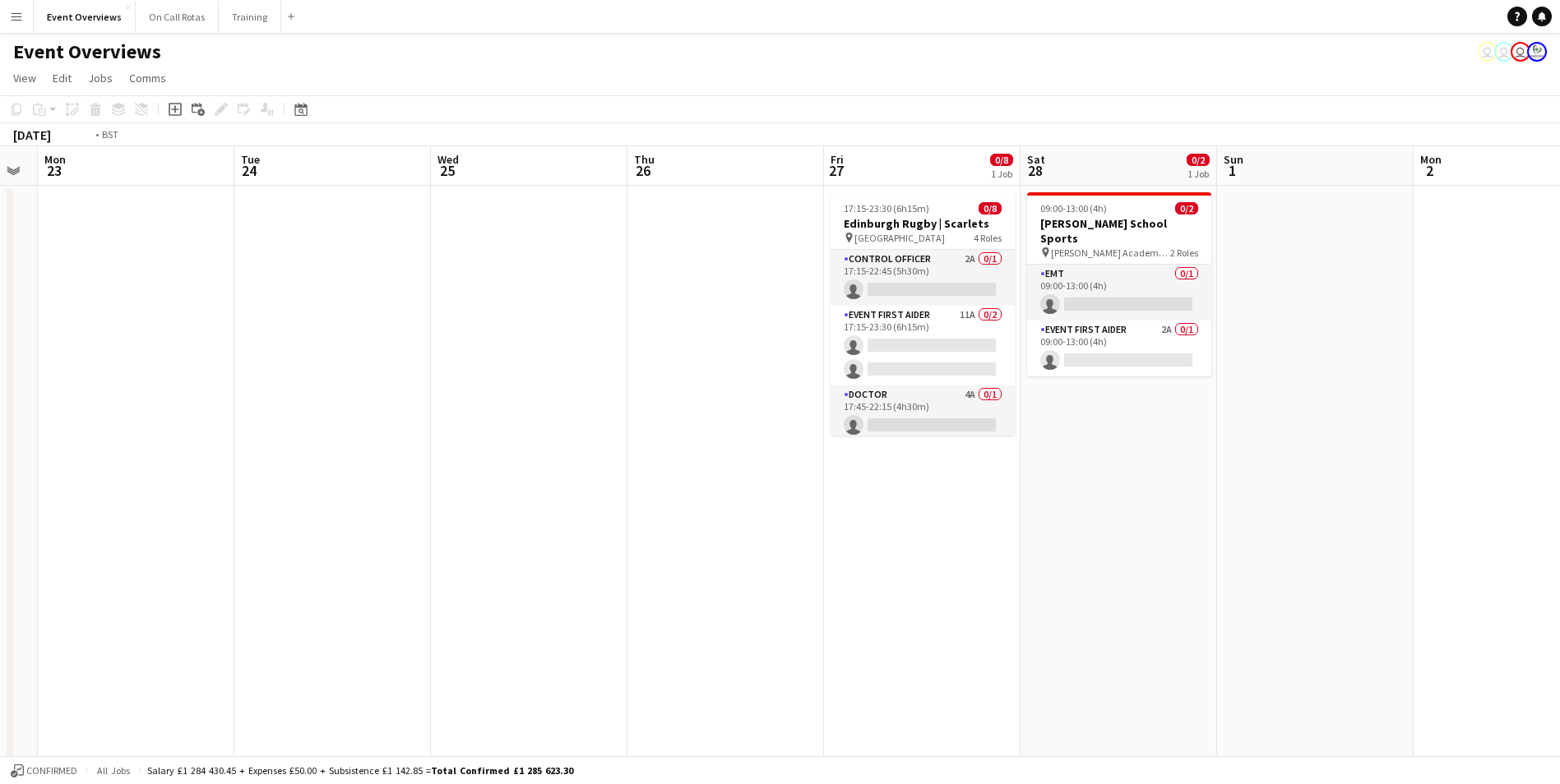
drag, startPoint x: 809, startPoint y: 700, endPoint x: 1262, endPoint y: 573, distance: 470.5
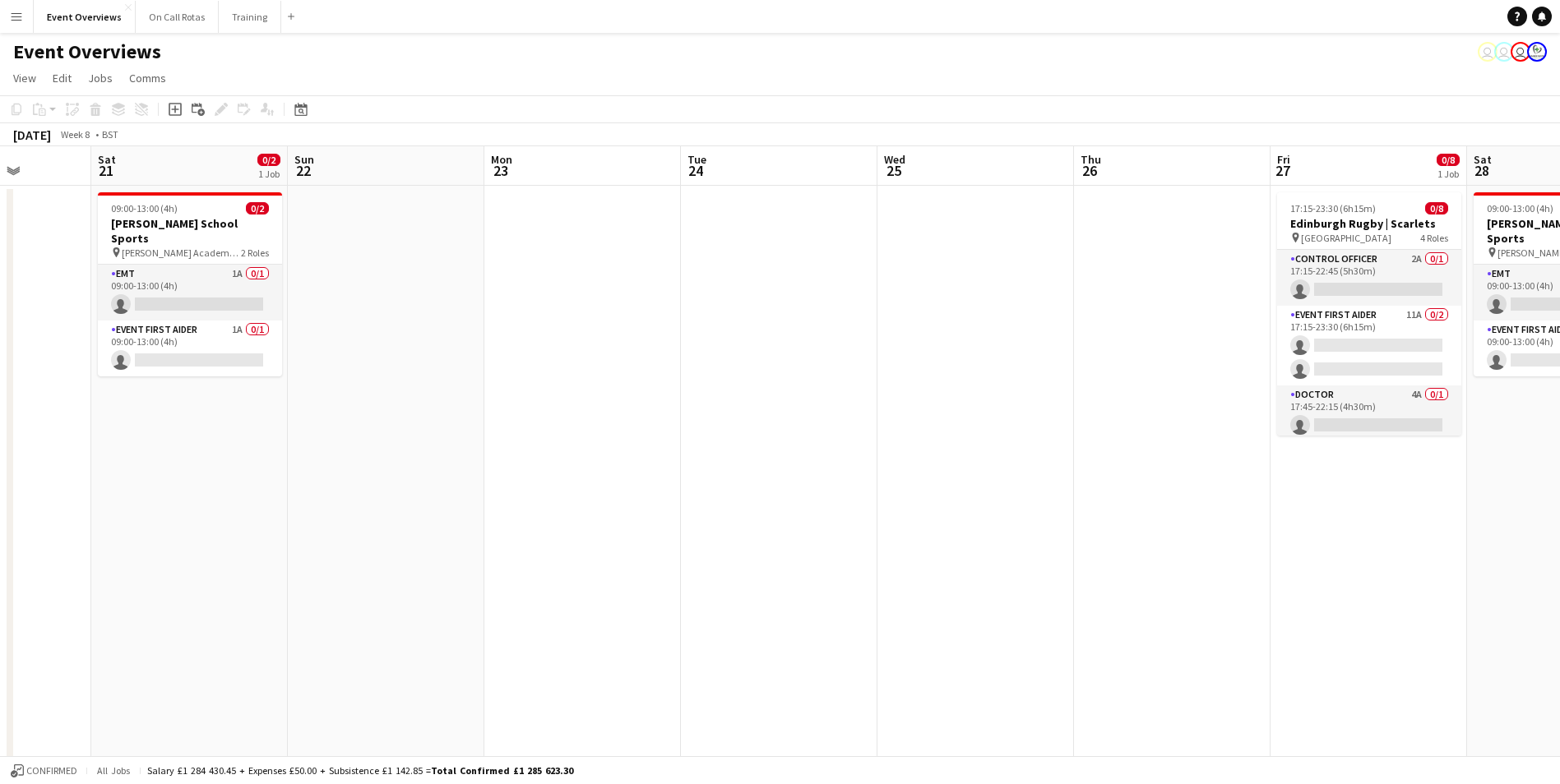
drag, startPoint x: 609, startPoint y: 630, endPoint x: 854, endPoint y: 614, distance: 245.5
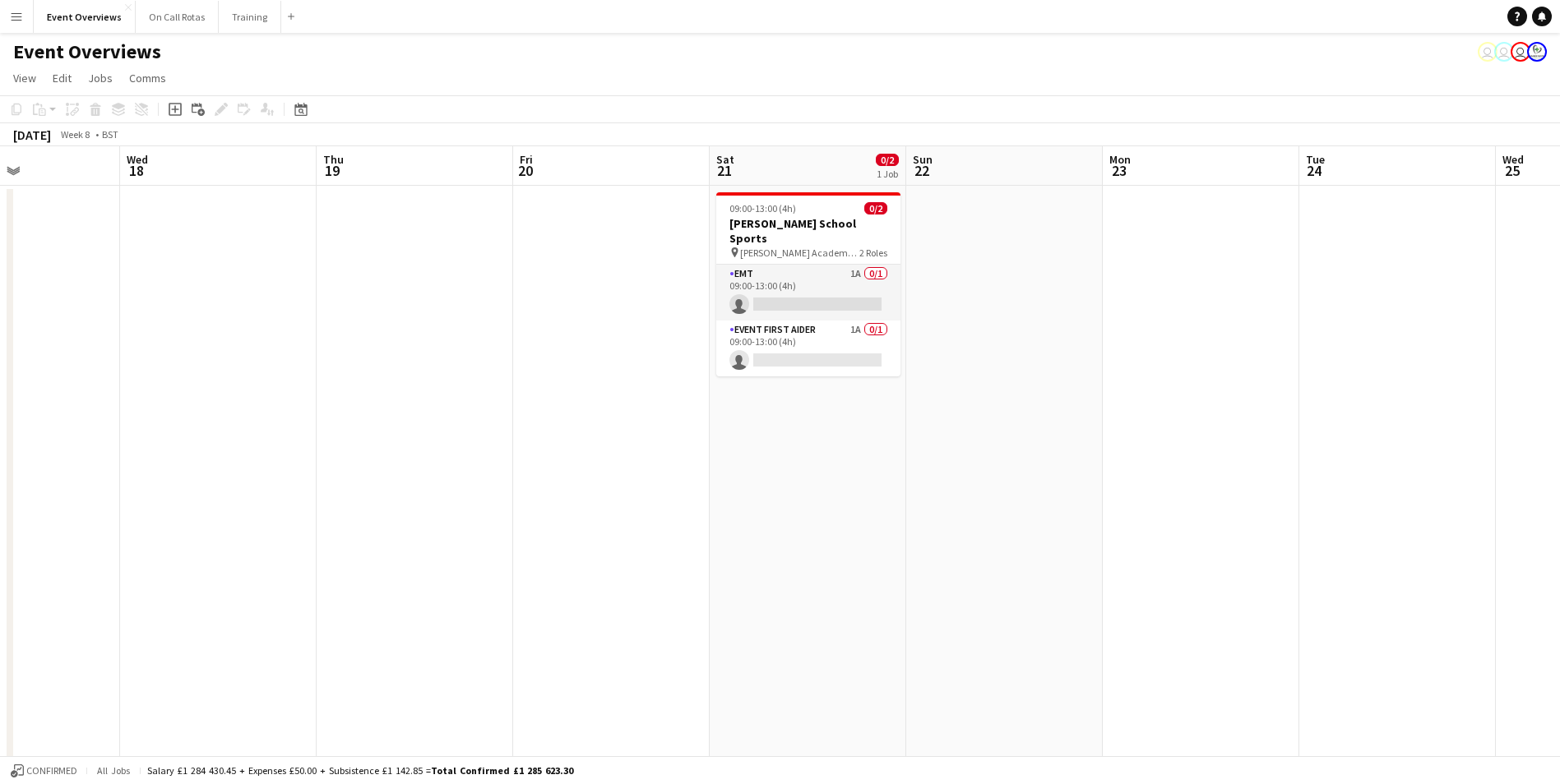
drag, startPoint x: 425, startPoint y: 553, endPoint x: 844, endPoint y: 513, distance: 420.9
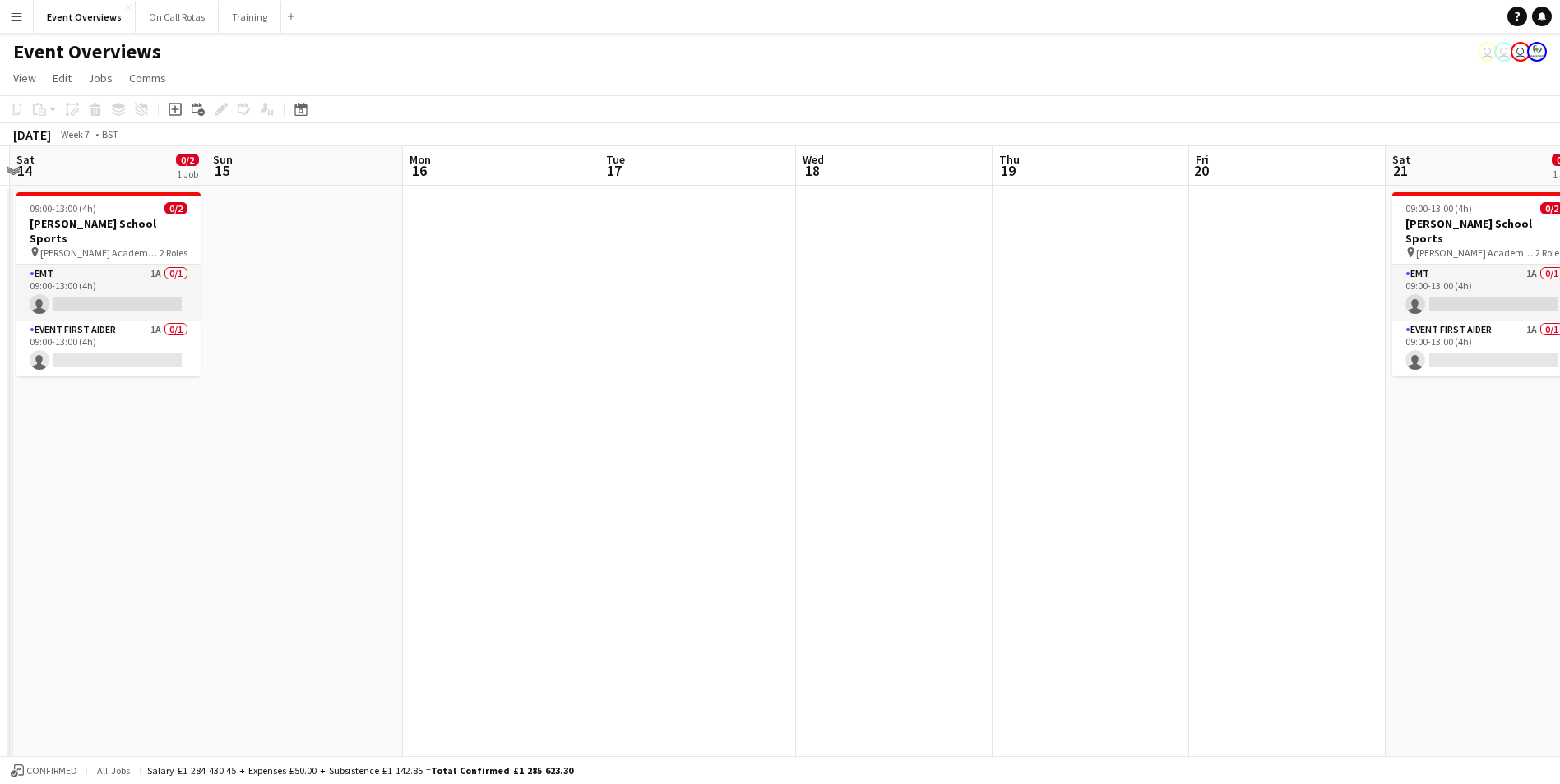
drag, startPoint x: 502, startPoint y: 535, endPoint x: 1043, endPoint y: 448, distance: 548.0
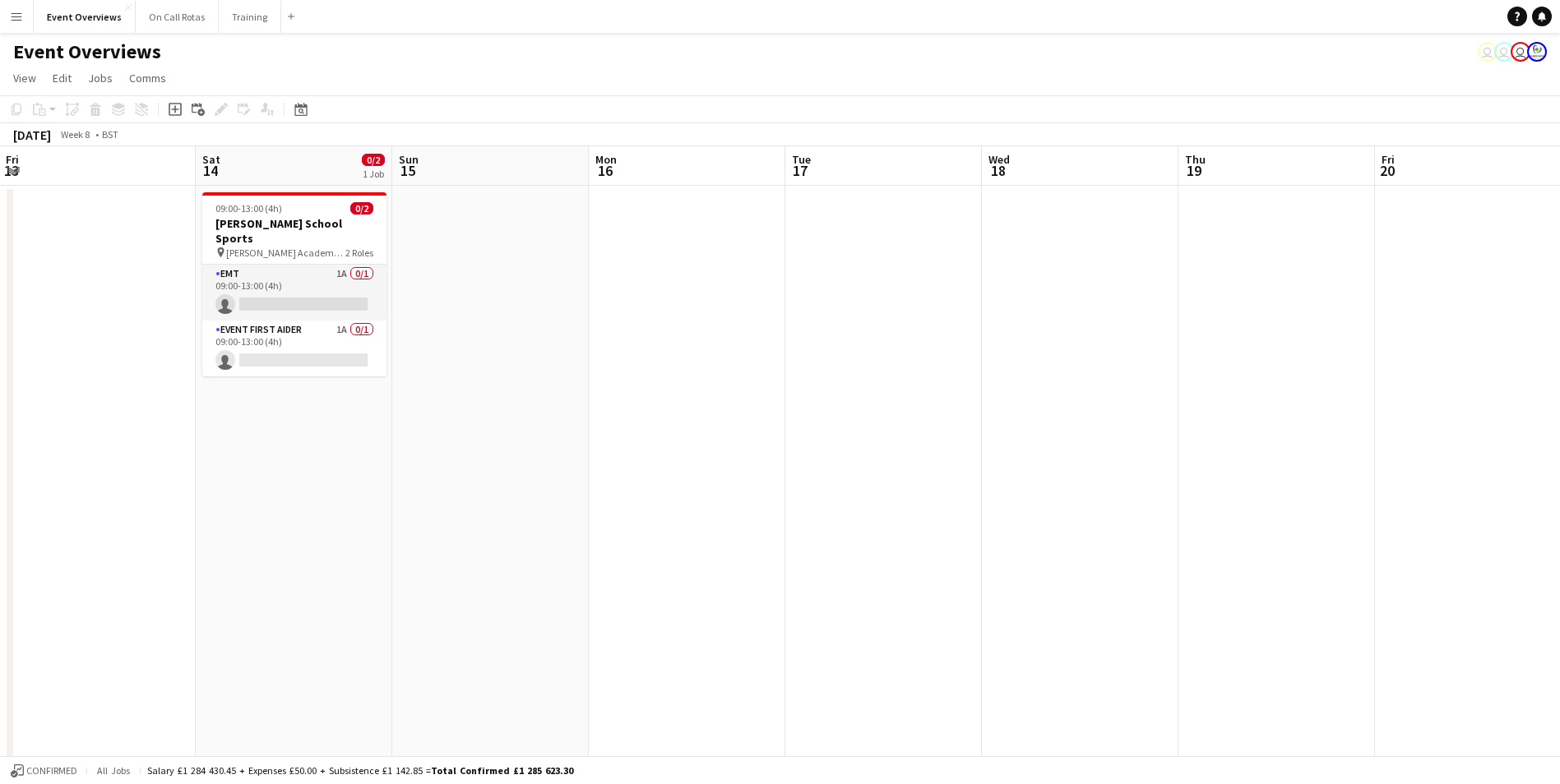
drag, startPoint x: 1076, startPoint y: 402, endPoint x: 1019, endPoint y: 403, distance: 57.0
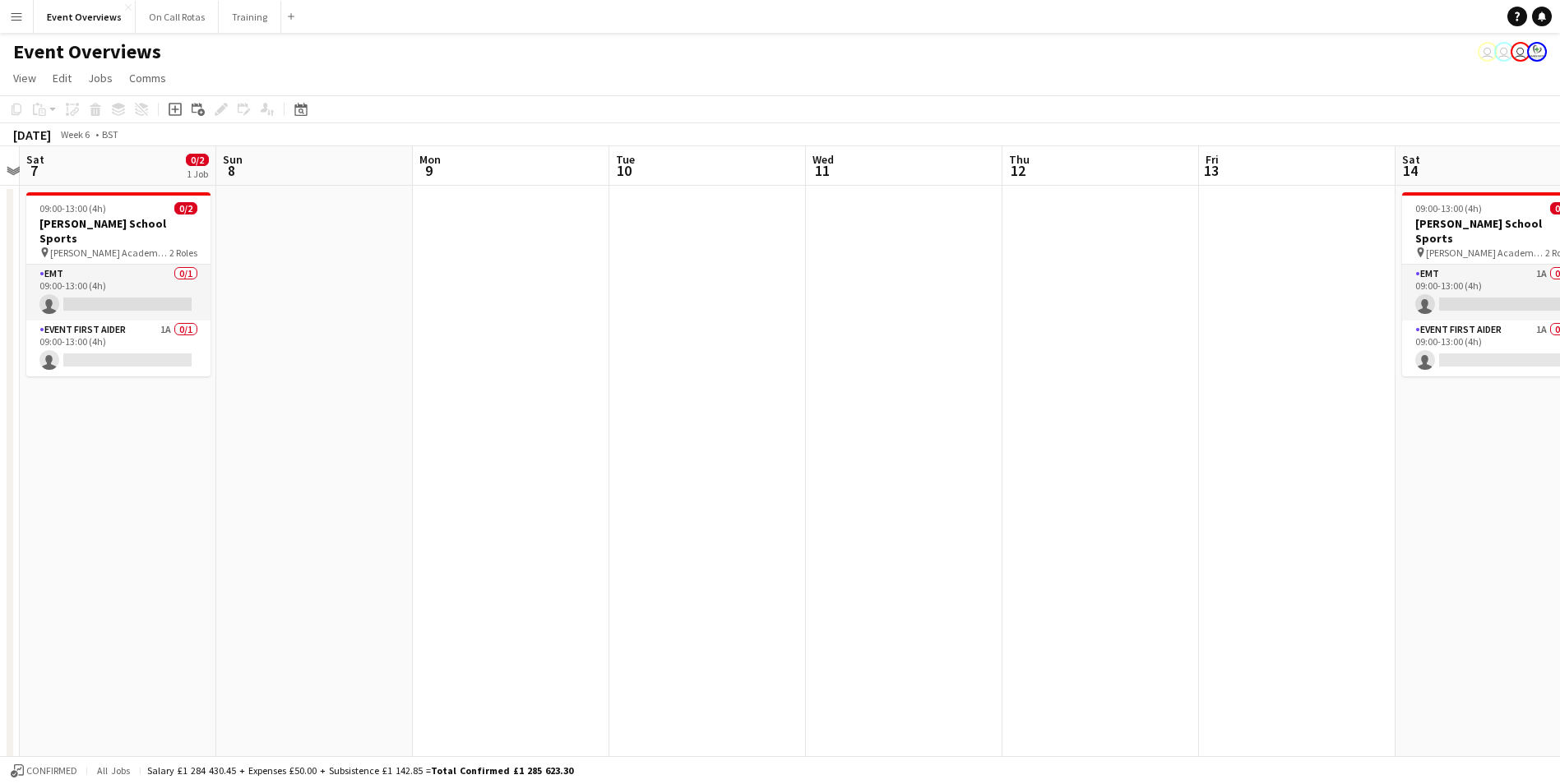
drag, startPoint x: 485, startPoint y: 463, endPoint x: 977, endPoint y: 376, distance: 499.6
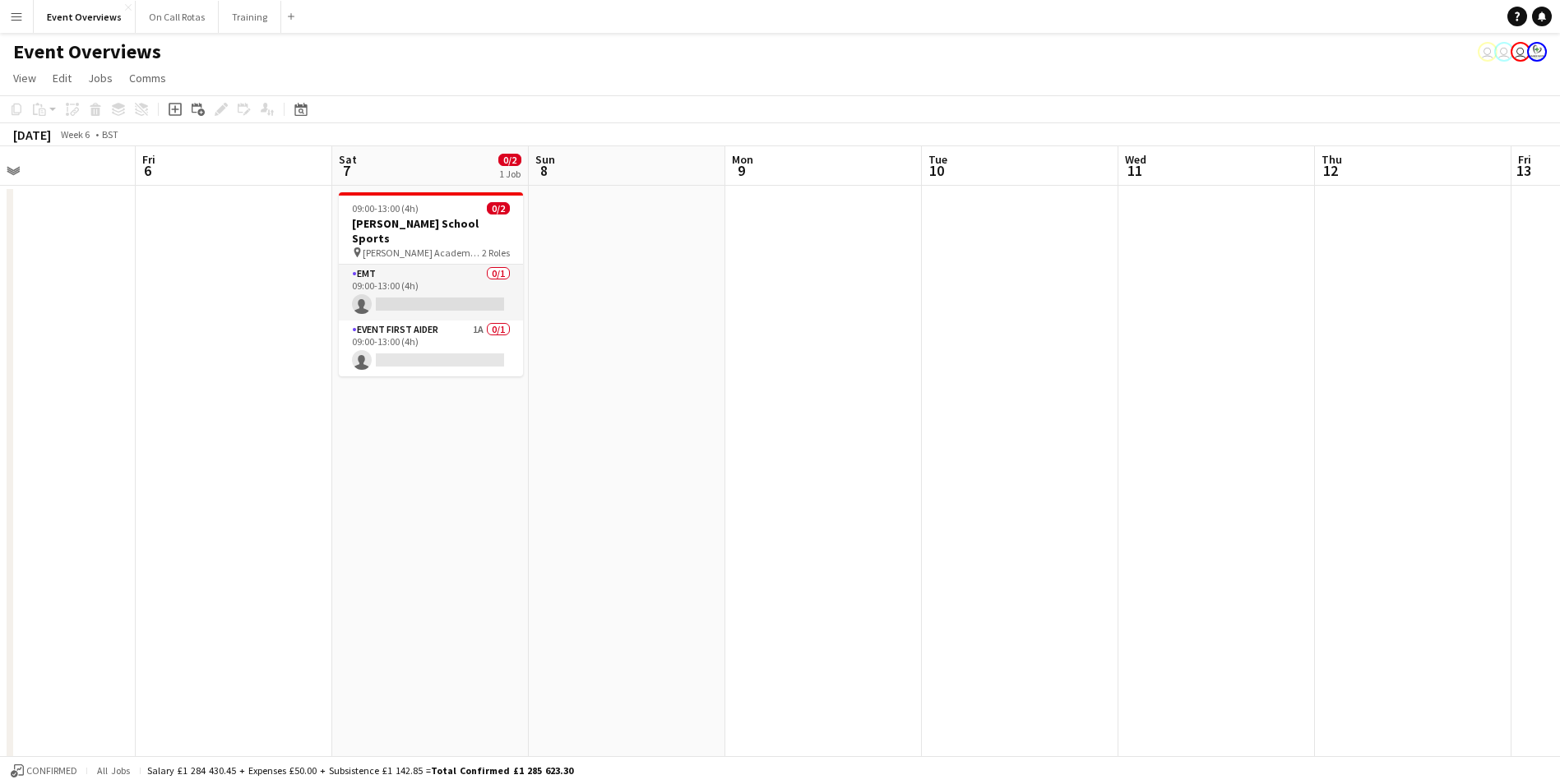
drag, startPoint x: 470, startPoint y: 451, endPoint x: 830, endPoint y: 390, distance: 365.1
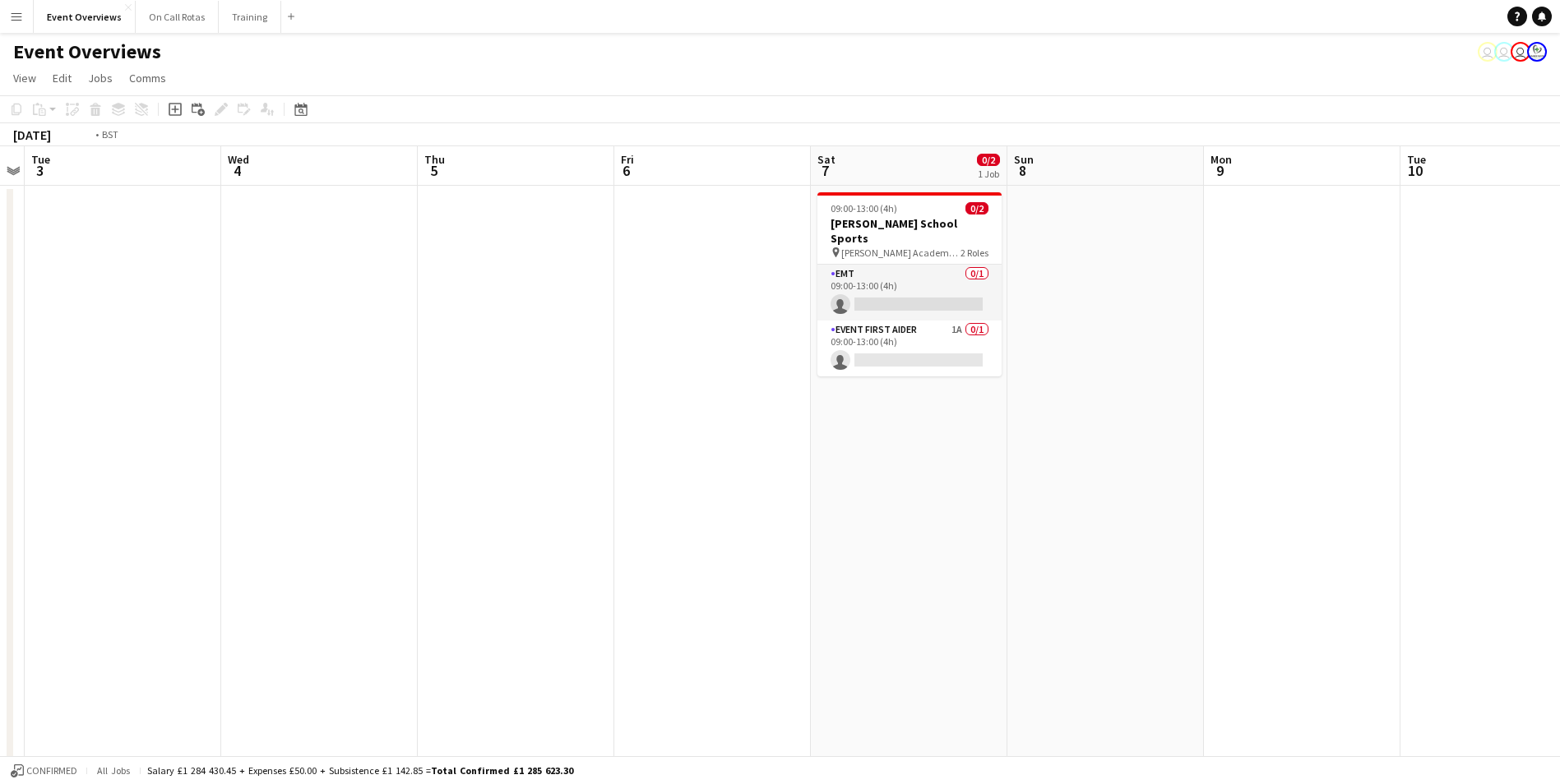
drag, startPoint x: 128, startPoint y: 487, endPoint x: 953, endPoint y: 367, distance: 833.7
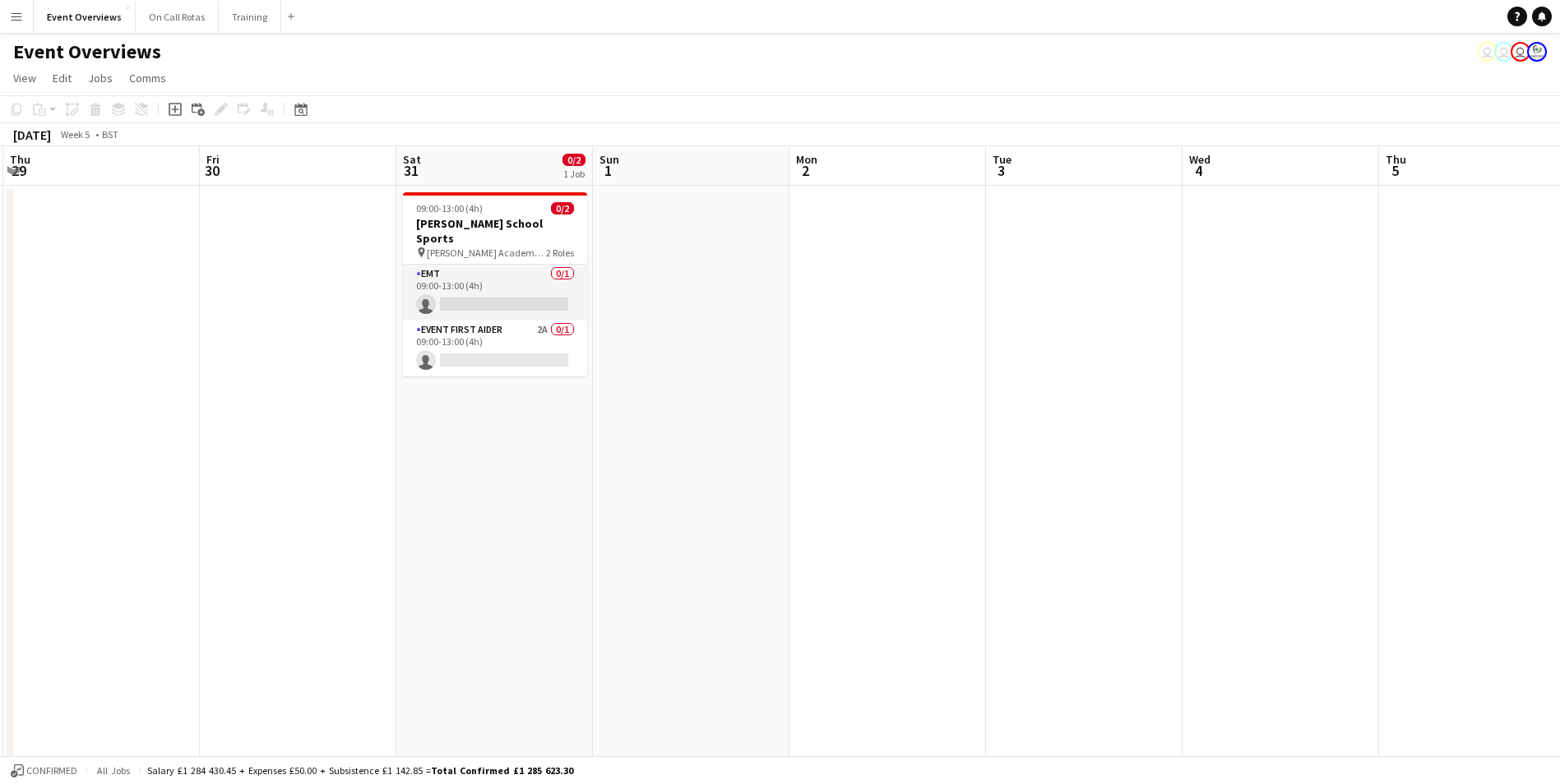
drag, startPoint x: 417, startPoint y: 454, endPoint x: 585, endPoint y: 433, distance: 169.3
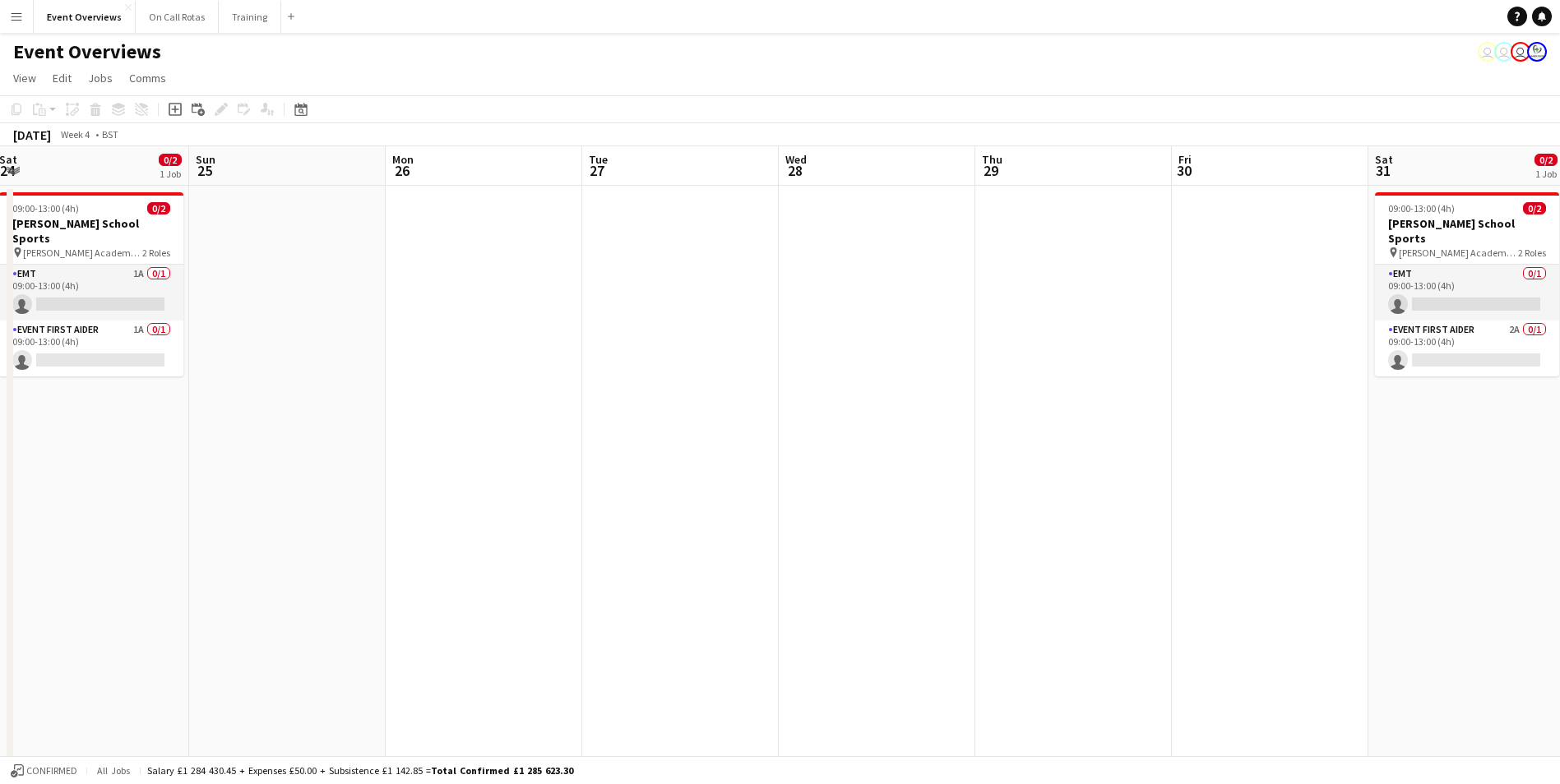
drag, startPoint x: 32, startPoint y: 495, endPoint x: 785, endPoint y: 386, distance: 760.8
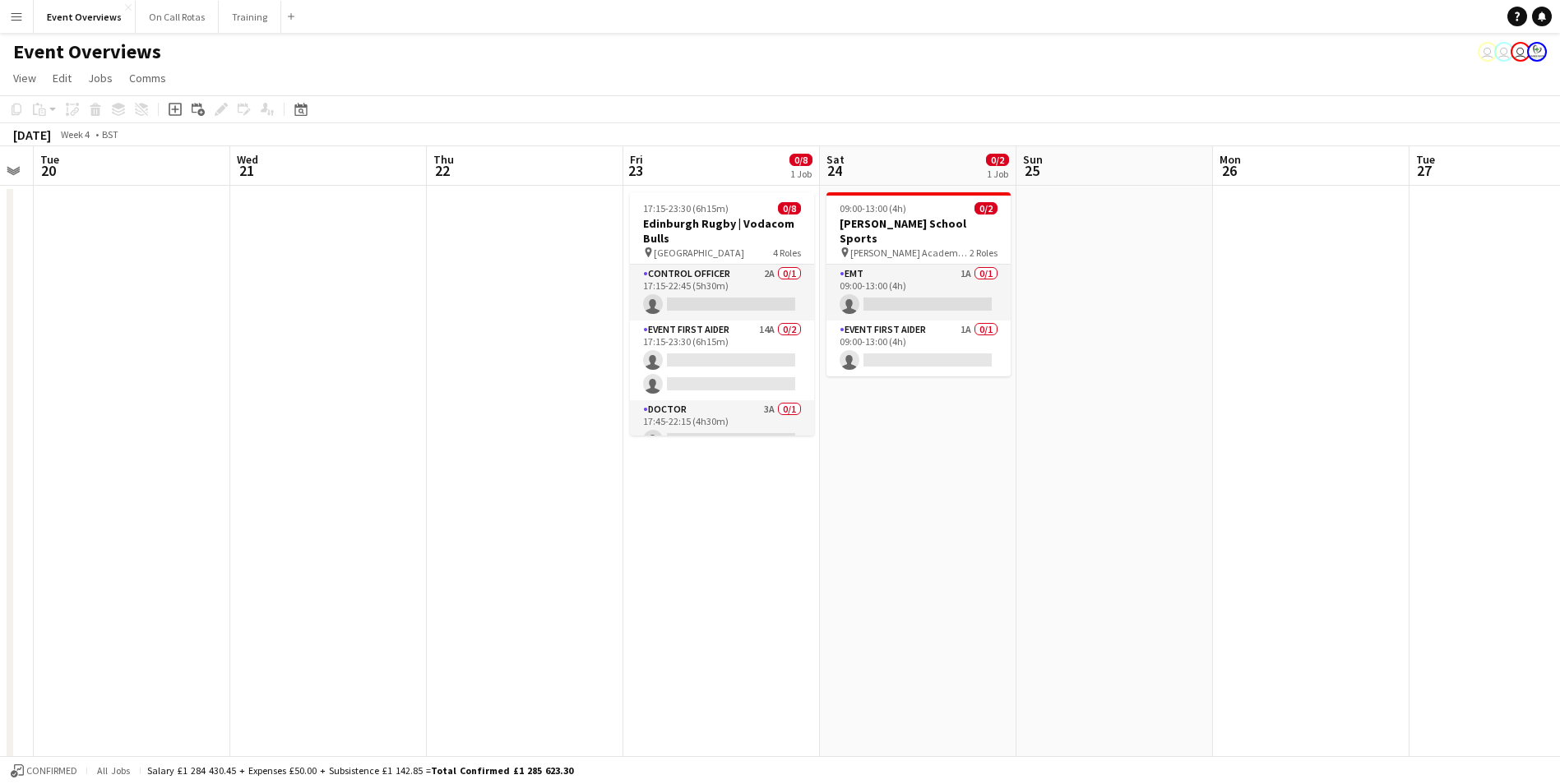
drag, startPoint x: 854, startPoint y: 382, endPoint x: 879, endPoint y: 372, distance: 26.9
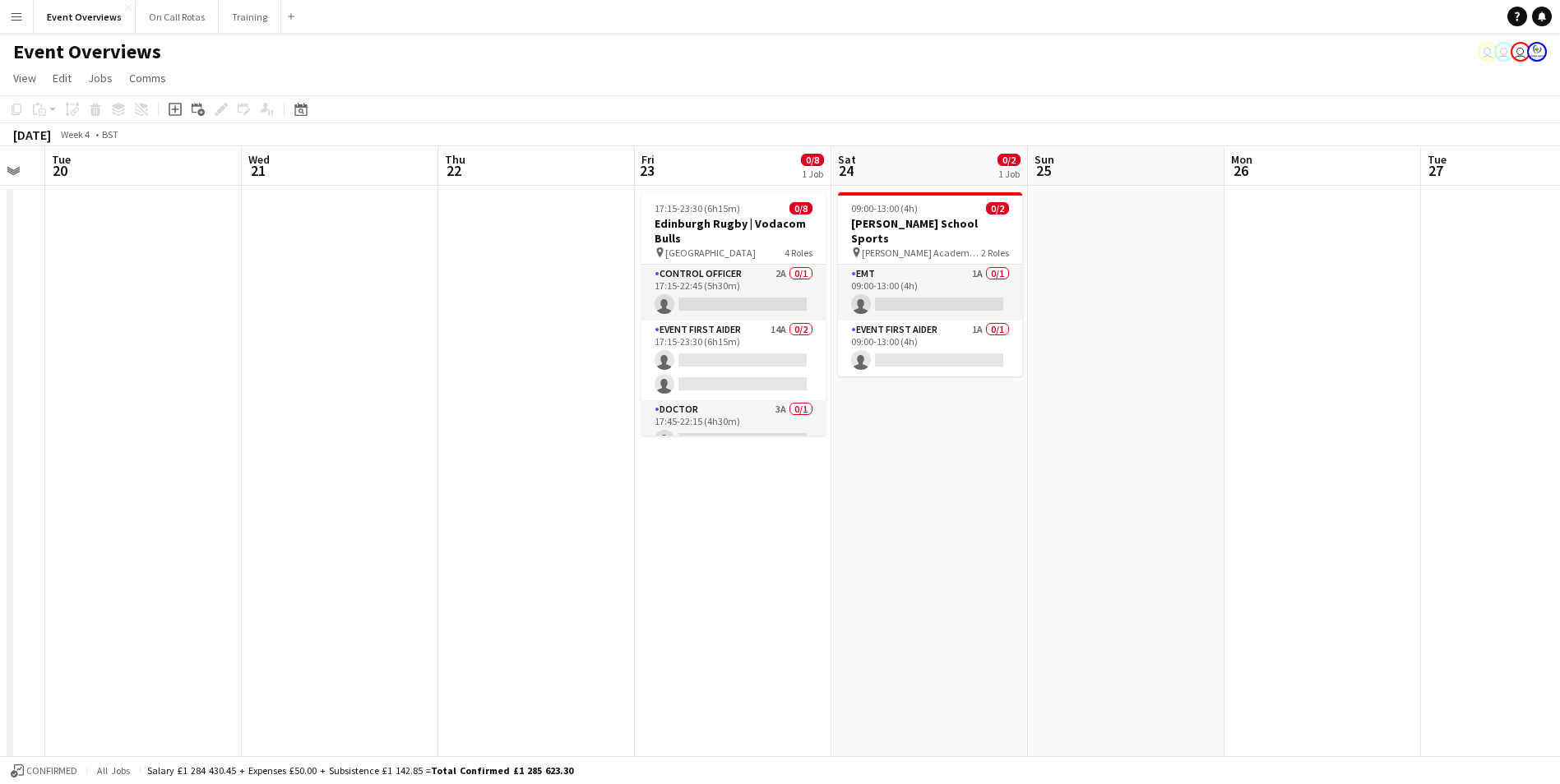
scroll to position [0, 524]
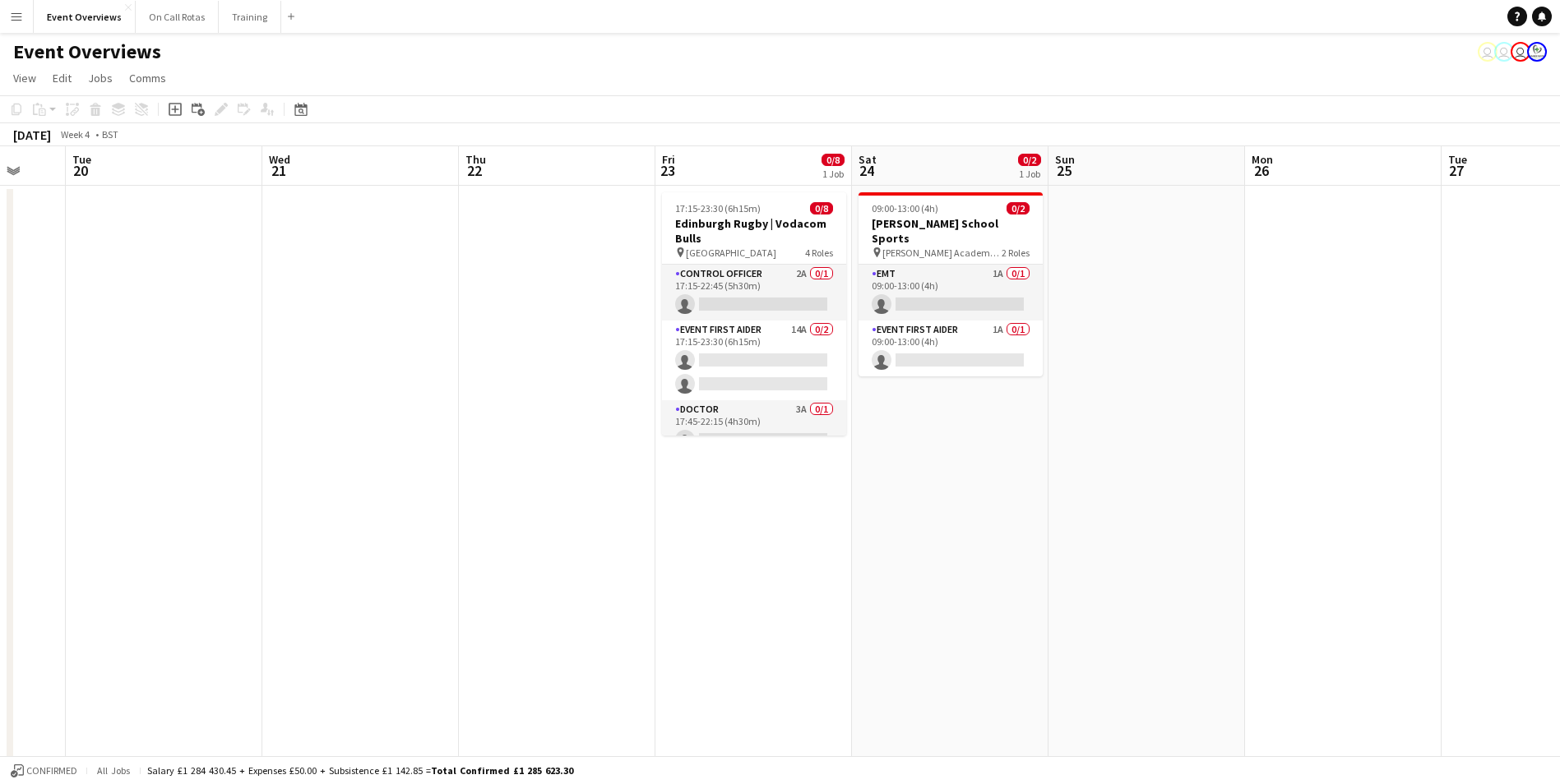
drag, startPoint x: 321, startPoint y: 440, endPoint x: 361, endPoint y: 436, distance: 40.2
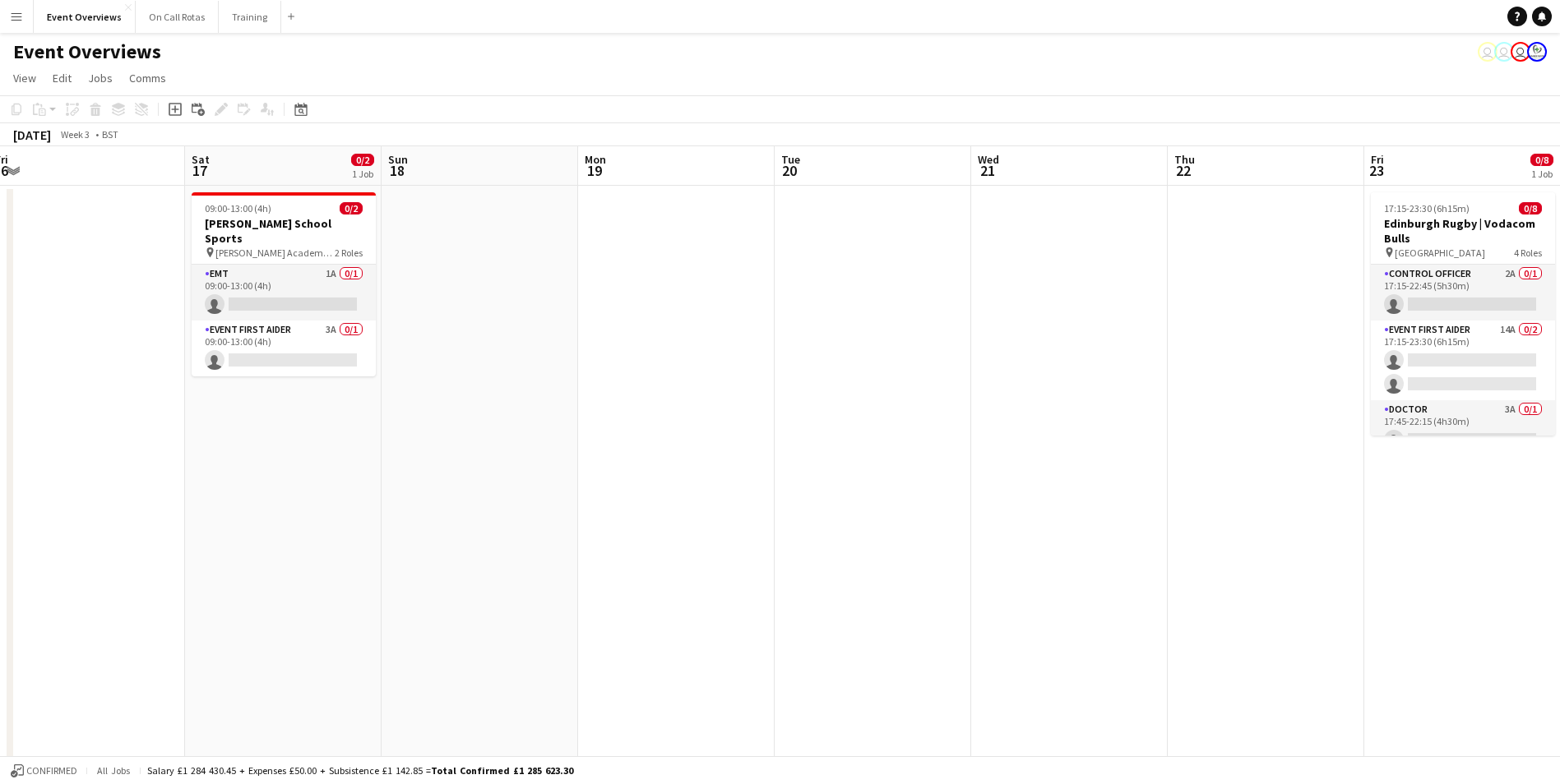
drag, startPoint x: 766, startPoint y: 559, endPoint x: 1537, endPoint y: 341, distance: 801.2
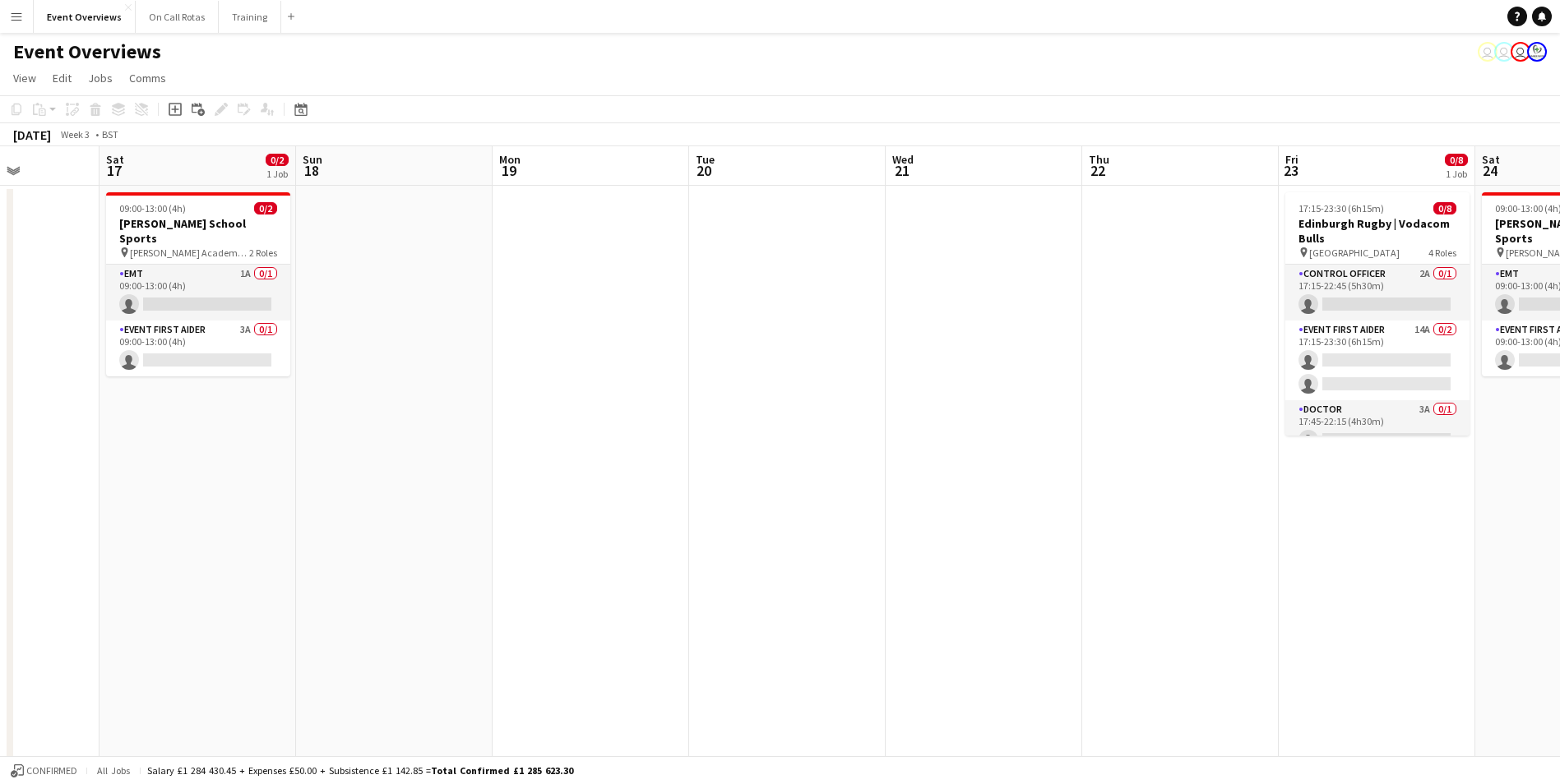
drag, startPoint x: 750, startPoint y: 277, endPoint x: 1008, endPoint y: 219, distance: 264.4
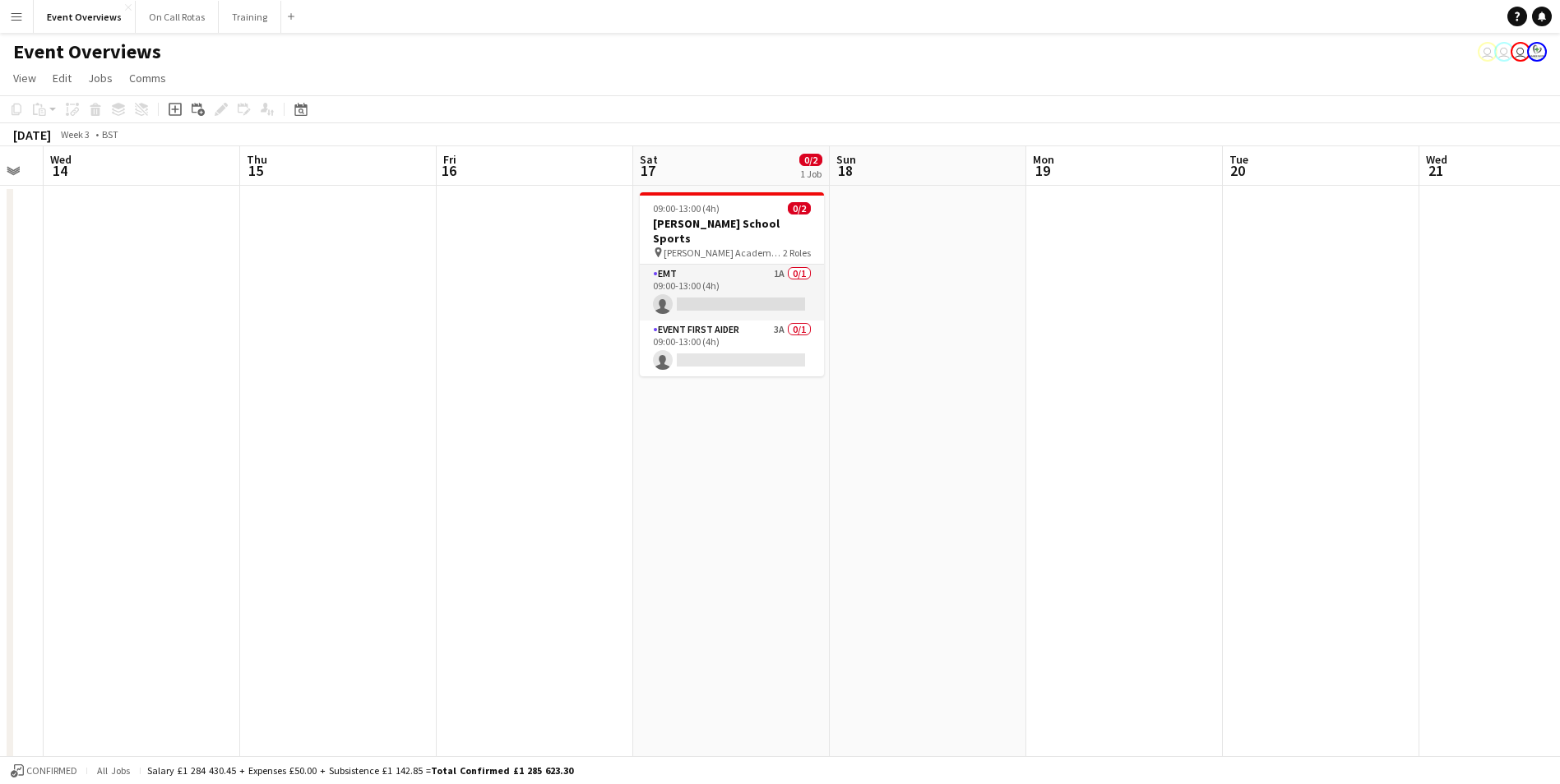
drag, startPoint x: 535, startPoint y: 325, endPoint x: 750, endPoint y: 314, distance: 215.3
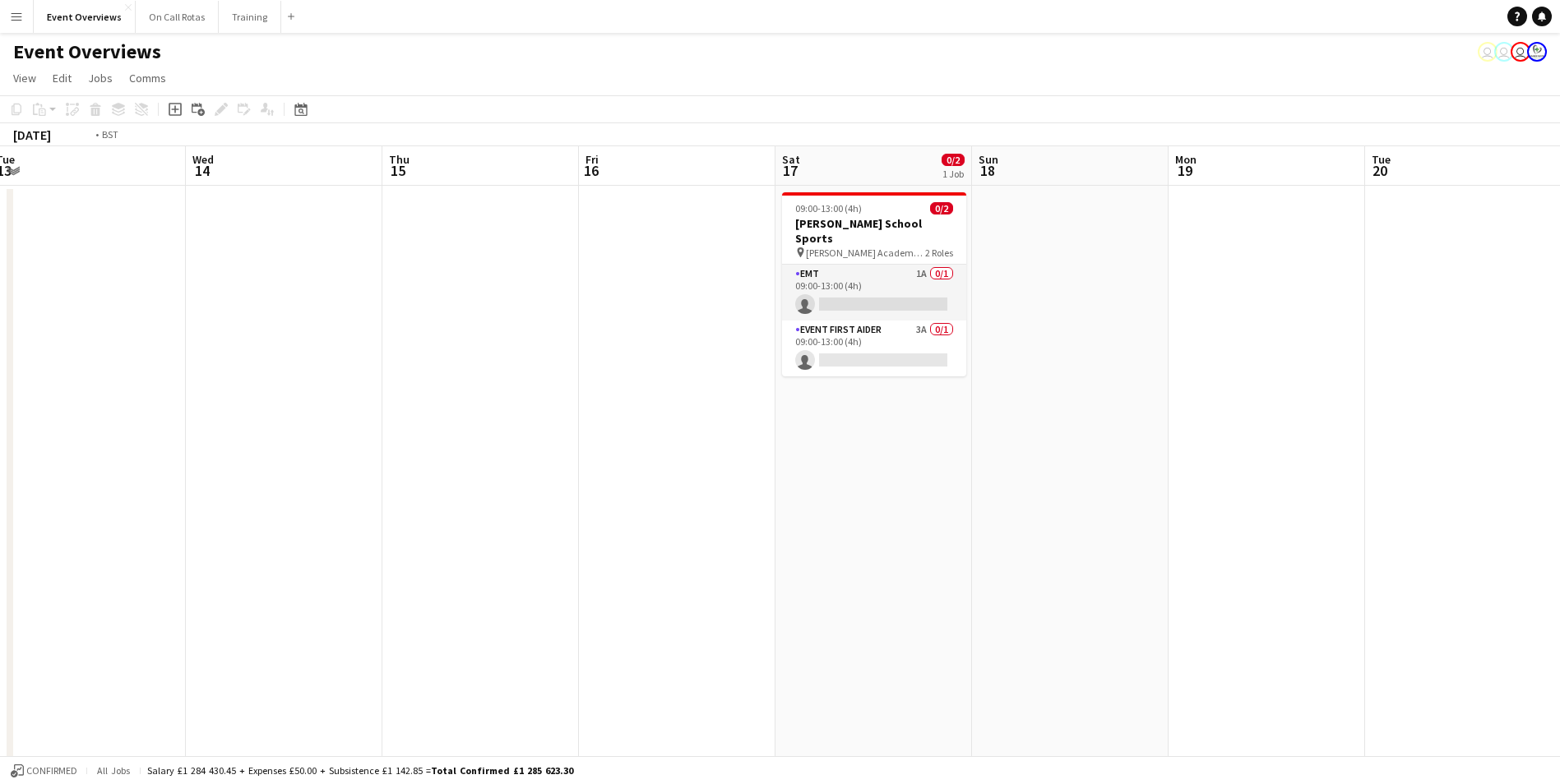
drag, startPoint x: 474, startPoint y: 349, endPoint x: 851, endPoint y: 290, distance: 381.6
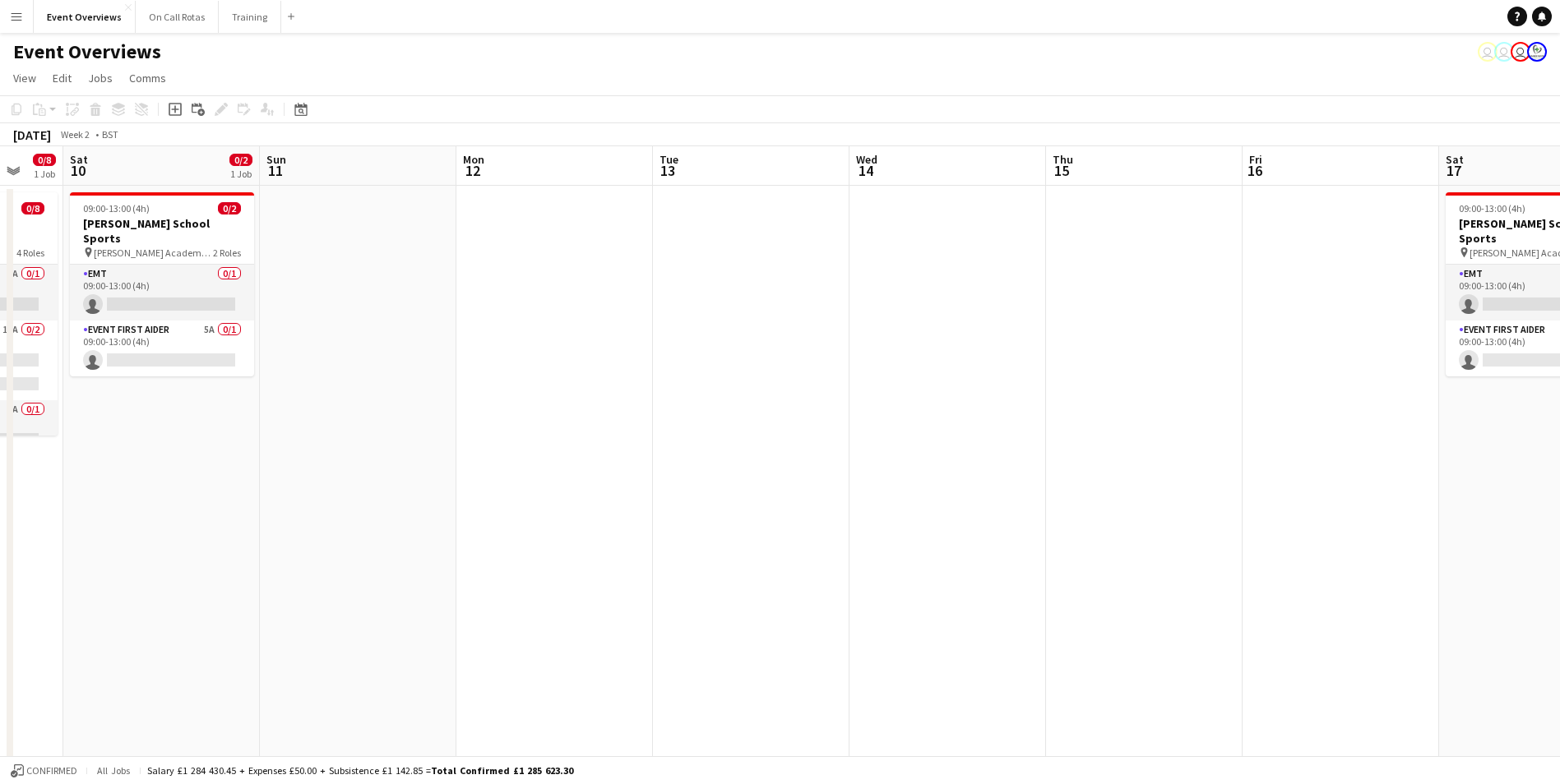
drag, startPoint x: 561, startPoint y: 362, endPoint x: 807, endPoint y: 309, distance: 251.6
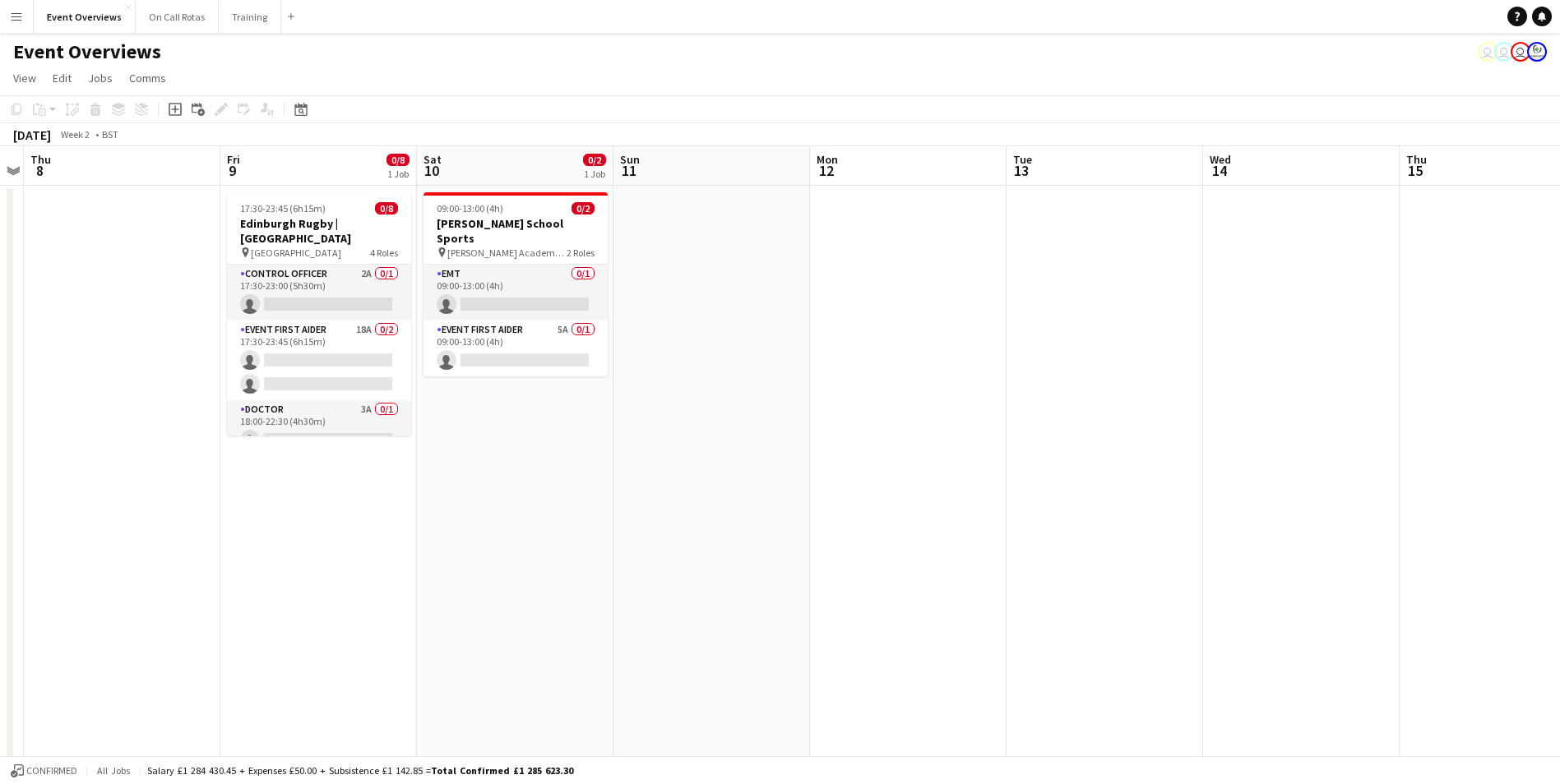
drag, startPoint x: 367, startPoint y: 379, endPoint x: 496, endPoint y: 366, distance: 129.7
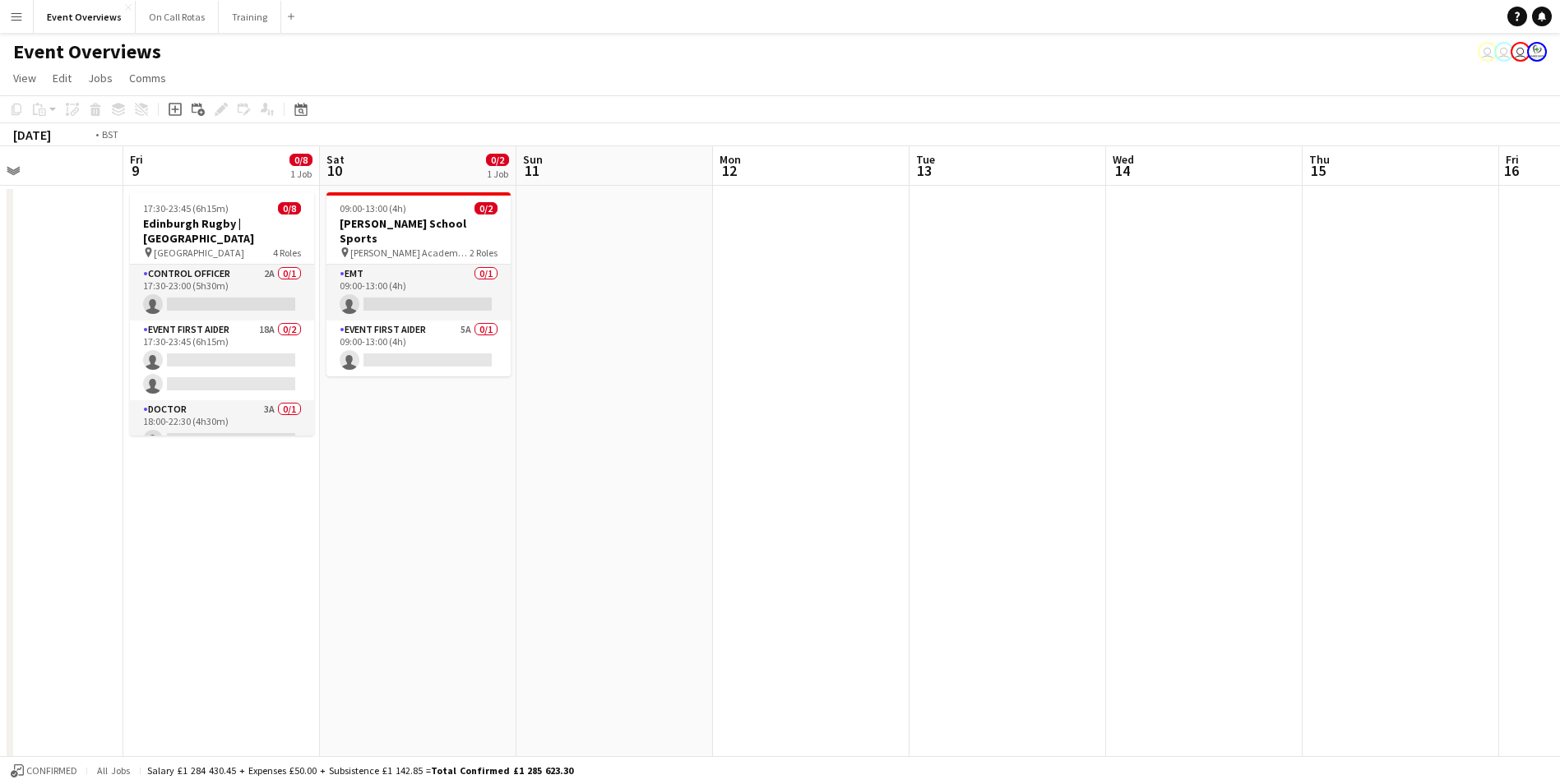
drag, startPoint x: 677, startPoint y: 431, endPoint x: 1215, endPoint y: 301, distance: 553.5
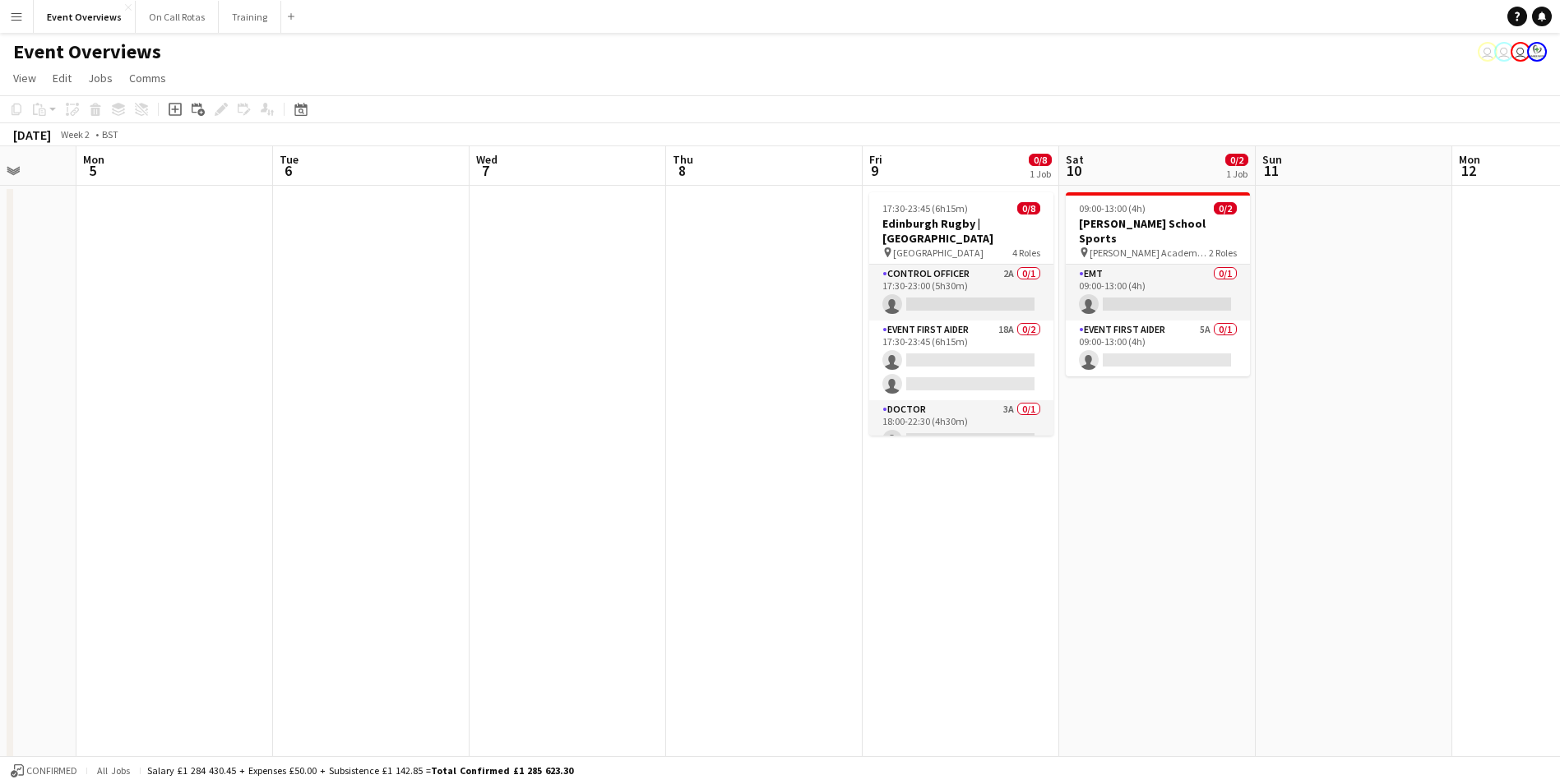
drag, startPoint x: 261, startPoint y: 420, endPoint x: 648, endPoint y: 370, distance: 390.2
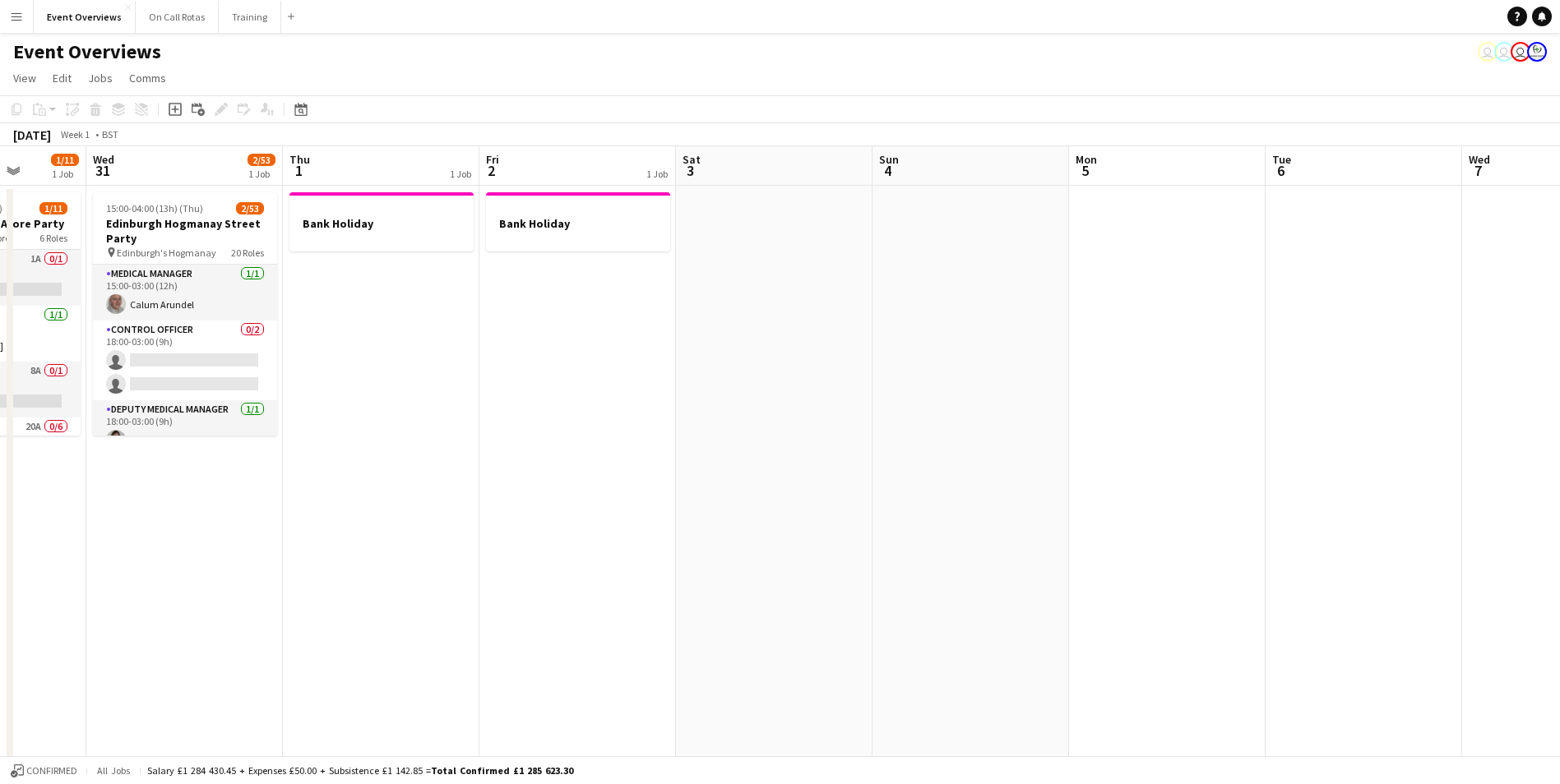
drag, startPoint x: 293, startPoint y: 438, endPoint x: 663, endPoint y: 370, distance: 376.2
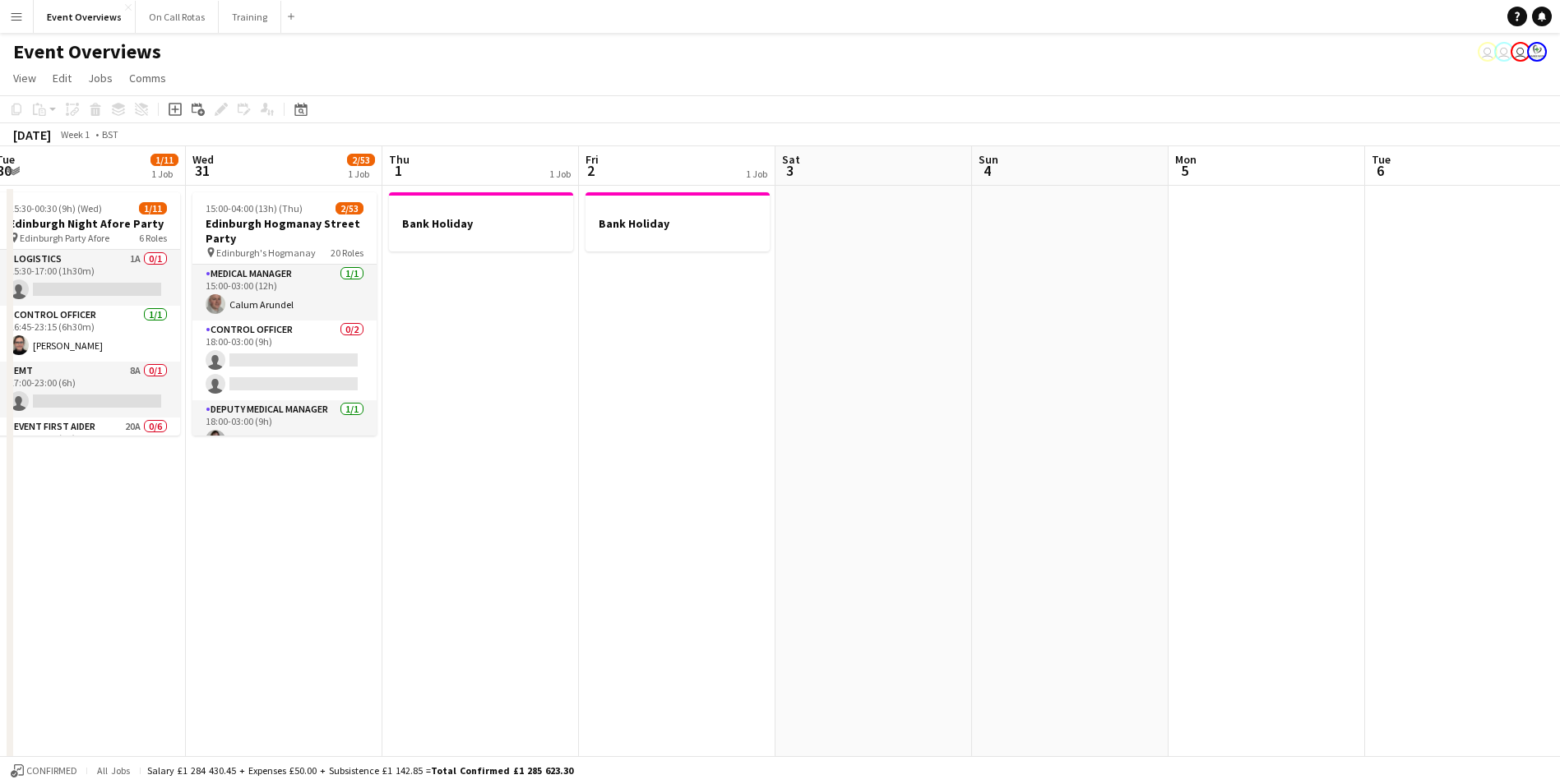
drag, startPoint x: 485, startPoint y: 391, endPoint x: 750, endPoint y: 366, distance: 266.2
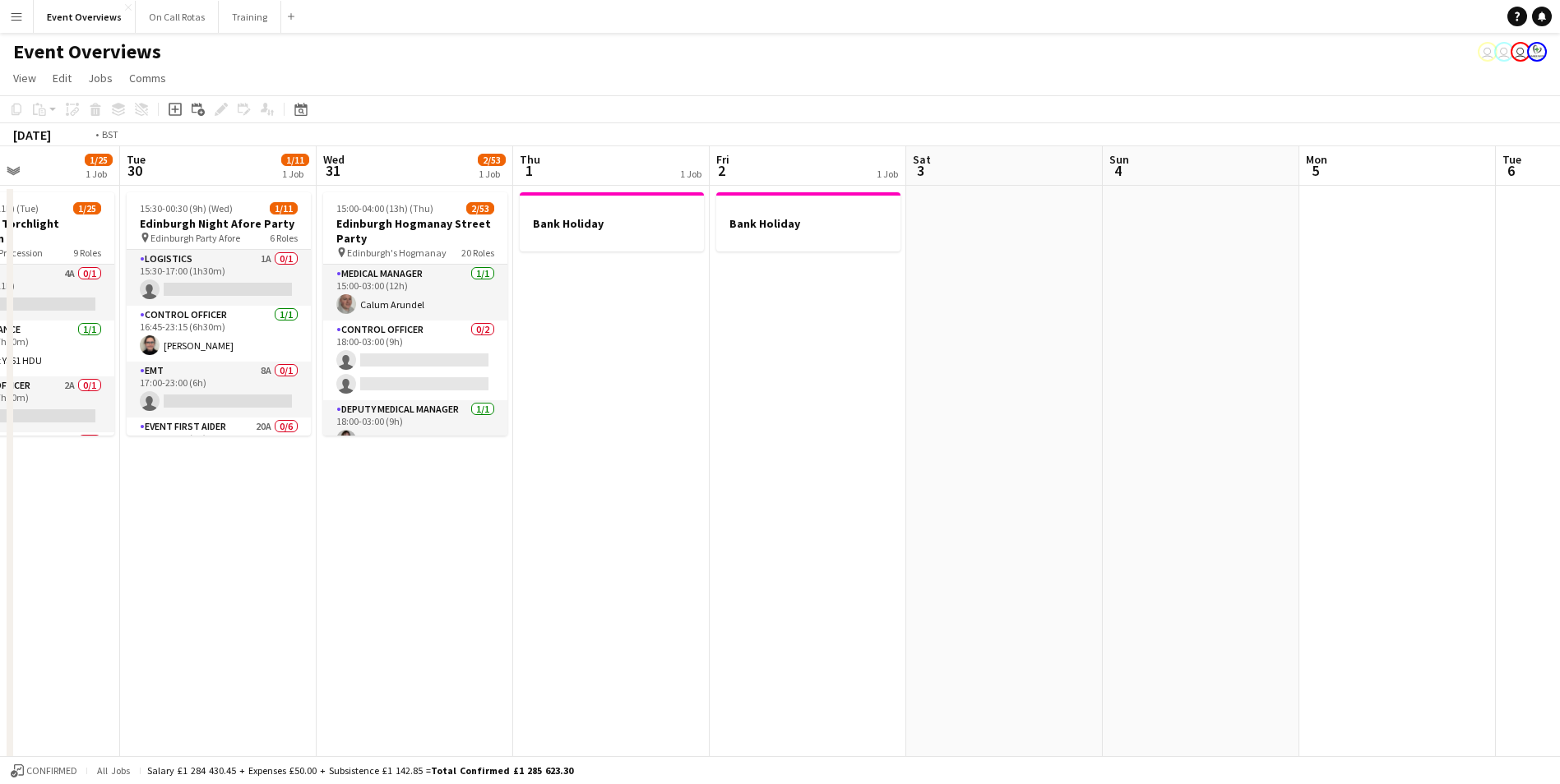
drag, startPoint x: 192, startPoint y: 498, endPoint x: 662, endPoint y: 485, distance: 470.2
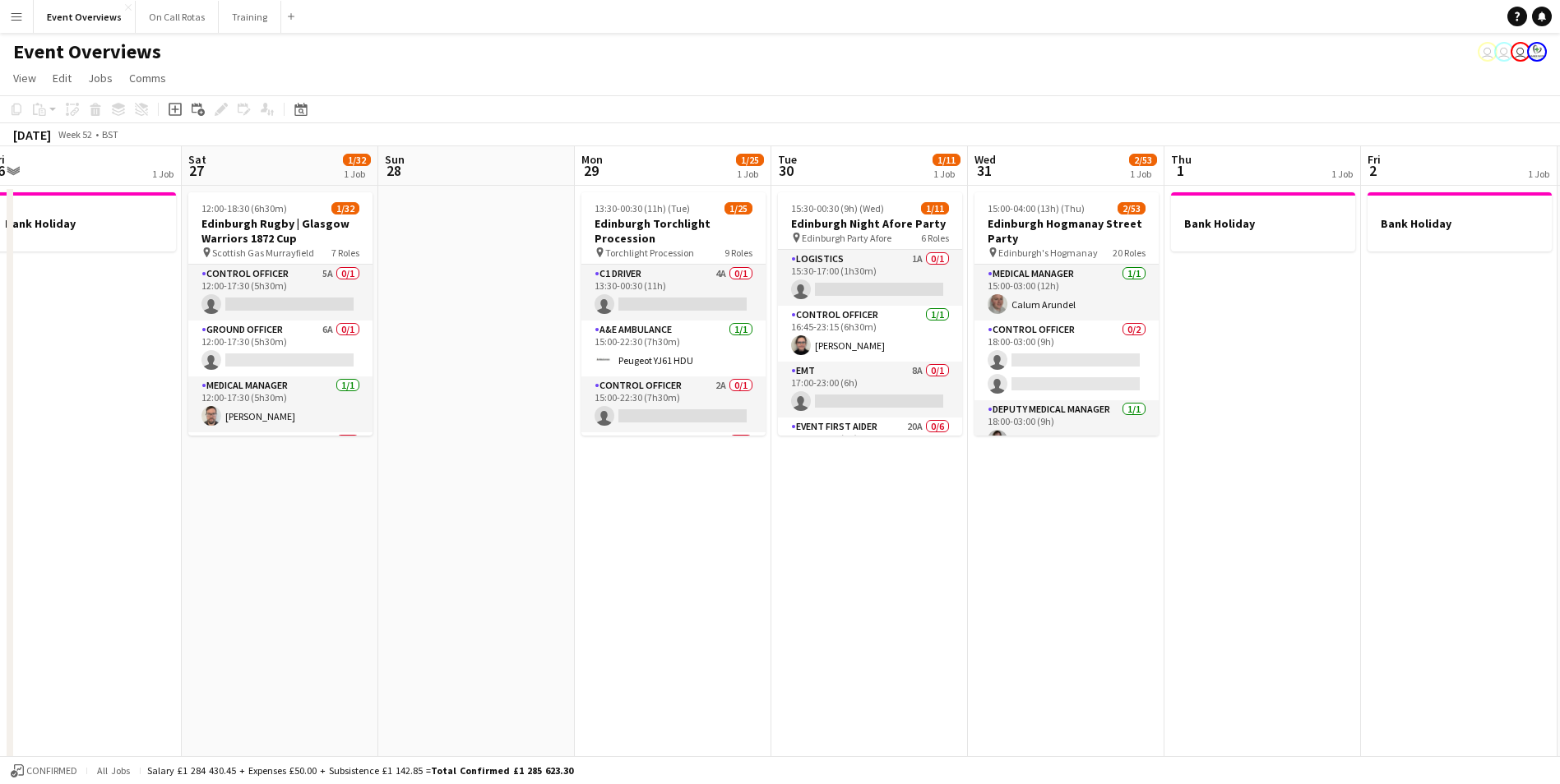
drag, startPoint x: 106, startPoint y: 511, endPoint x: 706, endPoint y: 462, distance: 602.0
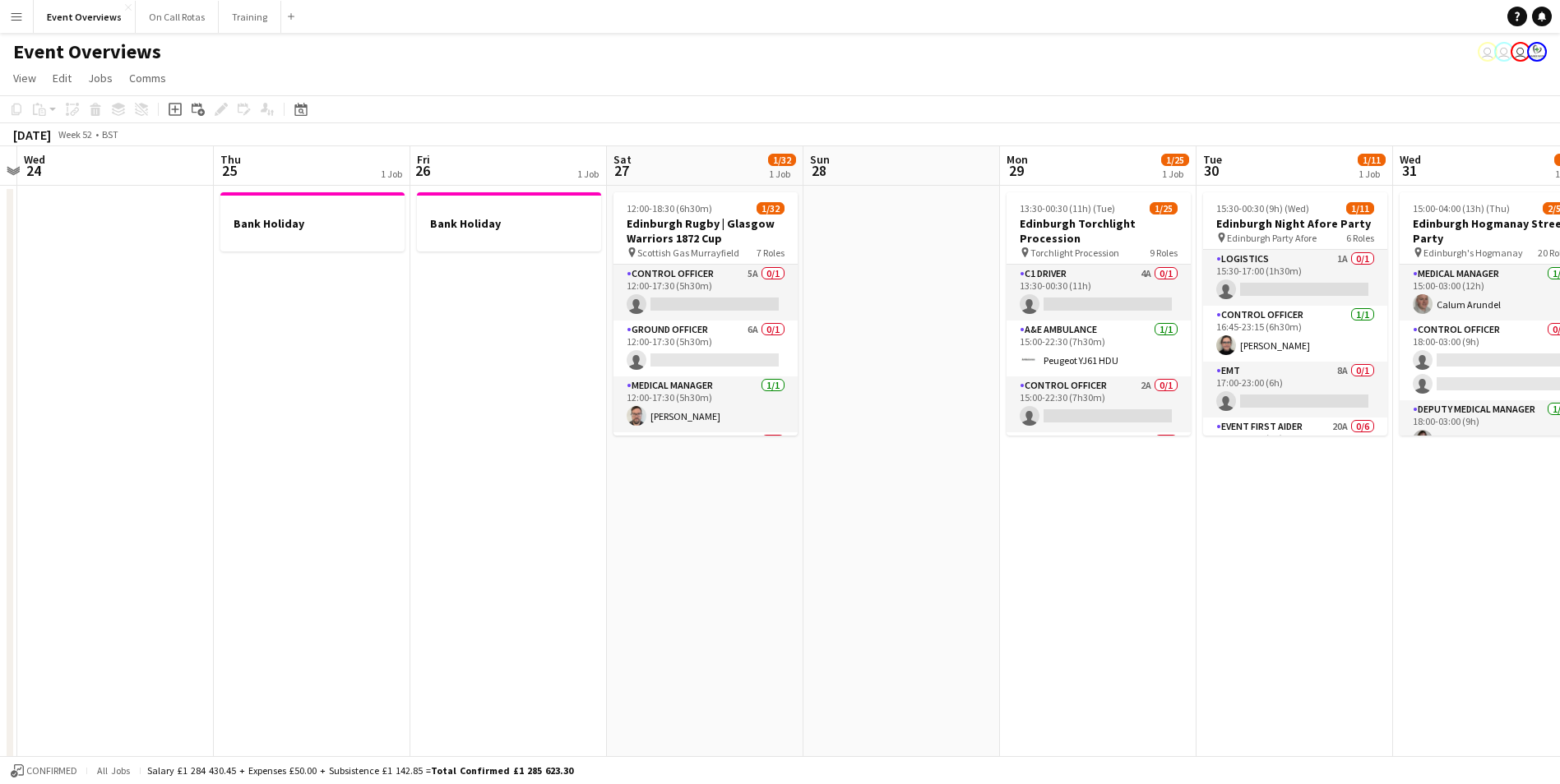
scroll to position [0, 568]
drag, startPoint x: 1027, startPoint y: 448, endPoint x: 868, endPoint y: 490, distance: 164.5
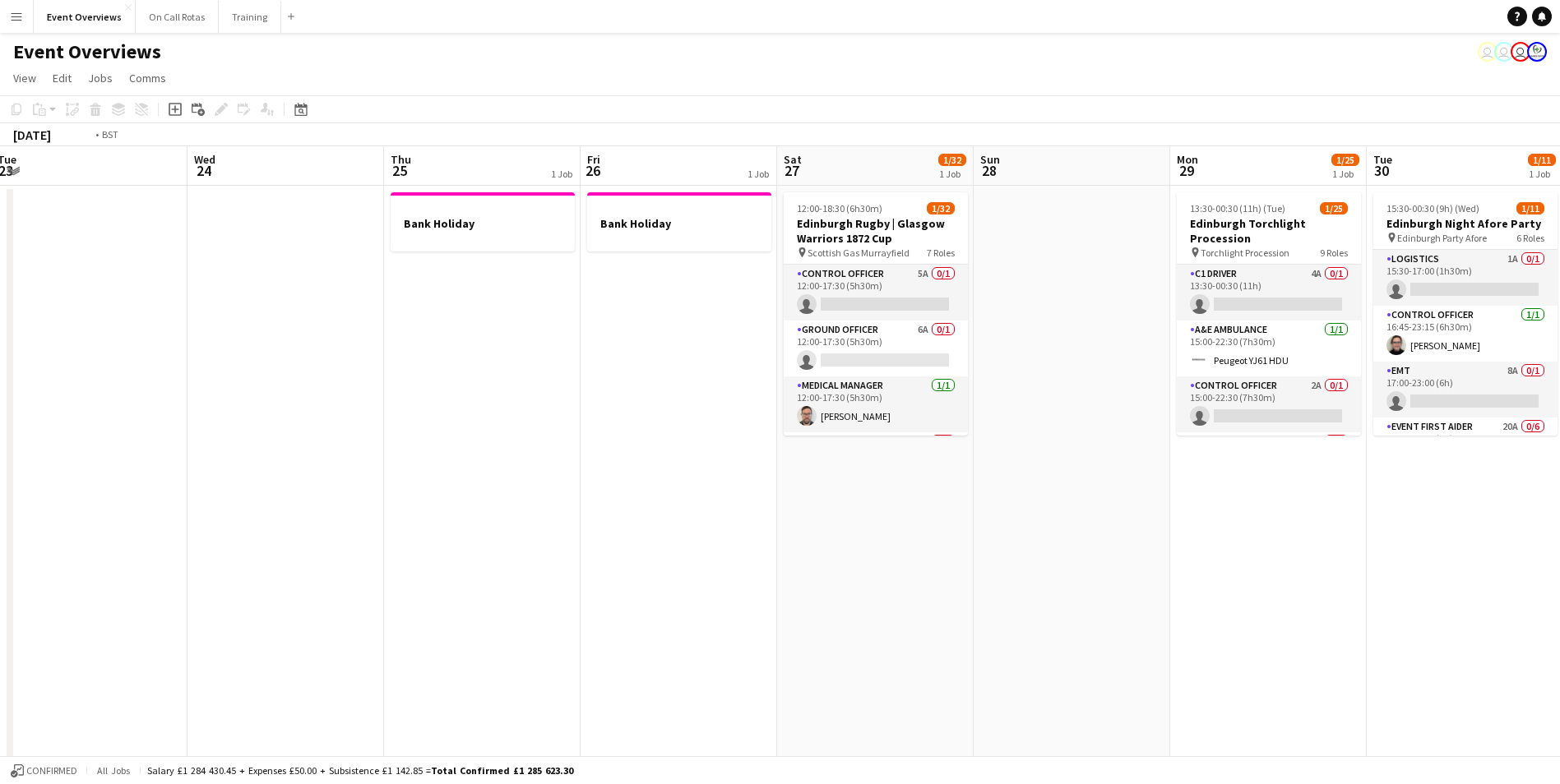
drag, startPoint x: 859, startPoint y: 584, endPoint x: 1418, endPoint y: 523, distance: 562.3
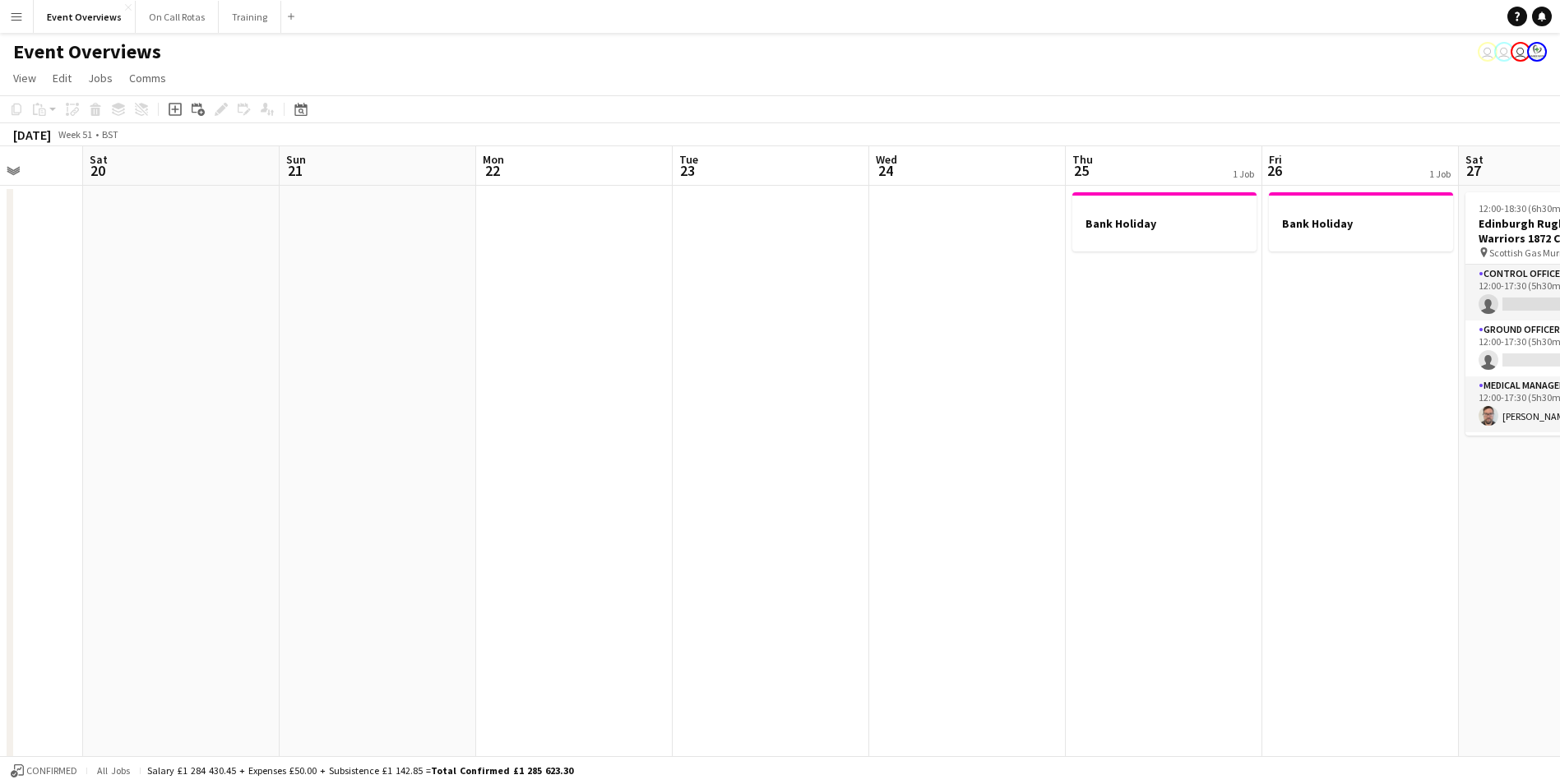
drag, startPoint x: 624, startPoint y: 564, endPoint x: 1090, endPoint y: 473, distance: 474.8
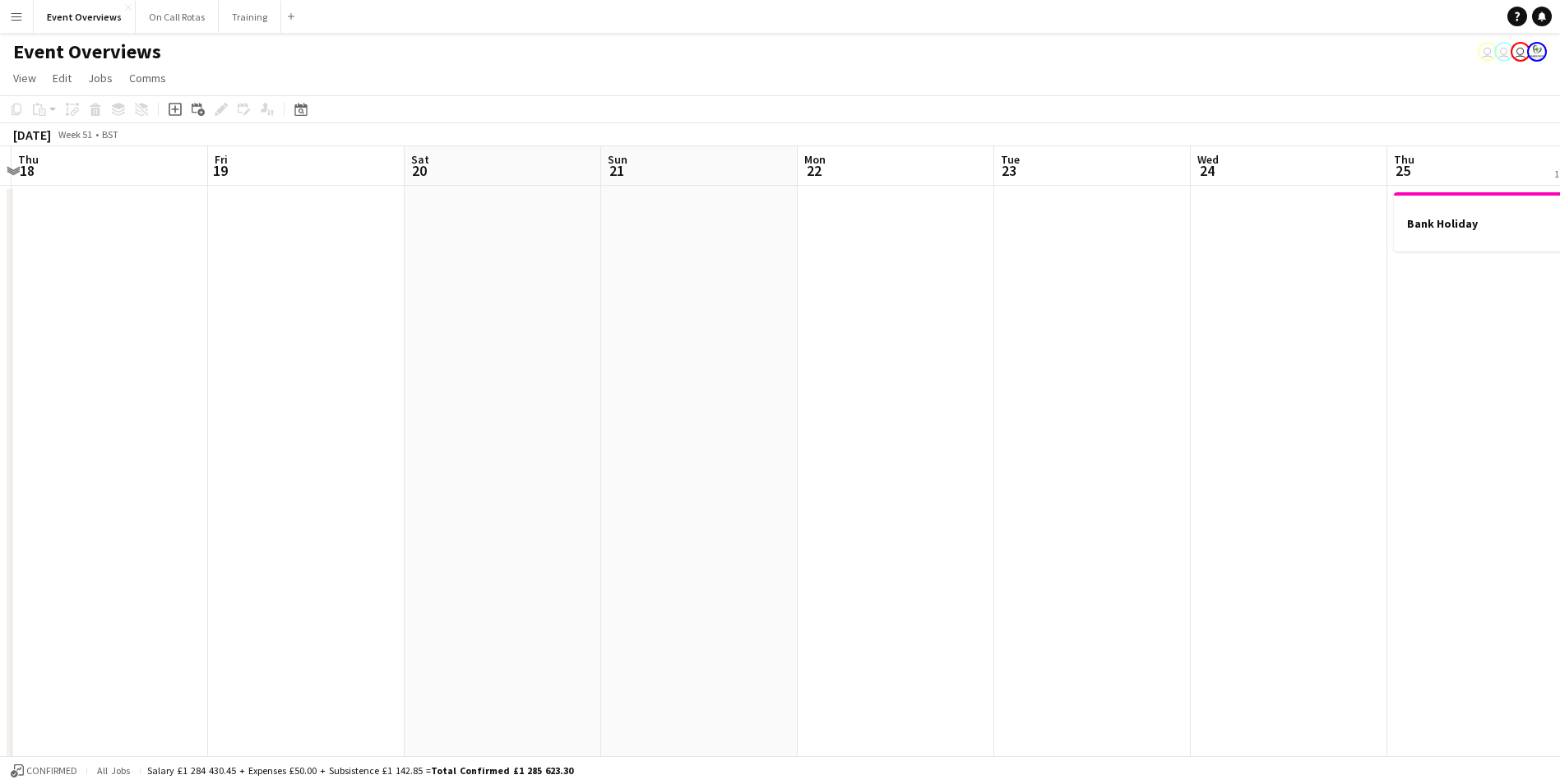
drag, startPoint x: 780, startPoint y: 501, endPoint x: 1293, endPoint y: 392, distance: 524.5
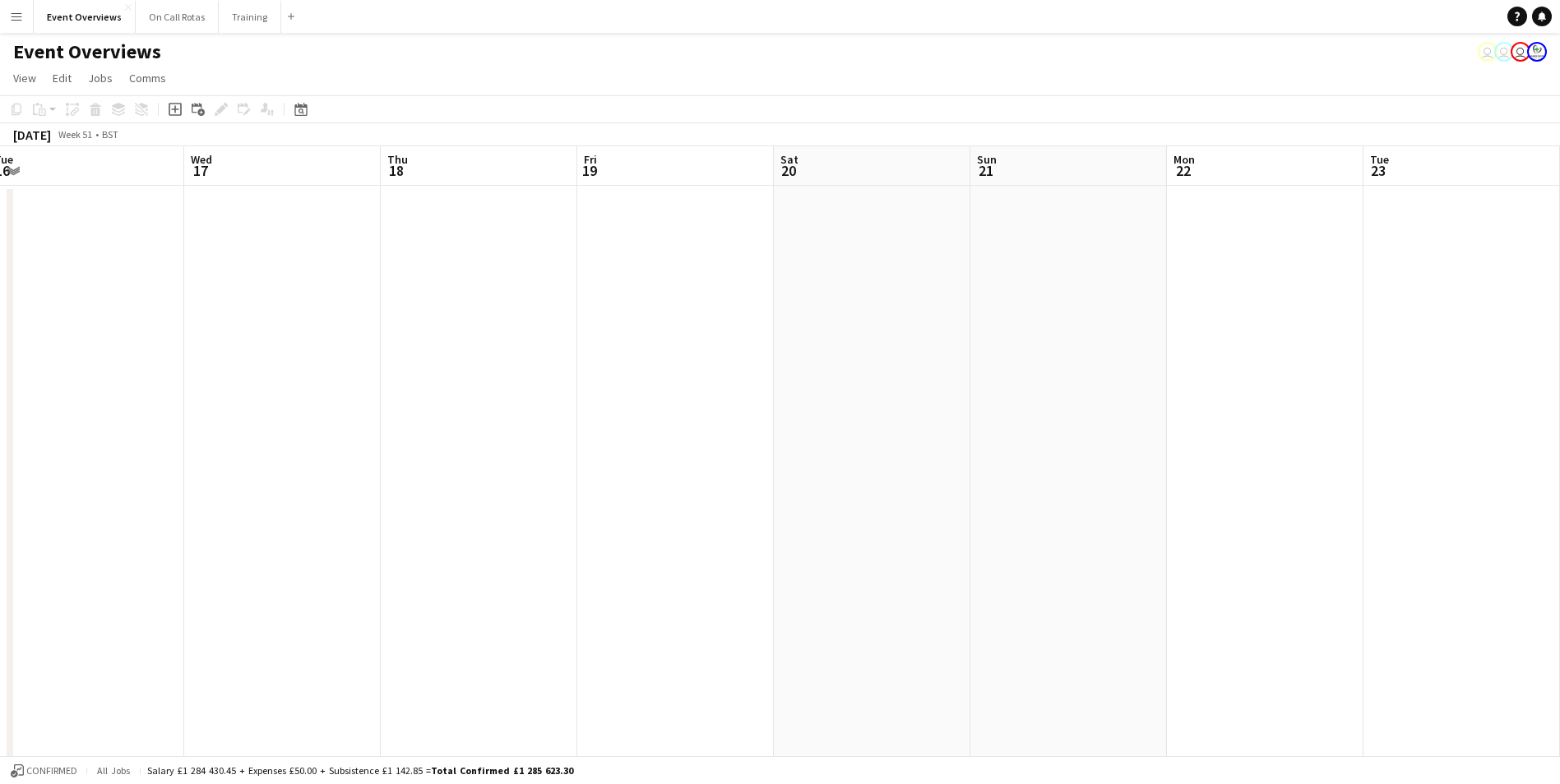
drag, startPoint x: 629, startPoint y: 474, endPoint x: 824, endPoint y: 438, distance: 198.3
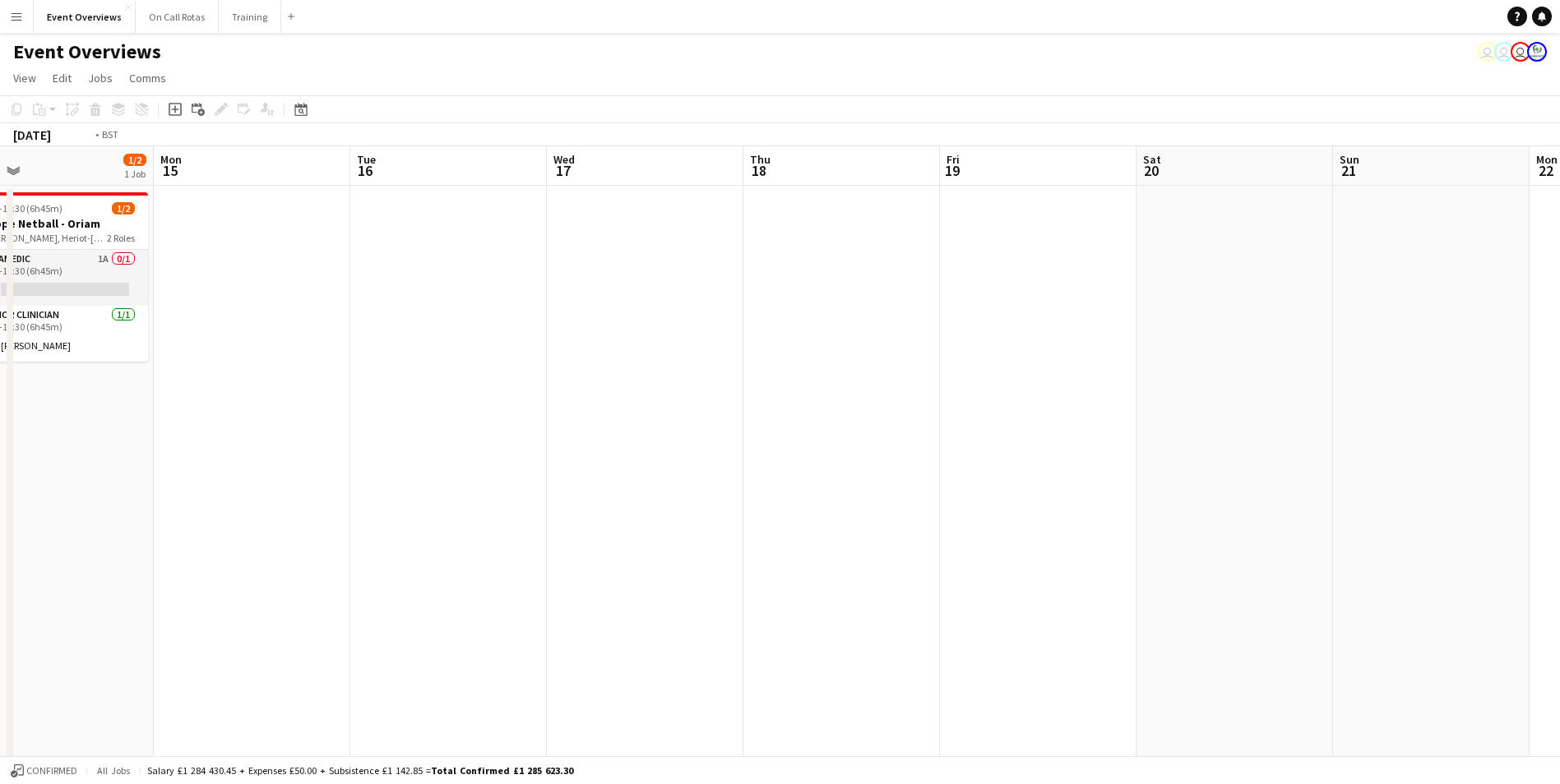
drag, startPoint x: 755, startPoint y: 447, endPoint x: 1308, endPoint y: 329, distance: 565.4
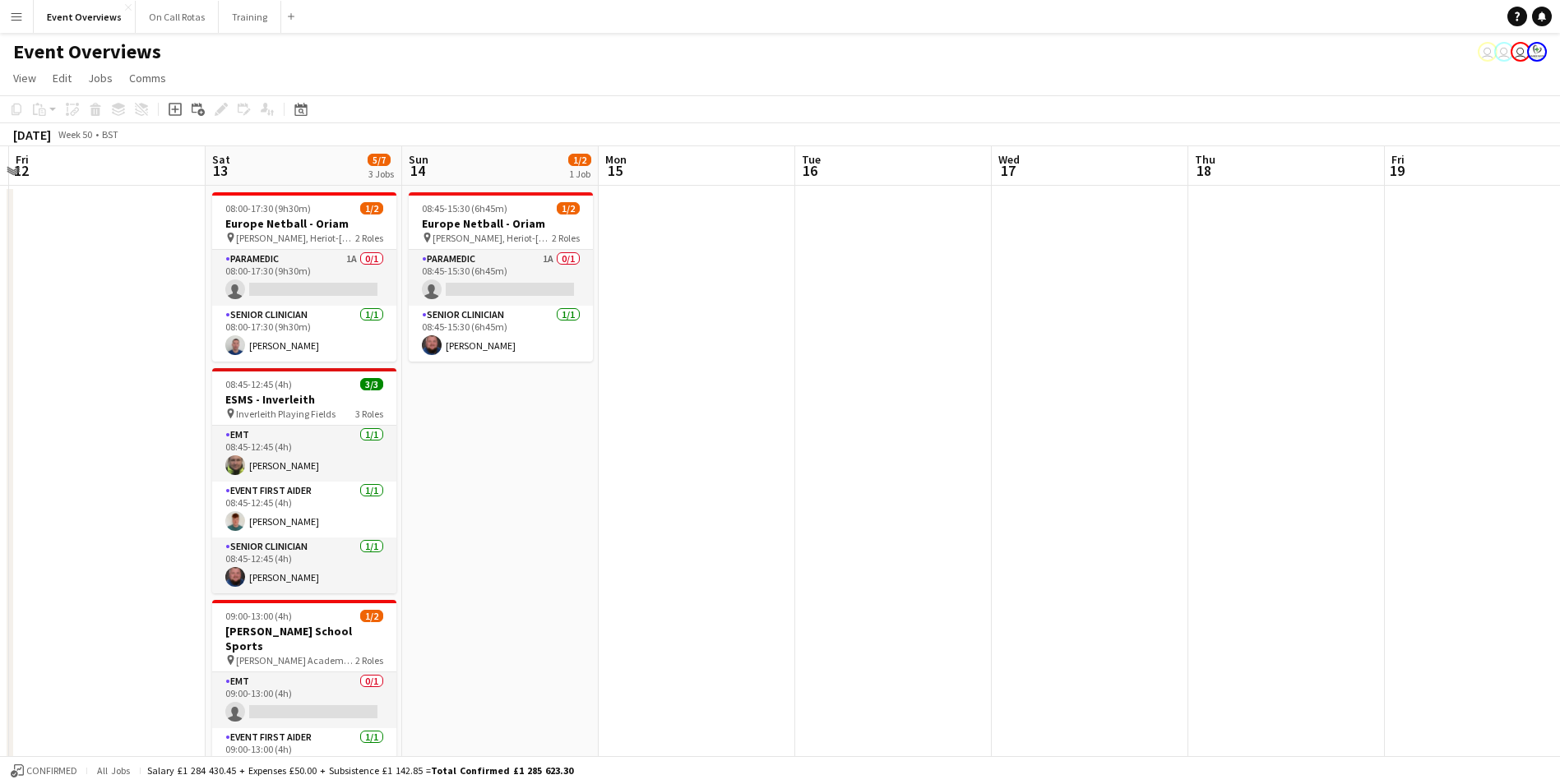
scroll to position [0, 374]
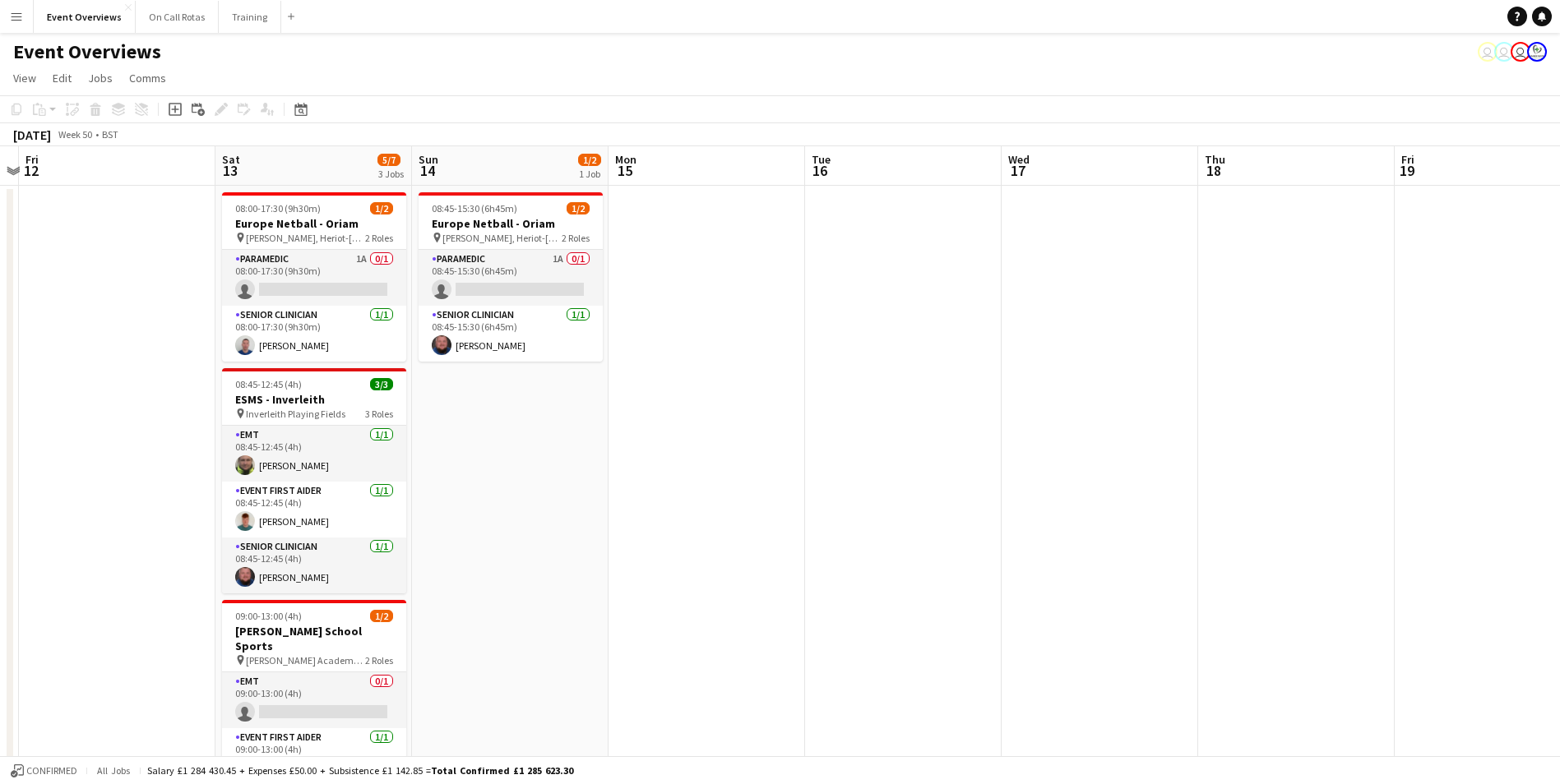
drag, startPoint x: 690, startPoint y: 416, endPoint x: 756, endPoint y: 406, distance: 66.8
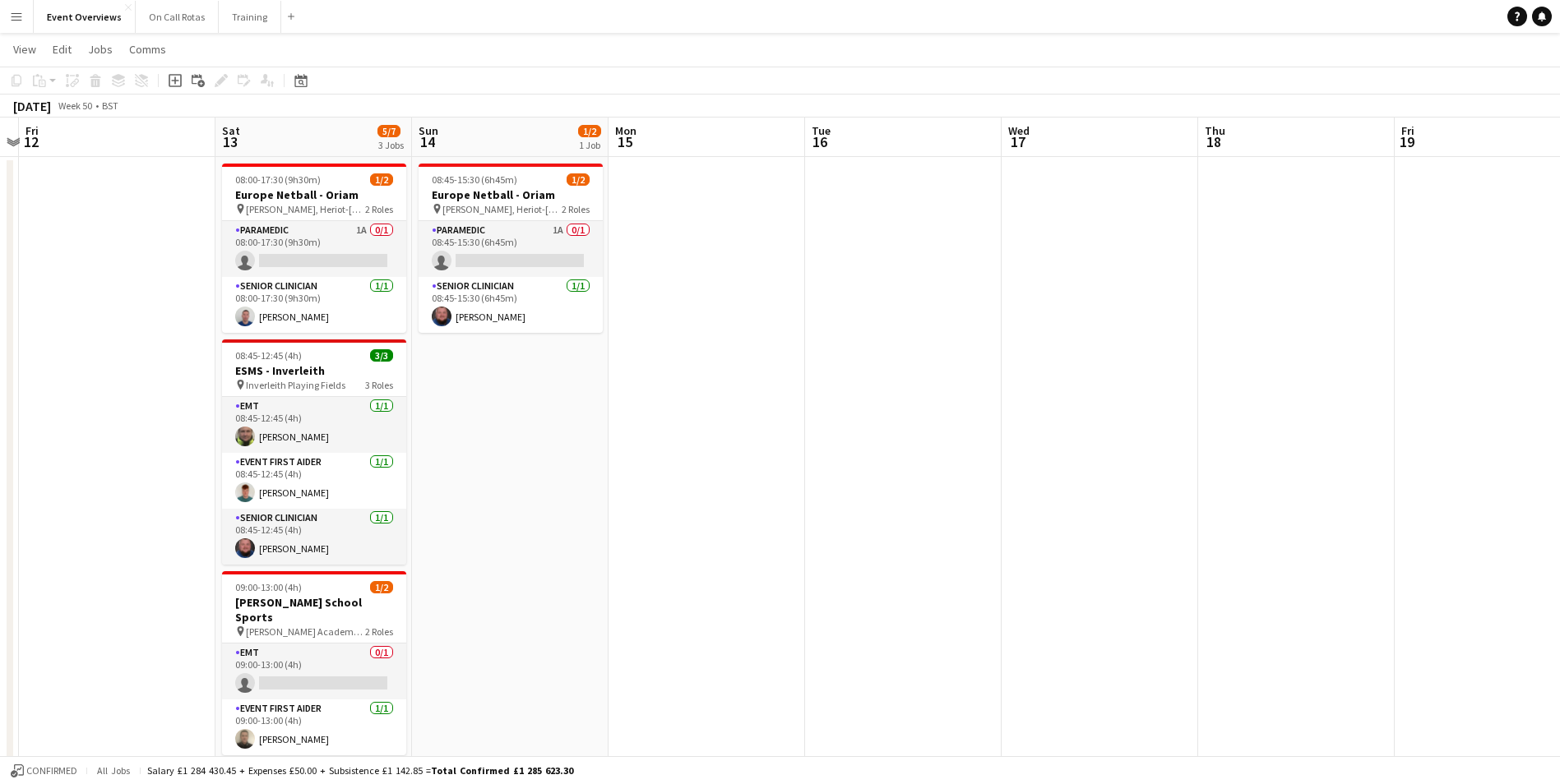
scroll to position [0, 0]
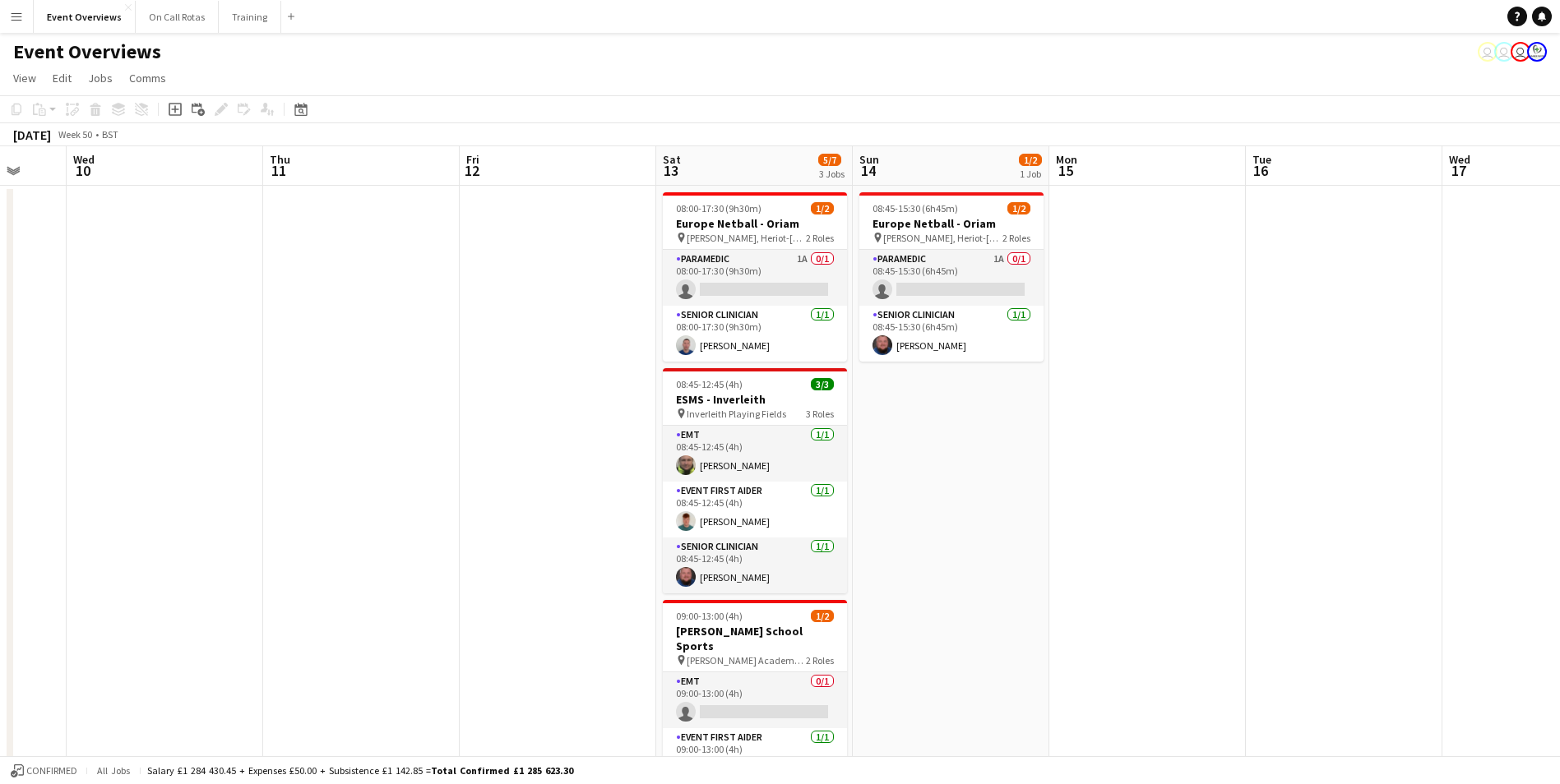
drag, startPoint x: 616, startPoint y: 498, endPoint x: 654, endPoint y: 523, distance: 45.5
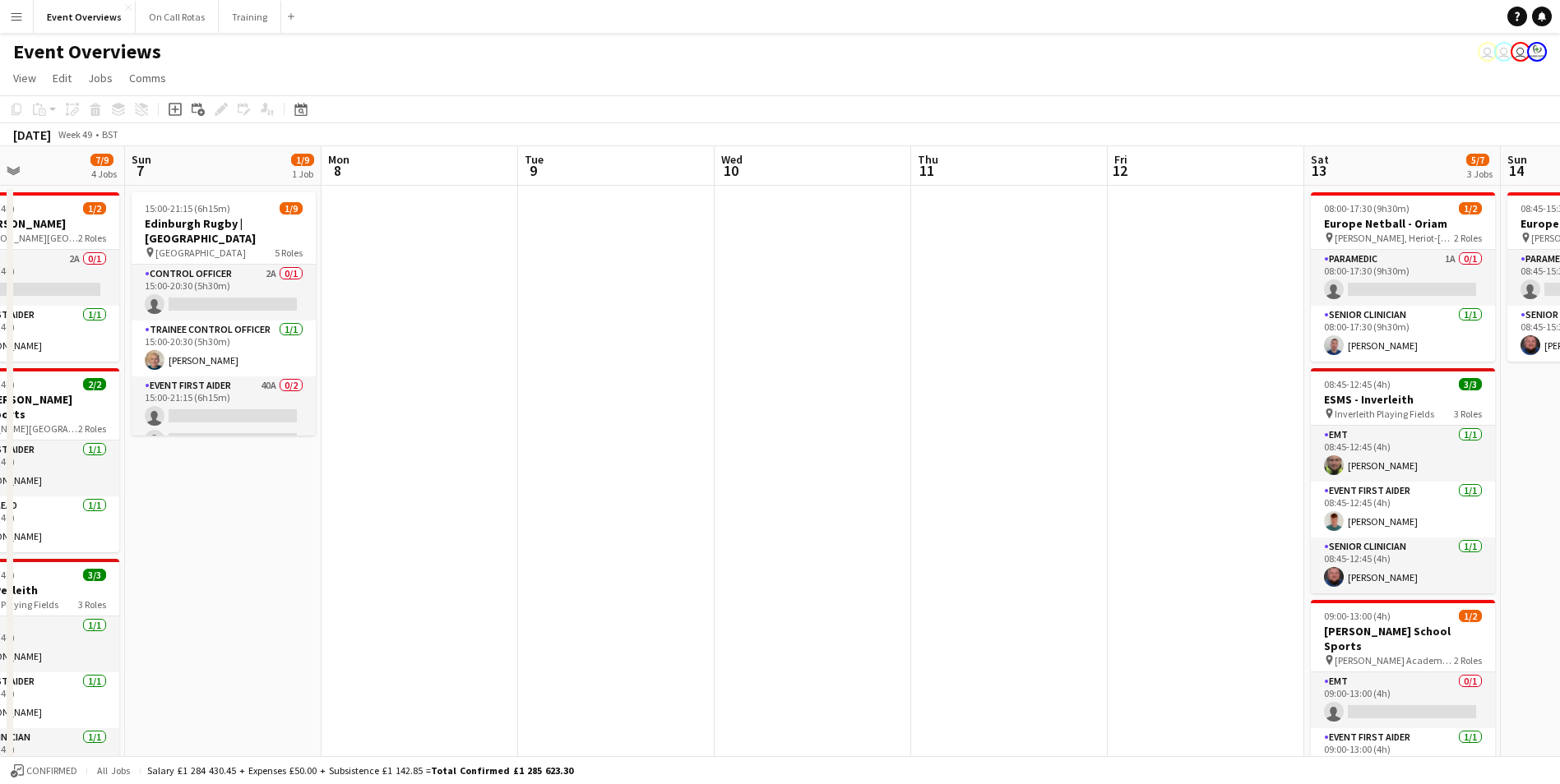
drag, startPoint x: 436, startPoint y: 515, endPoint x: 388, endPoint y: 492, distance: 53.2
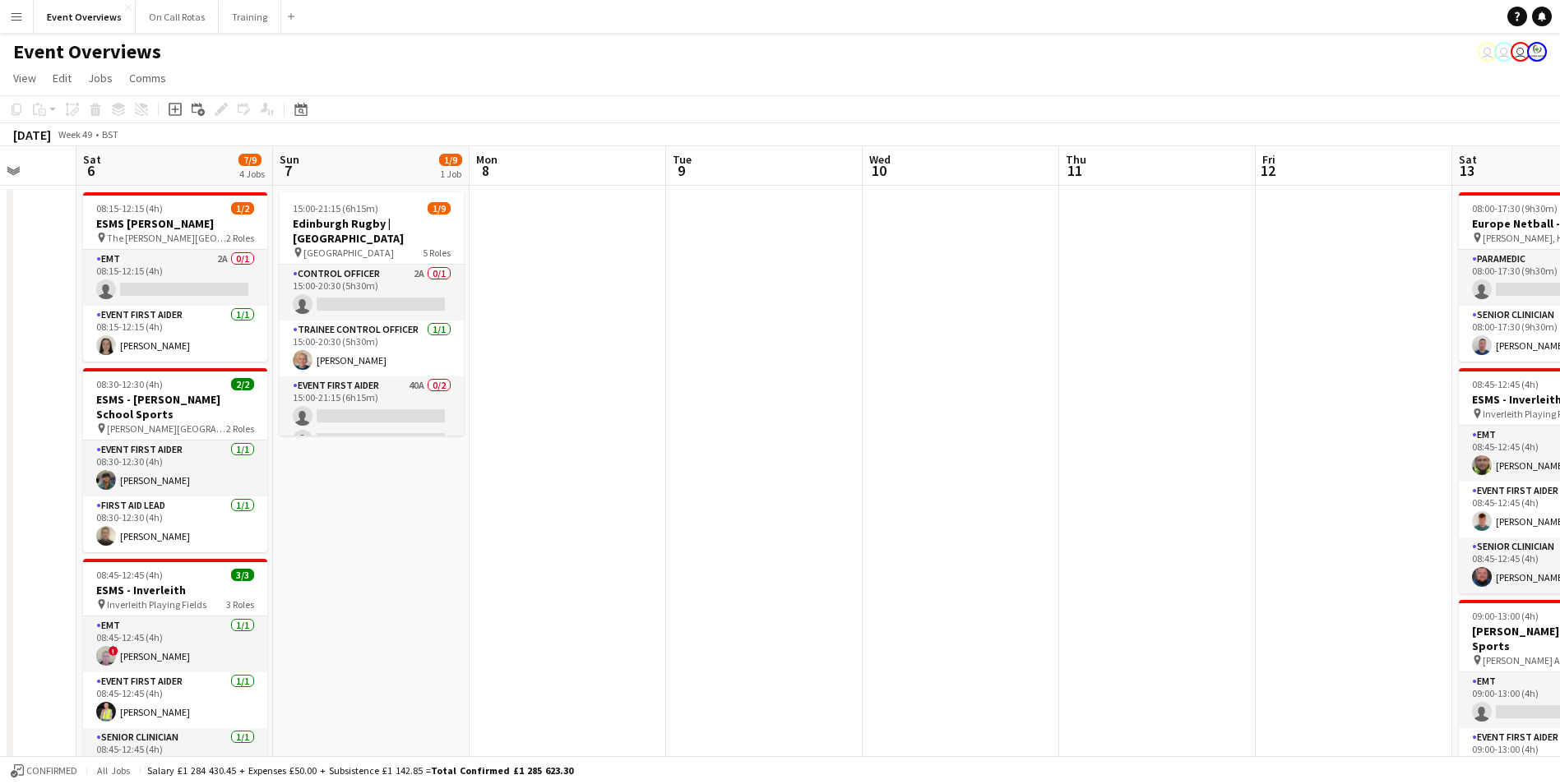
drag, startPoint x: 385, startPoint y: 493, endPoint x: 749, endPoint y: 530, distance: 365.9
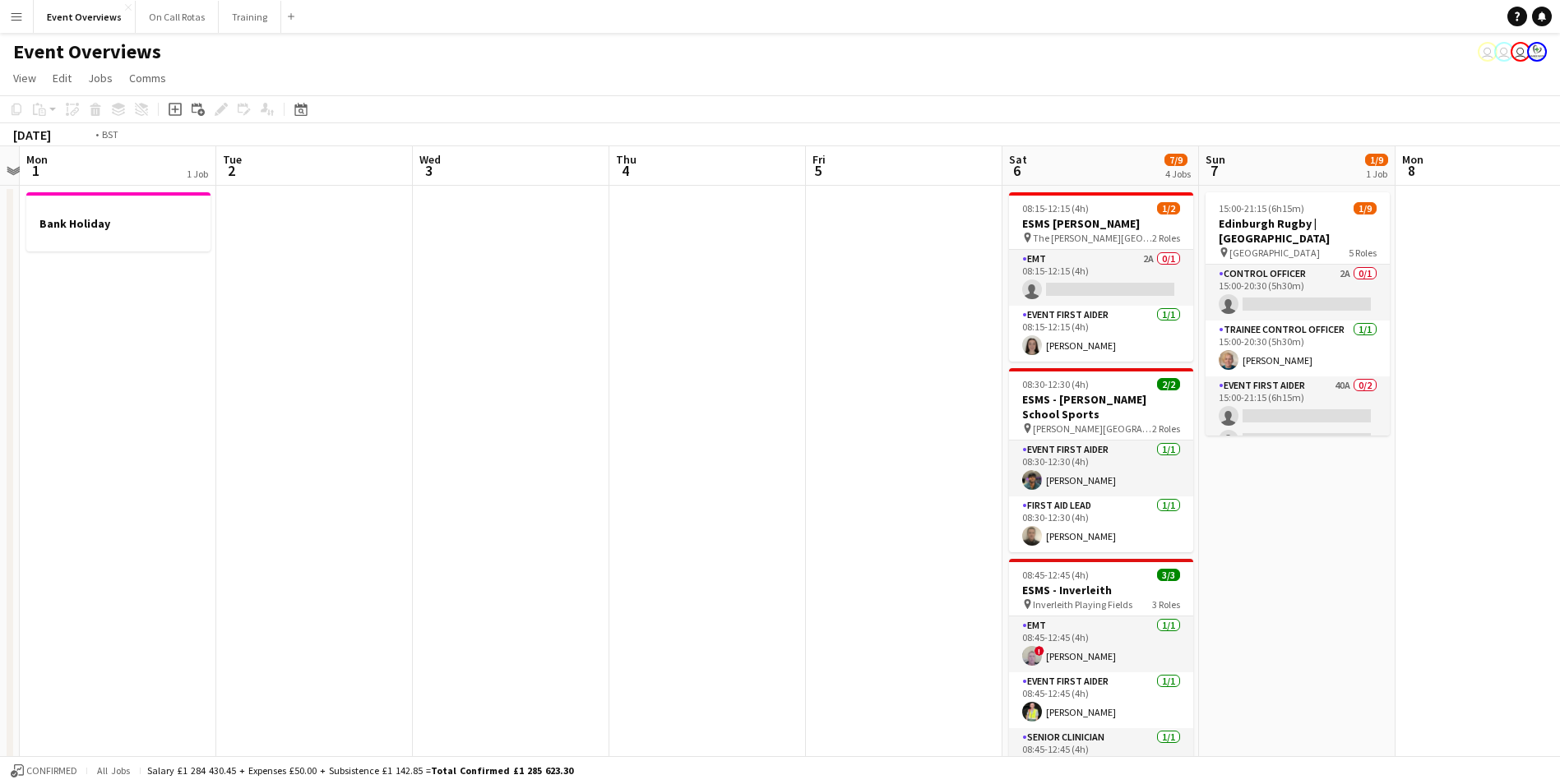
drag, startPoint x: 889, startPoint y: 554, endPoint x: 1429, endPoint y: 501, distance: 542.6
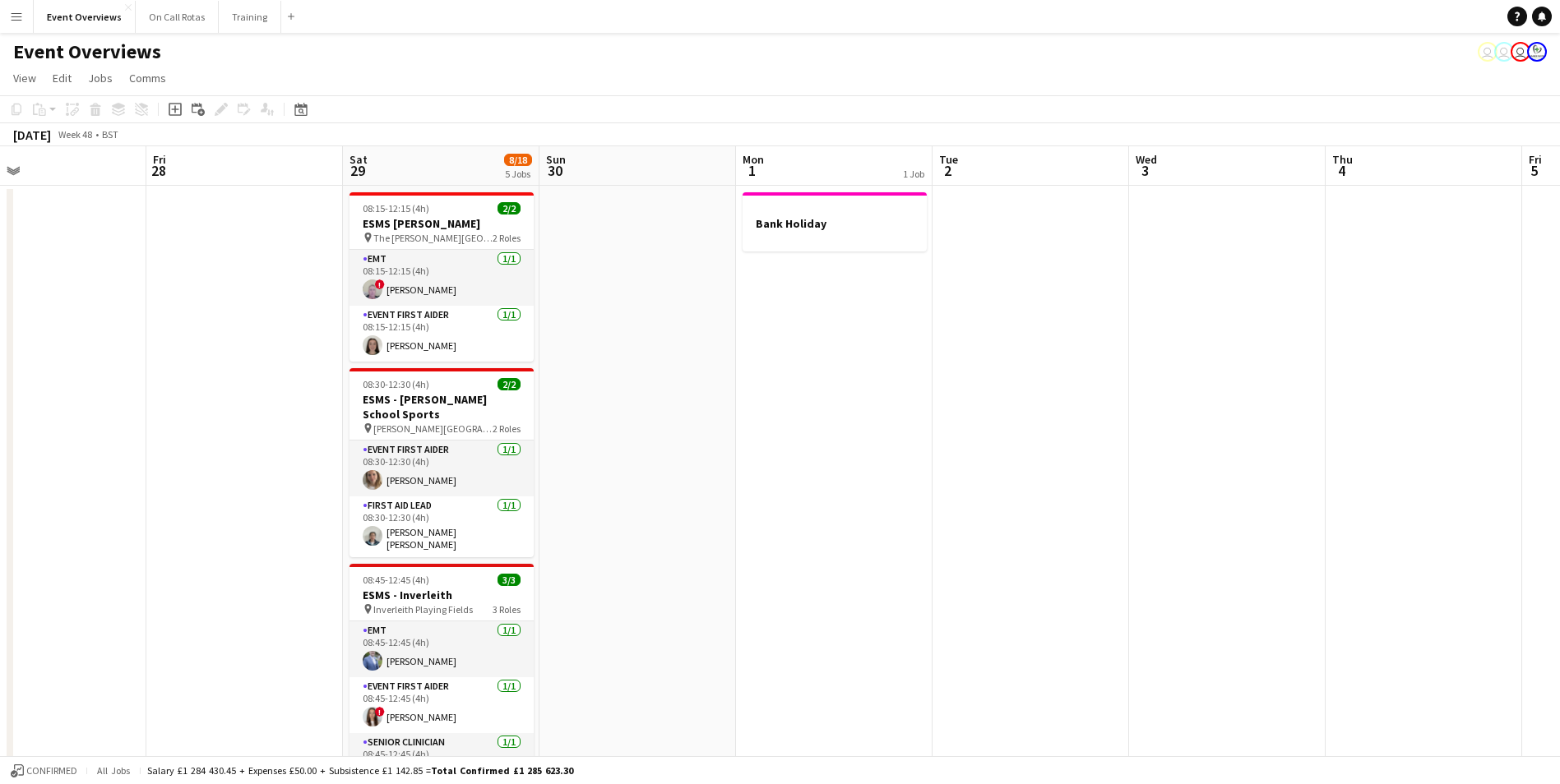
drag, startPoint x: 520, startPoint y: 456, endPoint x: 1027, endPoint y: 426, distance: 507.9
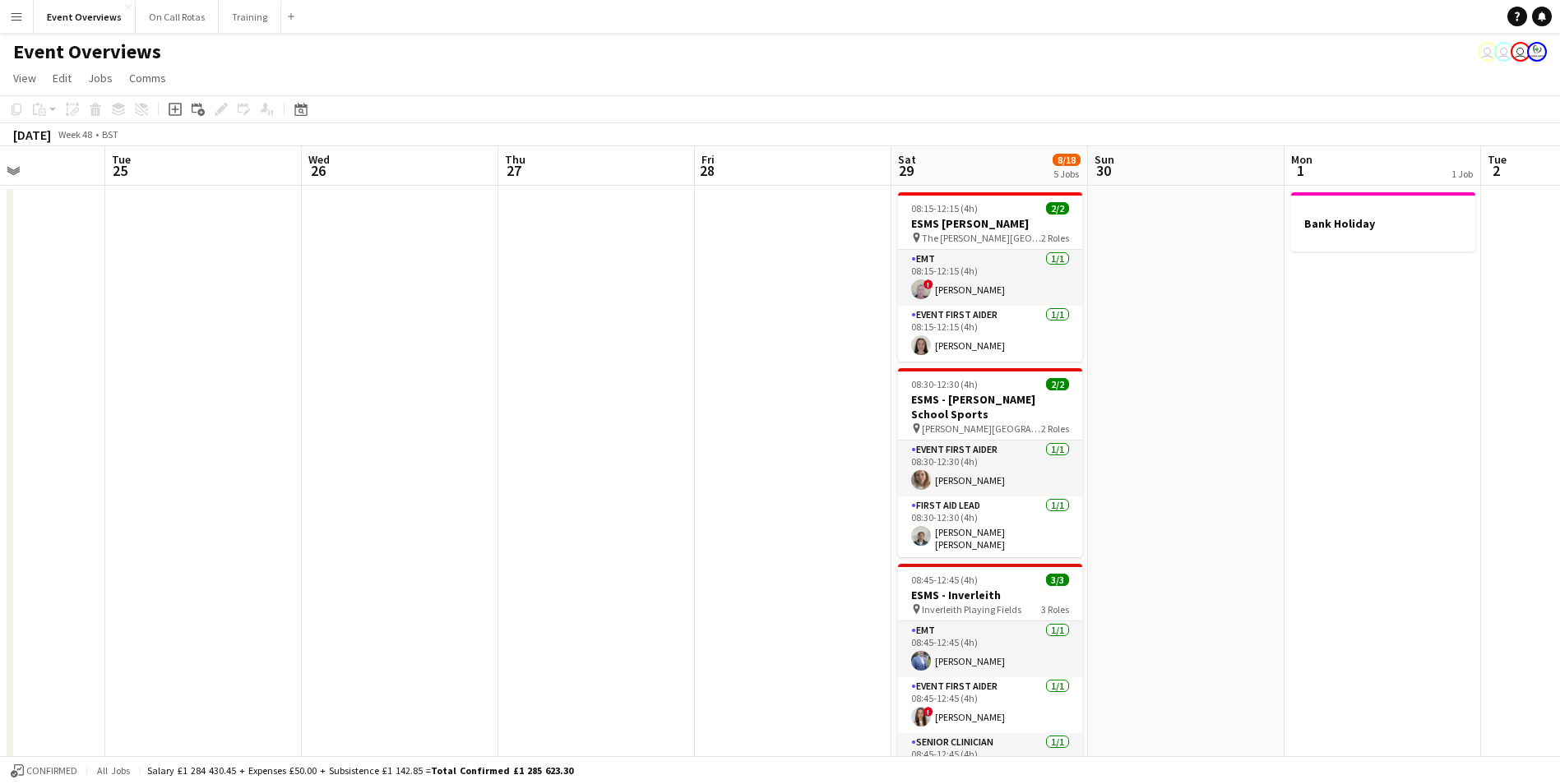
drag, startPoint x: 719, startPoint y: 484, endPoint x: 397, endPoint y: 485, distance: 322.0
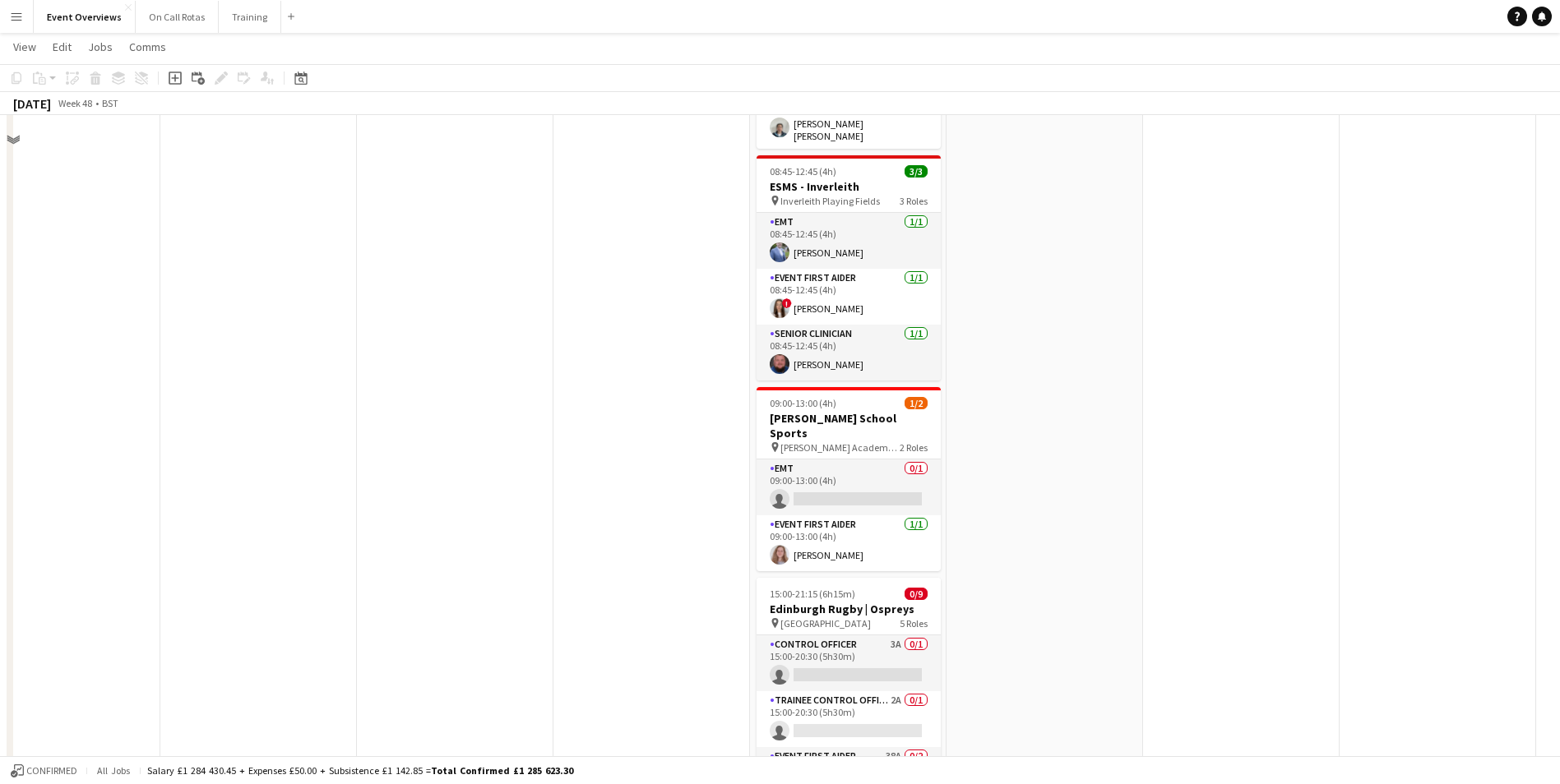
scroll to position [411, 0]
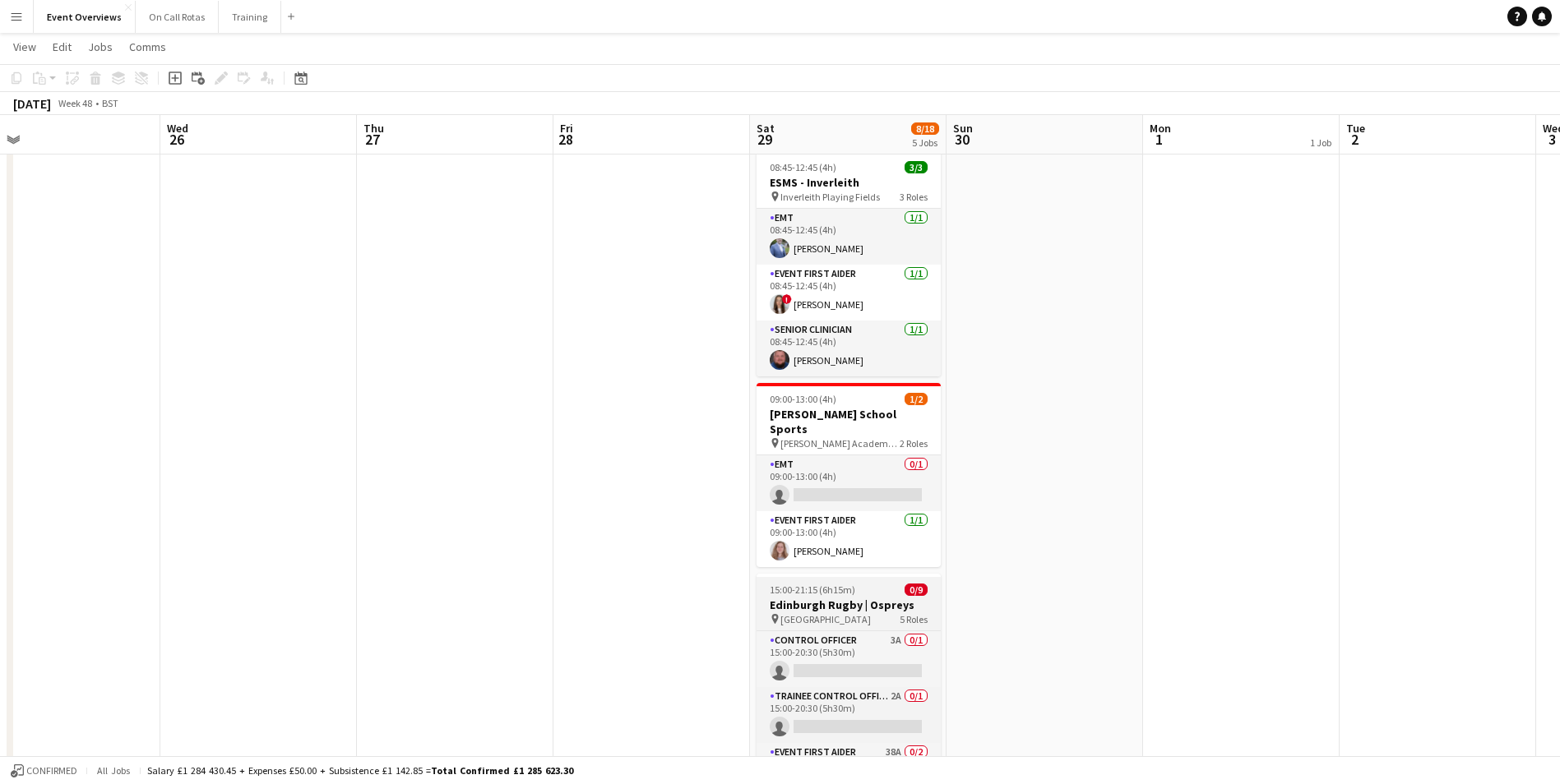
click at [856, 612] on div "pin Hive Stadium 5 Roles" at bounding box center [849, 618] width 185 height 13
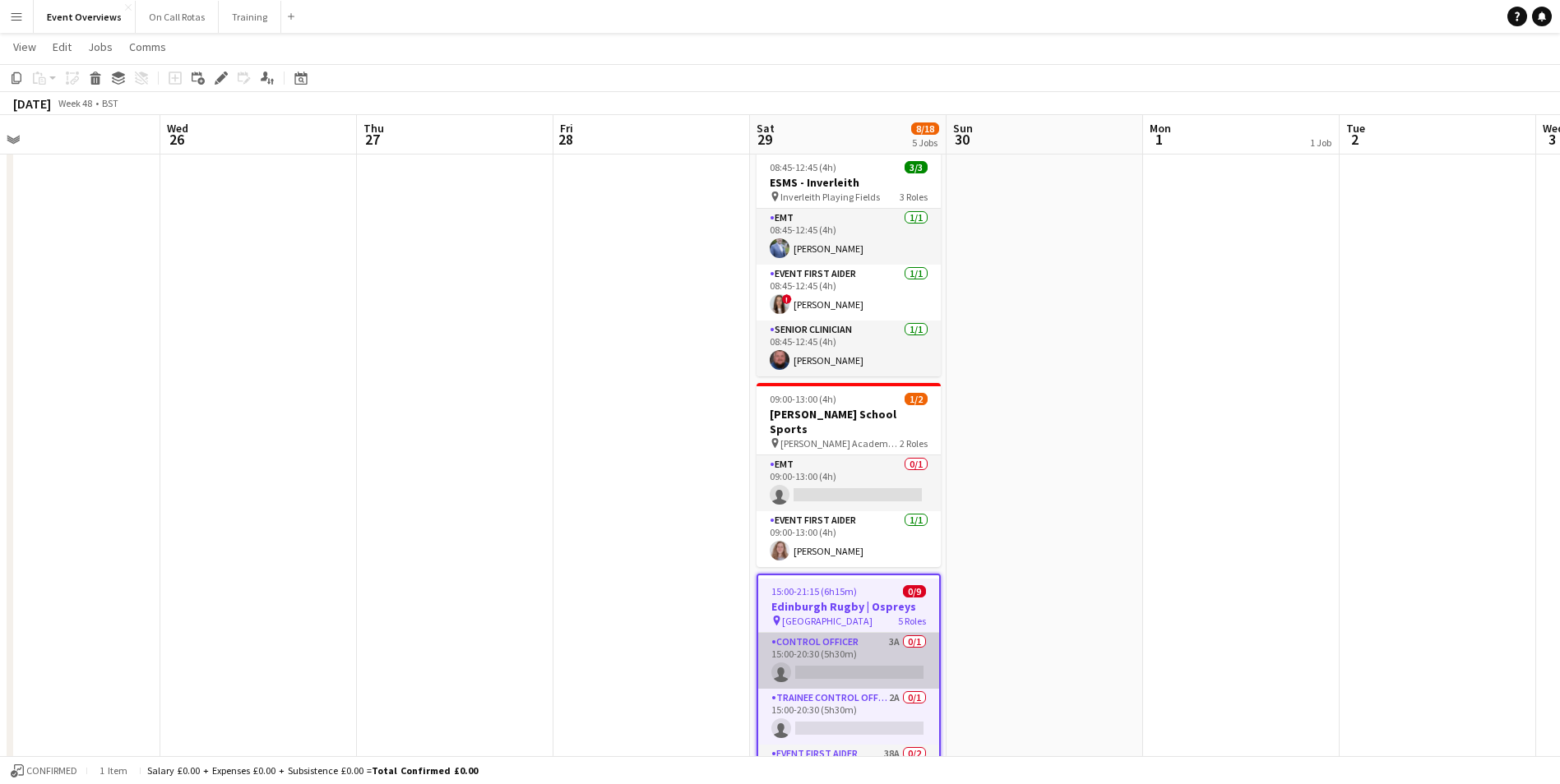
click at [854, 633] on app-card-role "Control Officer 3A 0/1 15:00-20:30 (5h30m) single-neutral-actions" at bounding box center [848, 661] width 181 height 56
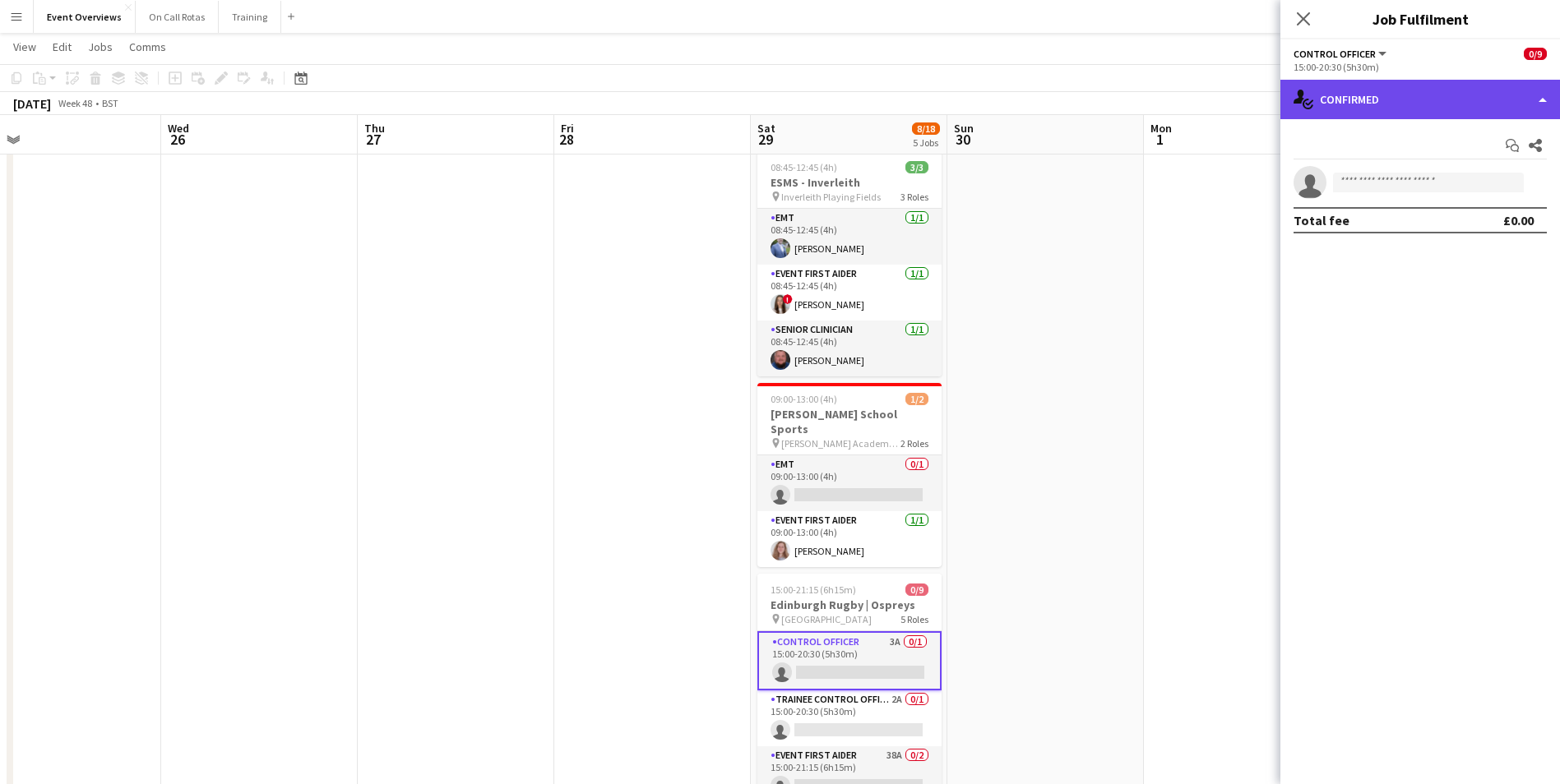
click at [1452, 96] on div "single-neutral-actions-check-2 Confirmed" at bounding box center [1419, 100] width 279 height 39
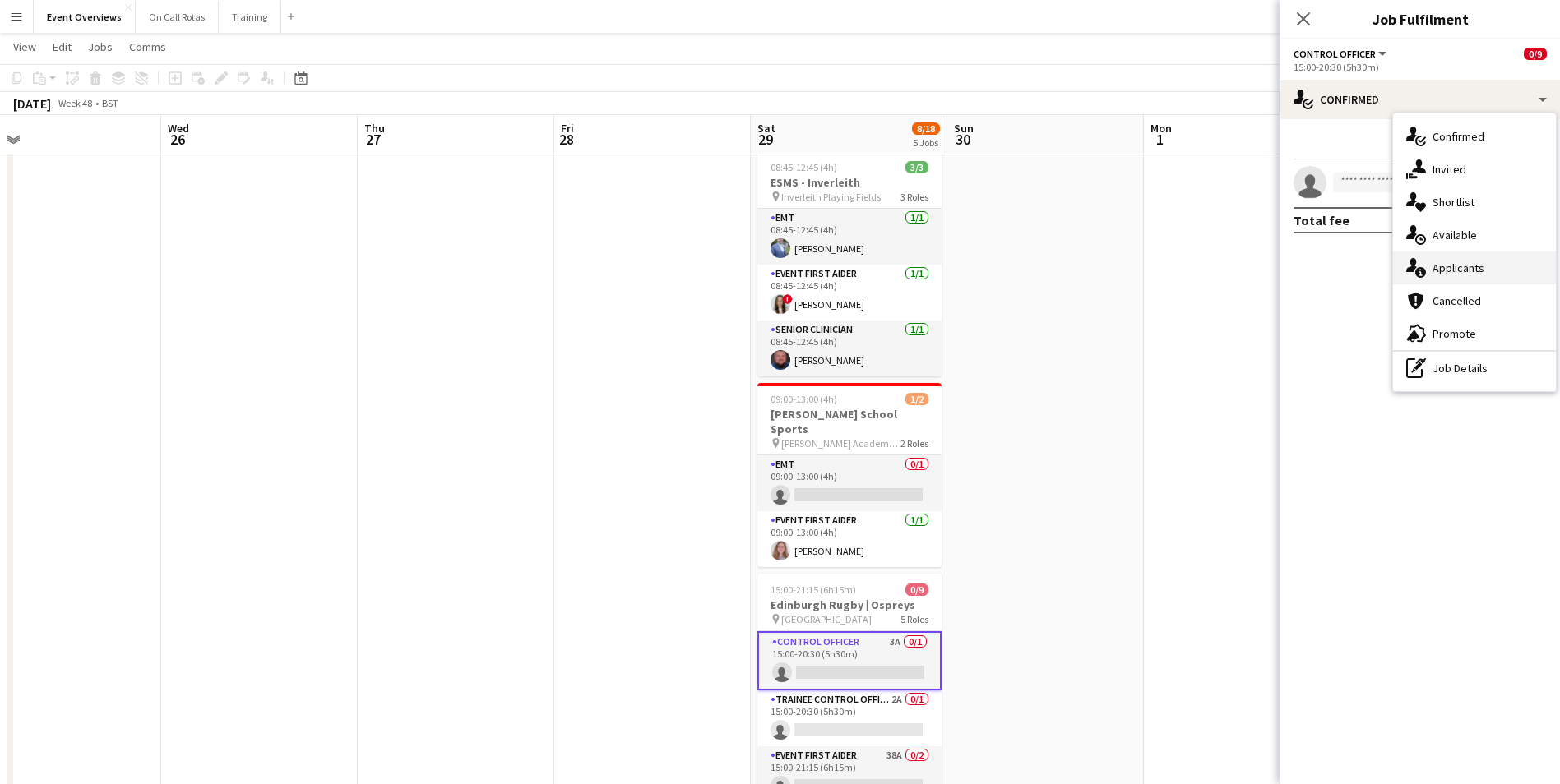
click at [1437, 262] on span "Applicants" at bounding box center [1457, 267] width 51 height 15
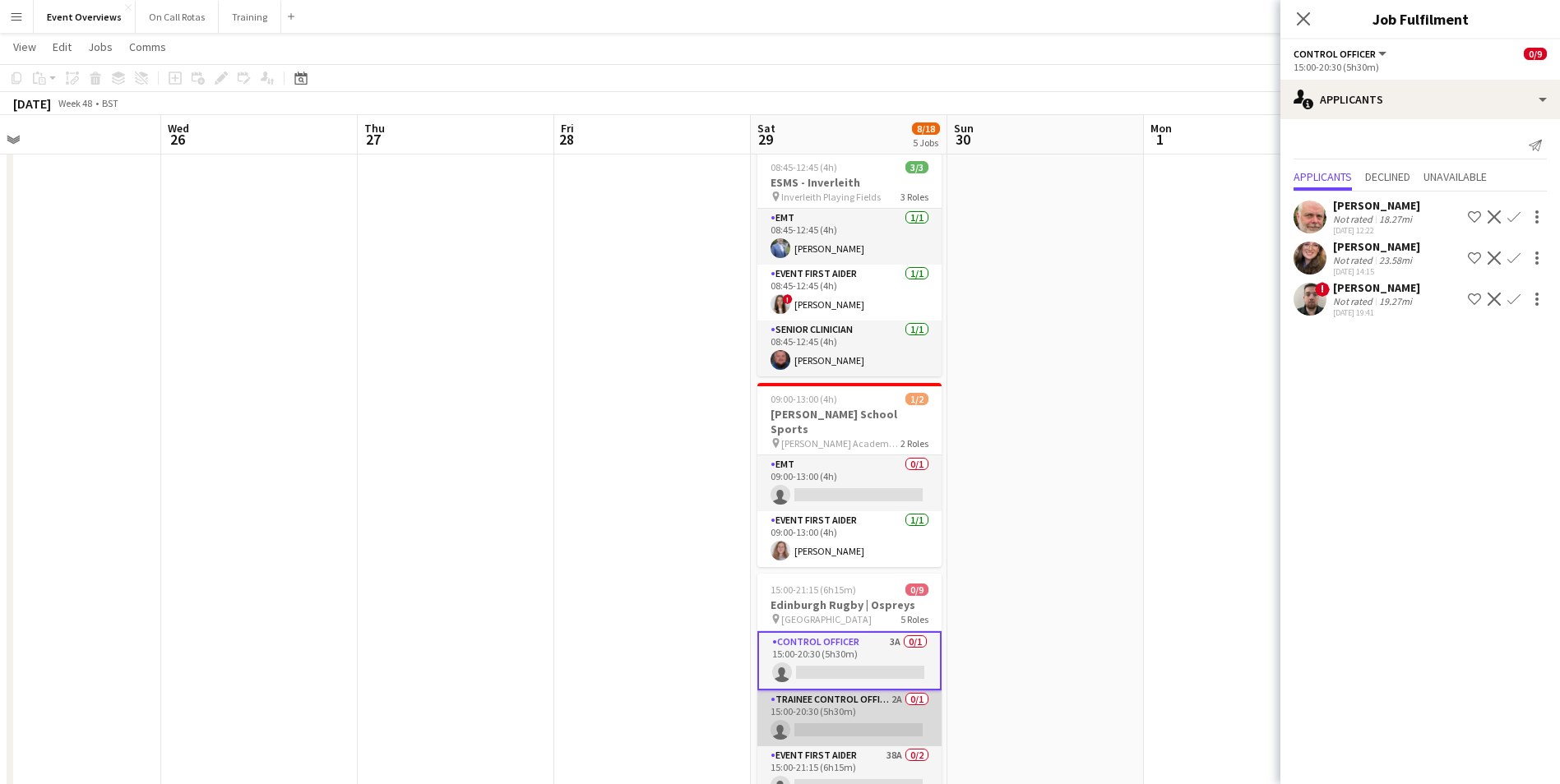
click at [846, 690] on app-card-role "Trainee Control Officer 2A 0/1 15:00-20:30 (5h30m) single-neutral-actions" at bounding box center [849, 718] width 185 height 56
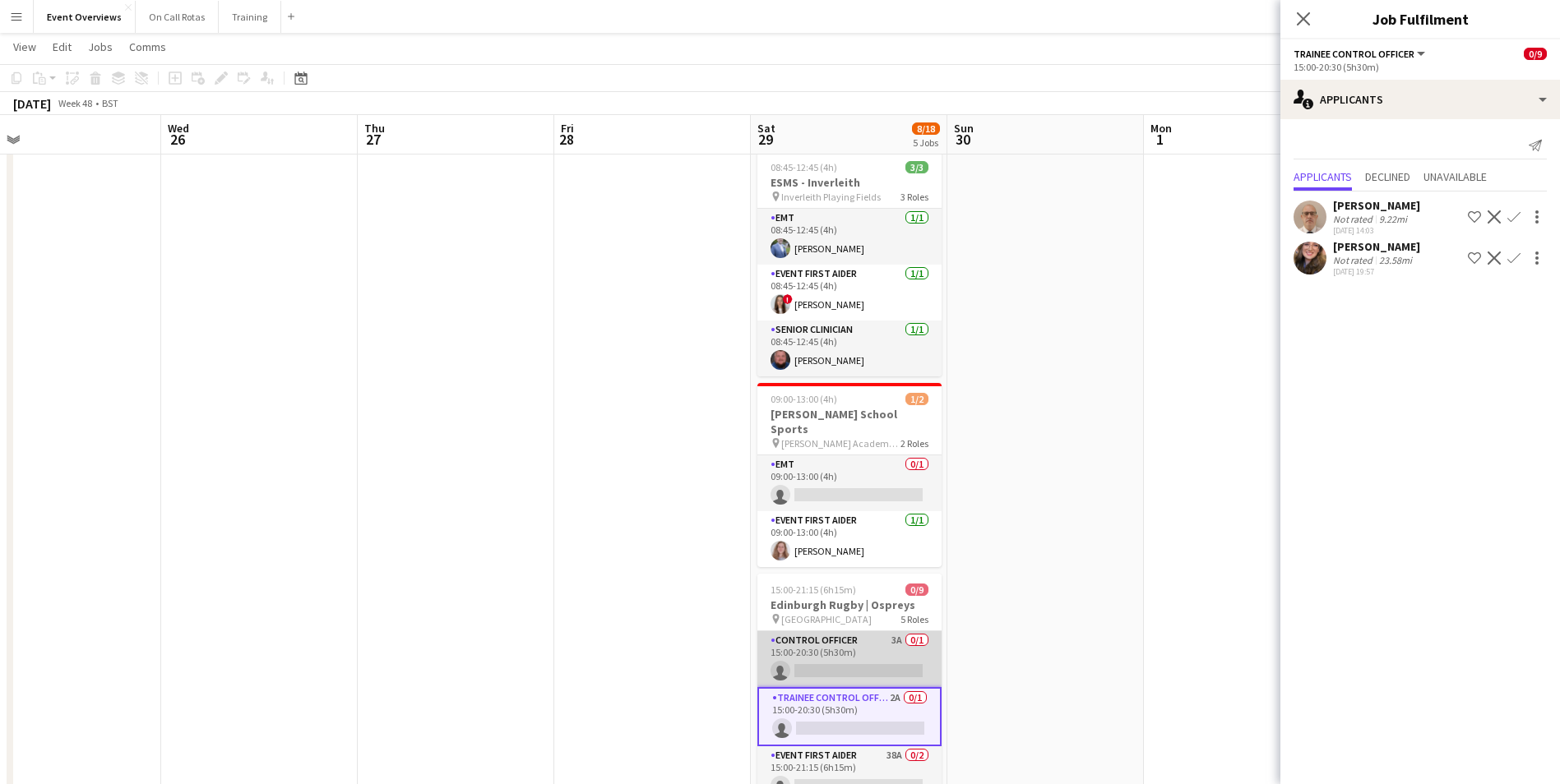
click at [827, 631] on app-card-role "Control Officer 3A 0/1 15:00-20:30 (5h30m) single-neutral-actions" at bounding box center [849, 659] width 185 height 56
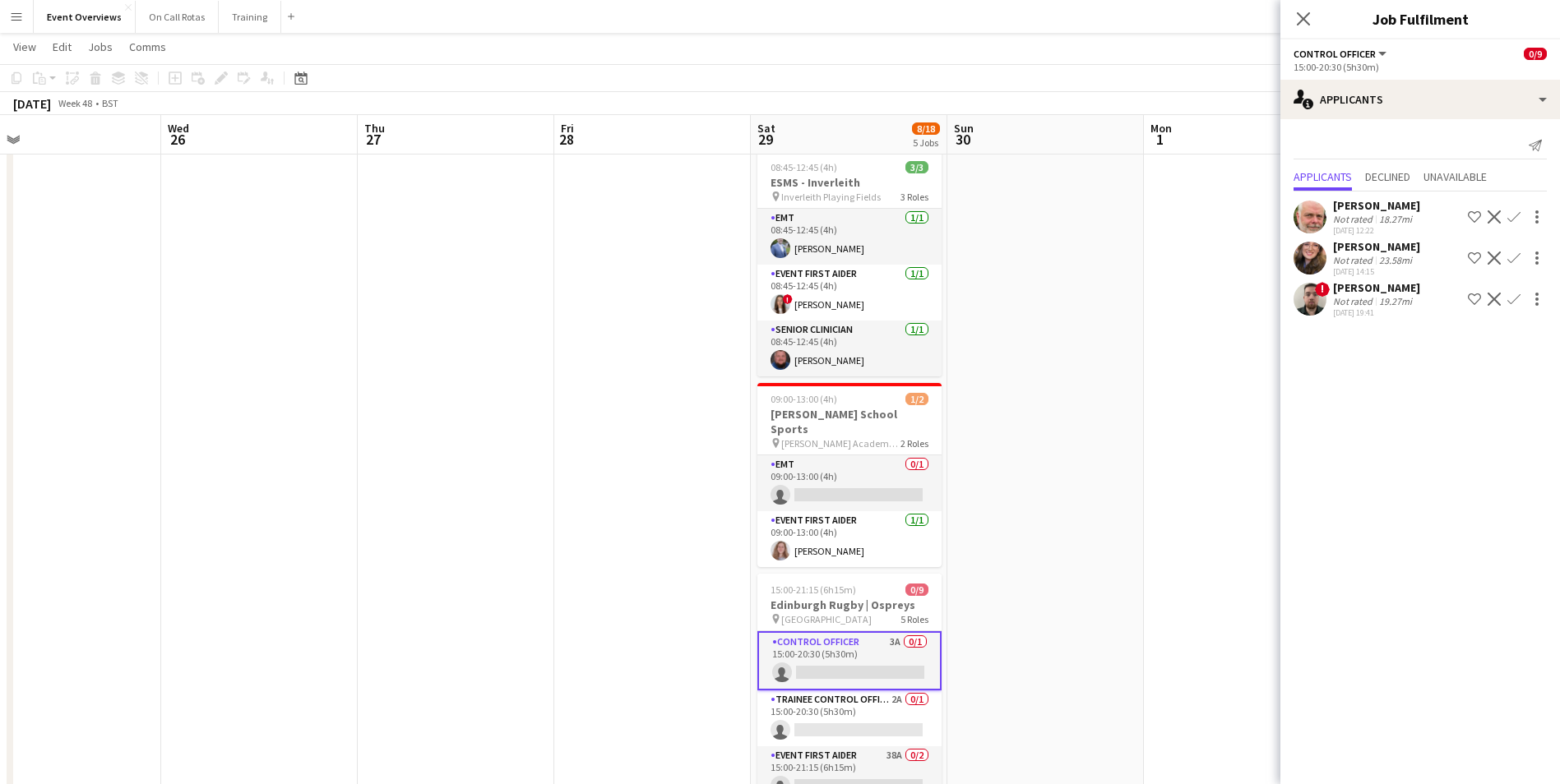
click at [1309, 299] on app-user-avatar at bounding box center [1309, 299] width 33 height 33
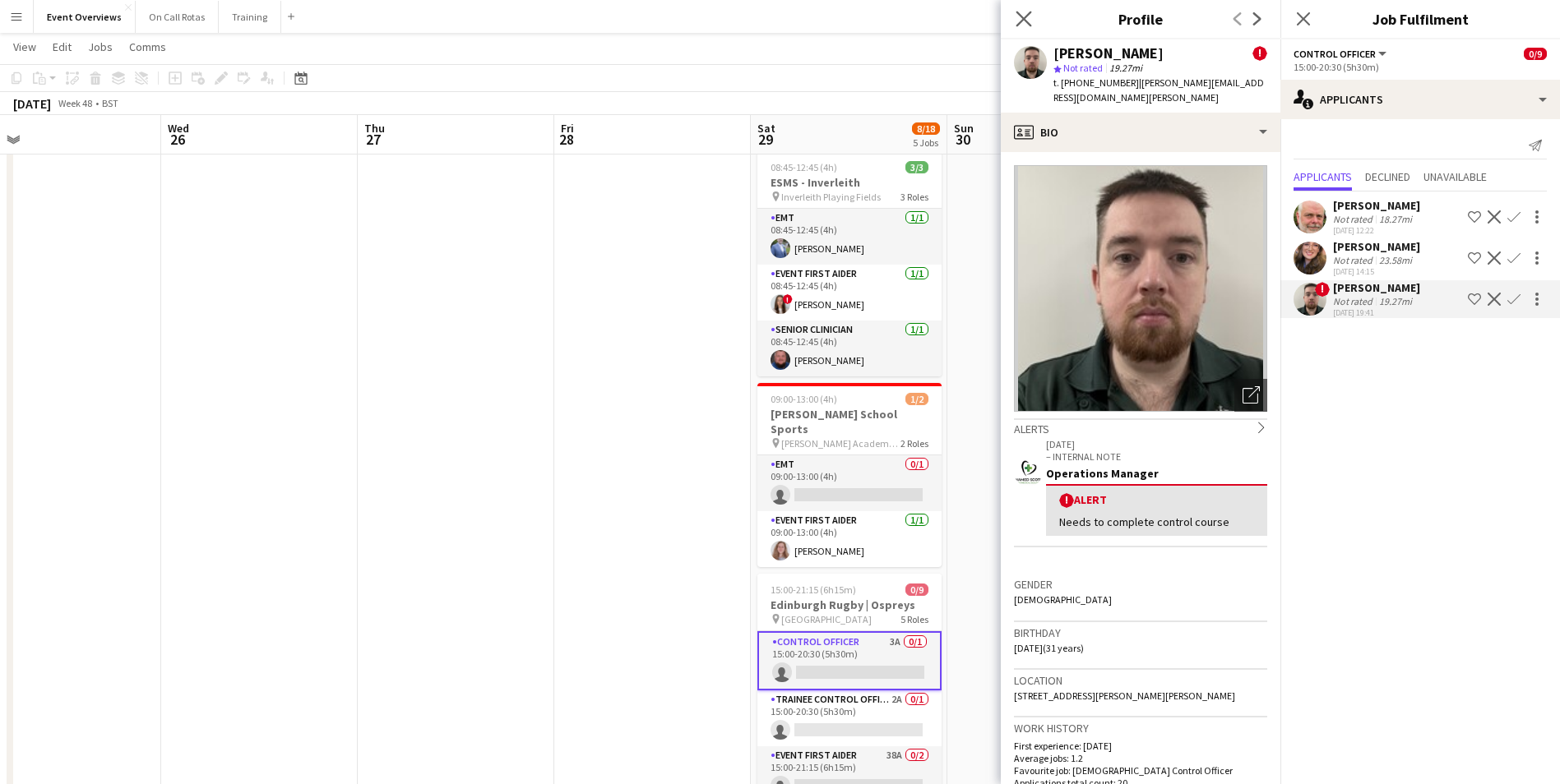
click at [1031, 27] on icon at bounding box center [1023, 19] width 16 height 16
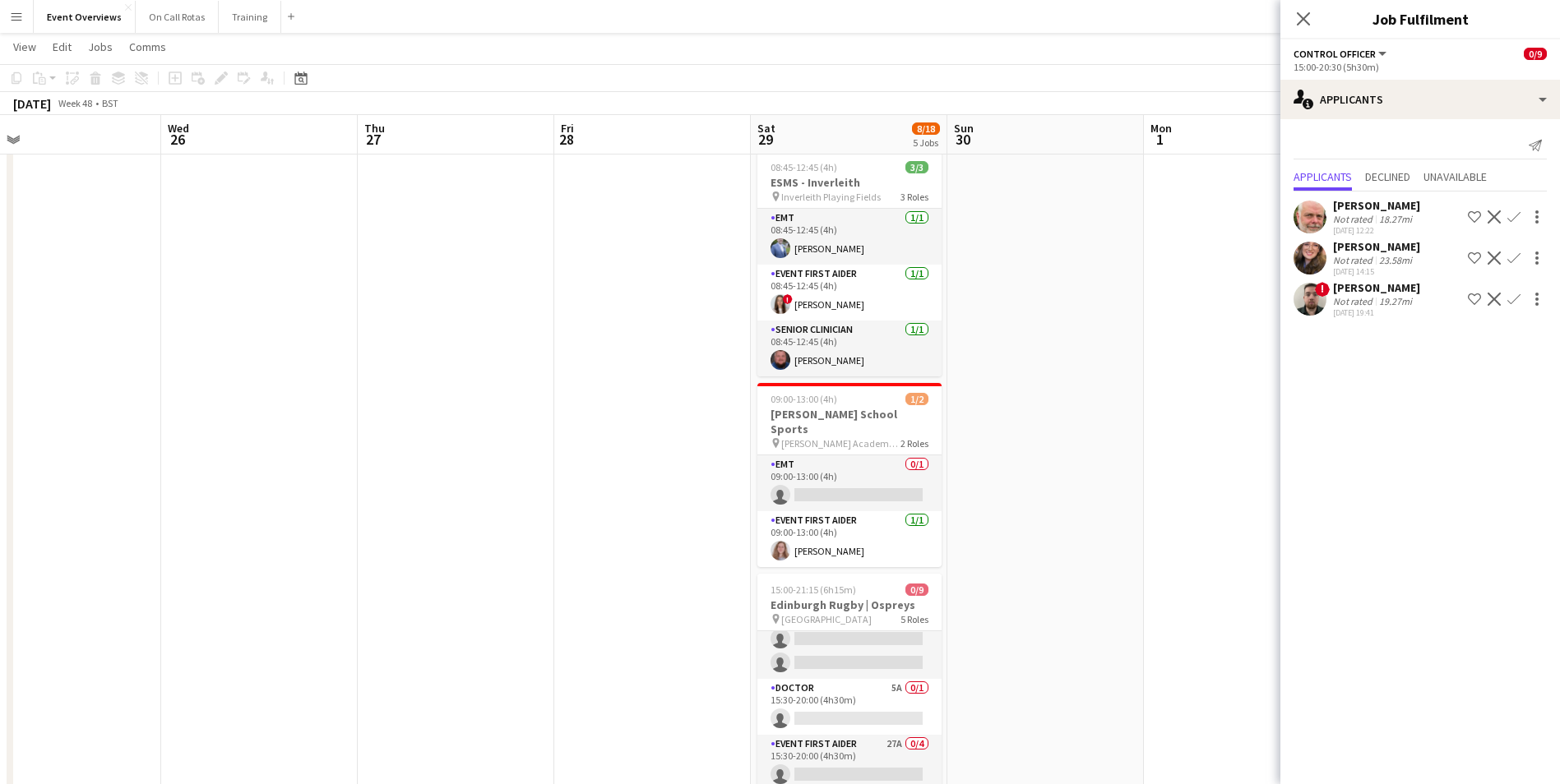
scroll to position [165, 0]
click at [835, 662] on app-card-role "Doctor 5A 0/1 15:30-20:00 (4h30m) single-neutral-actions" at bounding box center [849, 689] width 185 height 56
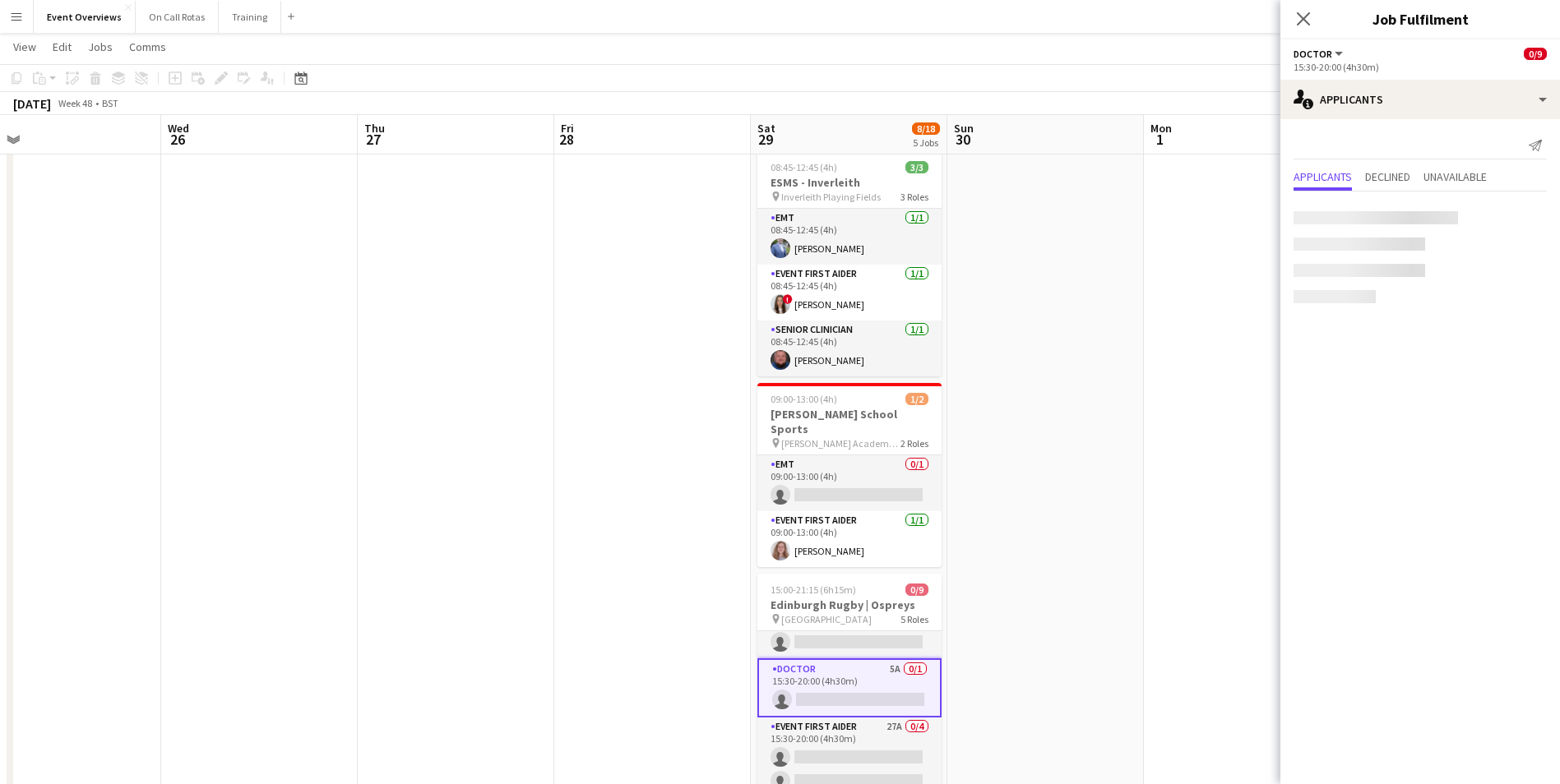
scroll to position [161, 0]
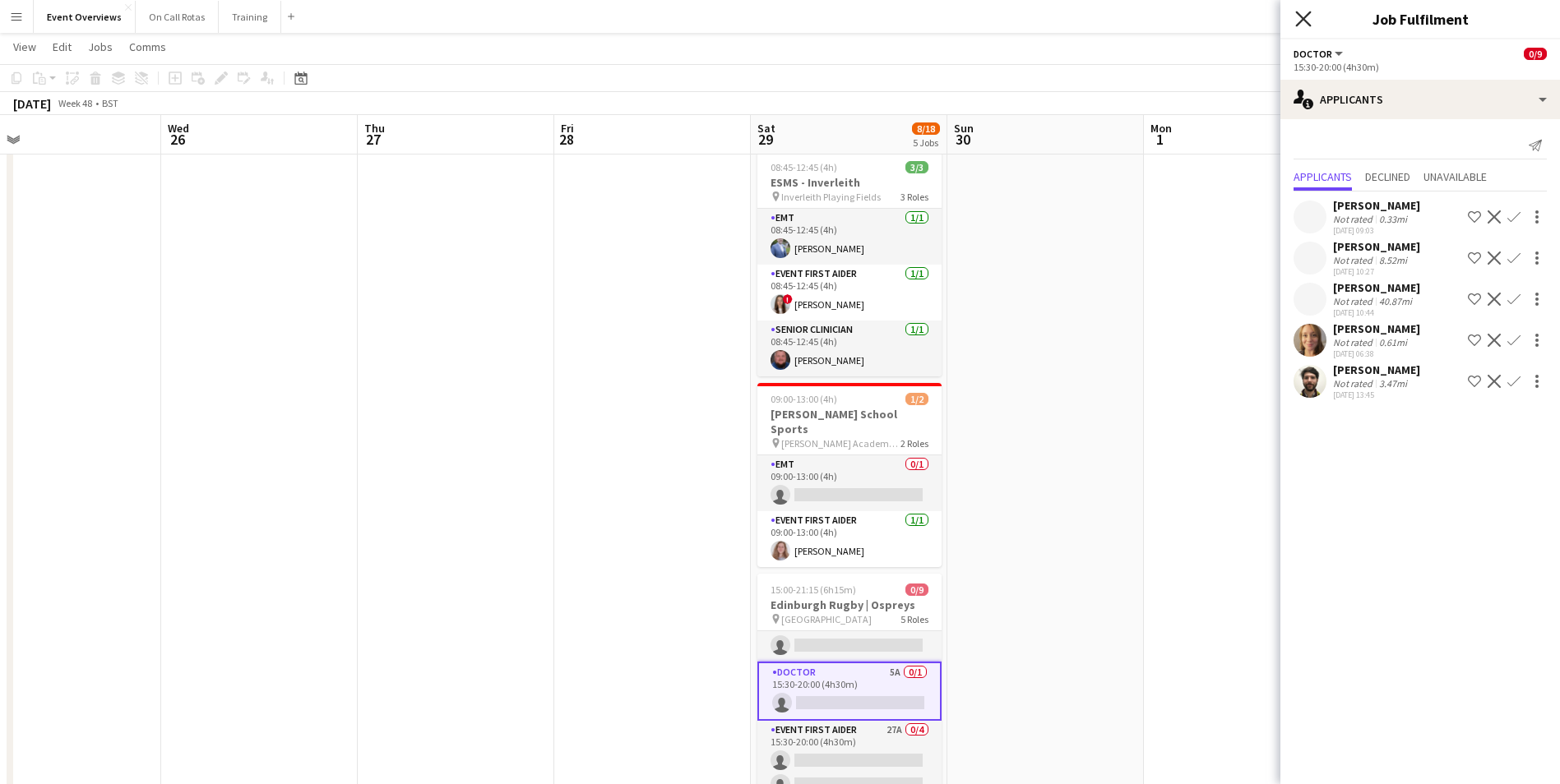
click at [1306, 19] on icon "Close pop-in" at bounding box center [1302, 19] width 16 height 16
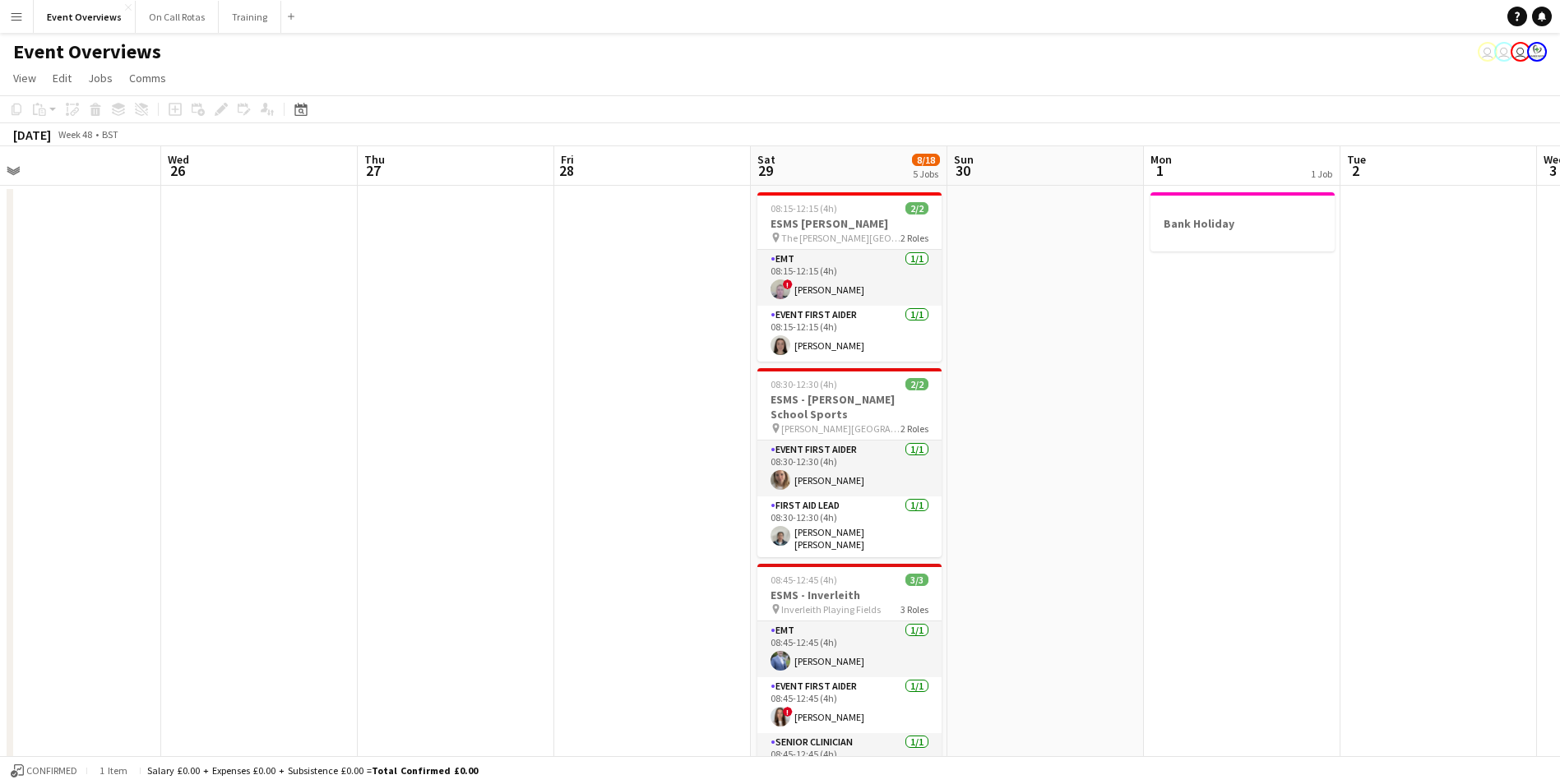
scroll to position [575, 0]
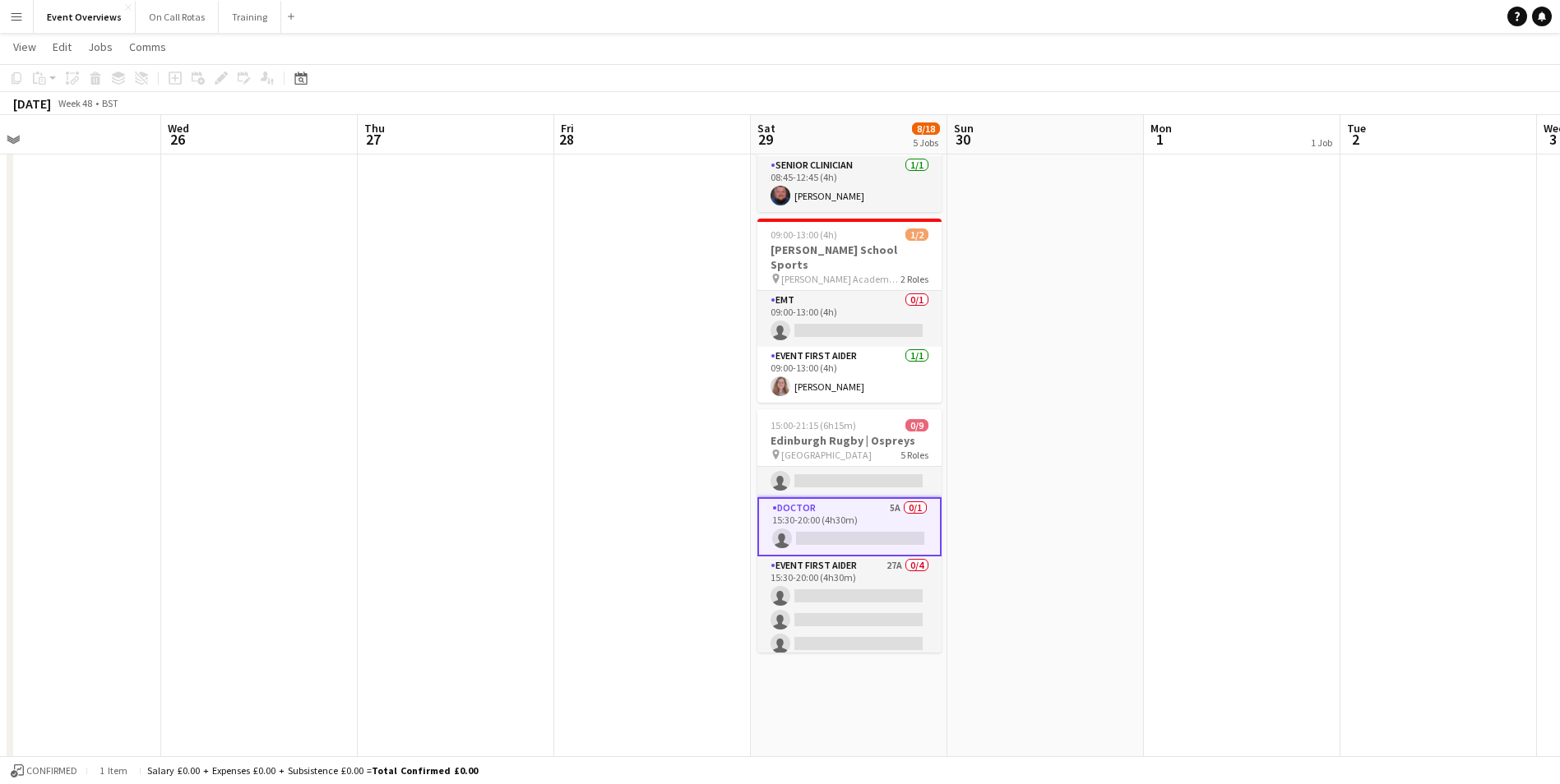
click at [1159, 473] on app-date-cell "Bank Holiday" at bounding box center [1241, 271] width 196 height 1326
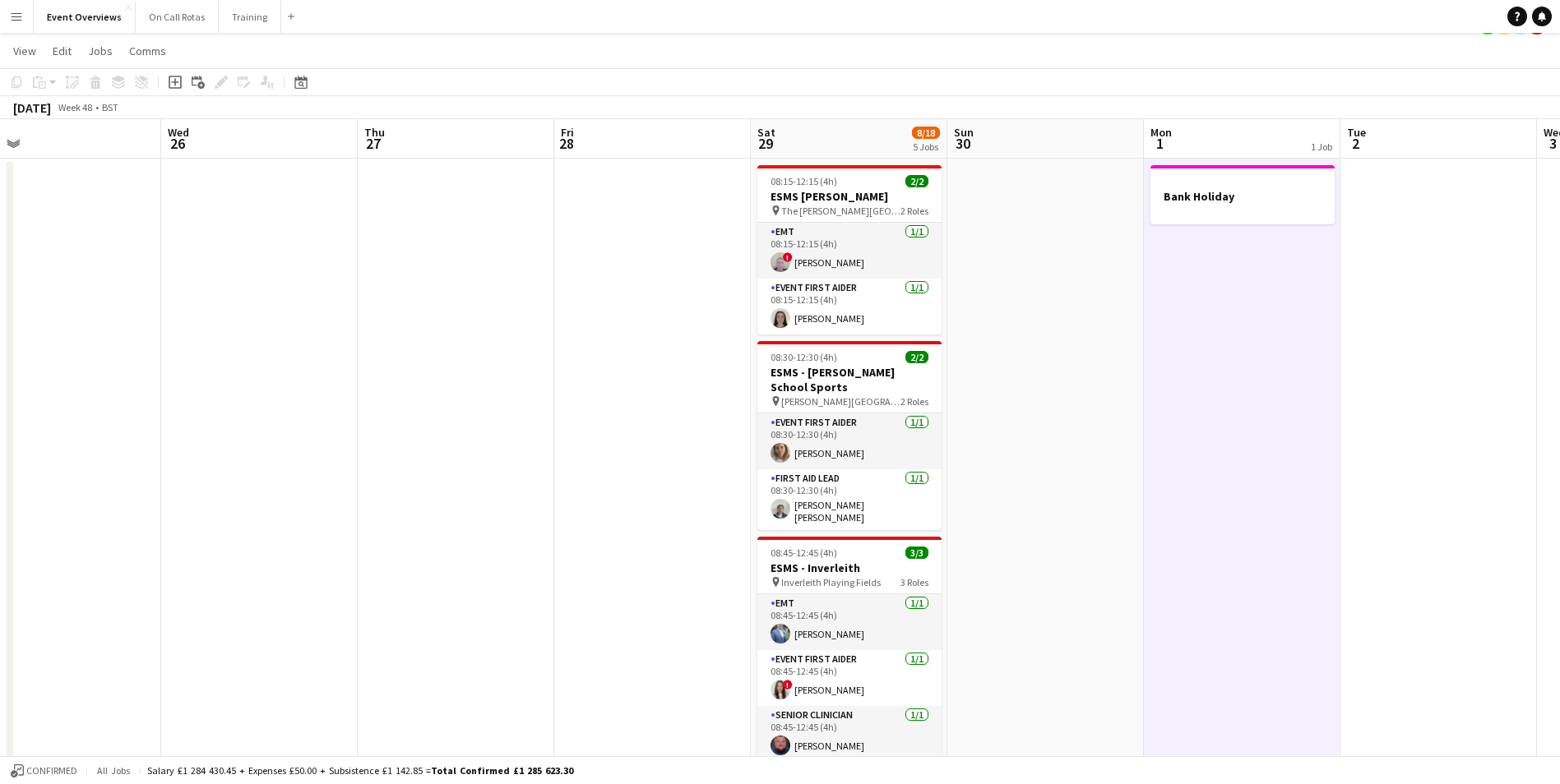
scroll to position [0, 0]
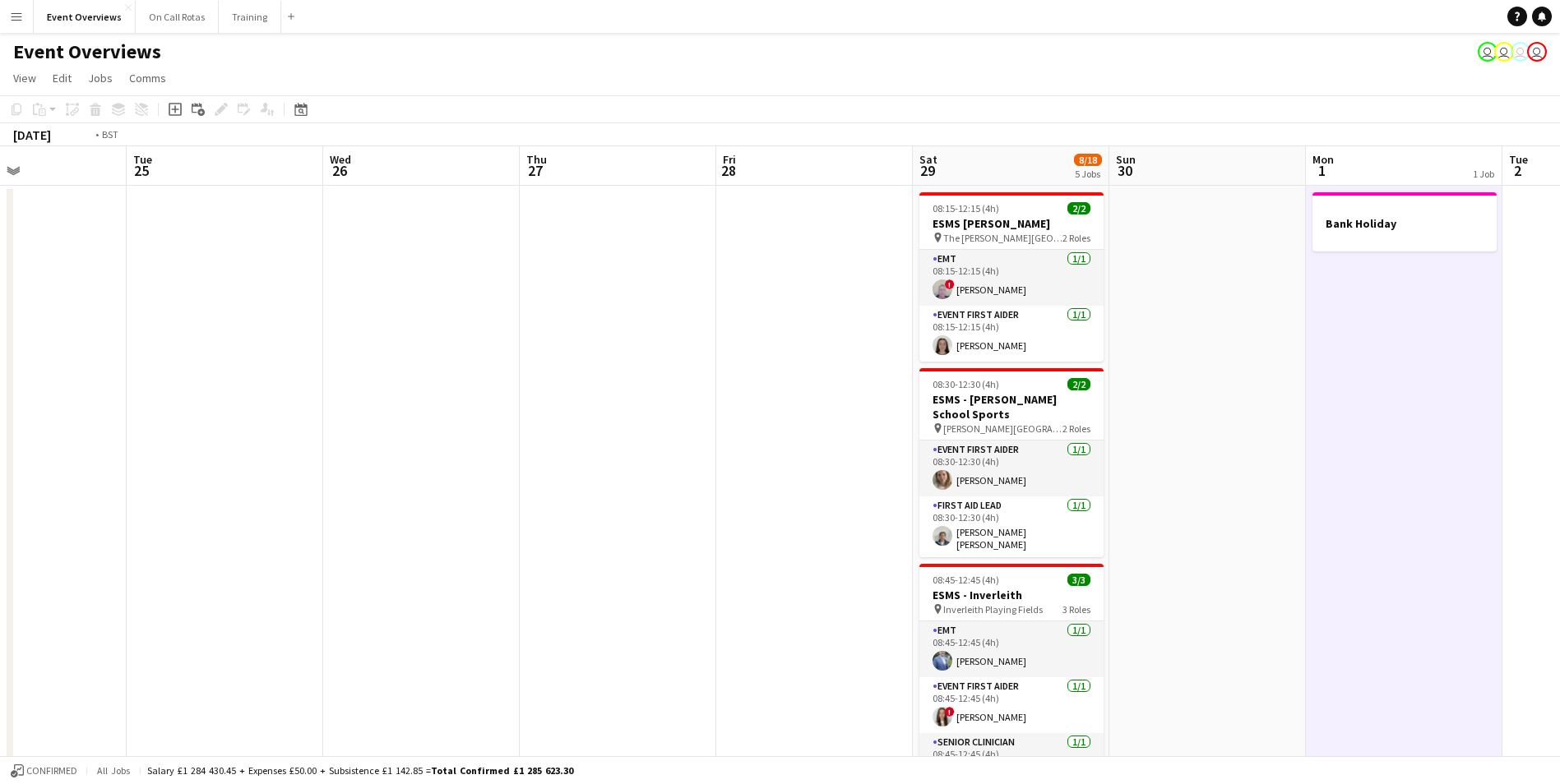
drag, startPoint x: 343, startPoint y: 431, endPoint x: 862, endPoint y: 357, distance: 524.2
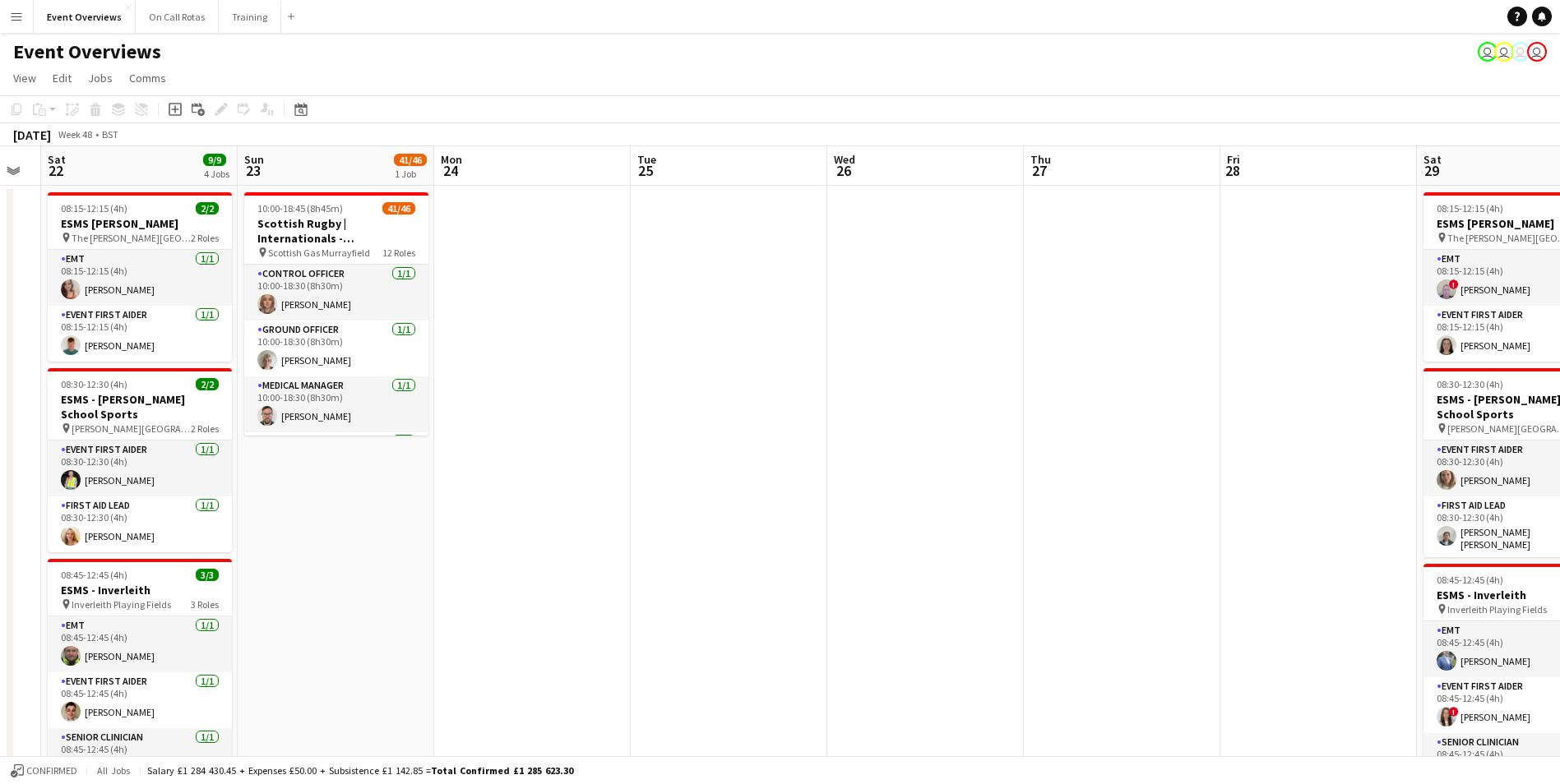
drag, startPoint x: 367, startPoint y: 406, endPoint x: 801, endPoint y: 387, distance: 434.4
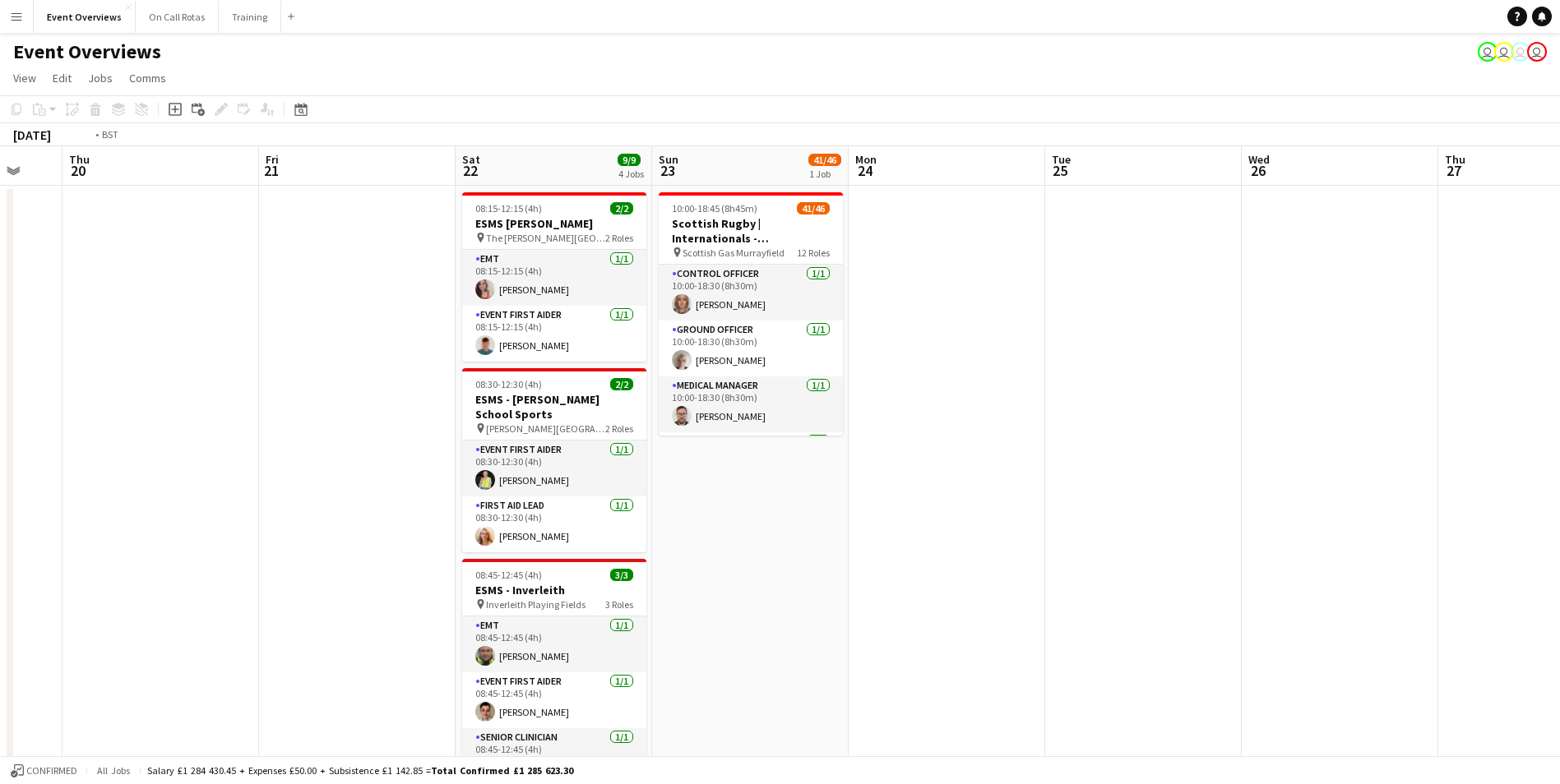
drag, startPoint x: 109, startPoint y: 414, endPoint x: 744, endPoint y: 396, distance: 635.3
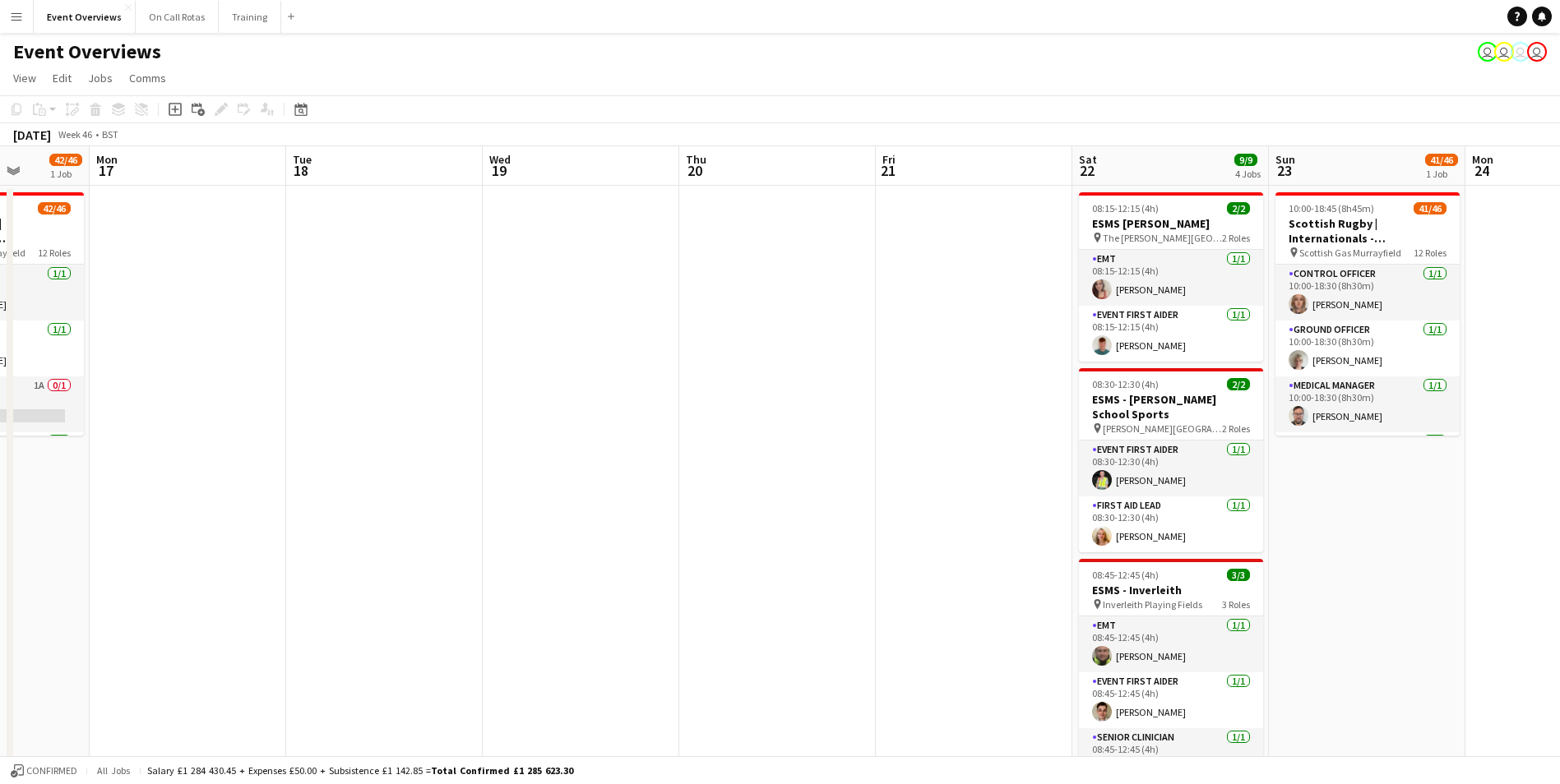
drag, startPoint x: 193, startPoint y: 414, endPoint x: 613, endPoint y: 402, distance: 420.2
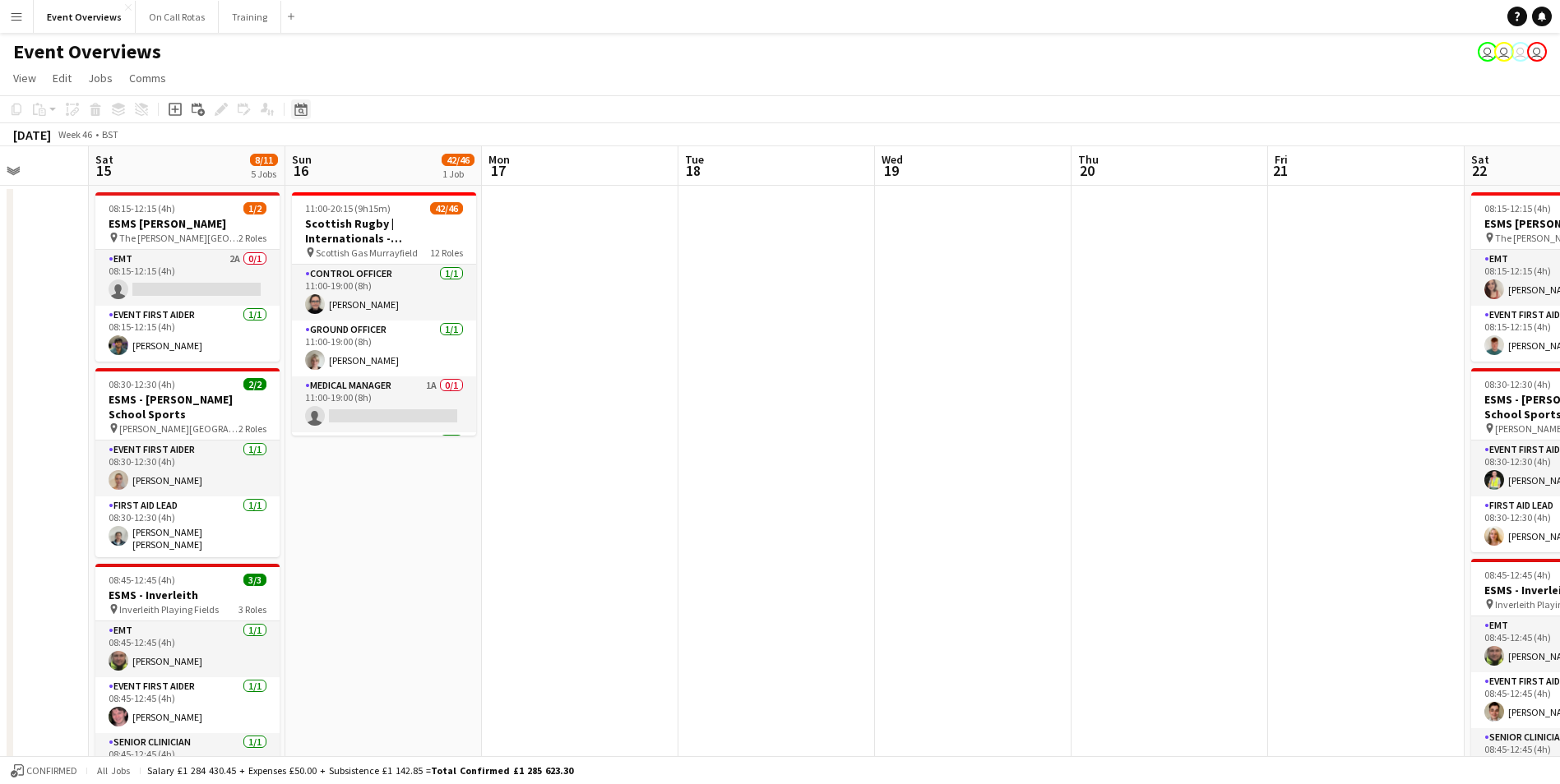
click at [298, 106] on icon at bounding box center [300, 108] width 12 height 13
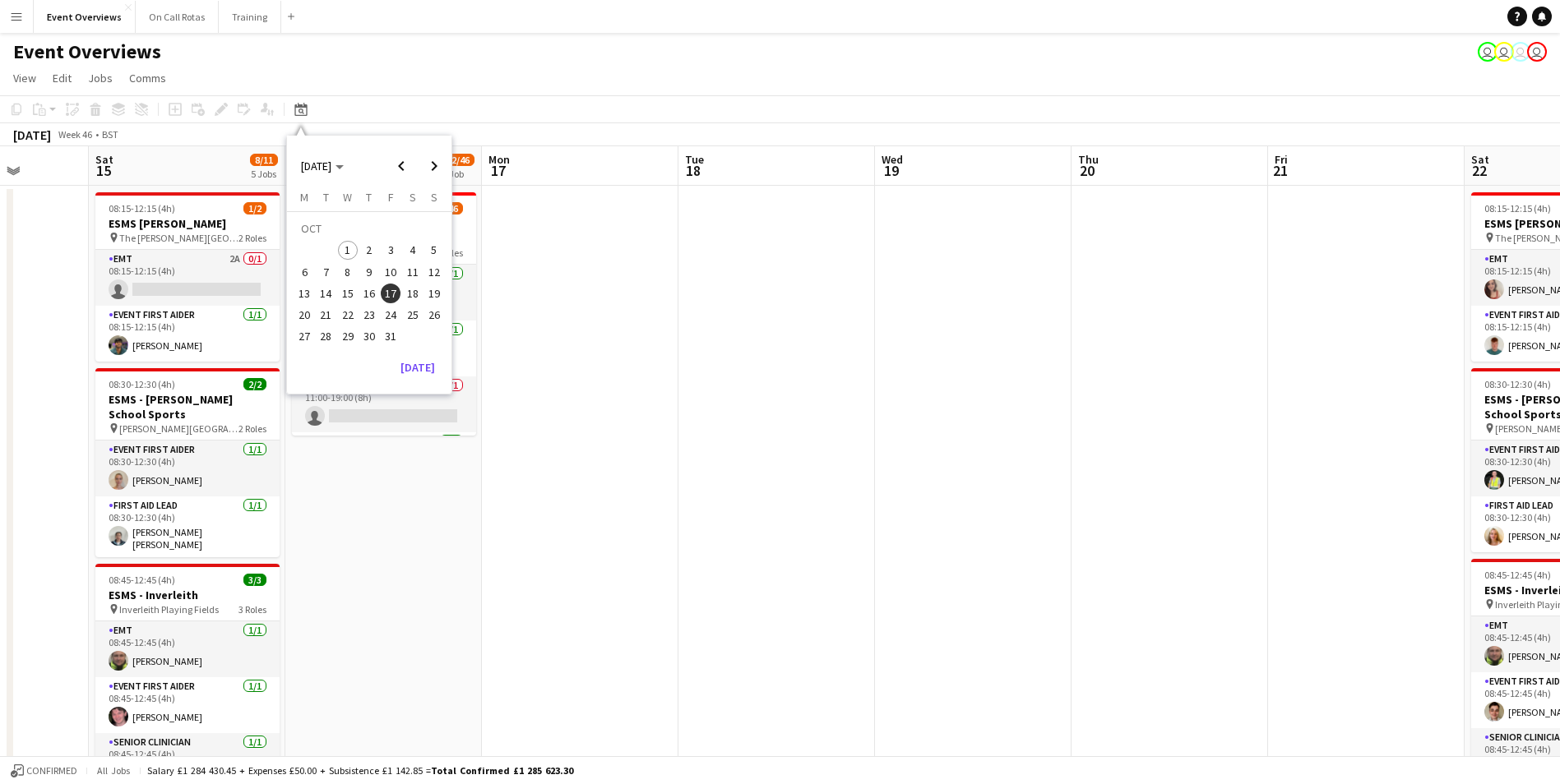
click at [350, 243] on span "1" at bounding box center [347, 250] width 20 height 20
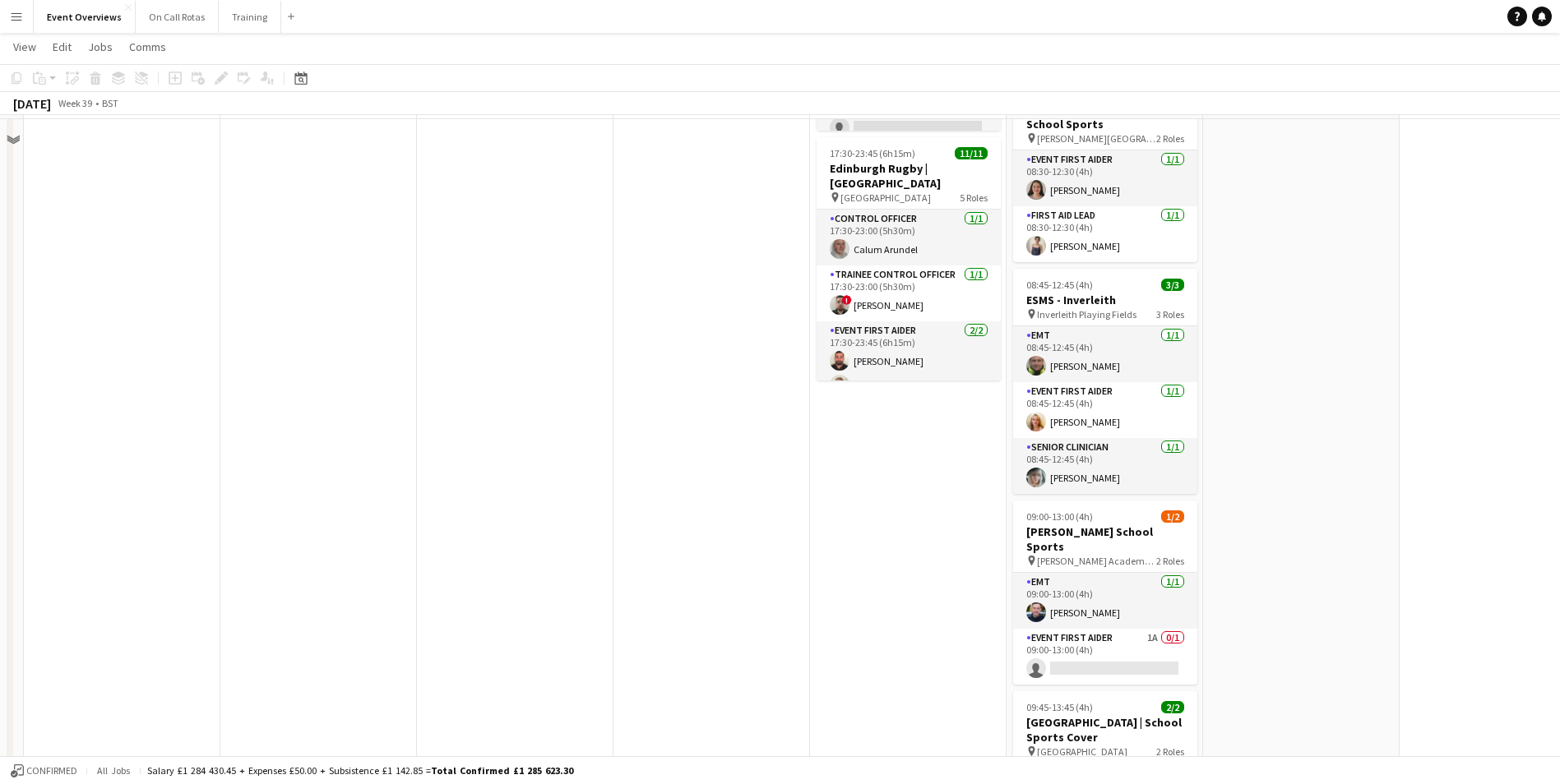
scroll to position [328, 0]
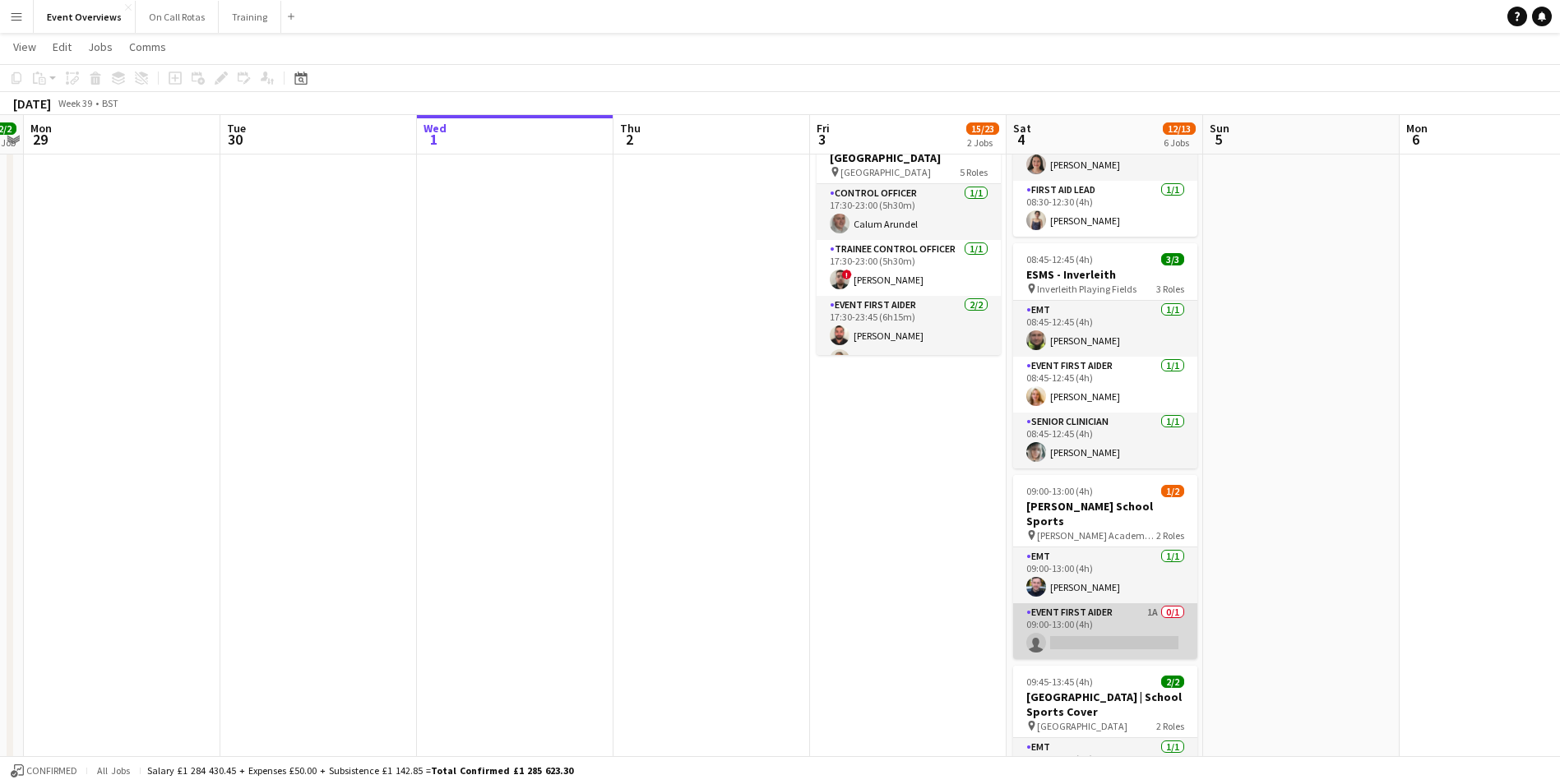
click at [1105, 614] on app-card-role "Event First Aider 1A 0/1 09:00-13:00 (4h) single-neutral-actions" at bounding box center [1104, 631] width 185 height 56
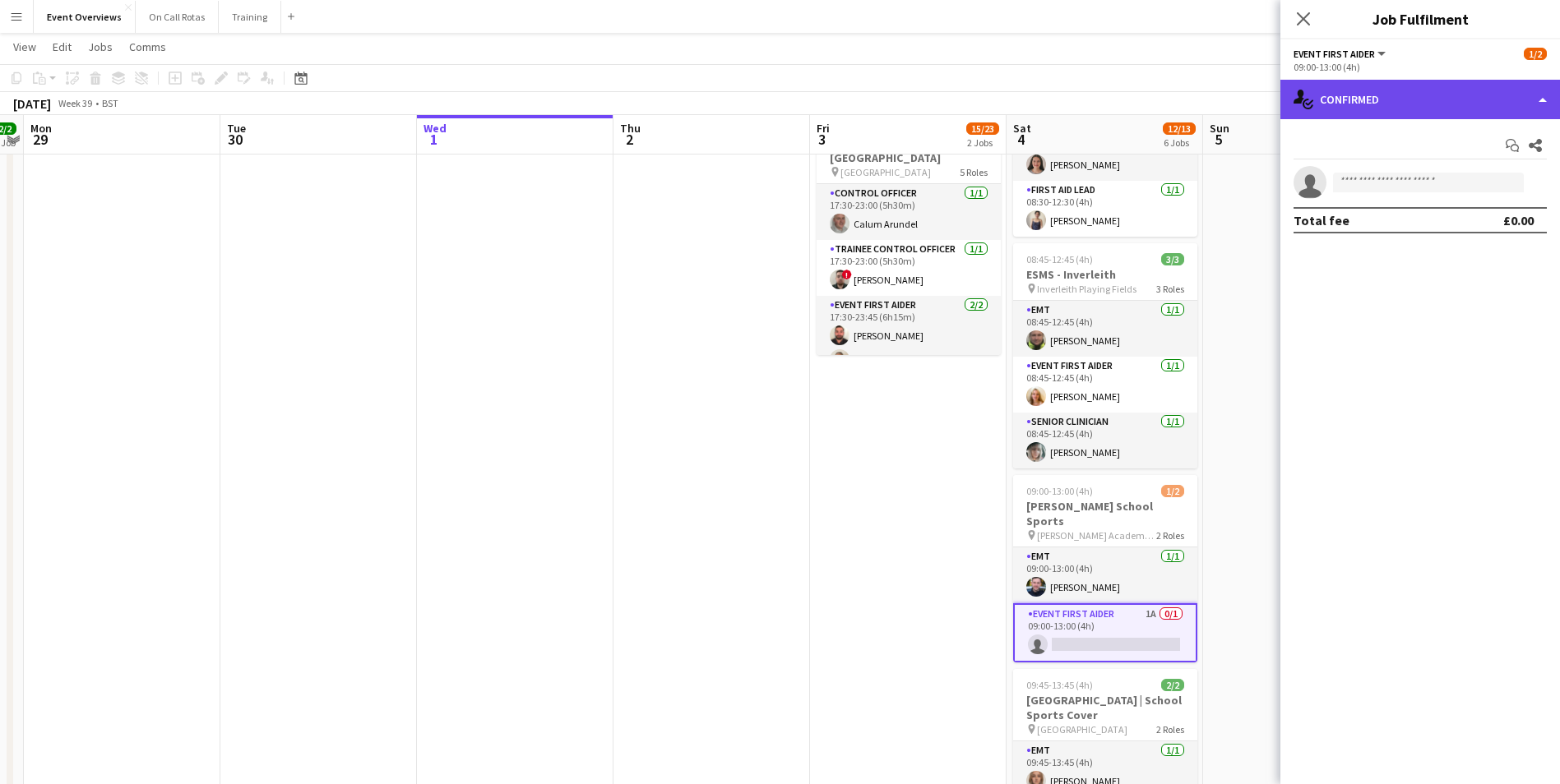
click at [1330, 98] on div "single-neutral-actions-check-2 Confirmed" at bounding box center [1419, 100] width 279 height 39
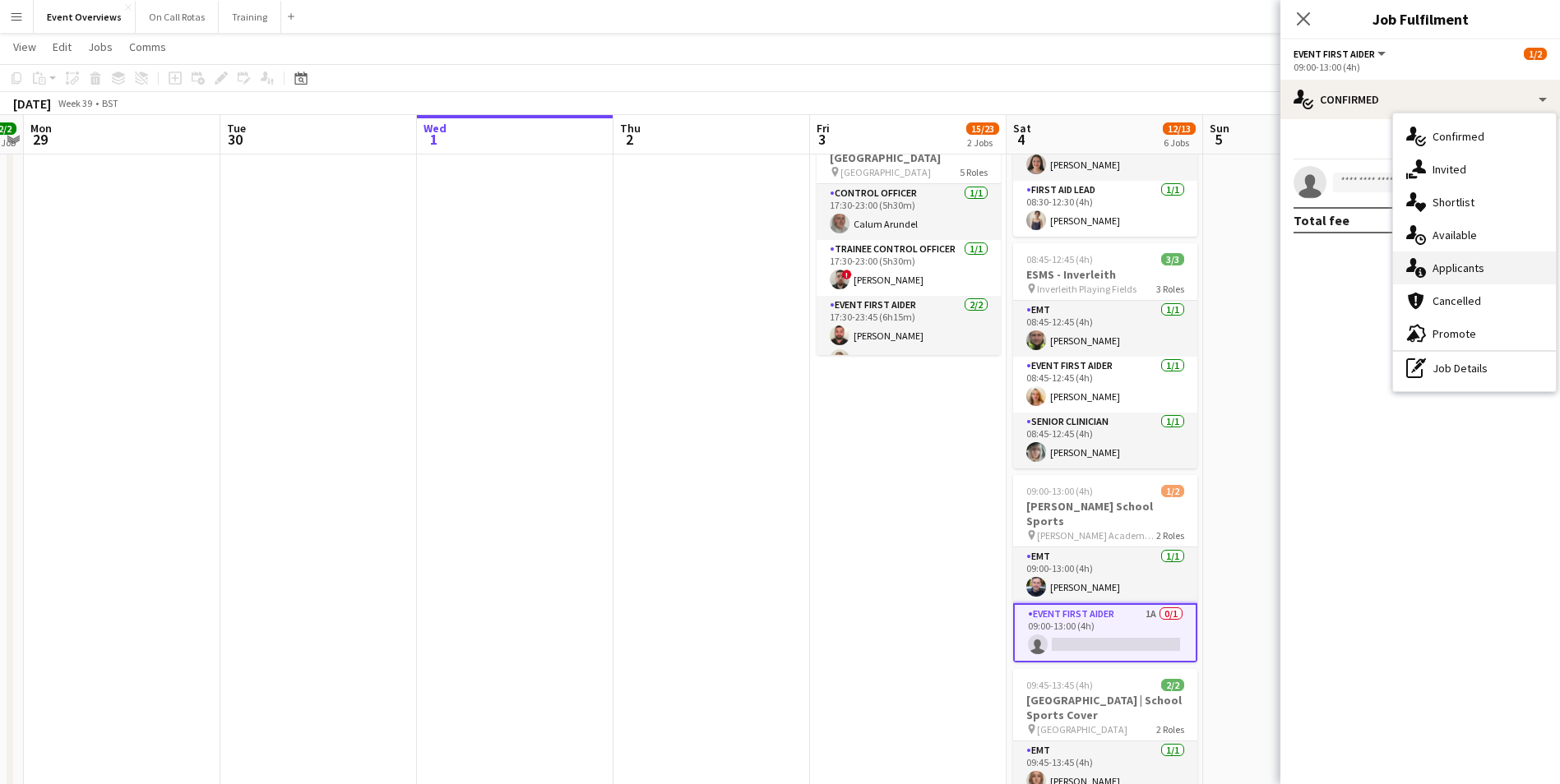
click at [1461, 259] on div "single-neutral-actions-information Applicants" at bounding box center [1473, 267] width 163 height 33
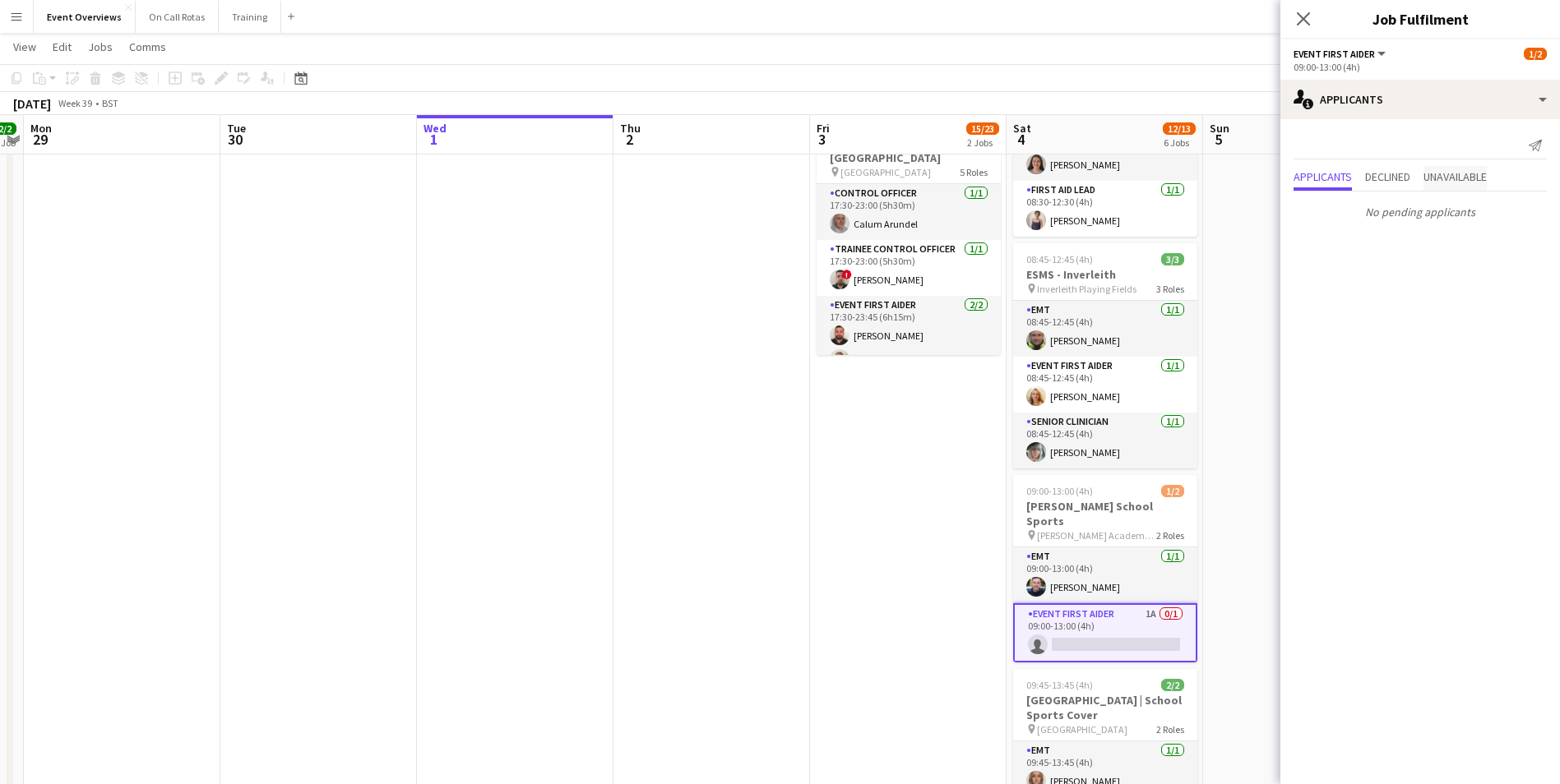
click at [1444, 176] on span "Unavailable" at bounding box center [1454, 177] width 63 height 12
click at [1313, 9] on app-icon "Close pop-in" at bounding box center [1303, 19] width 24 height 24
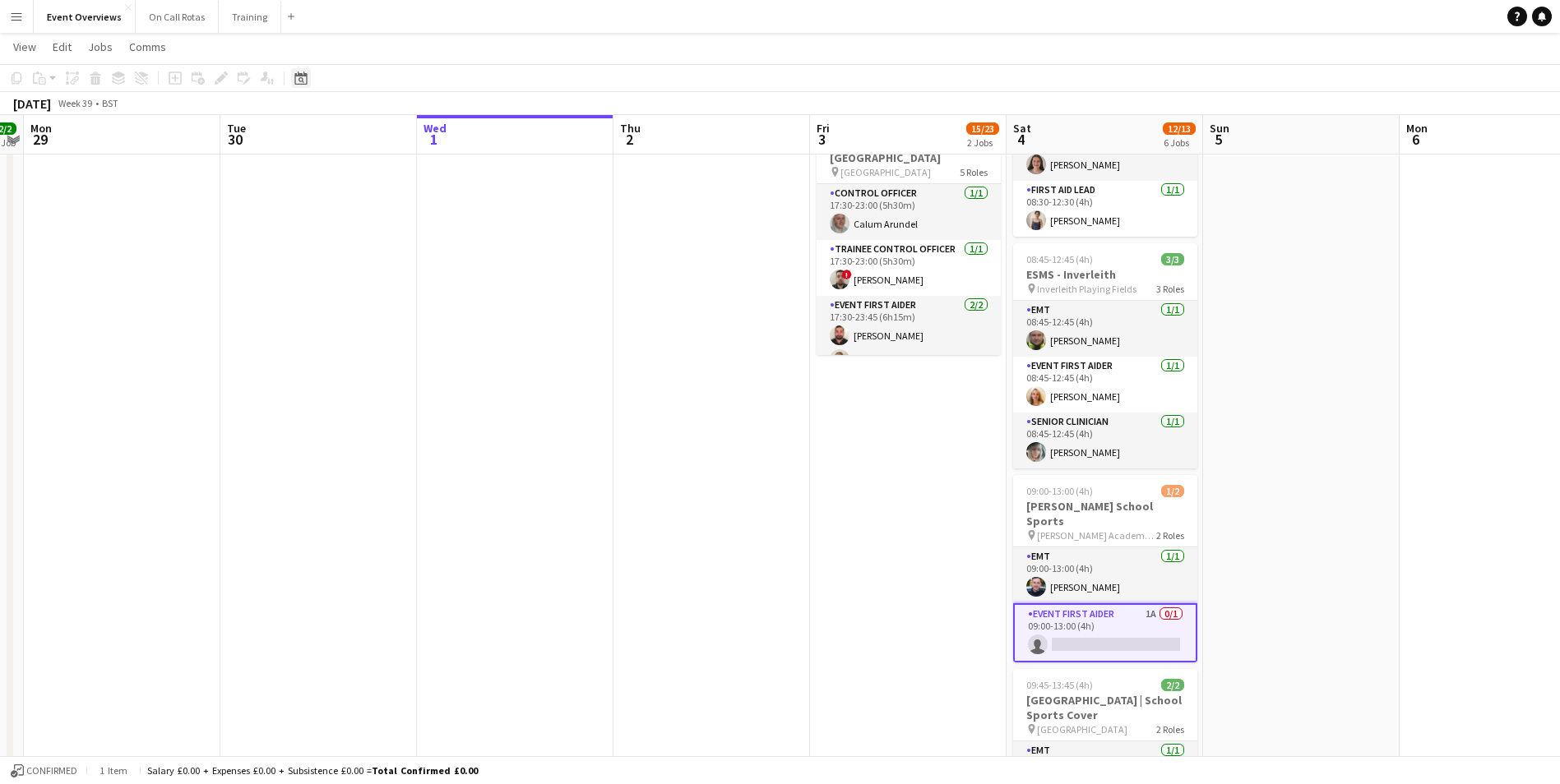
click at [299, 77] on icon "Date picker" at bounding box center [300, 77] width 13 height 13
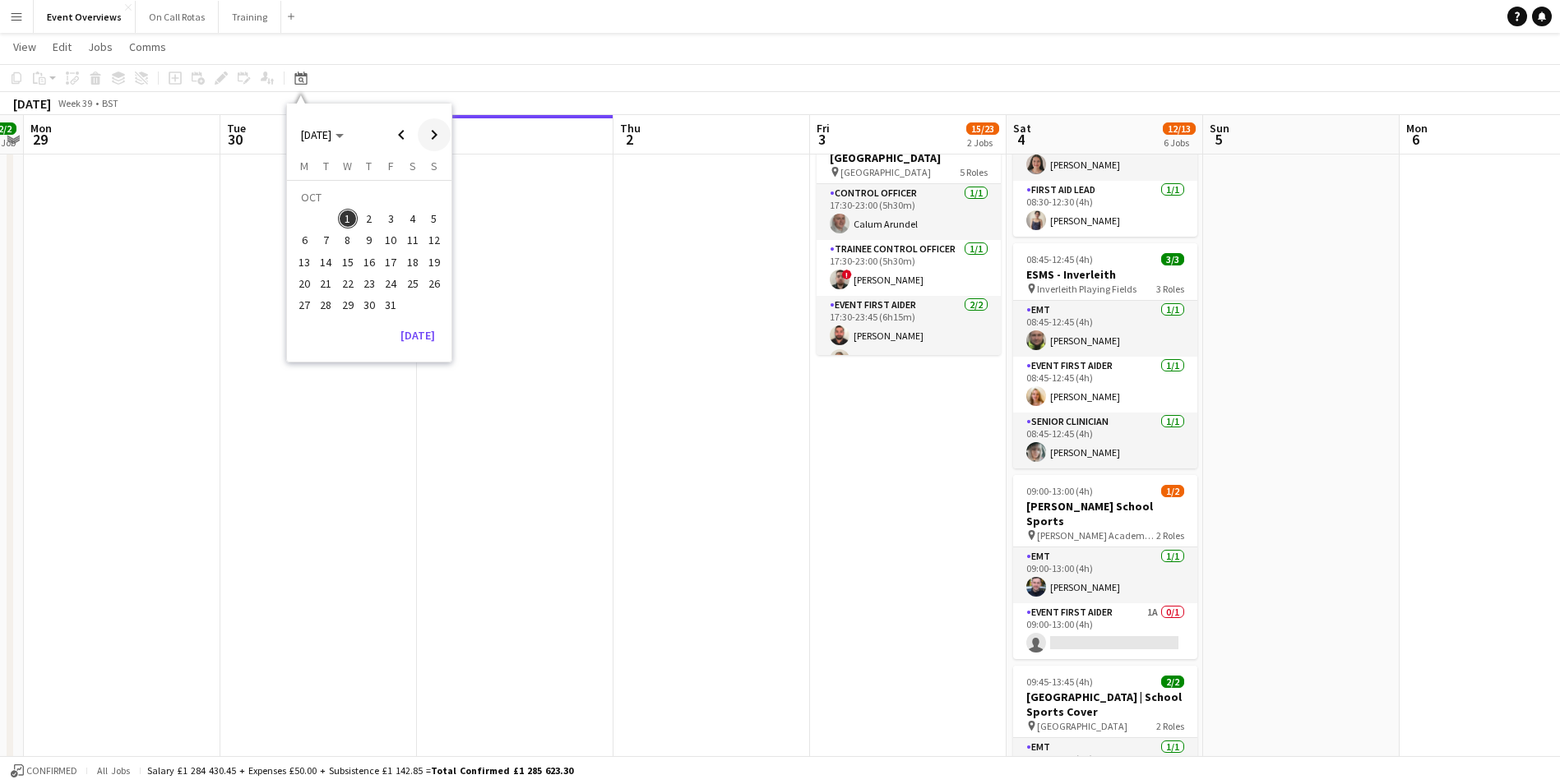
click at [425, 134] on span "Next month" at bounding box center [433, 134] width 33 height 33
click at [431, 138] on span "Next month" at bounding box center [433, 134] width 33 height 33
click at [397, 220] on span "9" at bounding box center [391, 223] width 20 height 20
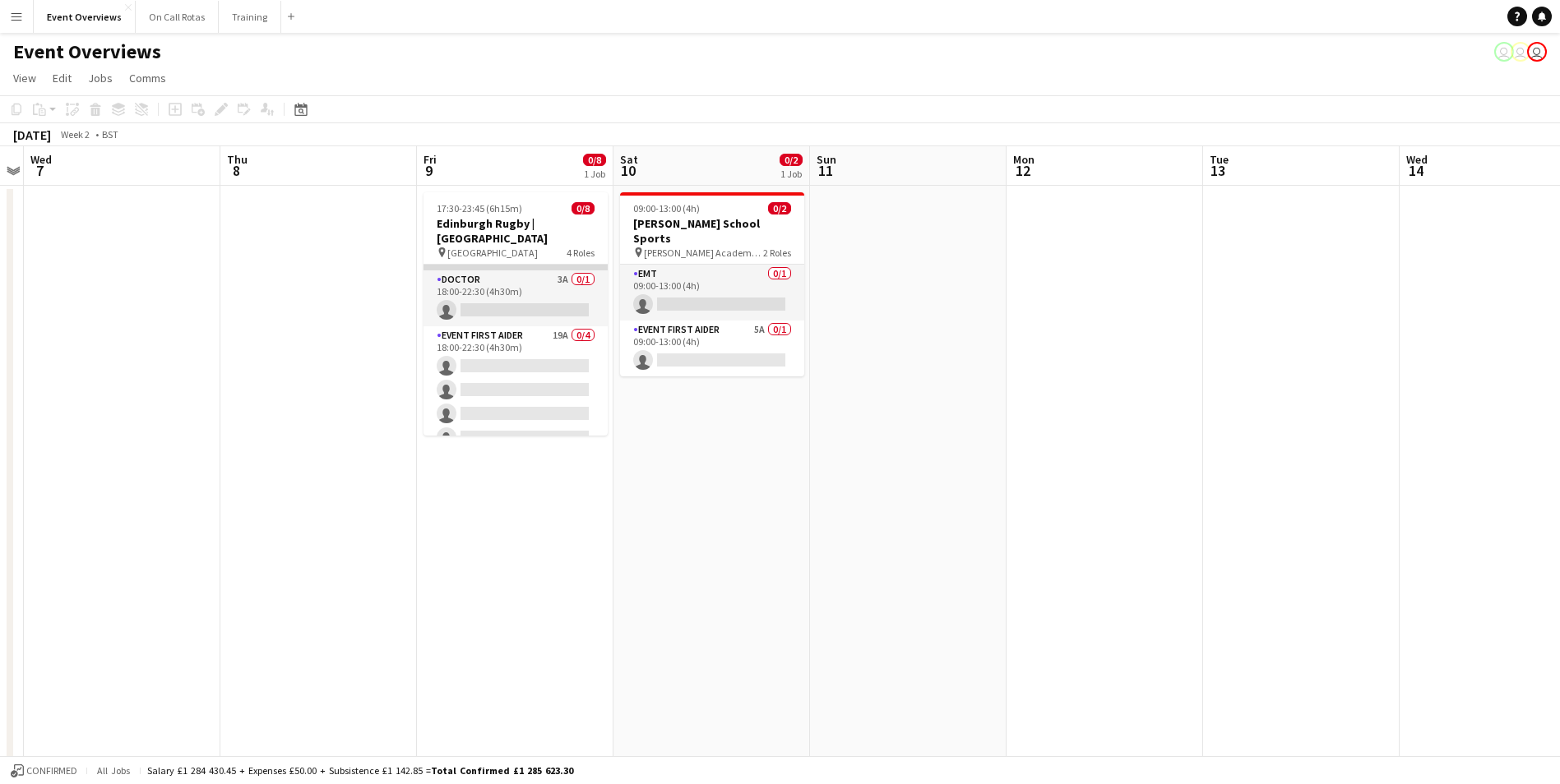
scroll to position [133, 0]
click at [1014, 783] on html "Menu Boards Boards Boards All jobs Status Workforce Workforce My Workforce Recr…" at bounding box center [780, 769] width 1560 height 1539
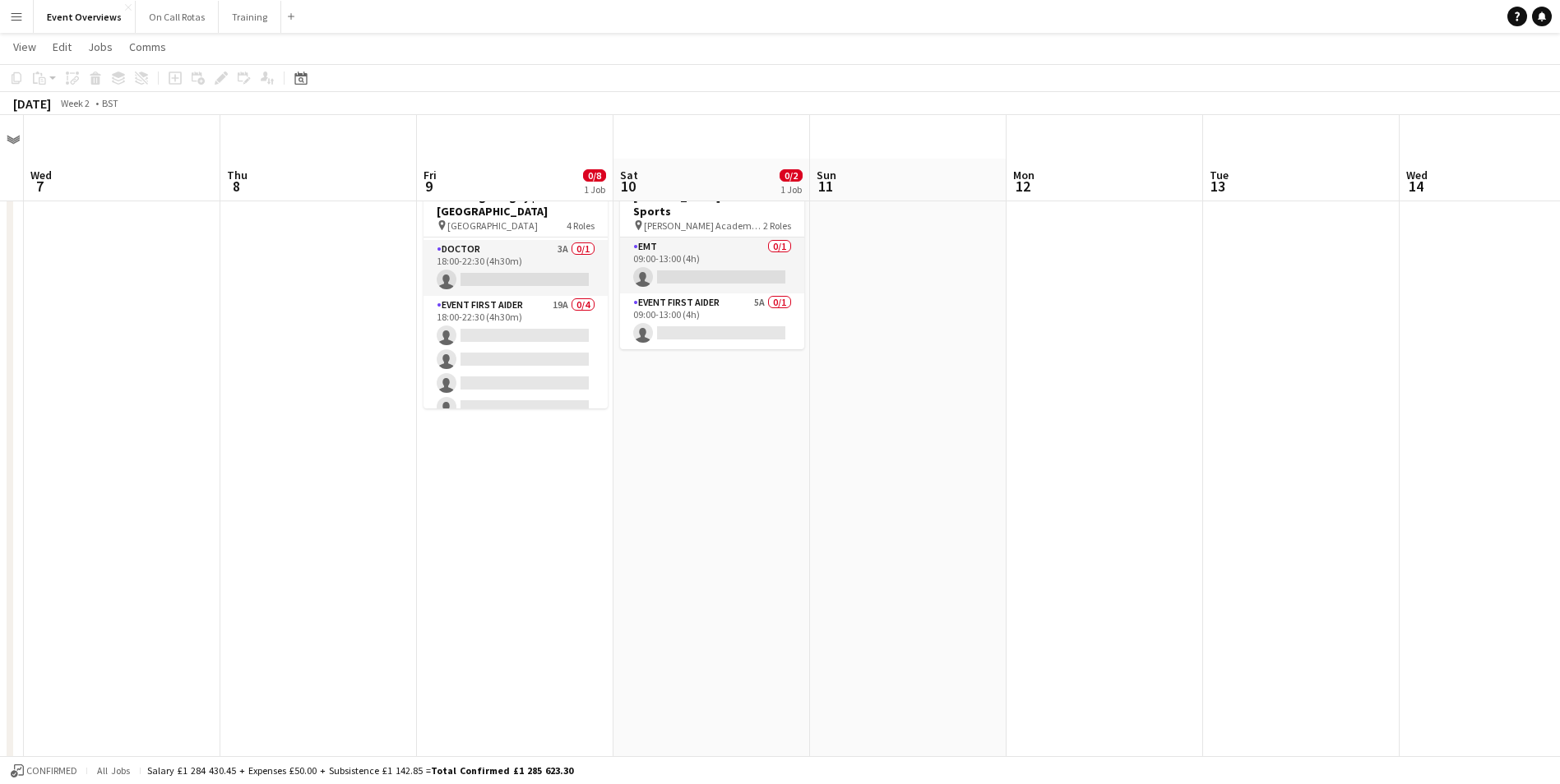
scroll to position [0, 0]
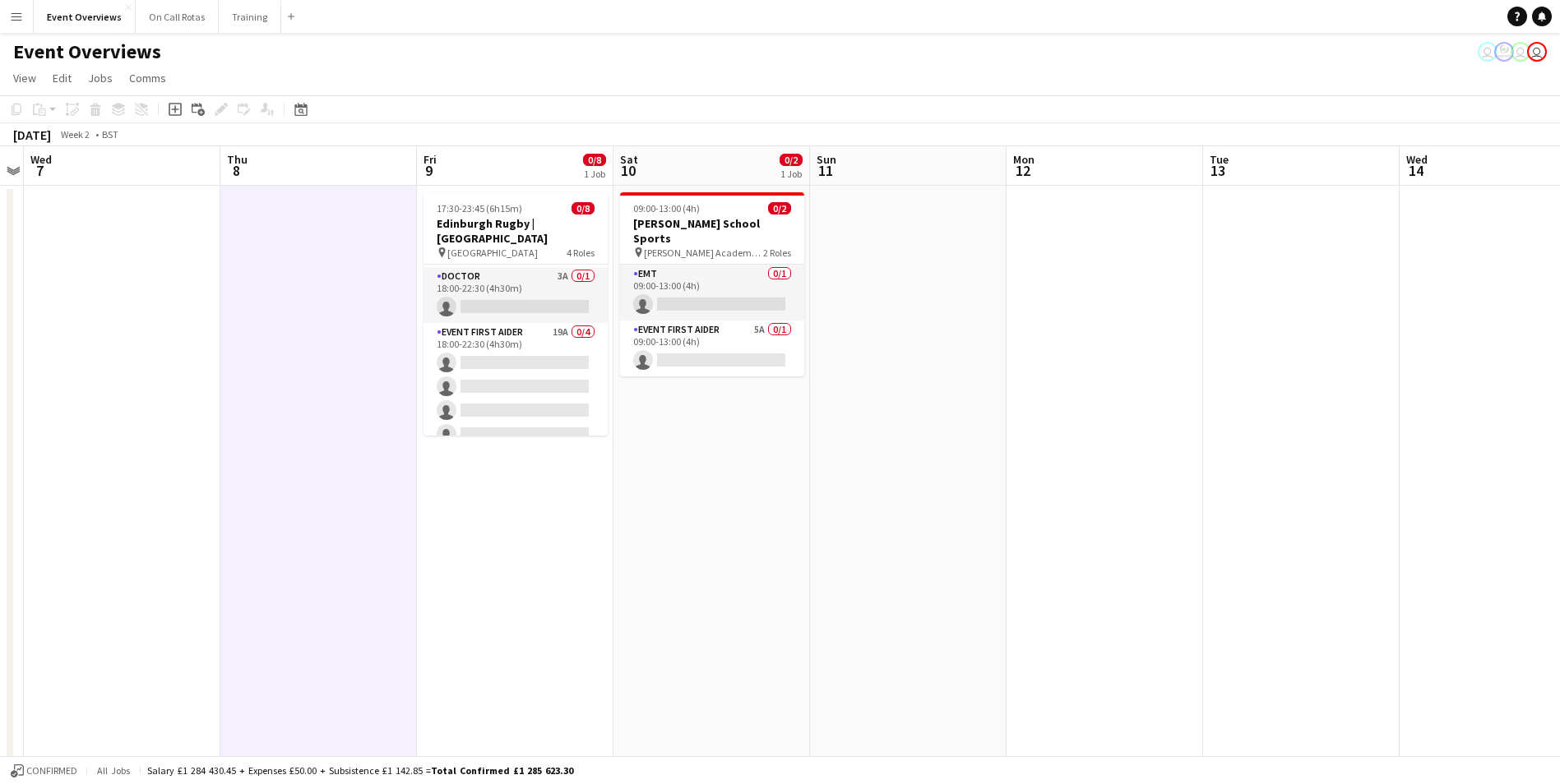
click at [608, 772] on div "Confirmed All jobs Salary £1 284 430.45 + Expenses £50.00 + Subsistence £1 142.…" at bounding box center [780, 770] width 1560 height 28
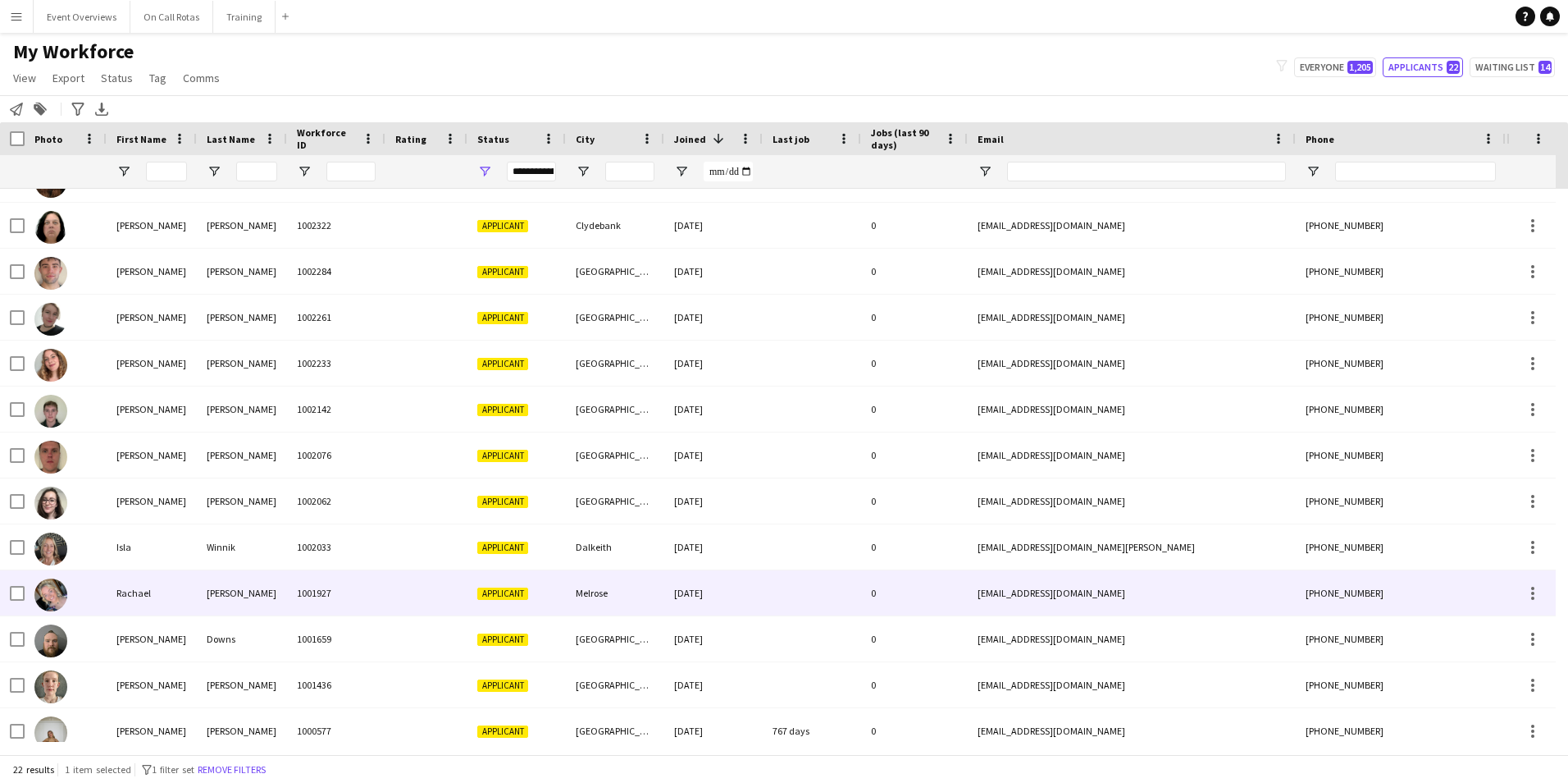
scroll to position [458, 0]
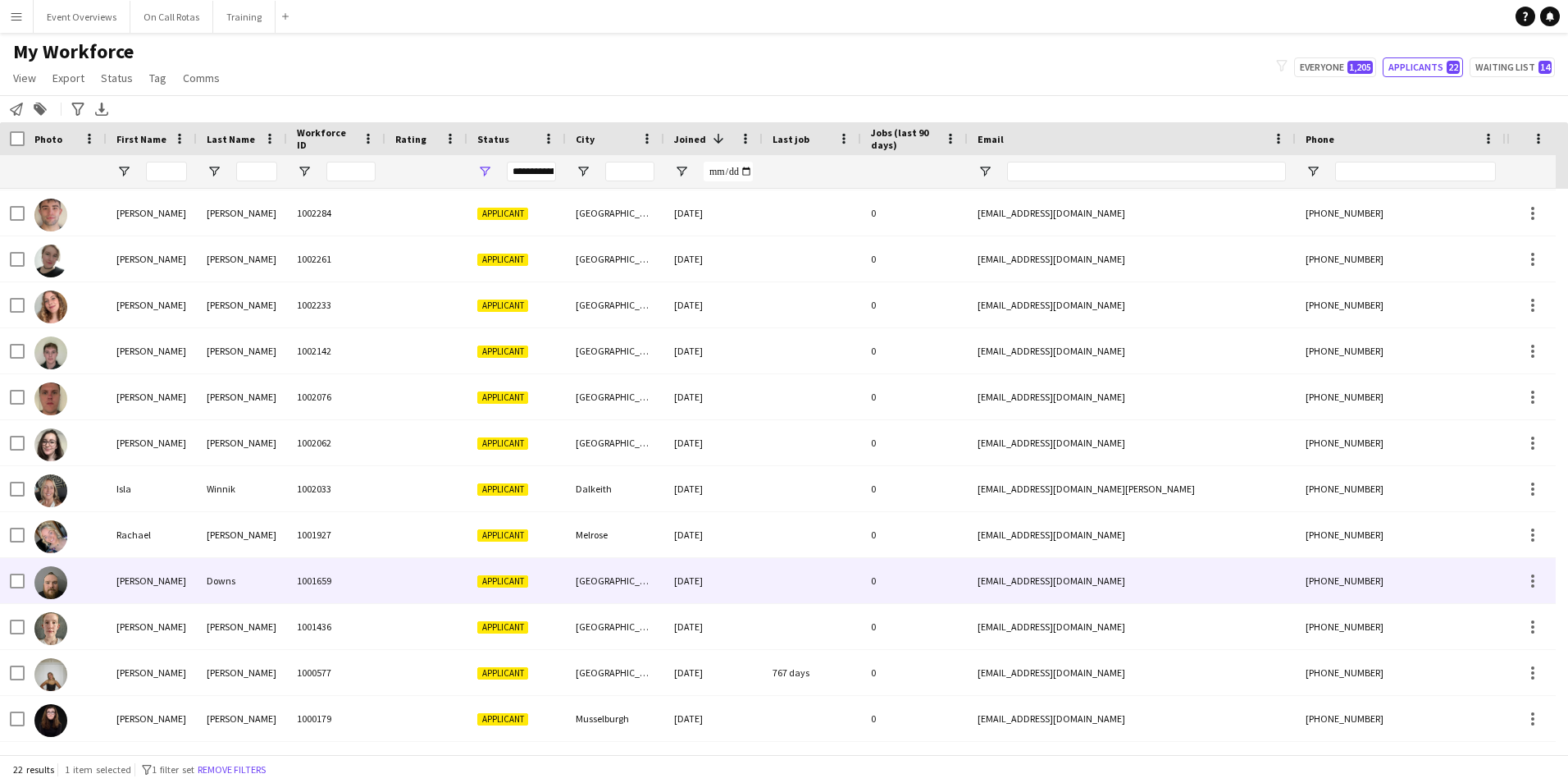
click at [182, 570] on div "Nicholas" at bounding box center [152, 581] width 91 height 45
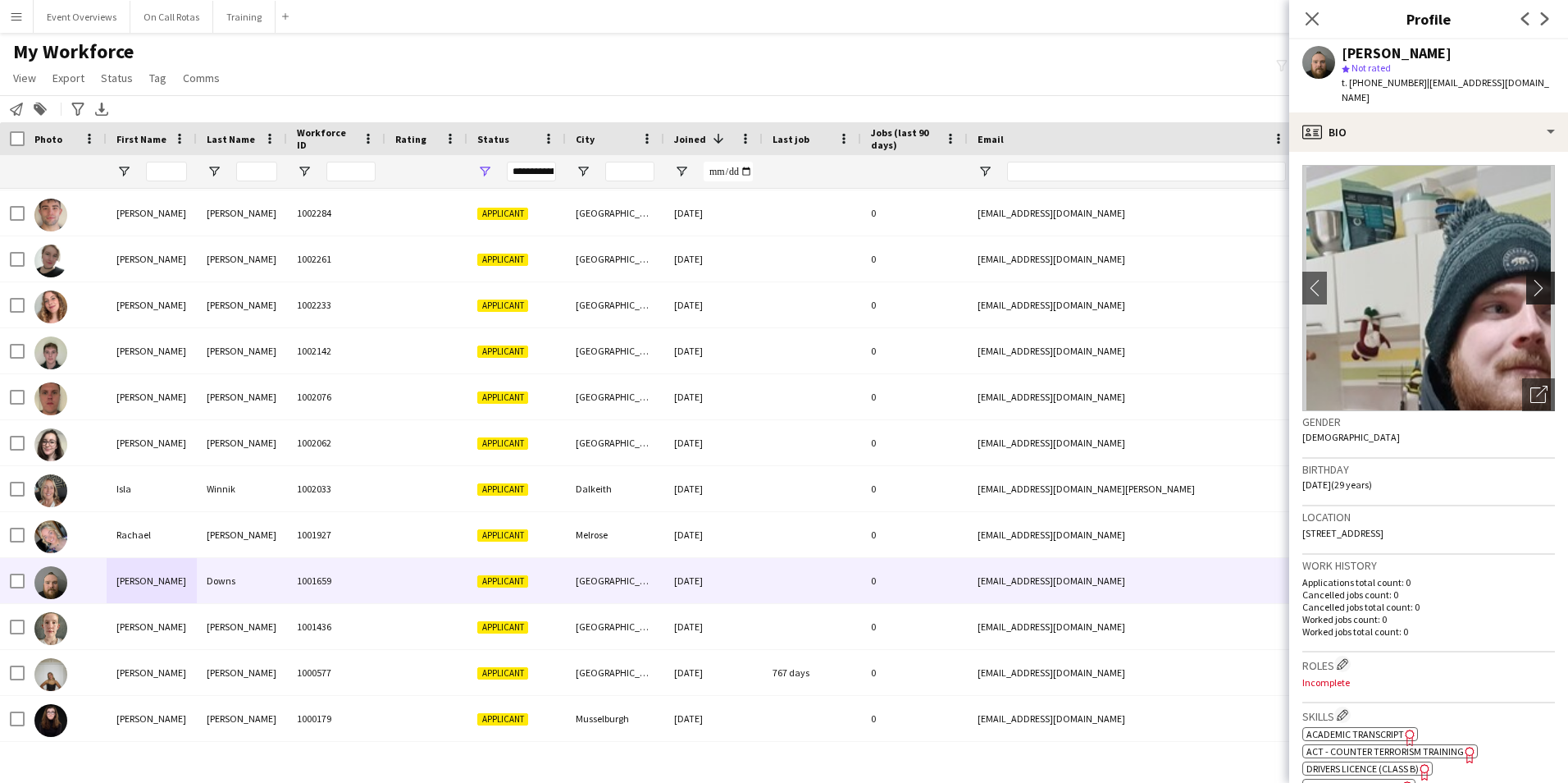
click at [1531, 279] on app-icon "chevron-right" at bounding box center [1543, 287] width 26 height 17
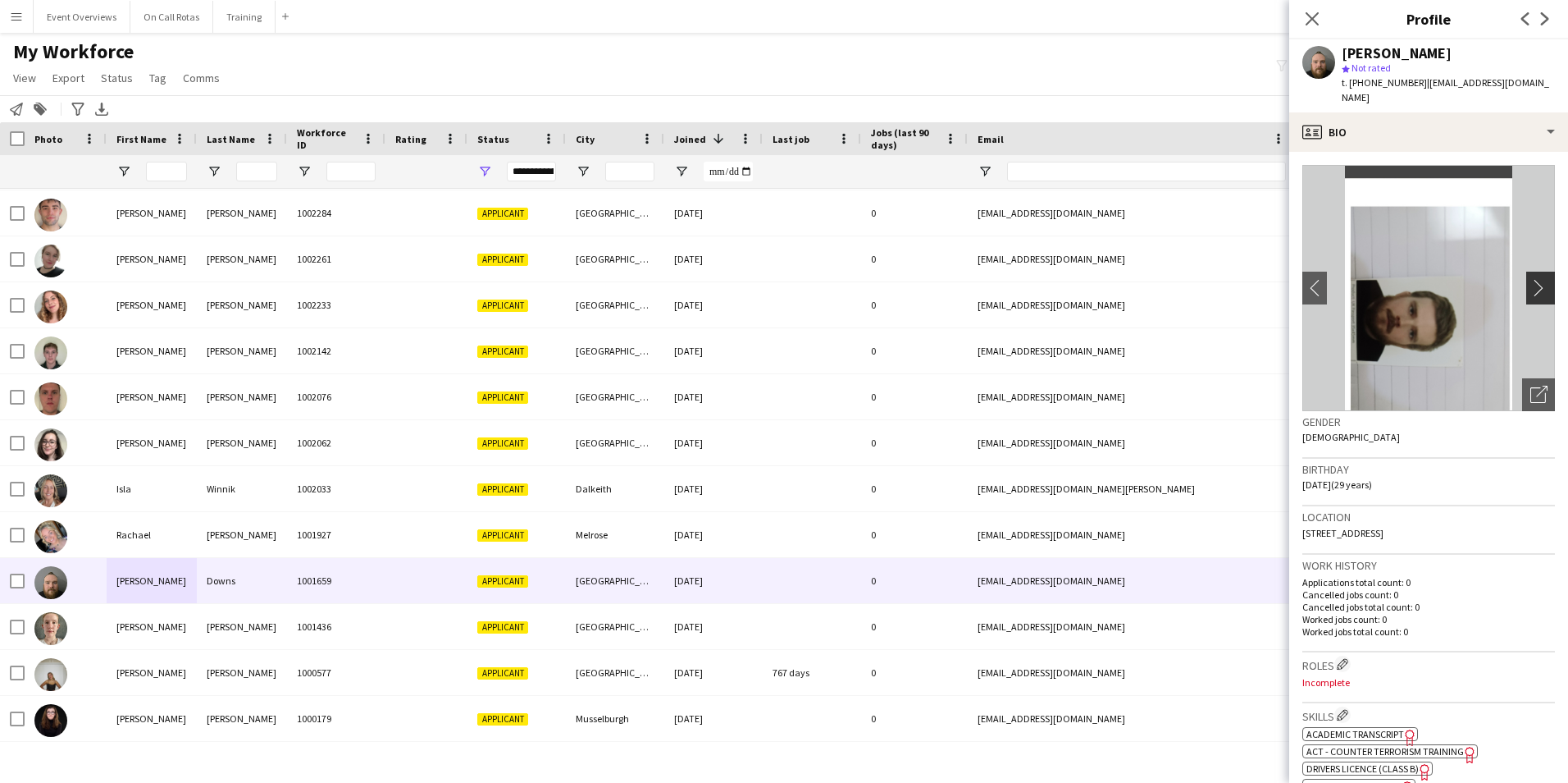
click at [1531, 279] on app-icon "chevron-right" at bounding box center [1543, 287] width 26 height 17
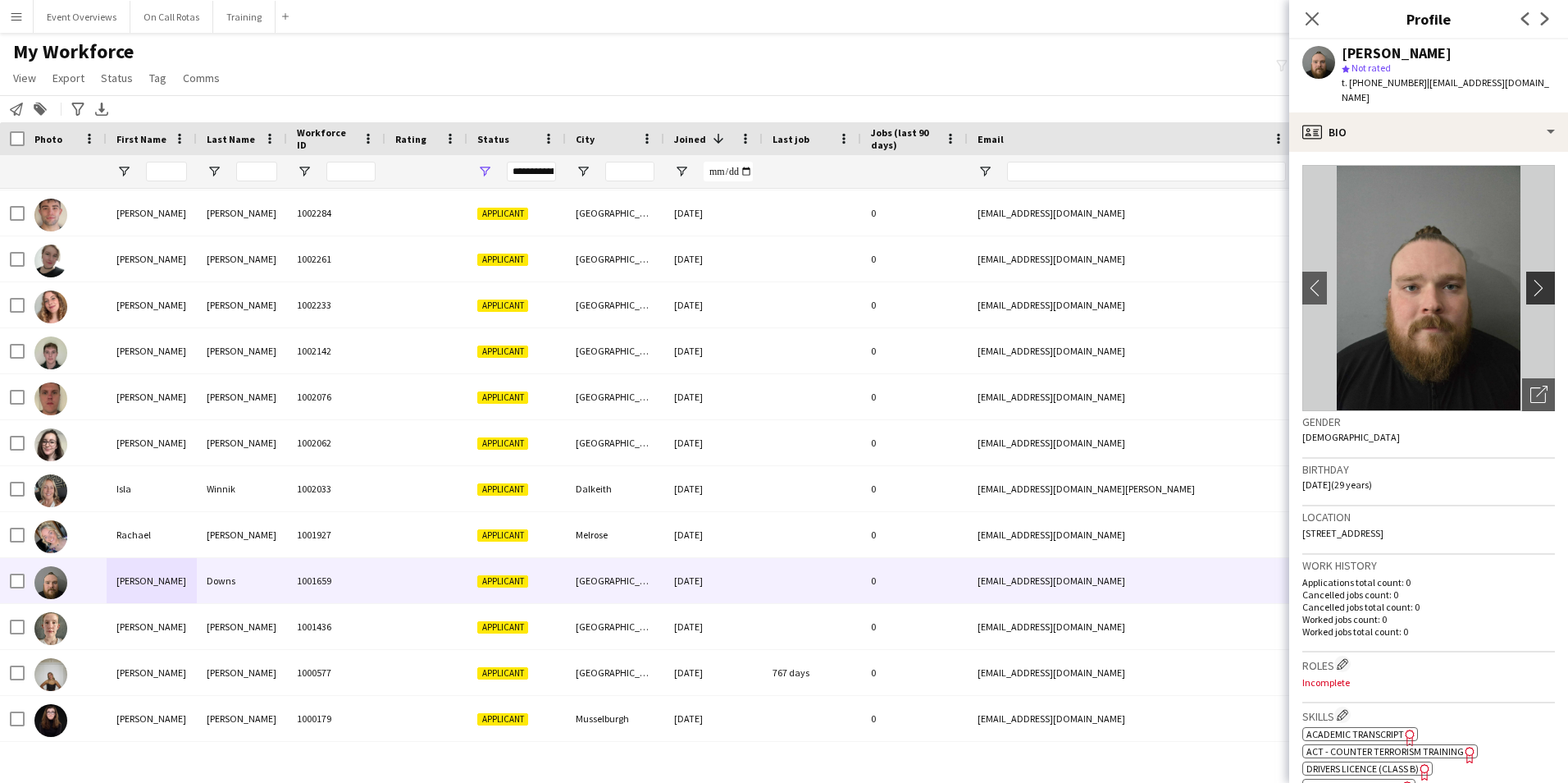
click at [1531, 279] on app-icon "chevron-right" at bounding box center [1543, 287] width 26 height 17
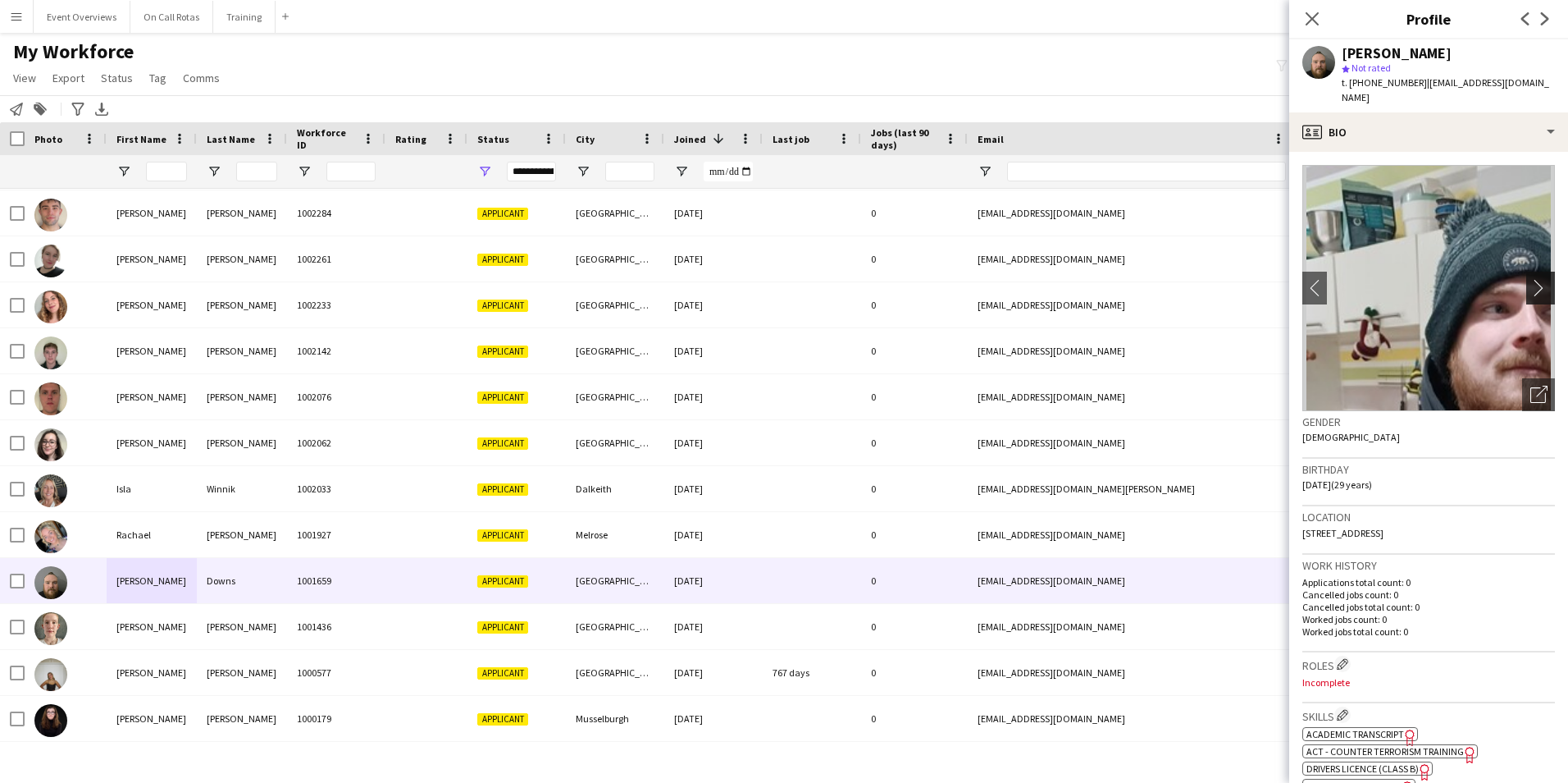
click at [1531, 279] on app-icon "chevron-right" at bounding box center [1543, 287] width 26 height 17
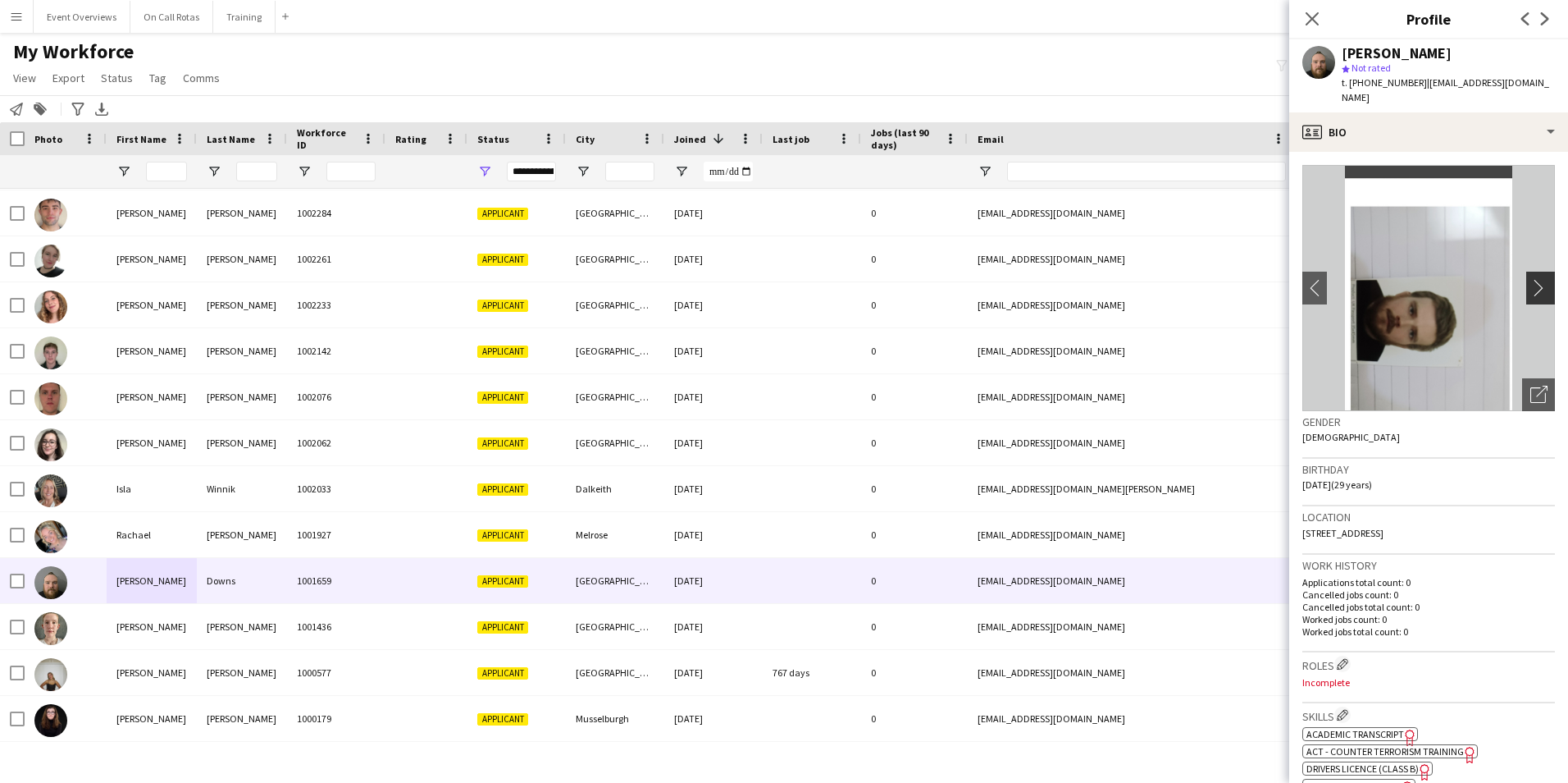
click at [1531, 279] on app-icon "chevron-right" at bounding box center [1543, 287] width 26 height 17
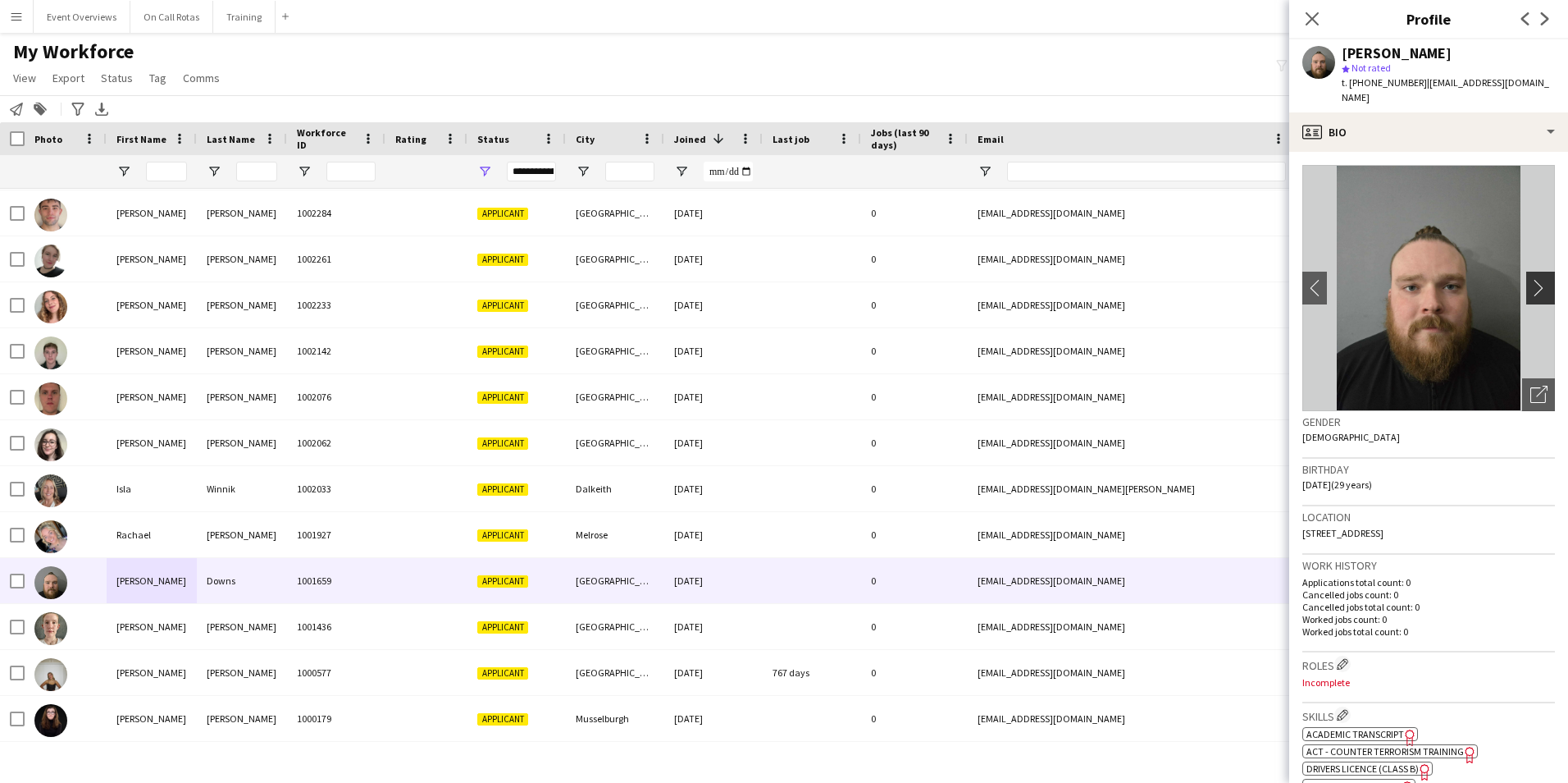
click at [1531, 279] on app-icon "chevron-right" at bounding box center [1543, 287] width 26 height 17
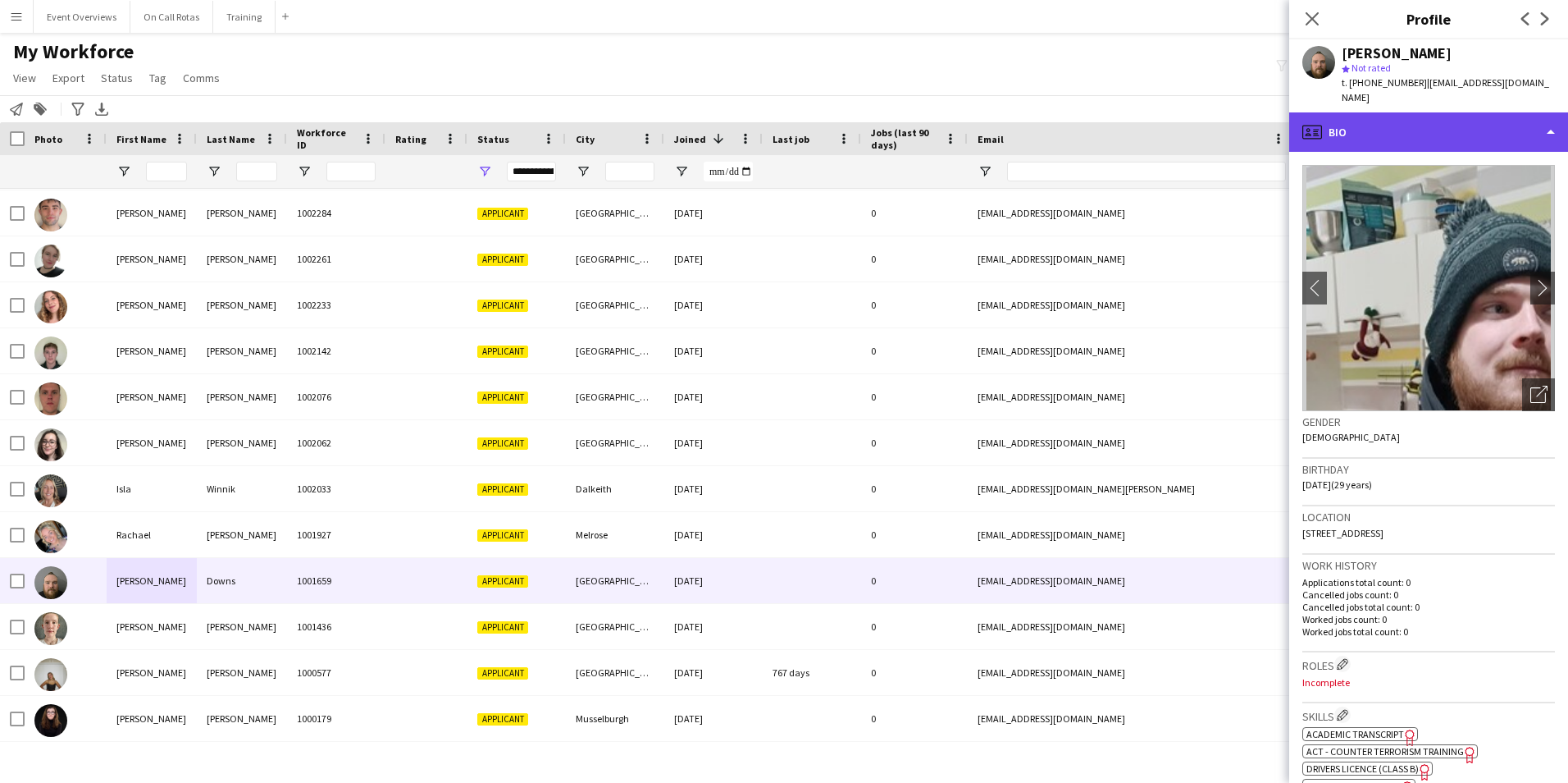
click at [1343, 112] on div "profile Bio" at bounding box center [1428, 132] width 279 height 39
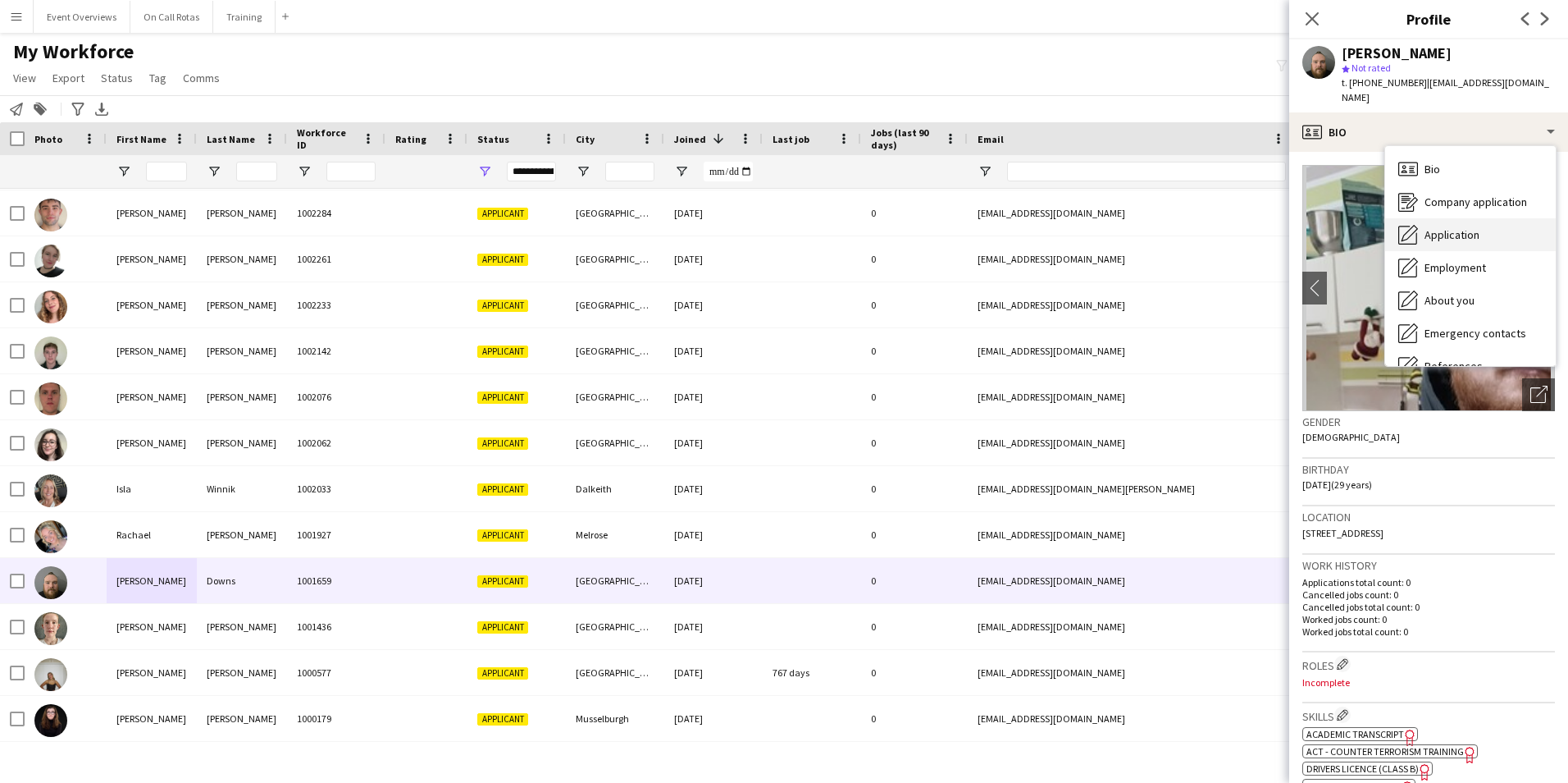
click at [1432, 219] on div "Application Application" at bounding box center [1470, 234] width 170 height 33
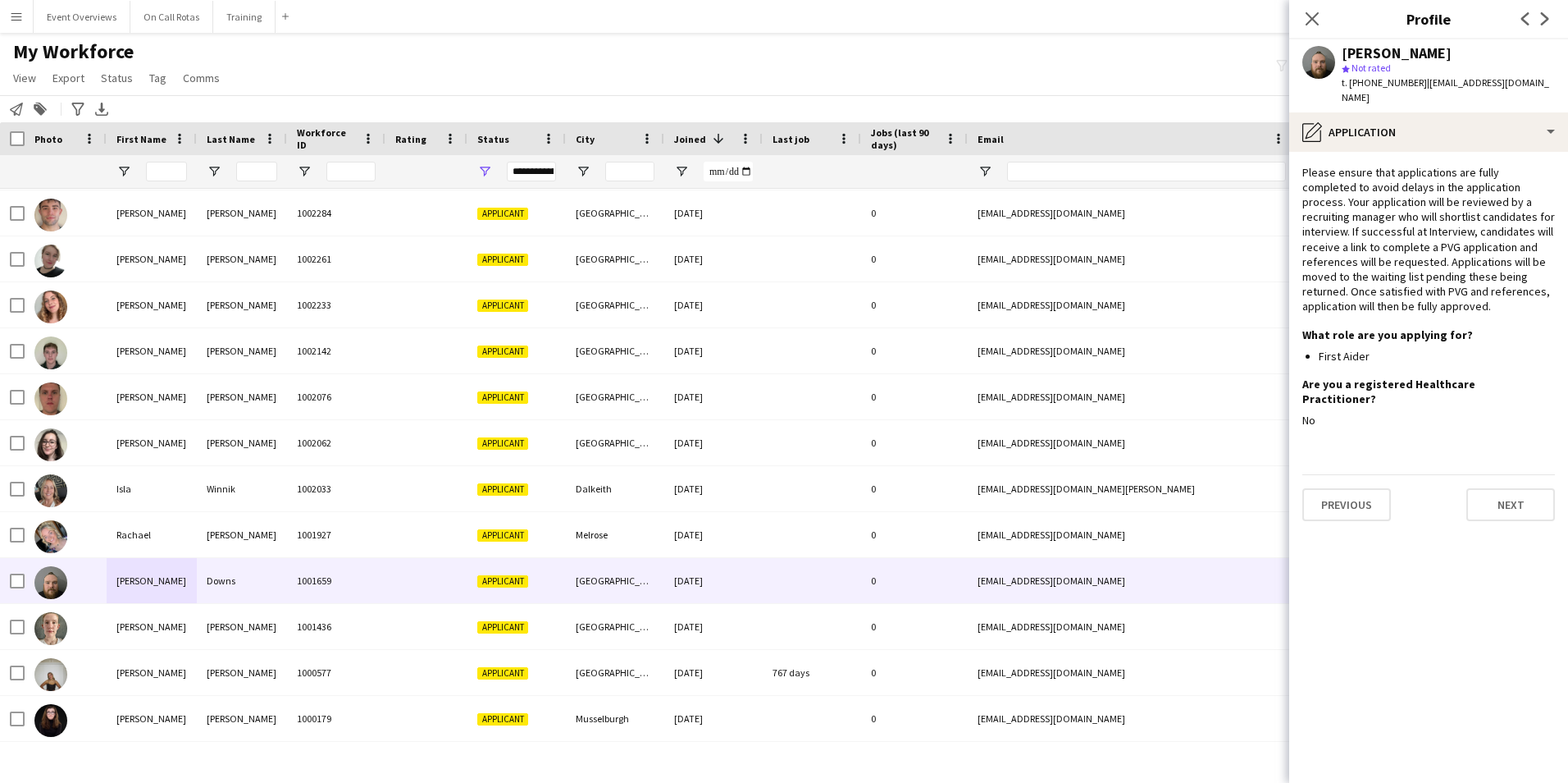
click at [1359, 164] on span "Please ensure that applications are fully completed to avoid delays in the appl…" at bounding box center [1428, 239] width 253 height 150
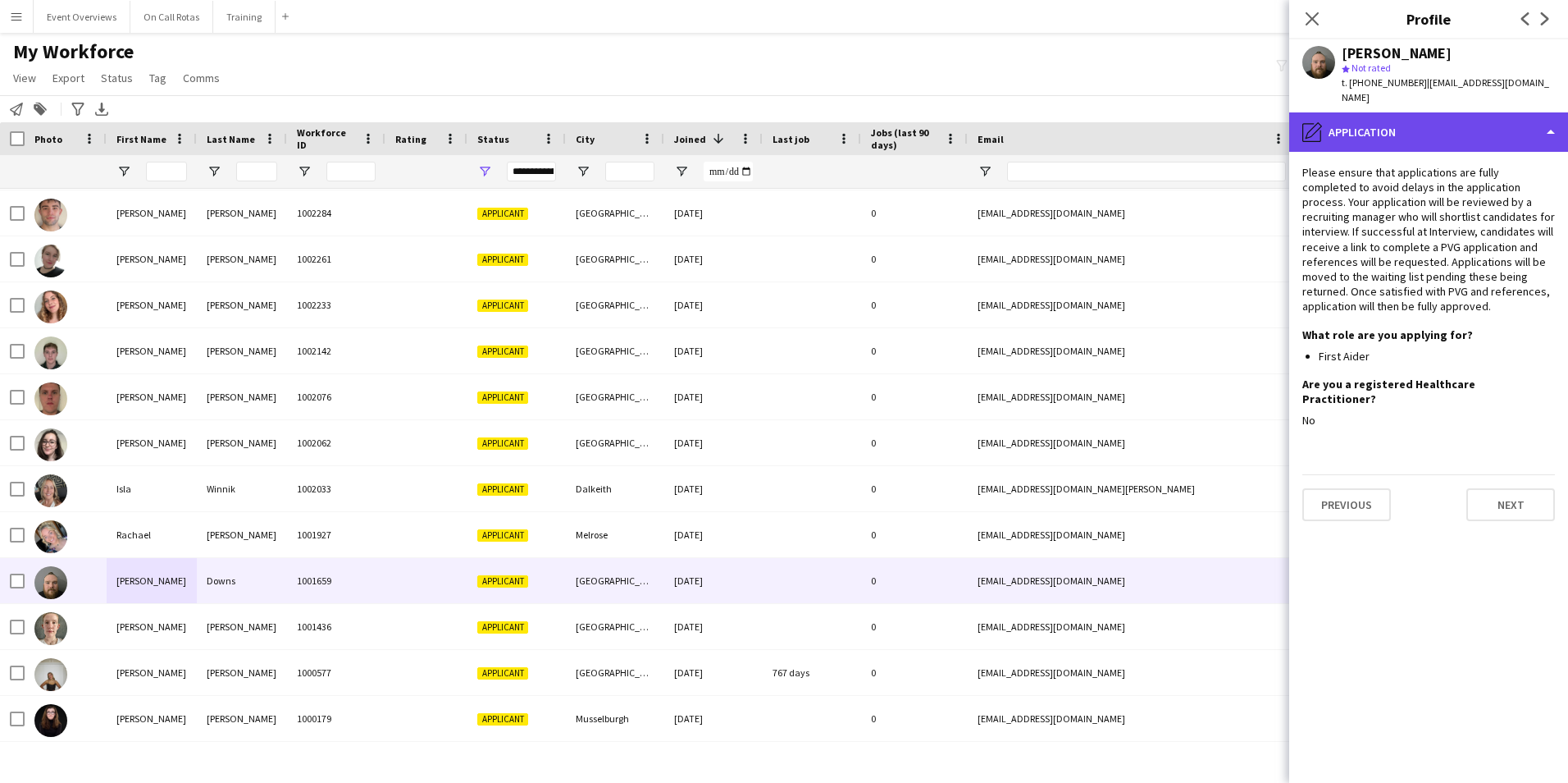
click at [1358, 121] on div "pencil4 Application" at bounding box center [1428, 132] width 279 height 39
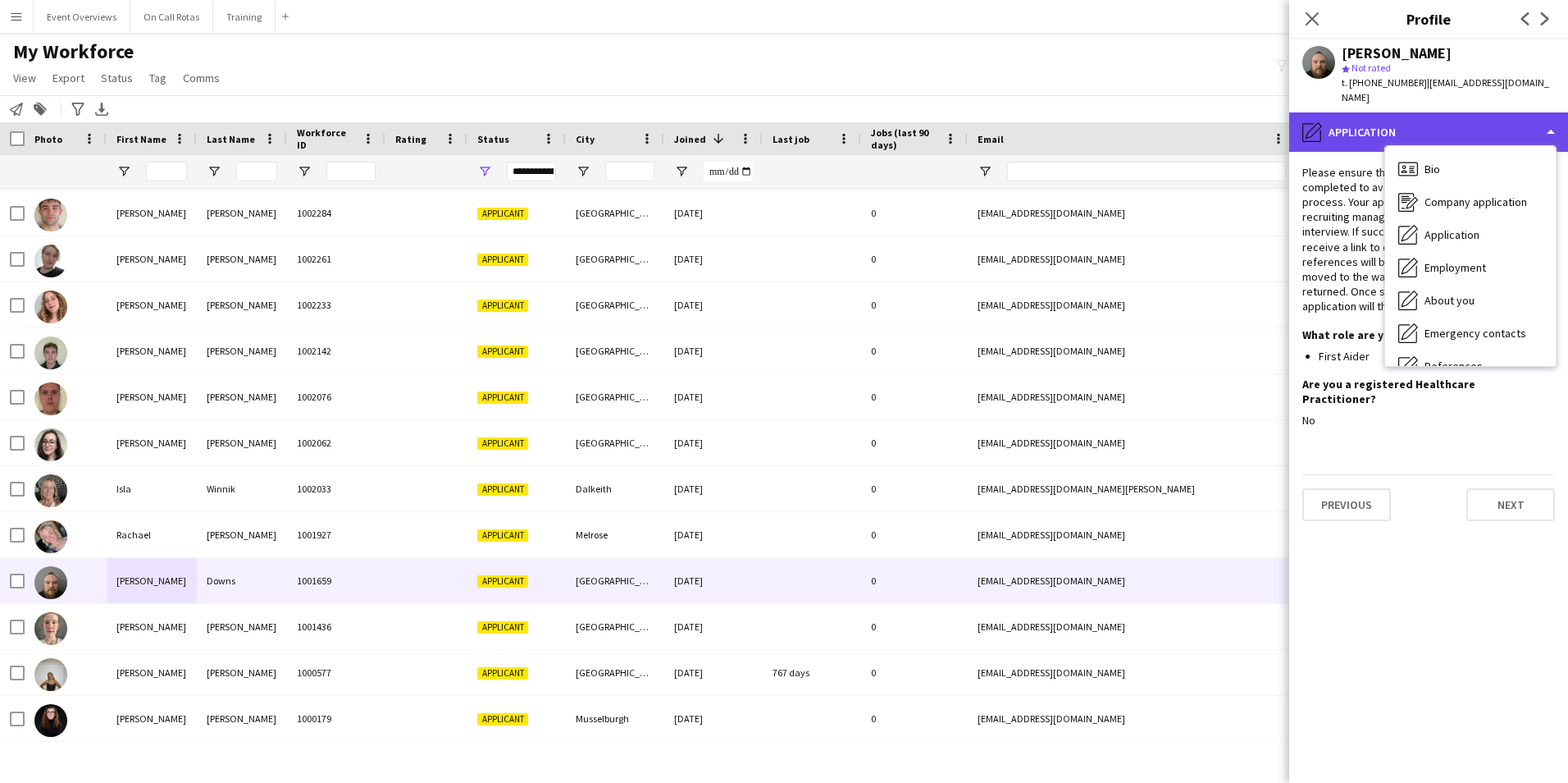
click at [1348, 112] on div "pencil4 Application" at bounding box center [1428, 132] width 279 height 39
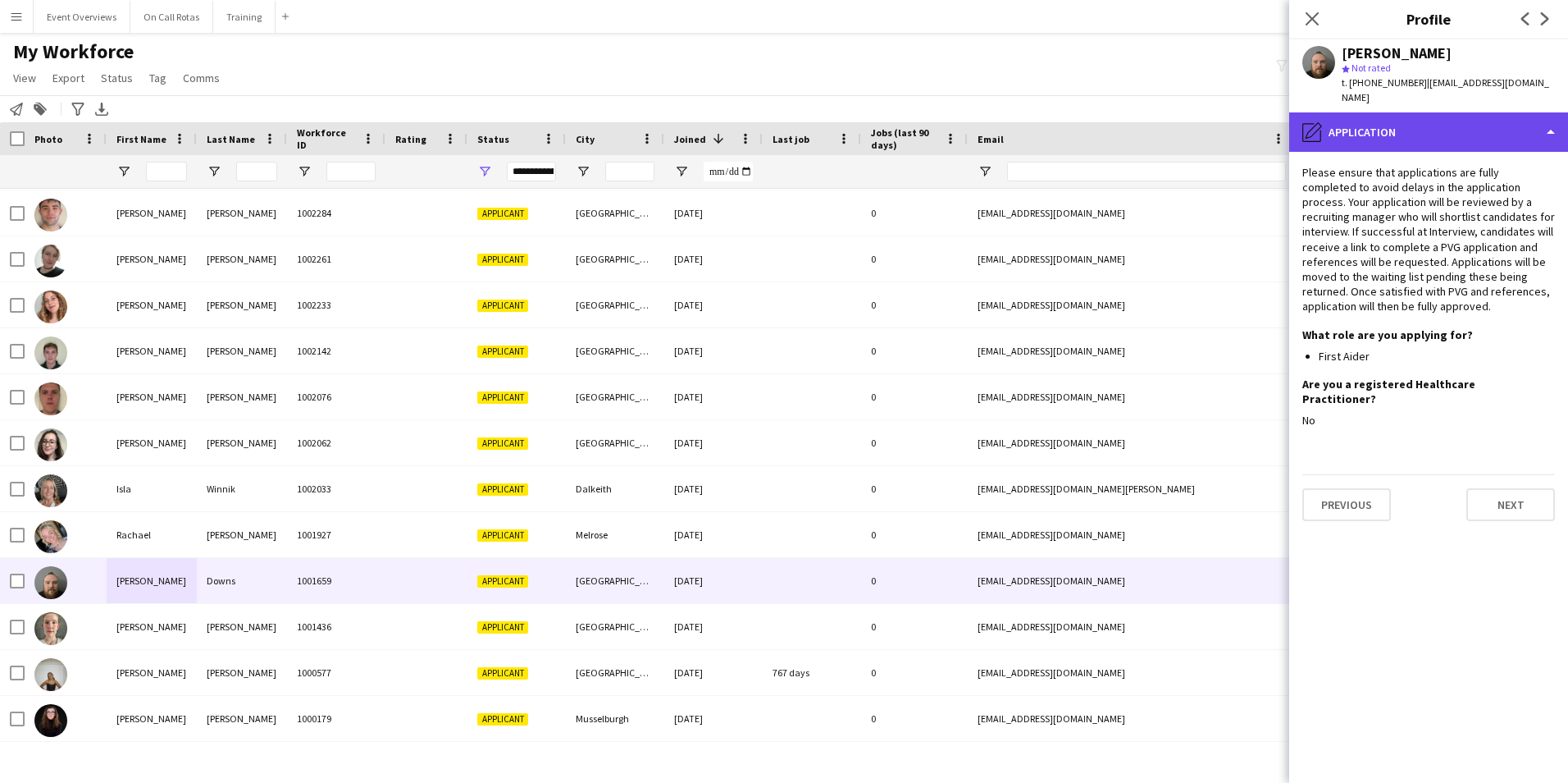
click at [1348, 112] on div "pencil4 Application" at bounding box center [1428, 132] width 279 height 39
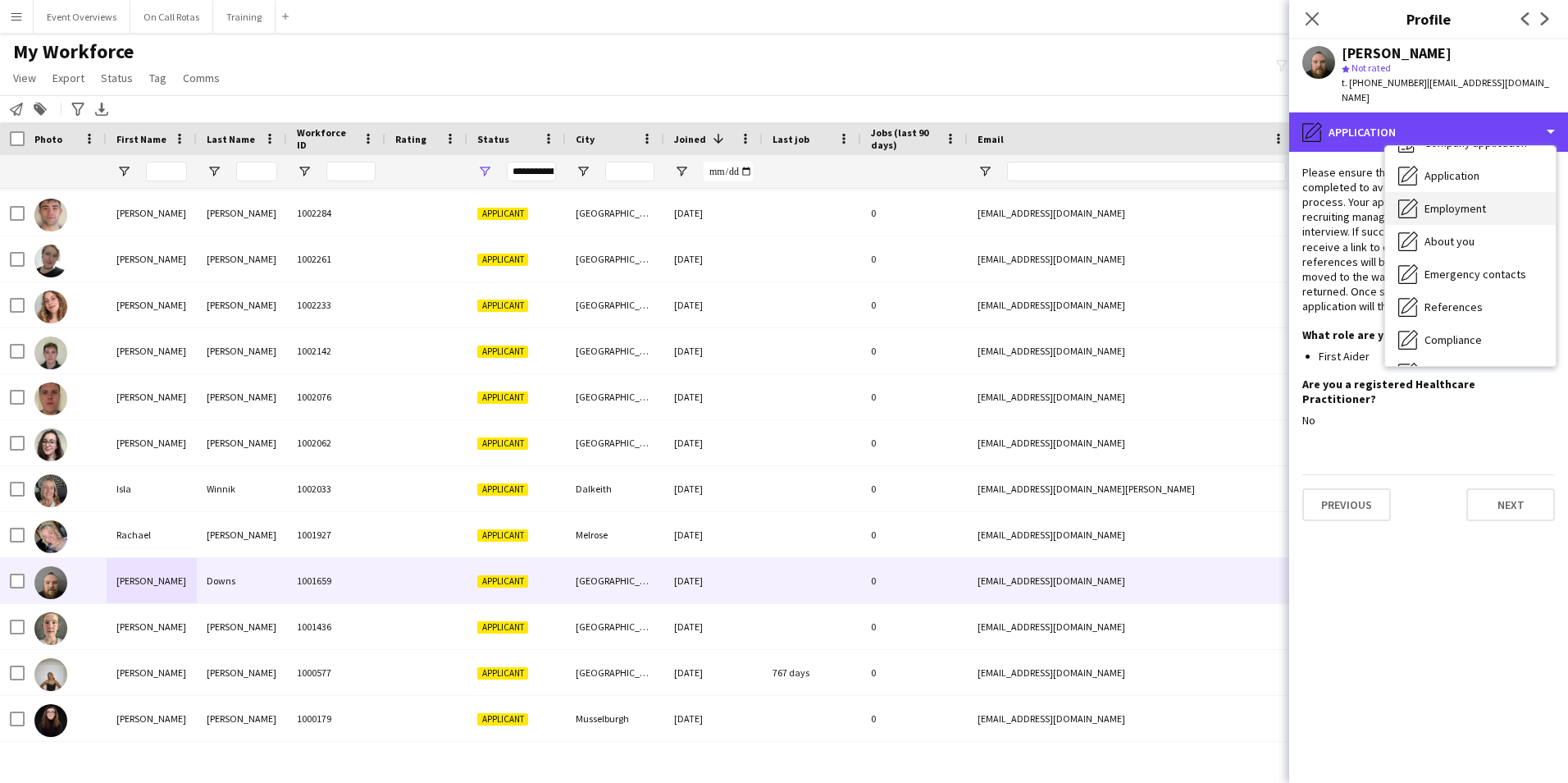
scroll to position [82, 0]
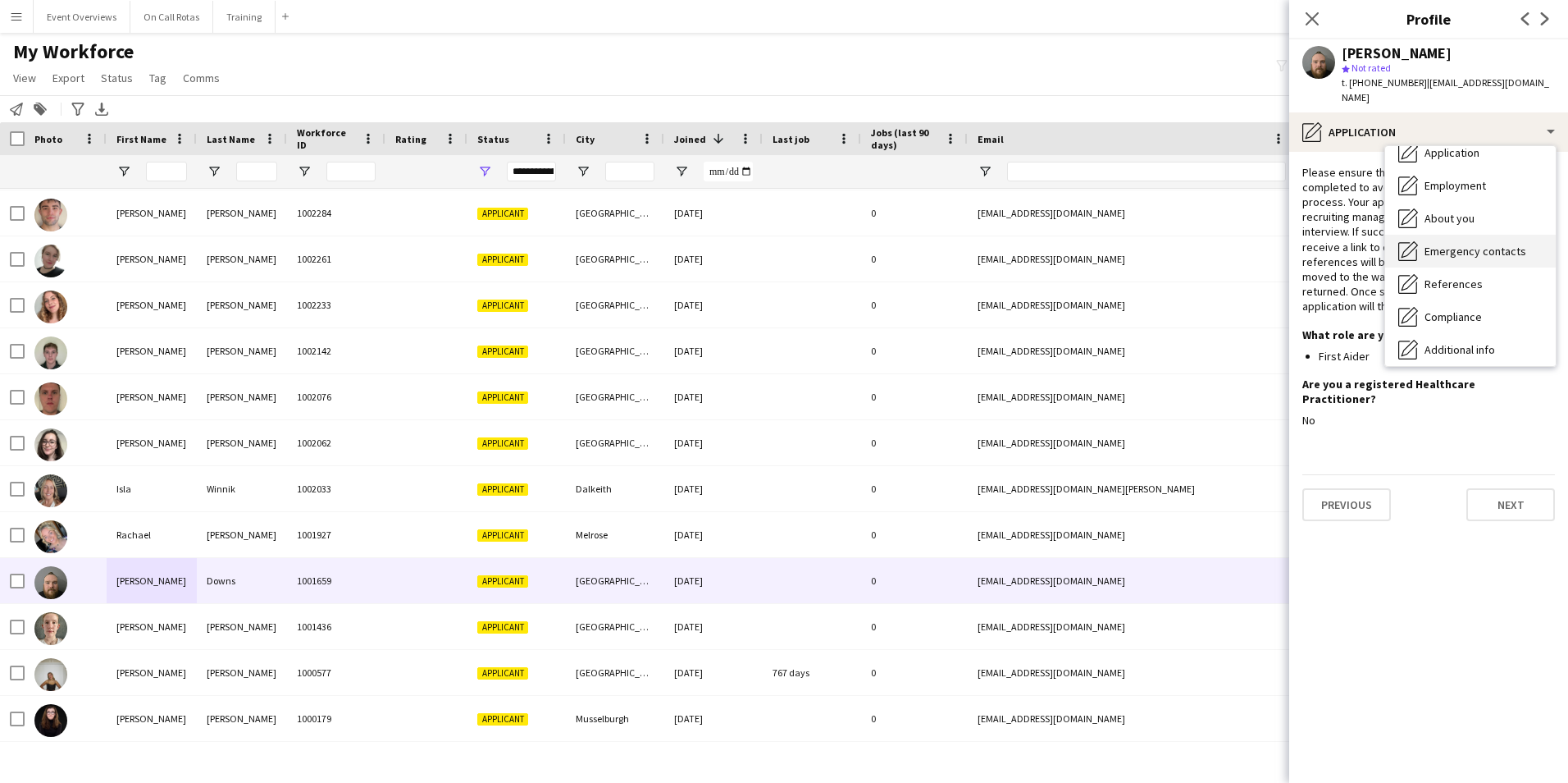
click at [1458, 234] on div "Emergency contacts Emergency contacts" at bounding box center [1470, 250] width 170 height 33
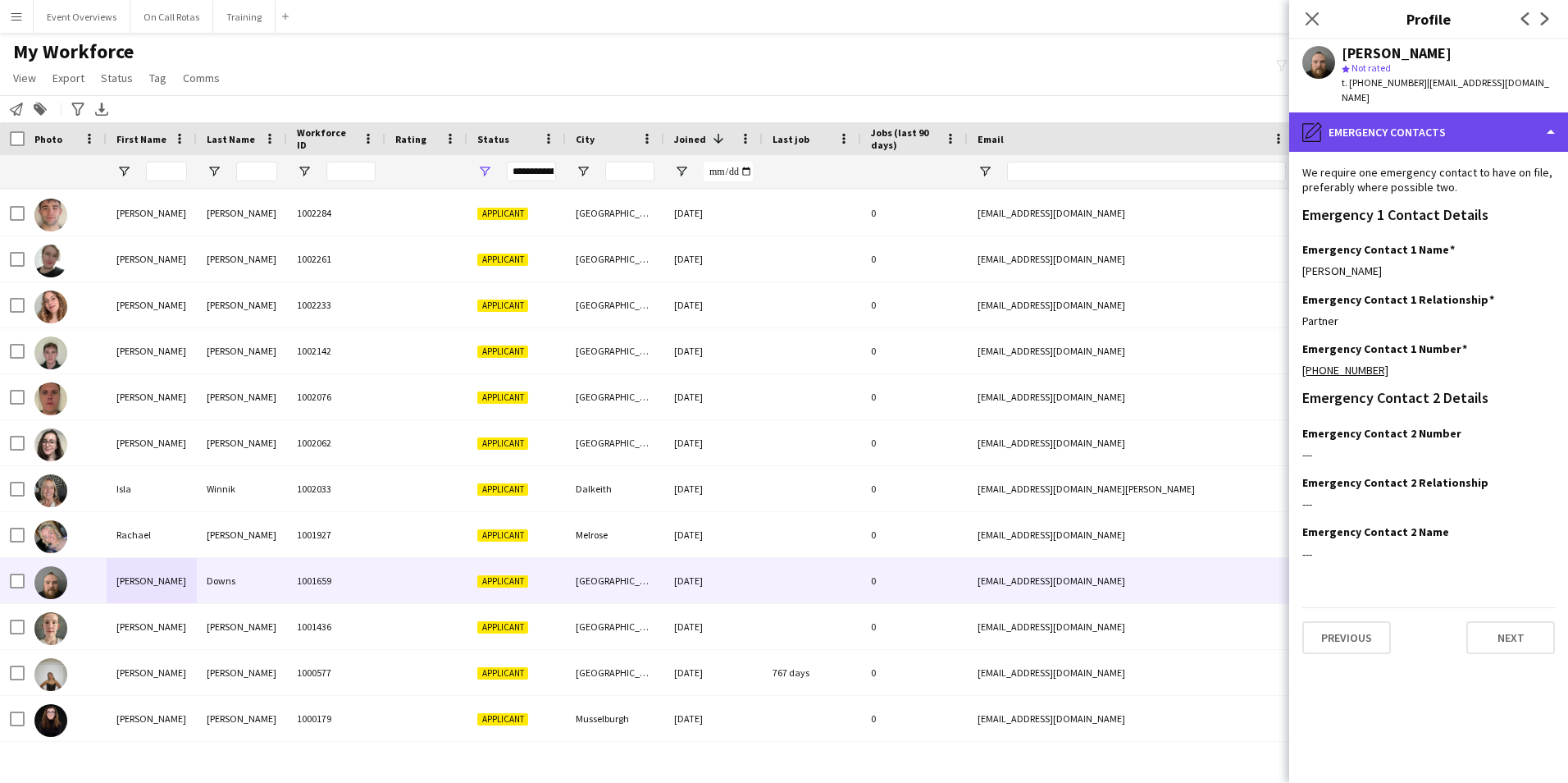
click at [1419, 135] on div "pencil4 Emergency contacts" at bounding box center [1428, 132] width 279 height 39
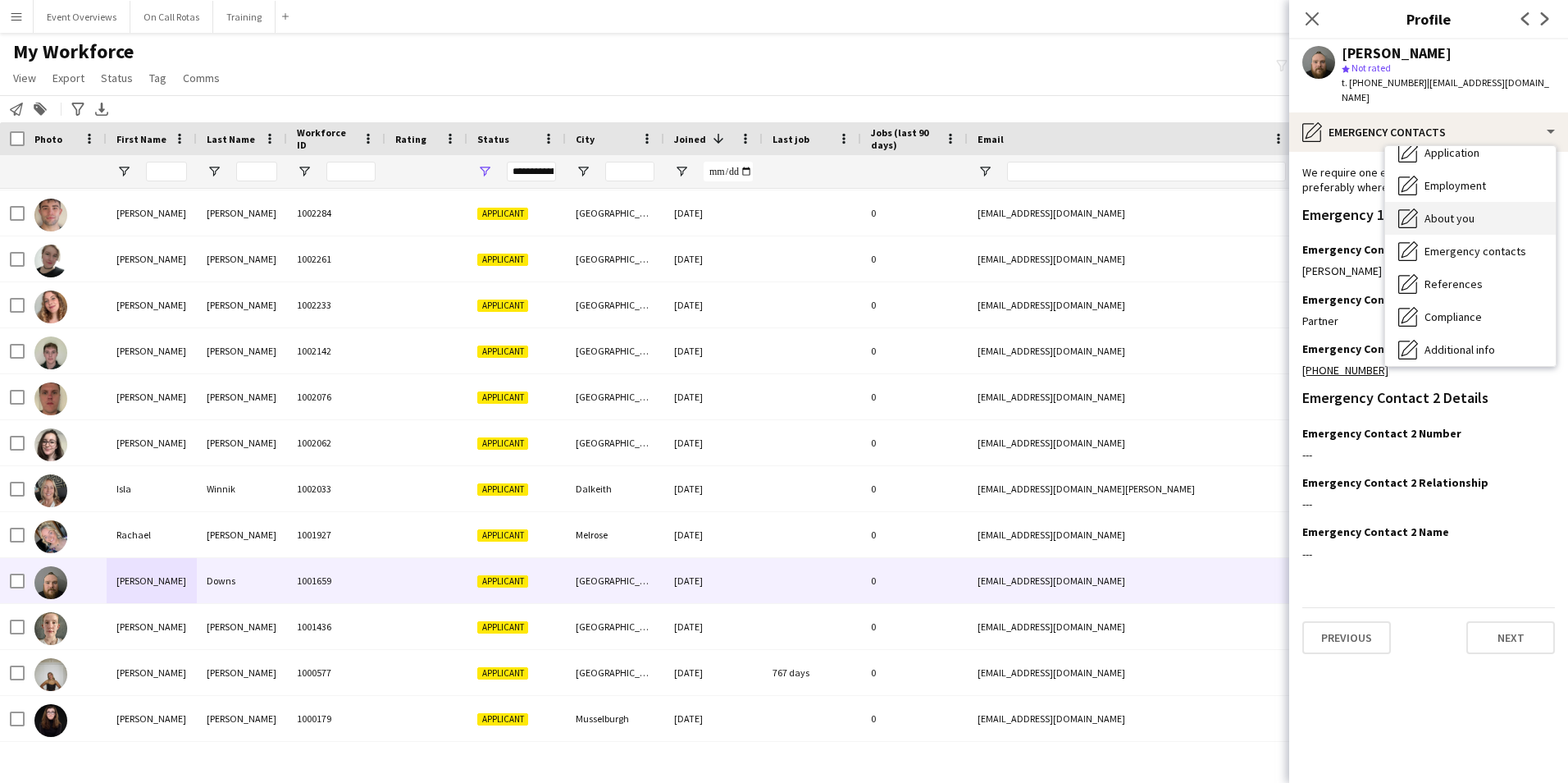
click at [1441, 211] on span "About you" at bounding box center [1449, 218] width 50 height 15
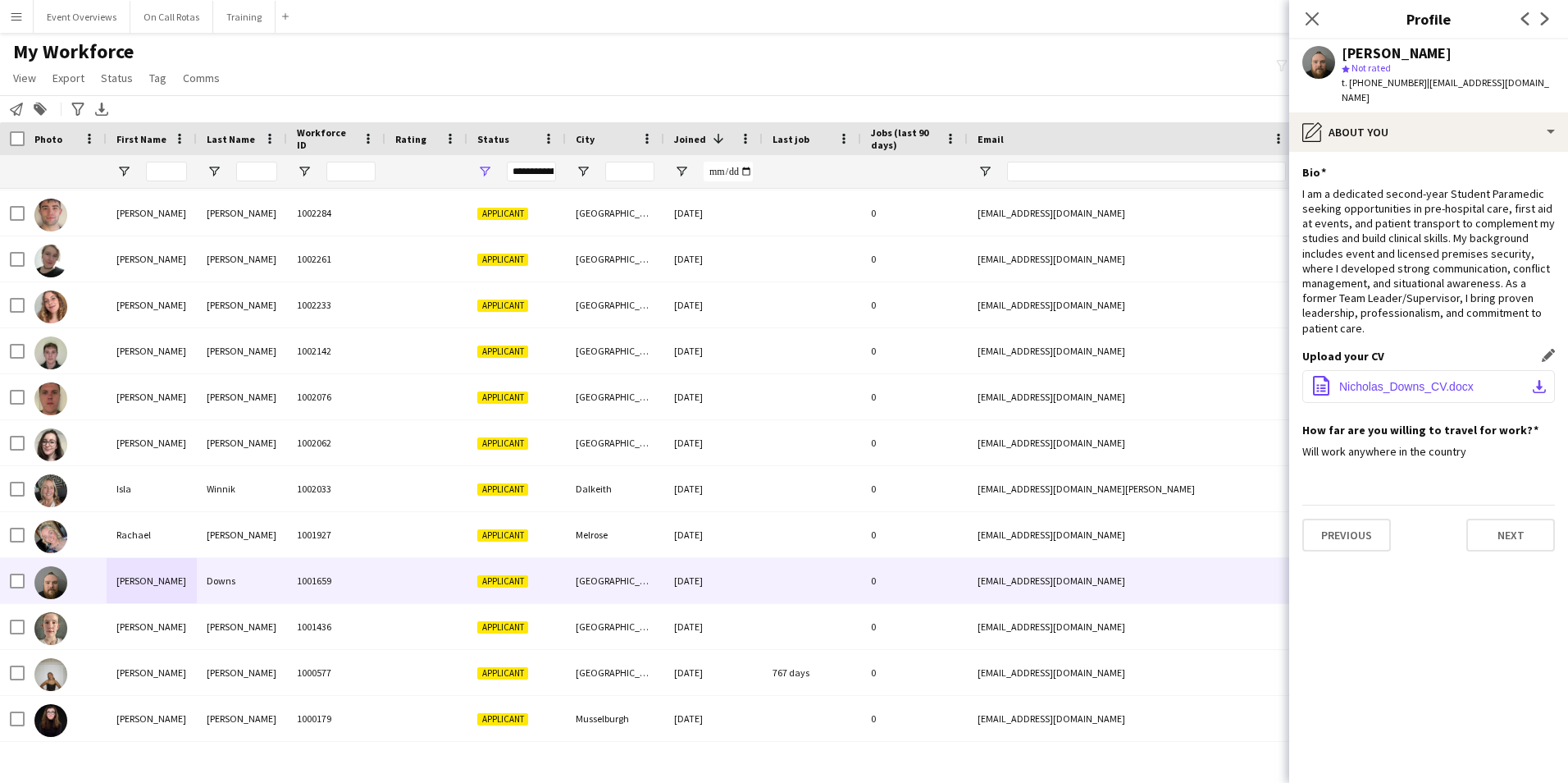
click at [1388, 370] on button "office-file-sheet Nicholas_Downs_CV.docx download-bottom" at bounding box center [1428, 386] width 253 height 33
click at [1323, 530] on button "Previous" at bounding box center [1347, 535] width 89 height 33
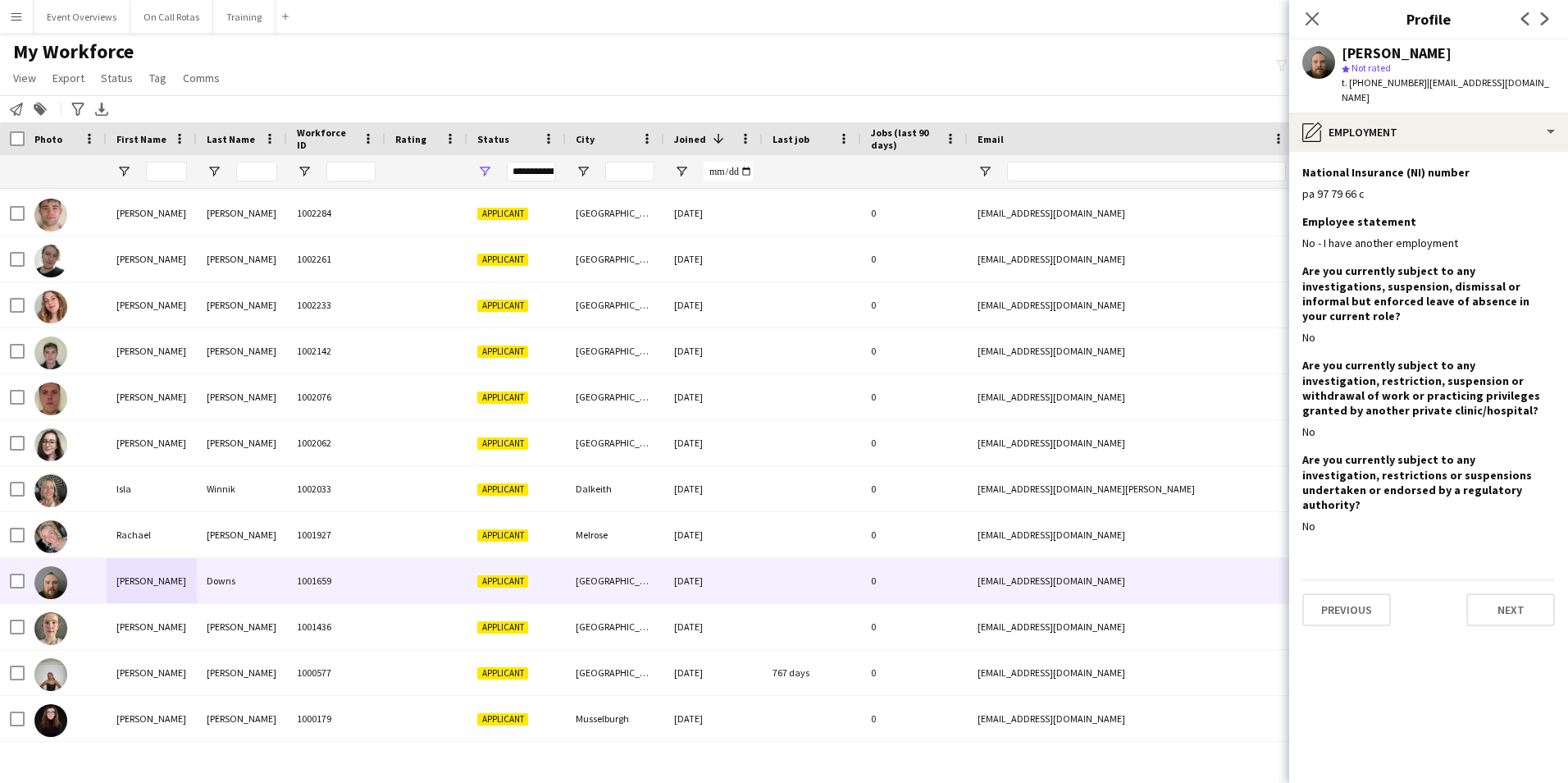
click at [1413, 152] on app-section-data-types "National Insurance (NI) number Edit this field pa 97 79 66 c Employee statement…" at bounding box center [1428, 467] width 279 height 631
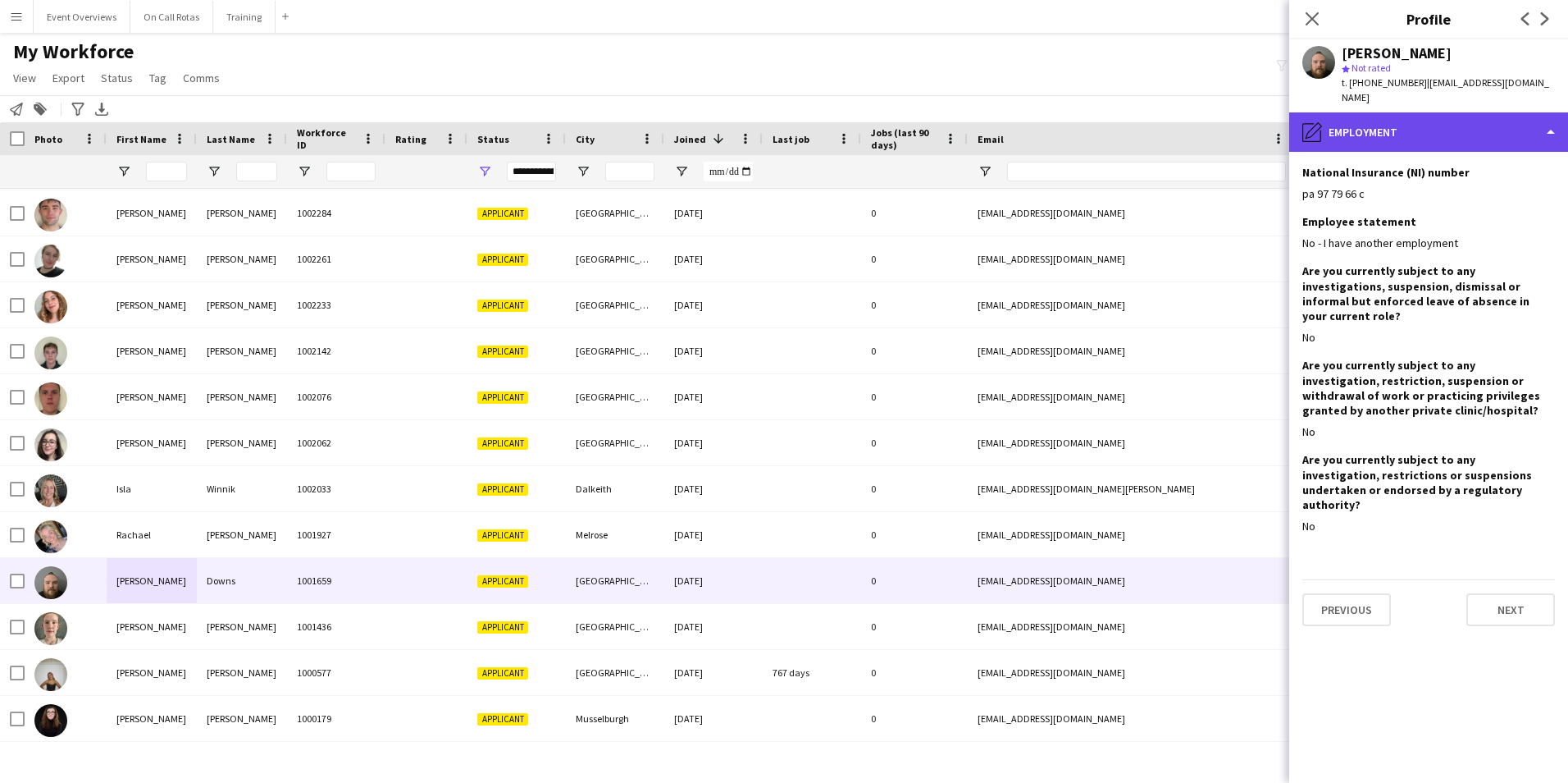
click at [1413, 132] on div "pencil4 Employment" at bounding box center [1428, 132] width 279 height 39
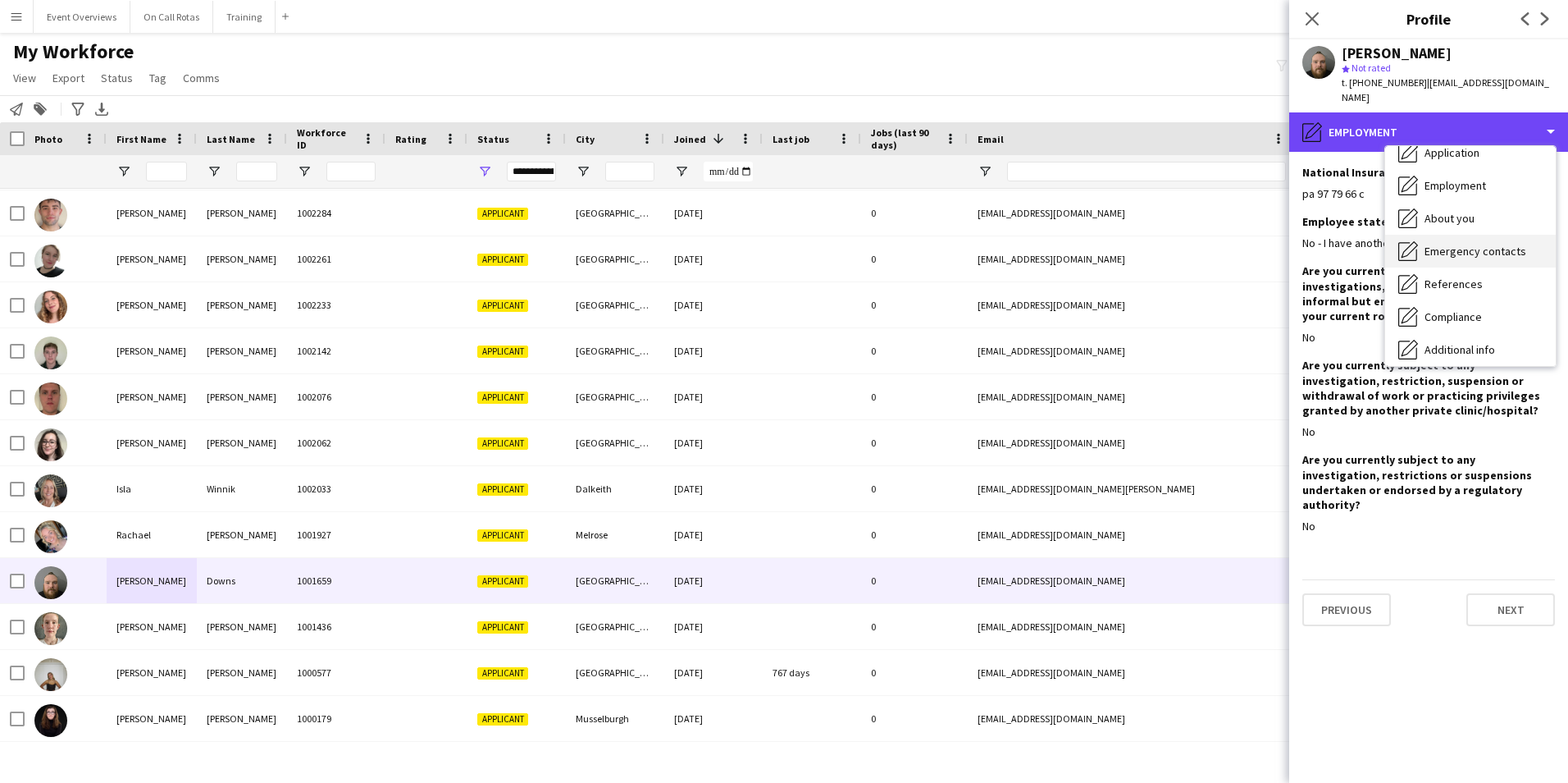
scroll to position [0, 0]
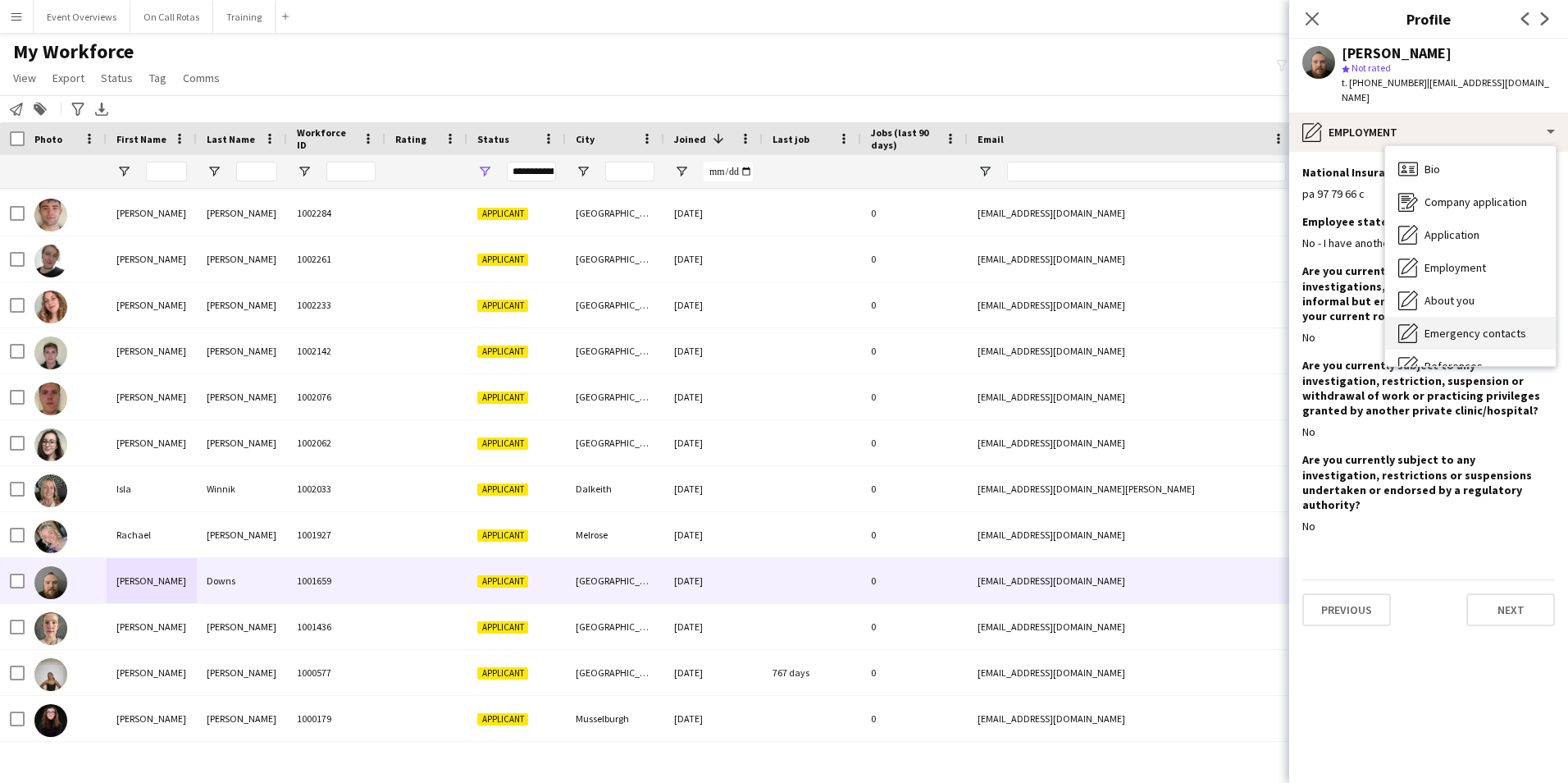
click at [1463, 317] on div "Emergency contacts Emergency contacts" at bounding box center [1470, 333] width 170 height 33
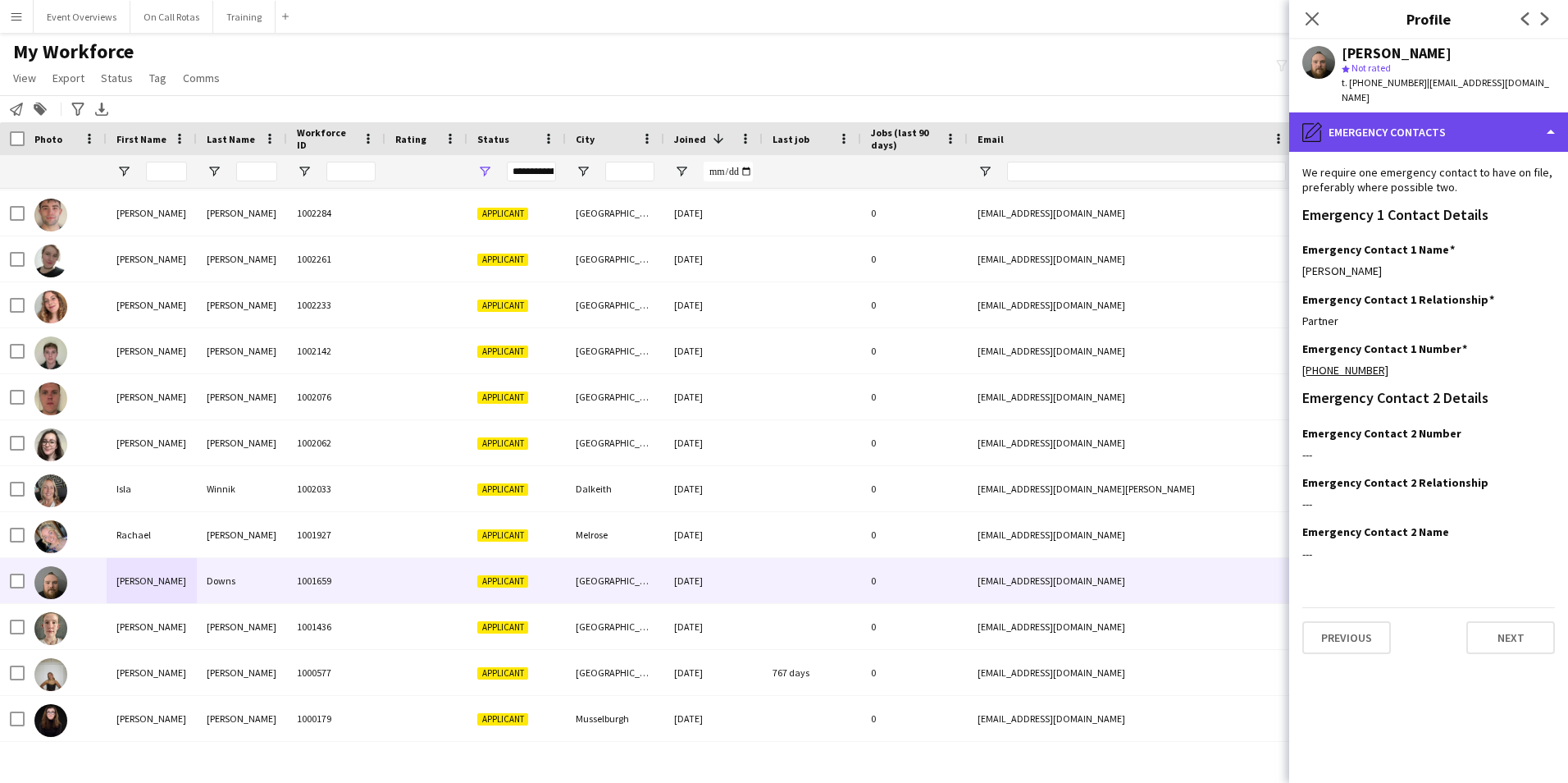
click at [1399, 134] on div "pencil4 Emergency contacts" at bounding box center [1428, 132] width 279 height 39
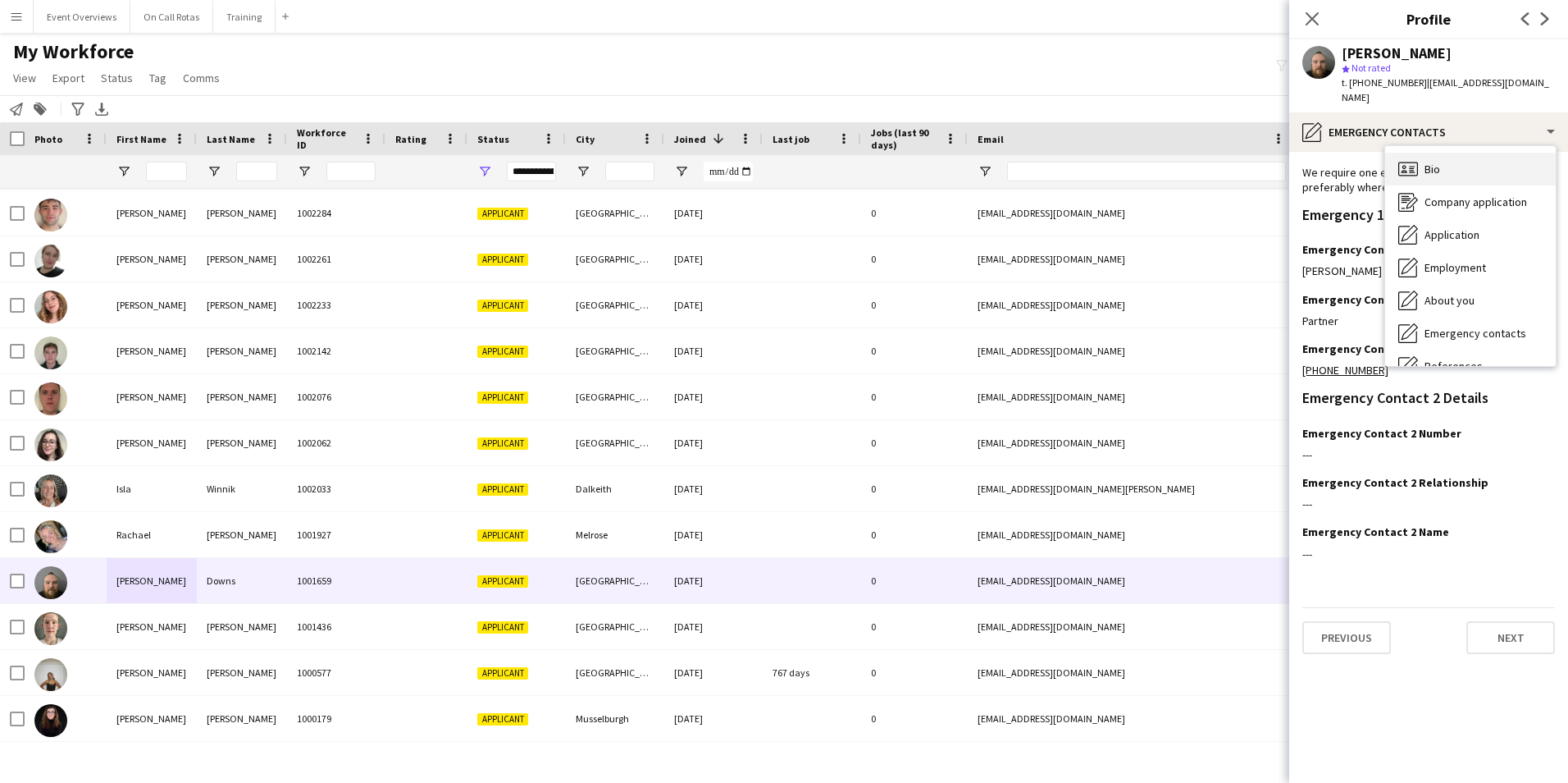
click at [1432, 162] on span "Bio" at bounding box center [1432, 168] width 16 height 15
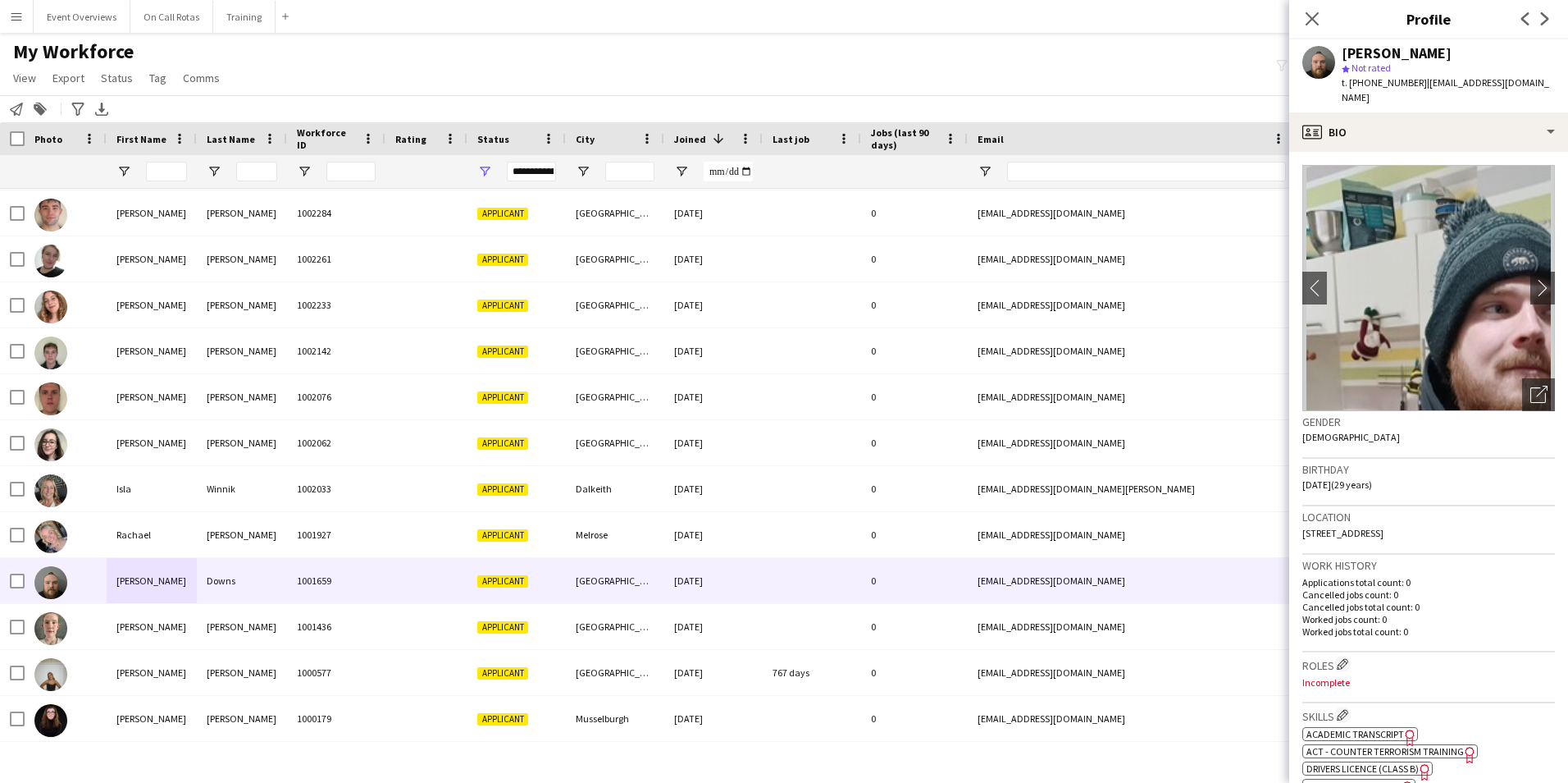
click at [1520, 255] on img at bounding box center [1428, 288] width 253 height 246
click at [1531, 279] on app-icon "chevron-right" at bounding box center [1543, 287] width 26 height 17
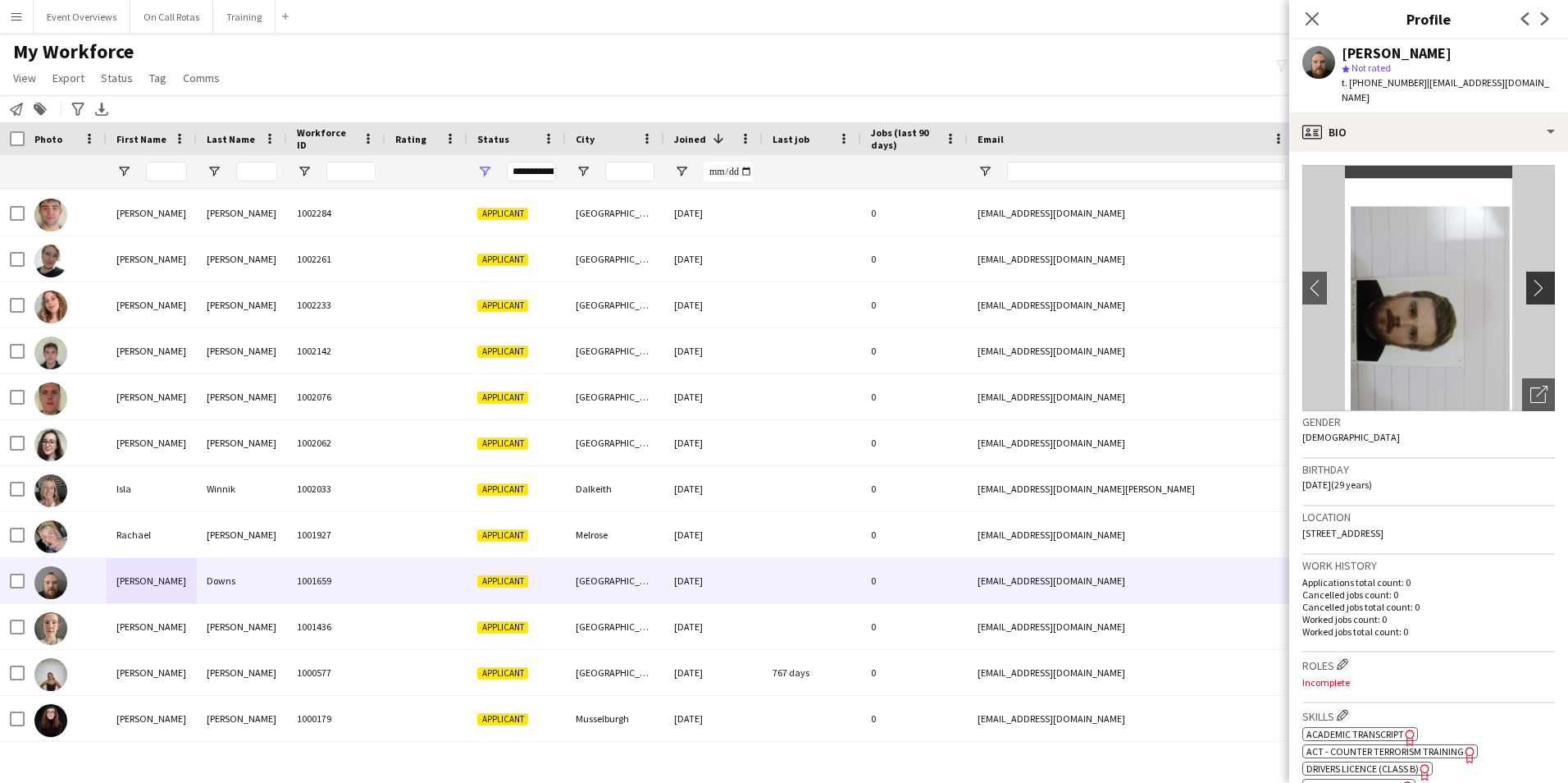
click at [1531, 279] on app-icon "chevron-right" at bounding box center [1543, 287] width 26 height 17
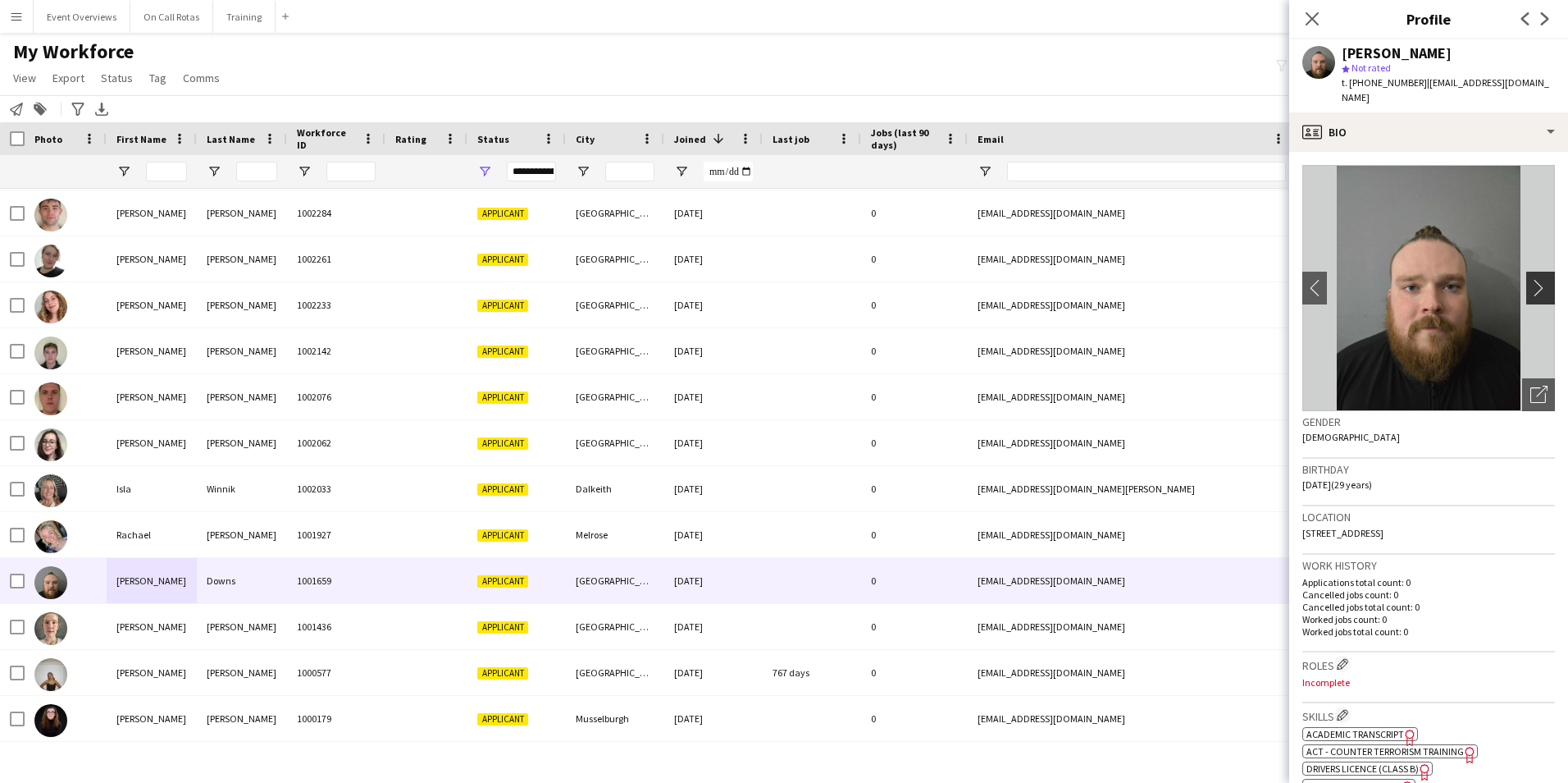
click at [1531, 279] on app-icon "chevron-right" at bounding box center [1543, 287] width 26 height 17
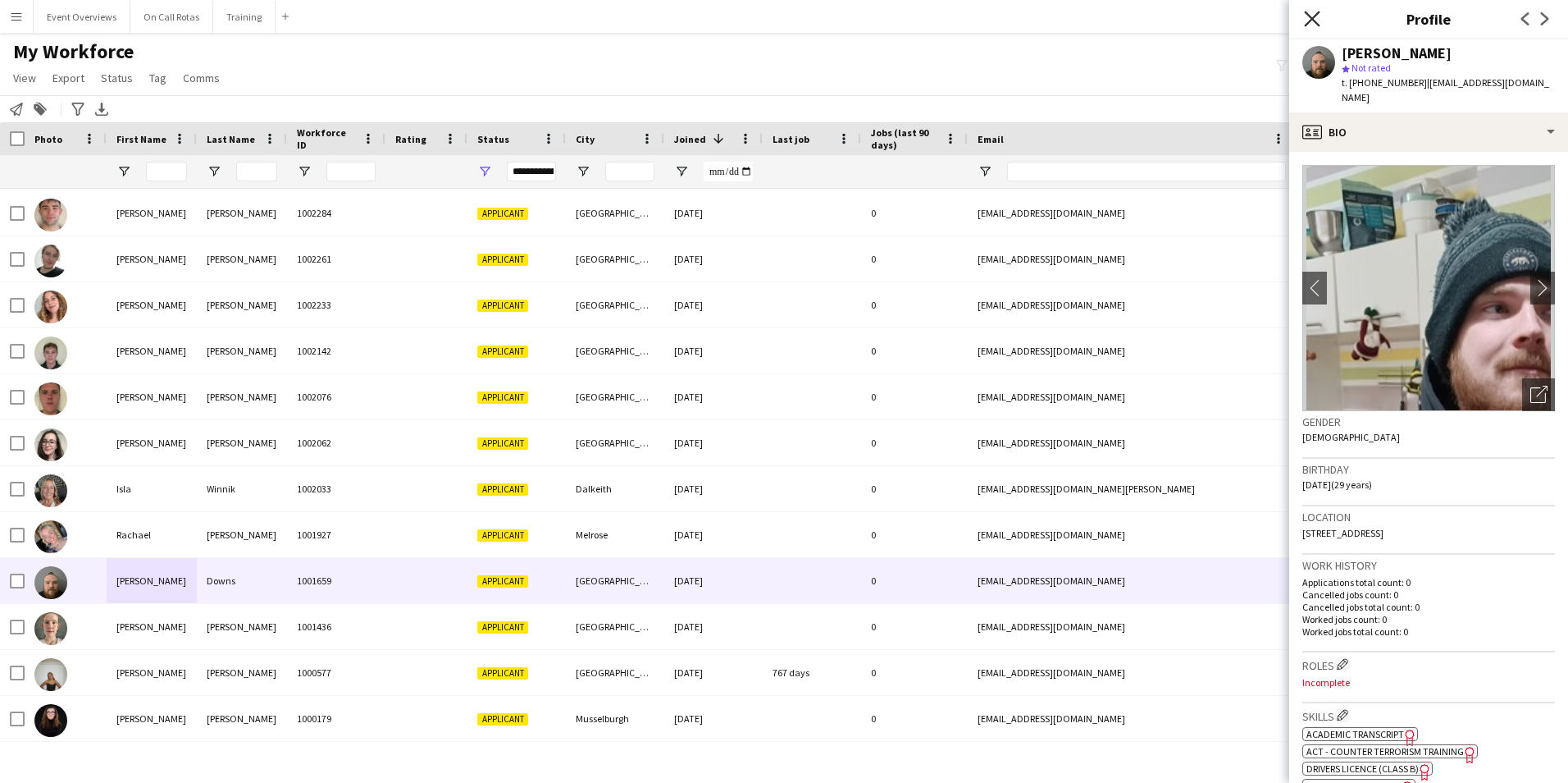
click at [1312, 22] on icon "Close pop-in" at bounding box center [1312, 19] width 16 height 16
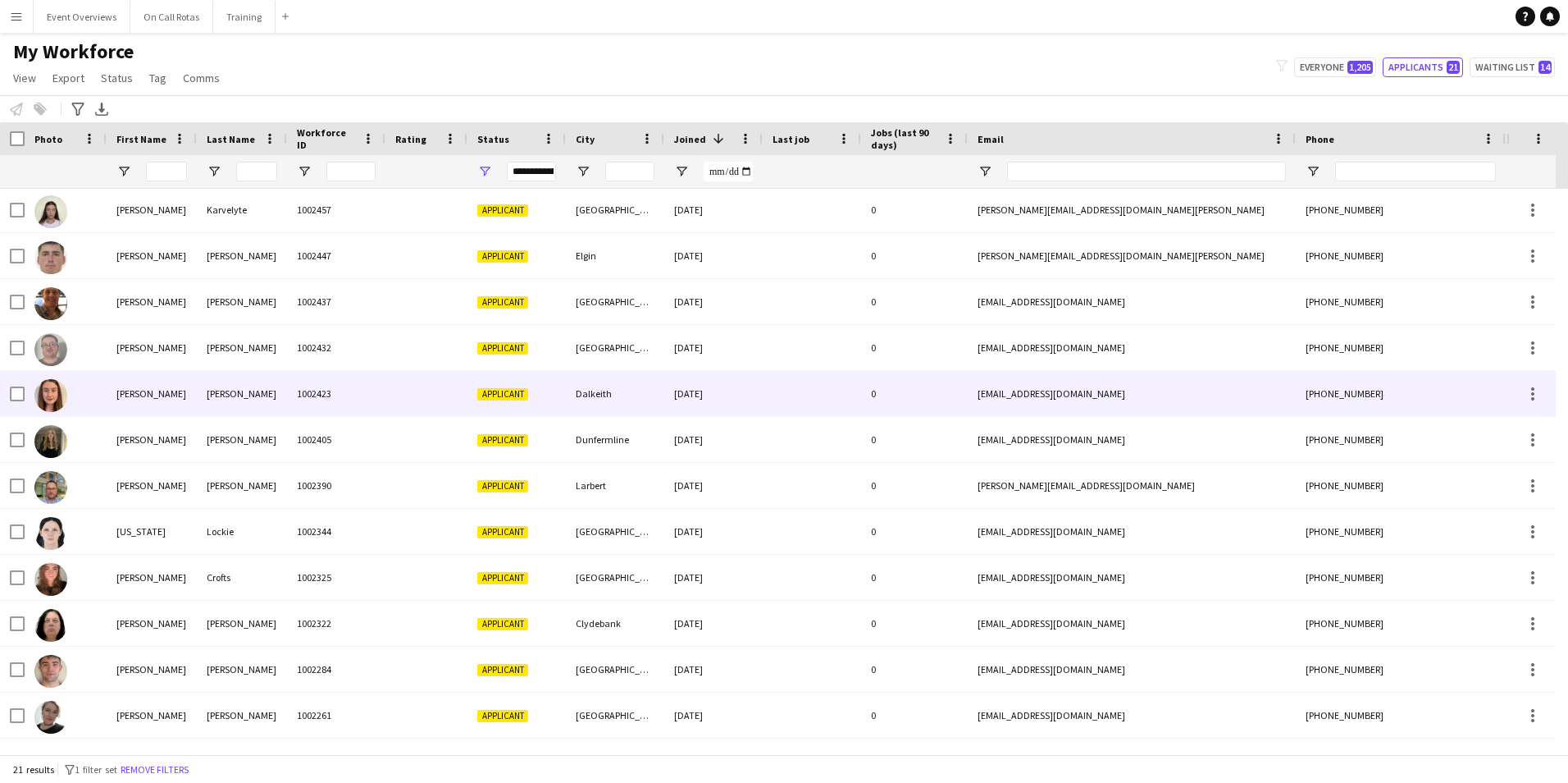
scroll to position [412, 0]
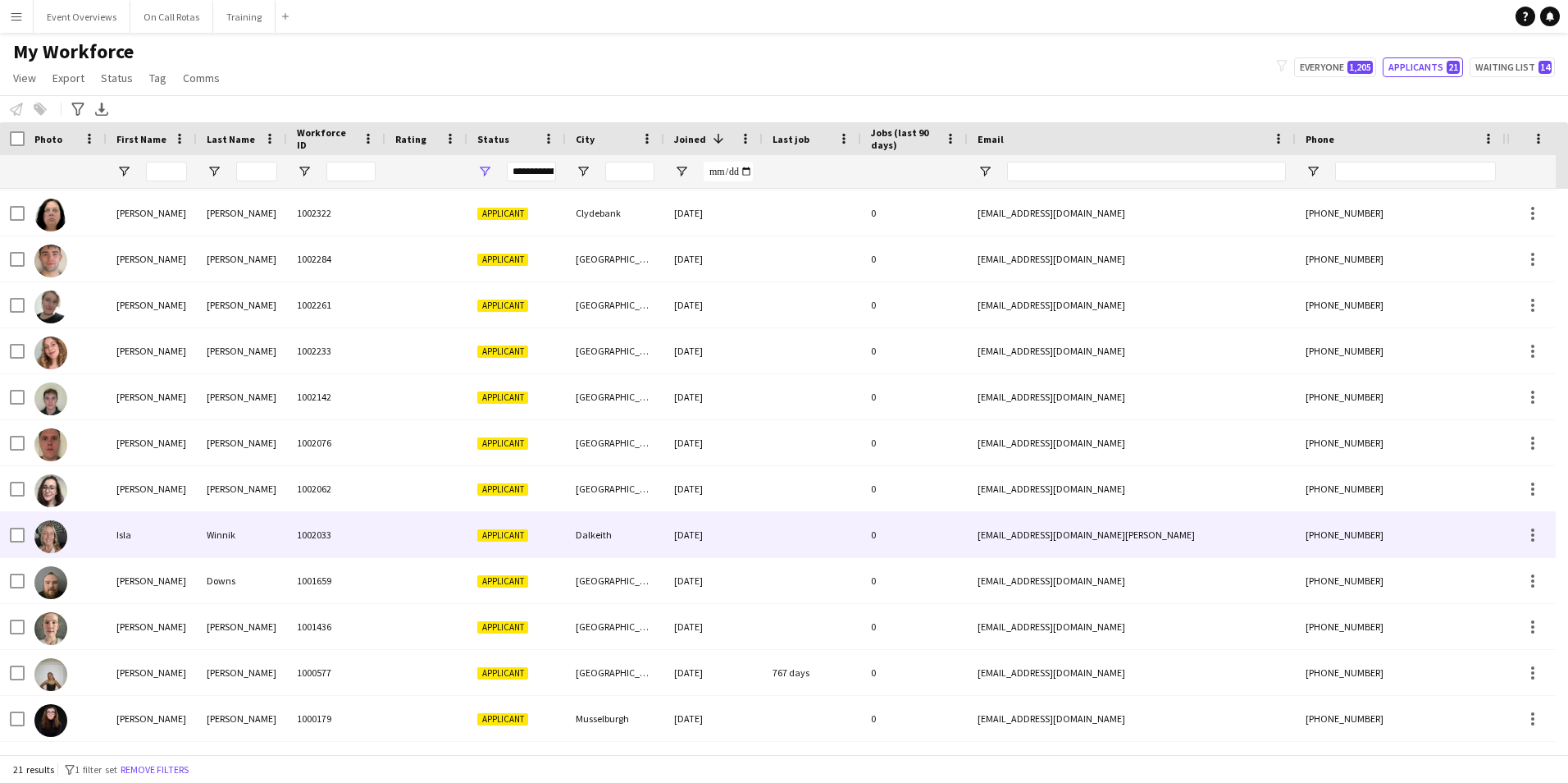
click at [307, 550] on div "1002033" at bounding box center [337, 535] width 98 height 45
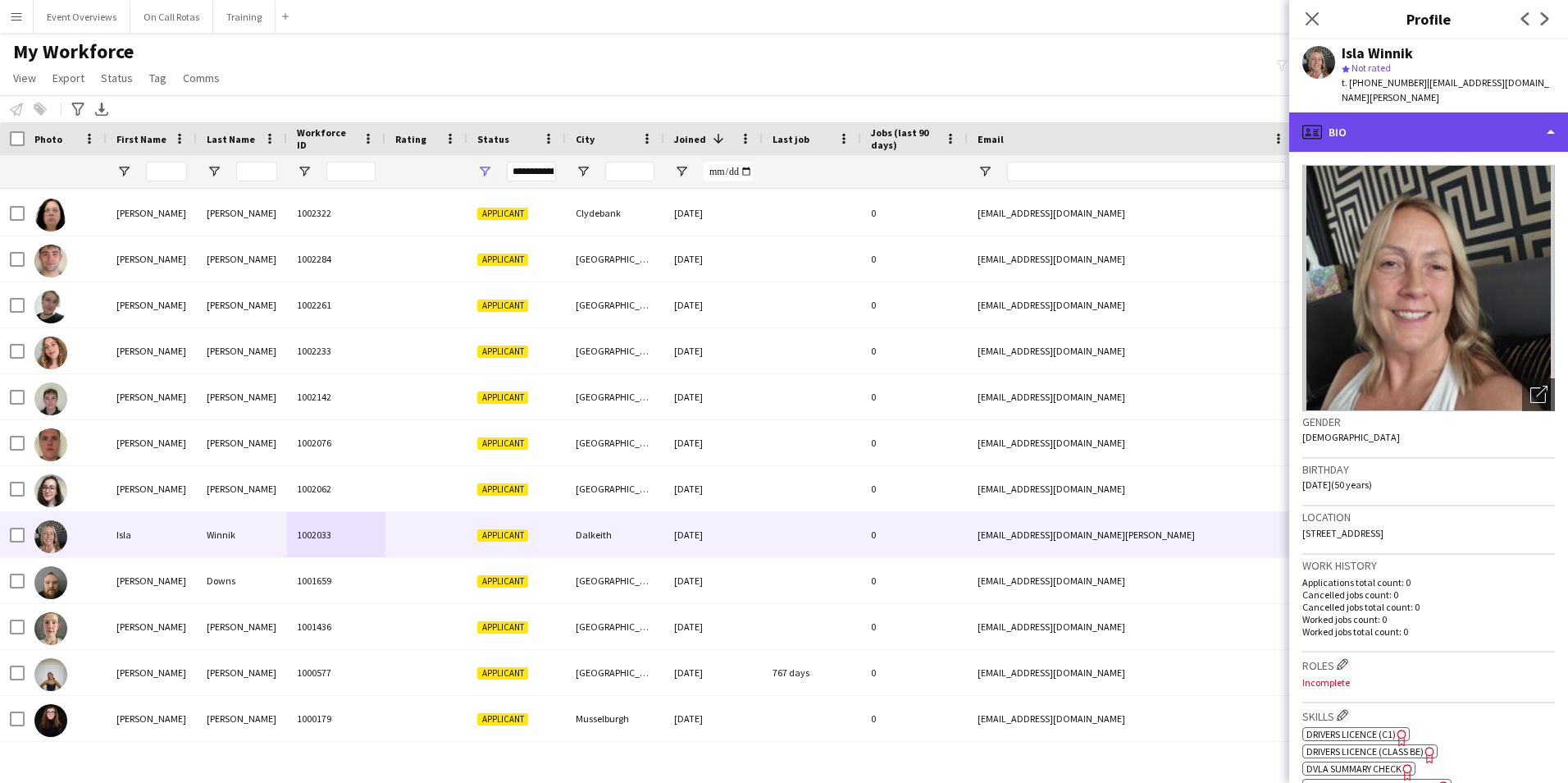
click at [1412, 112] on div "profile Bio" at bounding box center [1428, 132] width 279 height 39
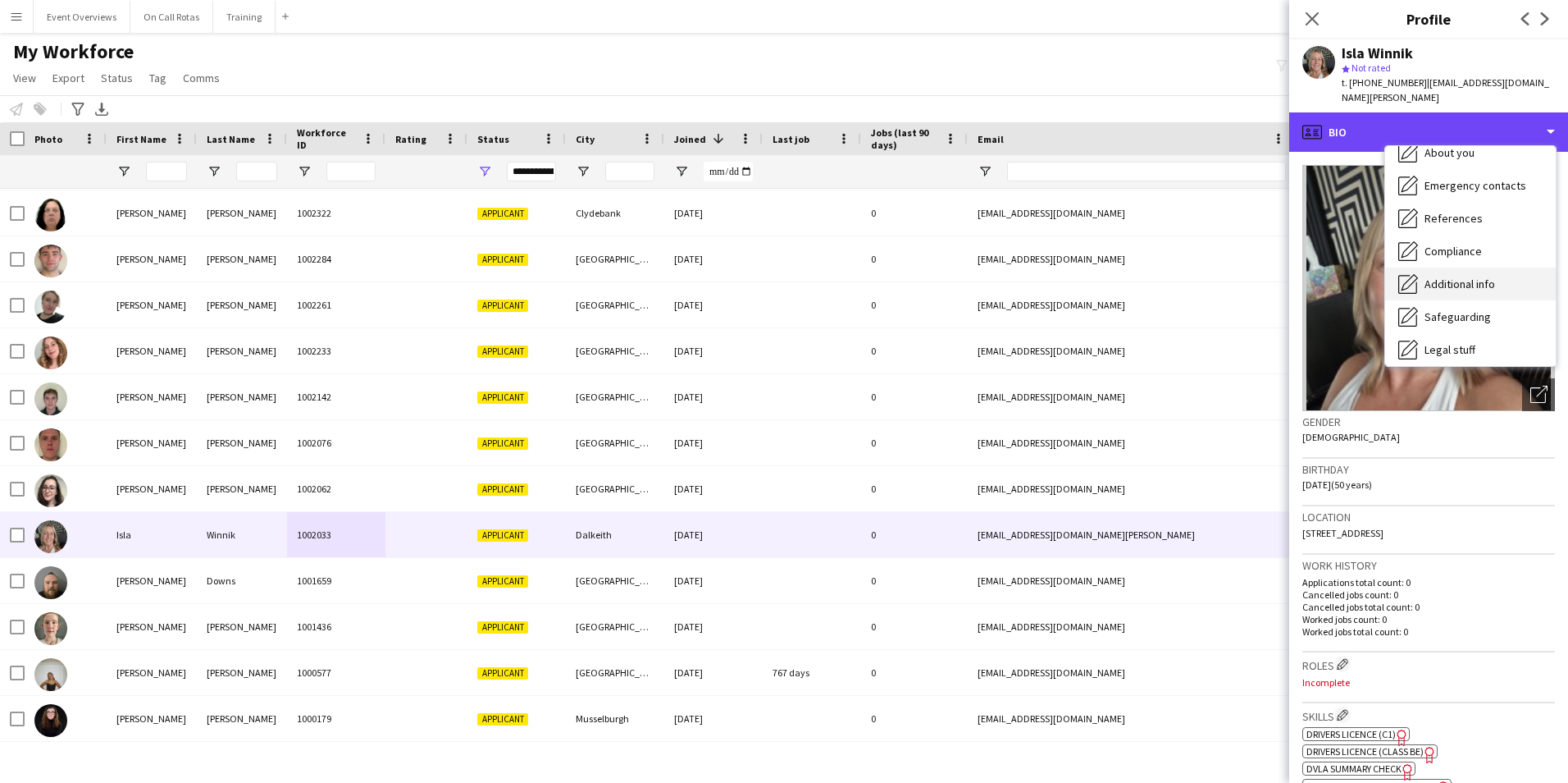
scroll to position [286, 0]
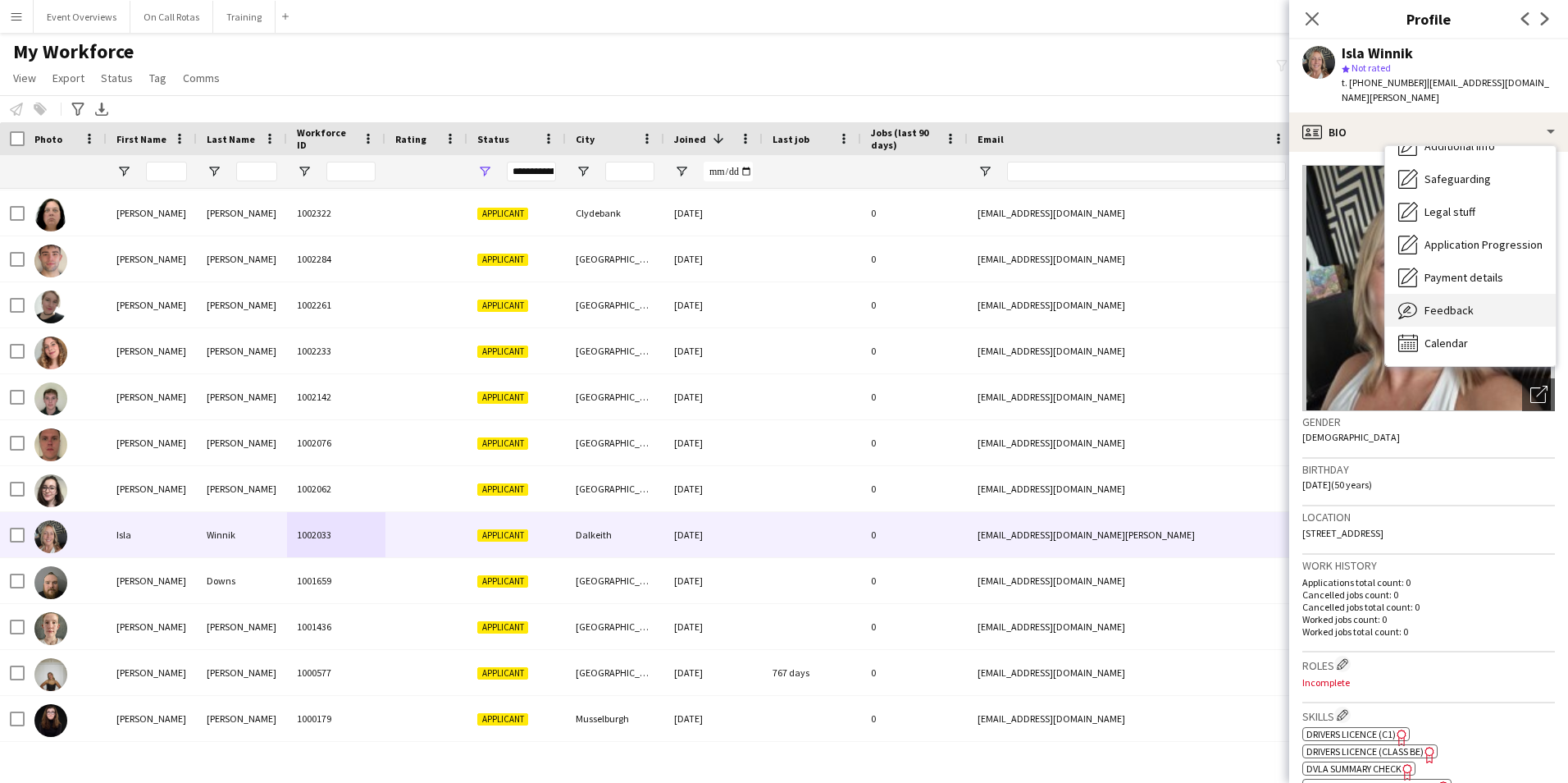
click at [1480, 301] on div "Feedback Feedback" at bounding box center [1470, 309] width 170 height 33
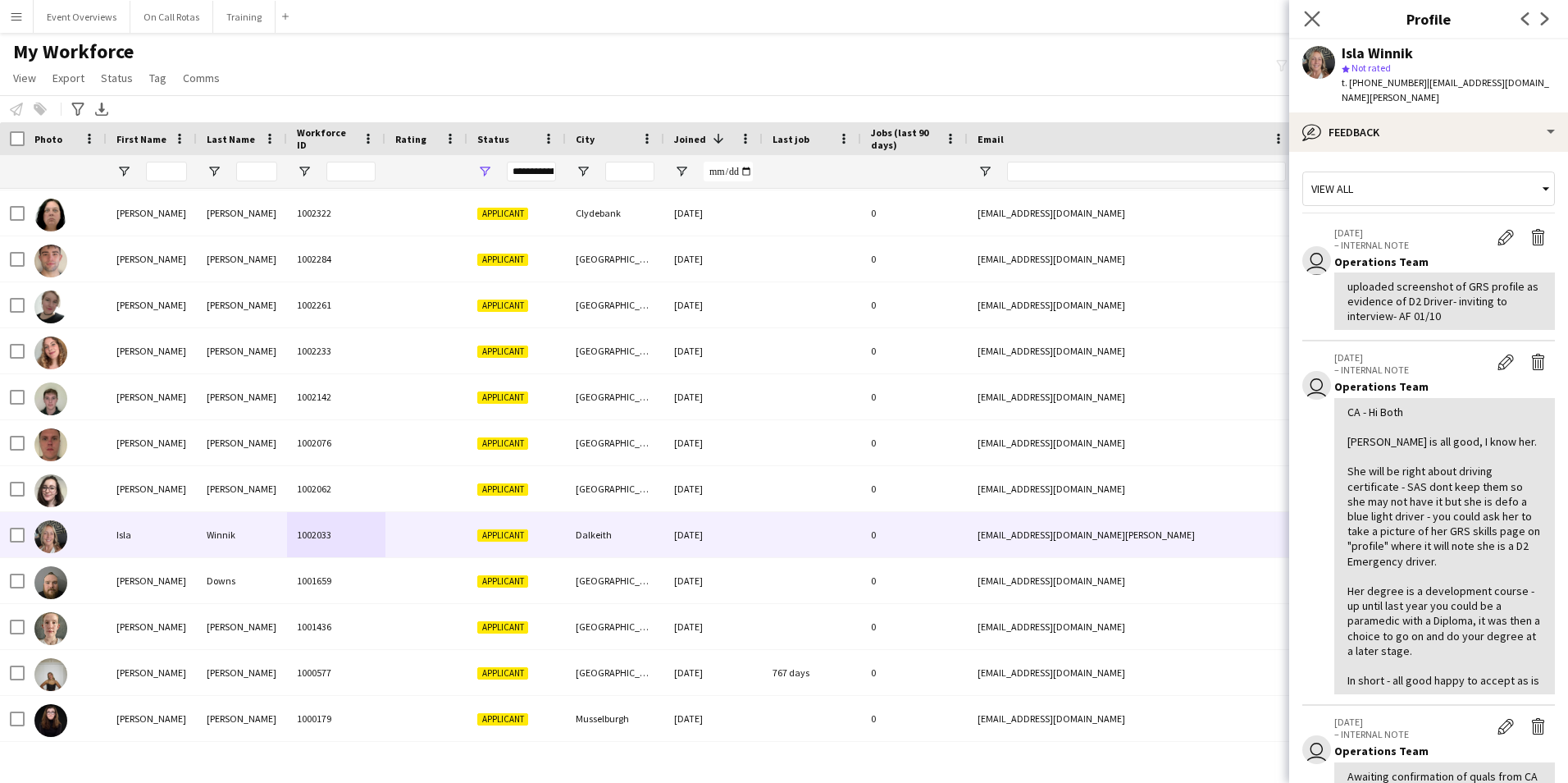
click at [1320, 23] on icon "Close pop-in" at bounding box center [1312, 19] width 16 height 16
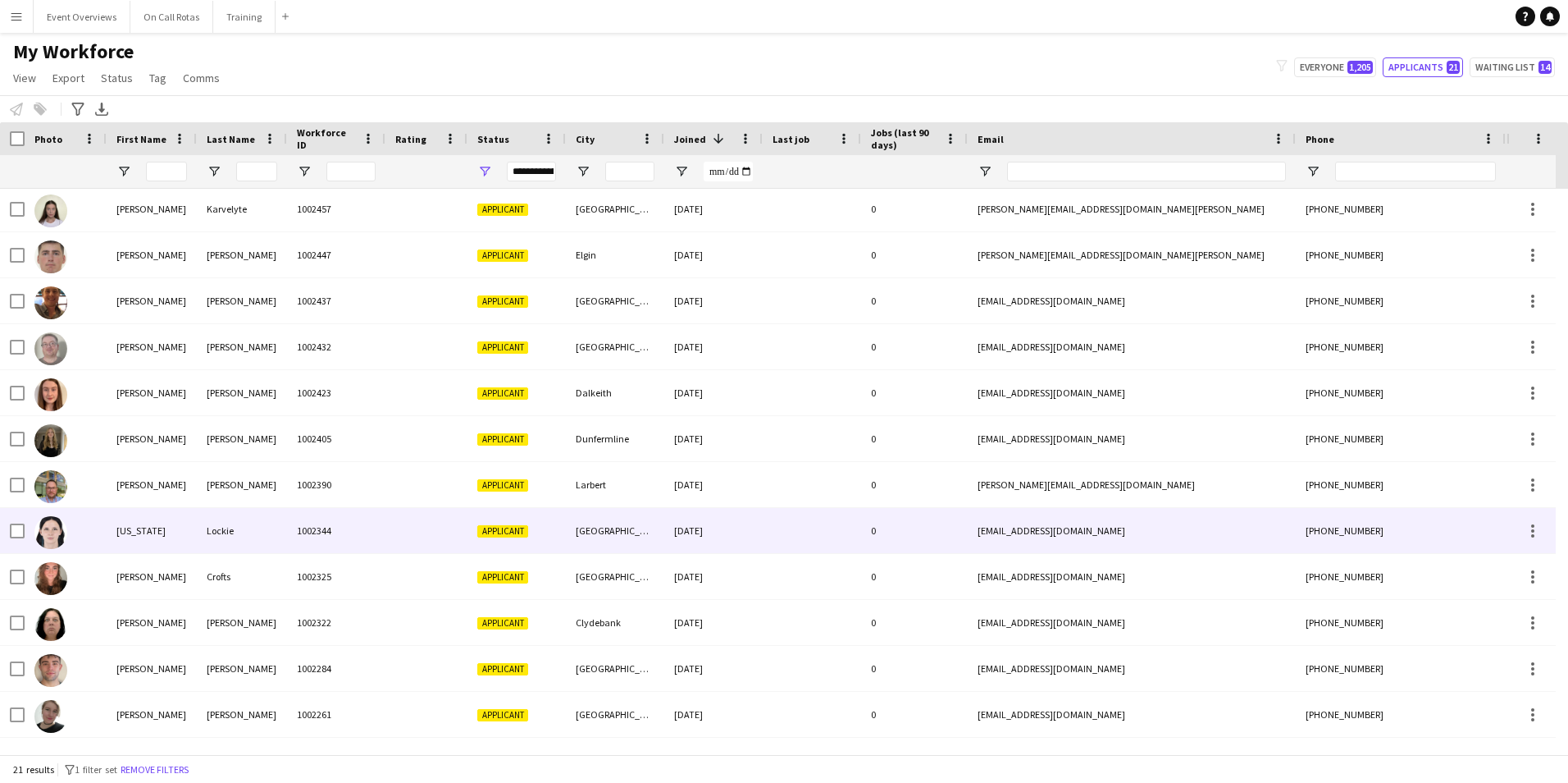
scroll to position [0, 0]
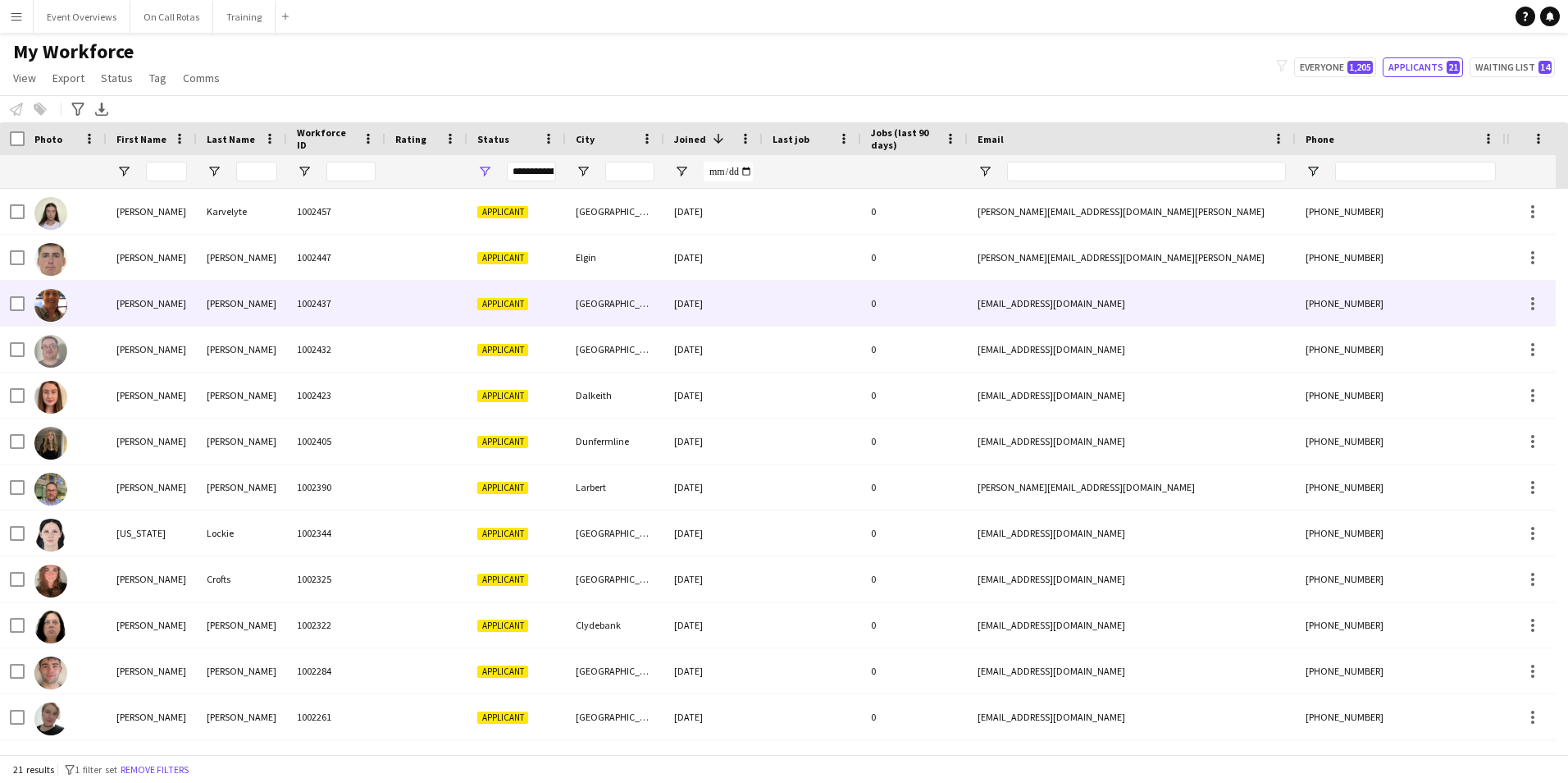
click at [114, 291] on div "Connor" at bounding box center [152, 303] width 91 height 45
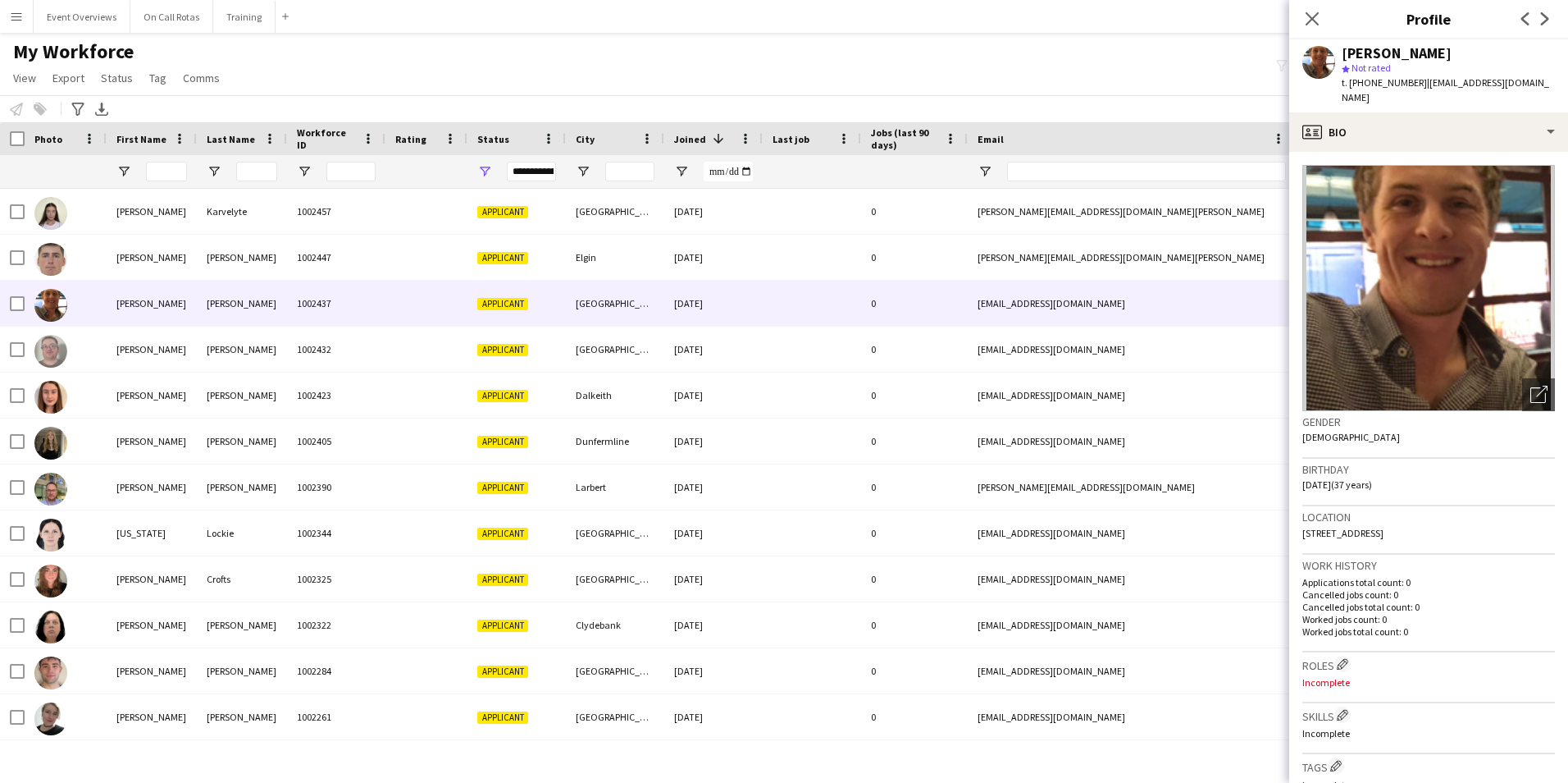
click at [1472, 93] on div "Connor McLaughlin star Not rated t. +447826088597 | cmclaughlin1@doctors.org.uk" at bounding box center [1428, 76] width 279 height 73
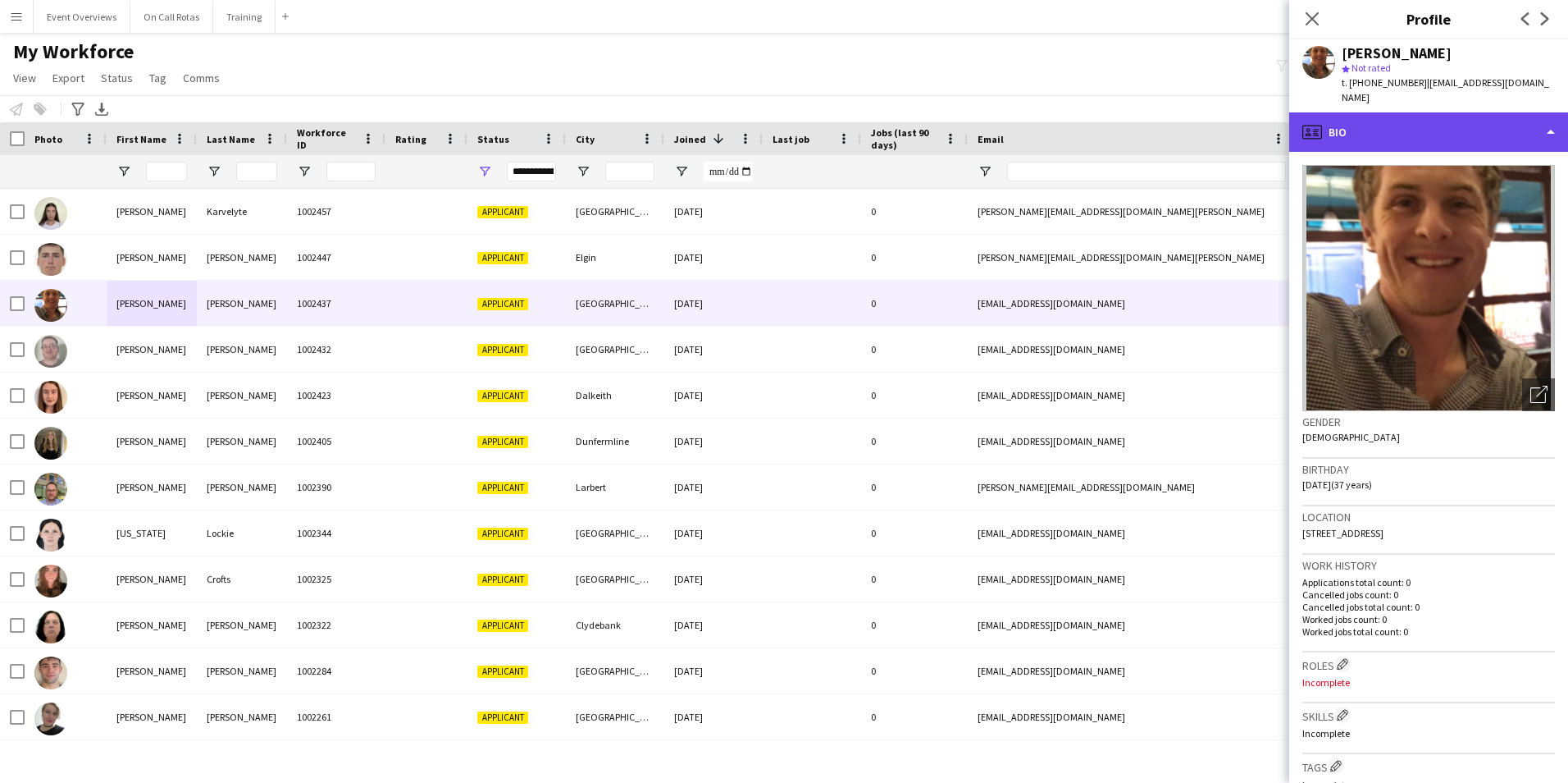
click at [1472, 112] on div "profile Bio" at bounding box center [1428, 132] width 279 height 39
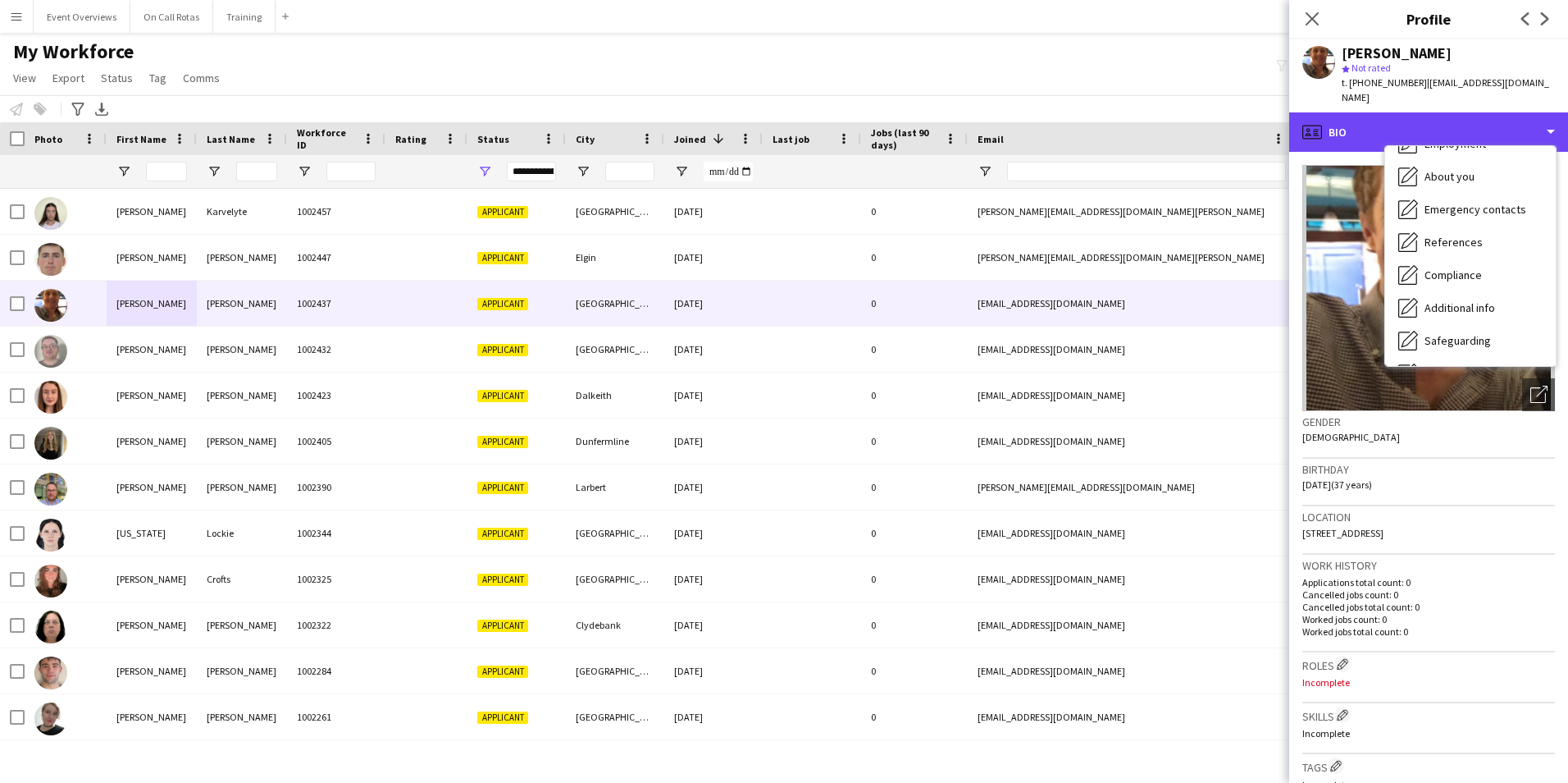
scroll to position [286, 0]
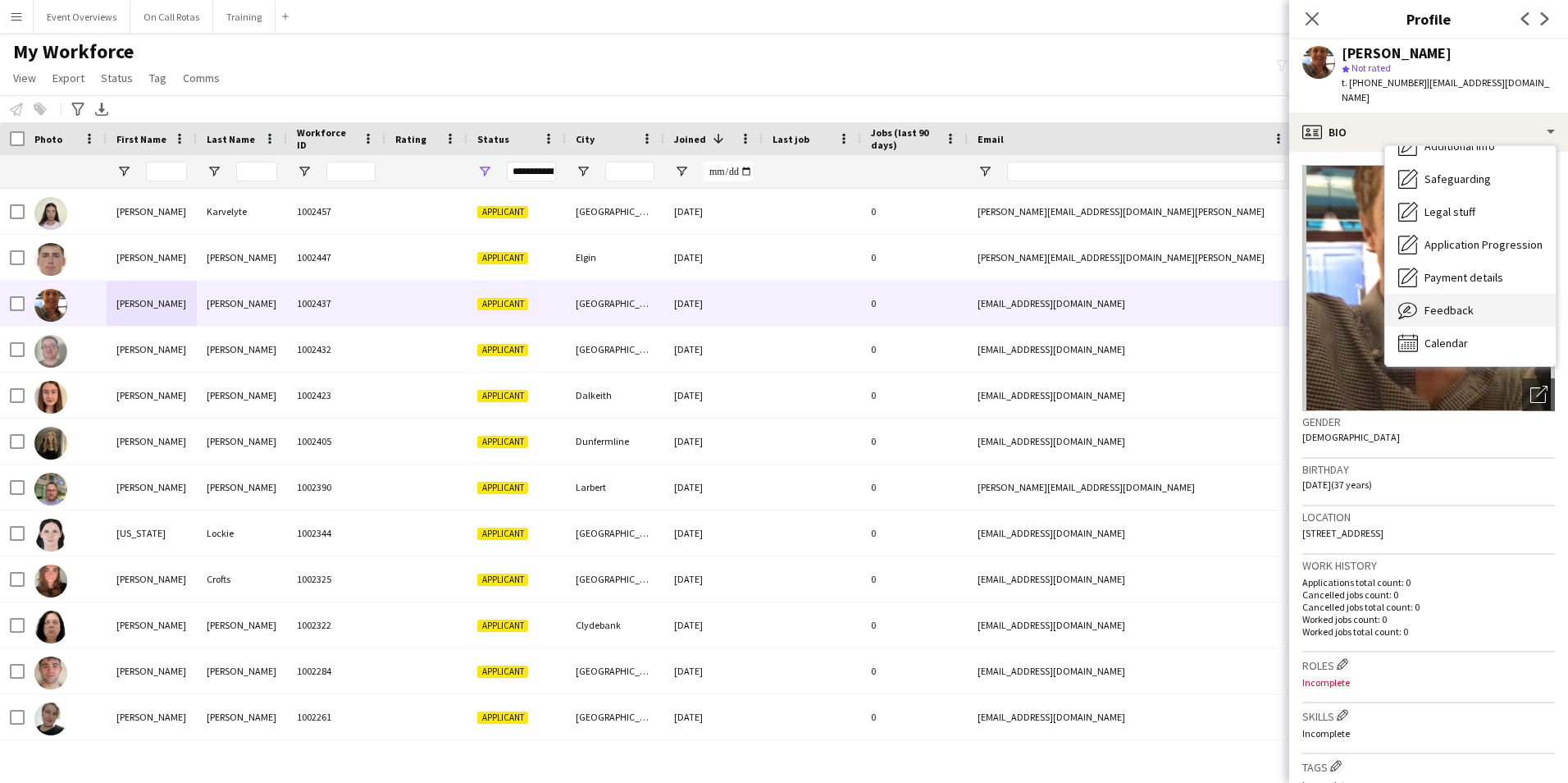
click at [1438, 302] on span "Feedback" at bounding box center [1449, 309] width 49 height 15
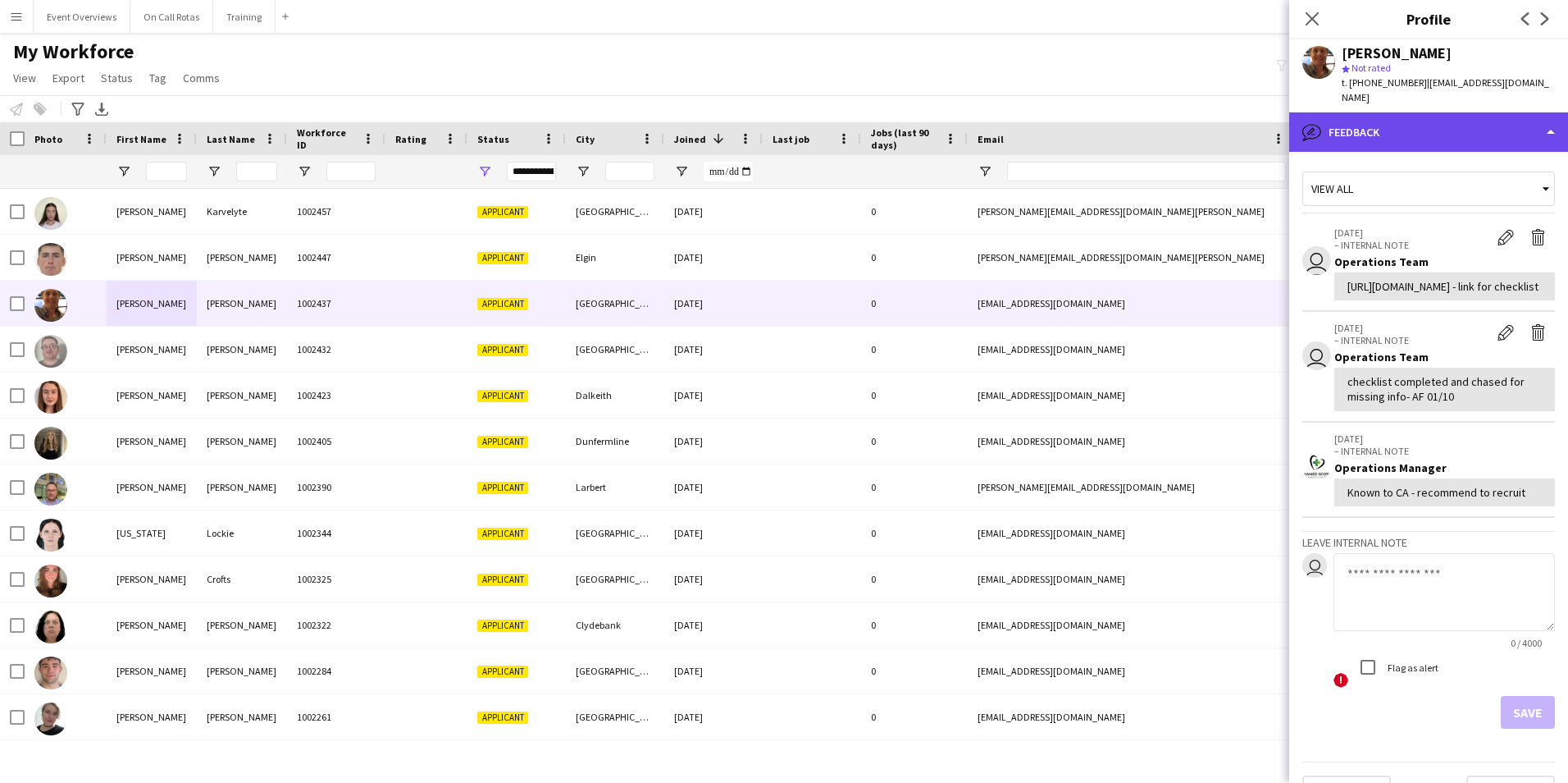
click at [1388, 112] on div "bubble-pencil Feedback" at bounding box center [1428, 132] width 279 height 39
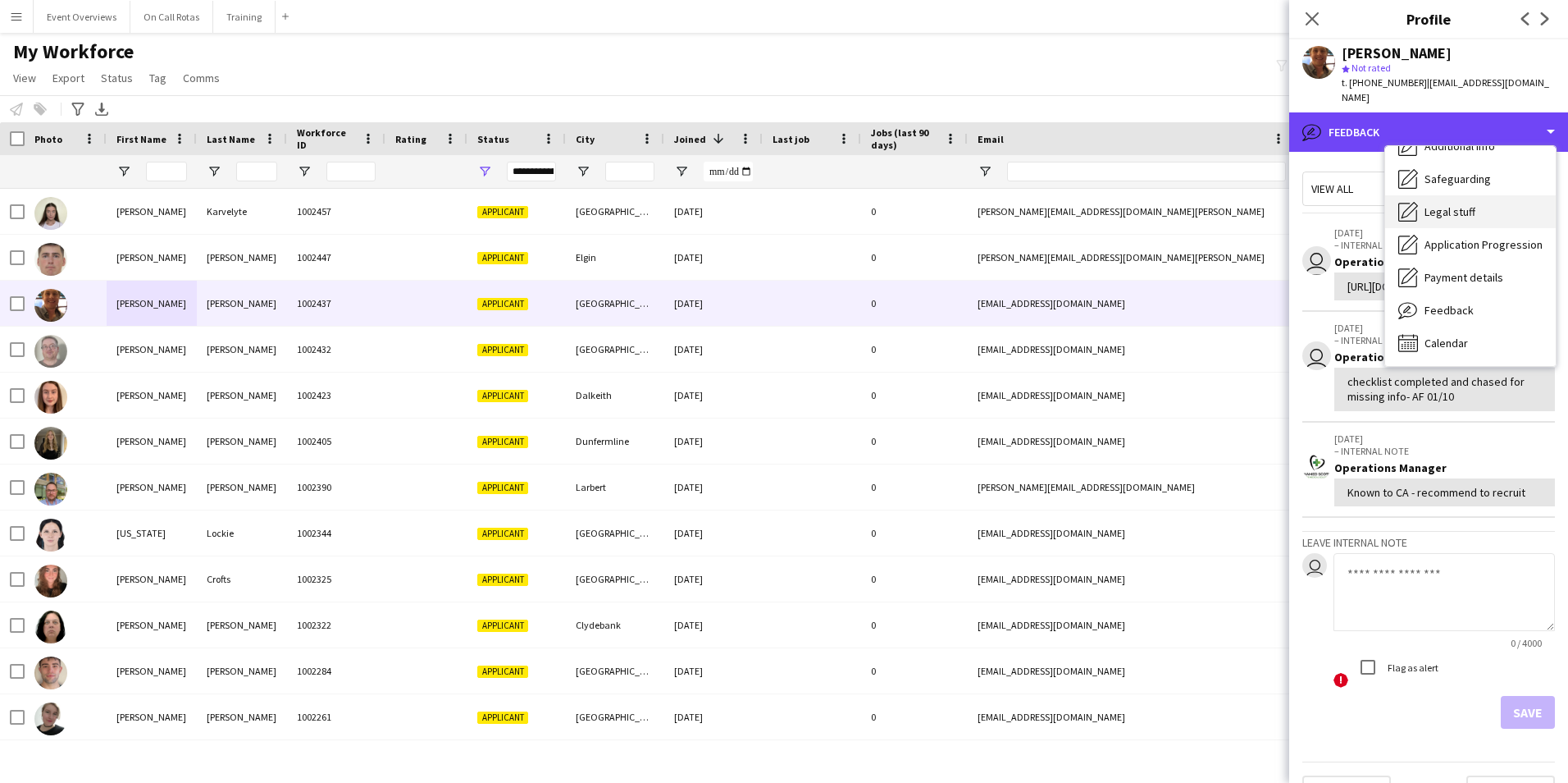
scroll to position [0, 0]
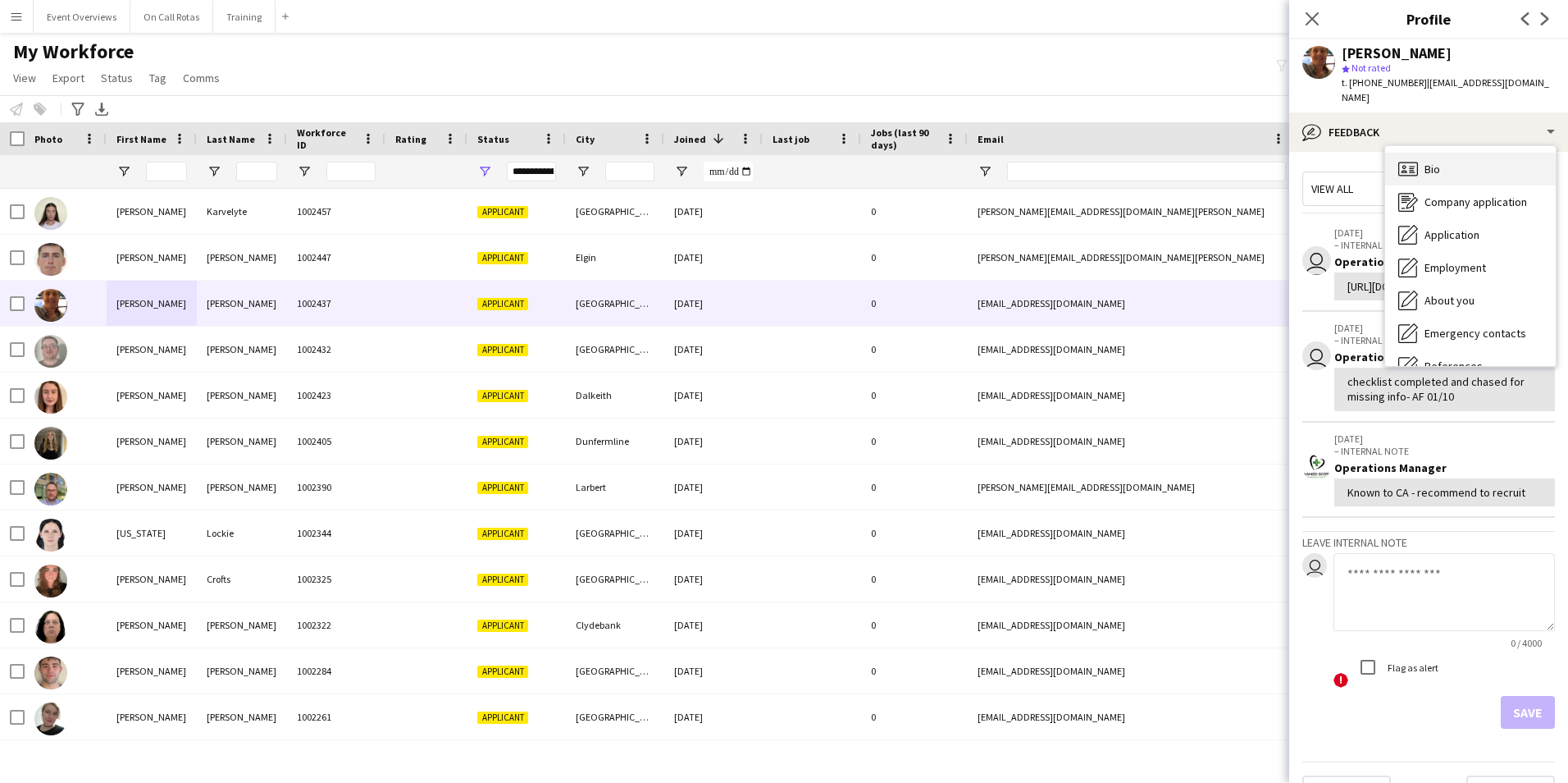
click at [1445, 154] on div "Bio Bio" at bounding box center [1470, 168] width 170 height 33
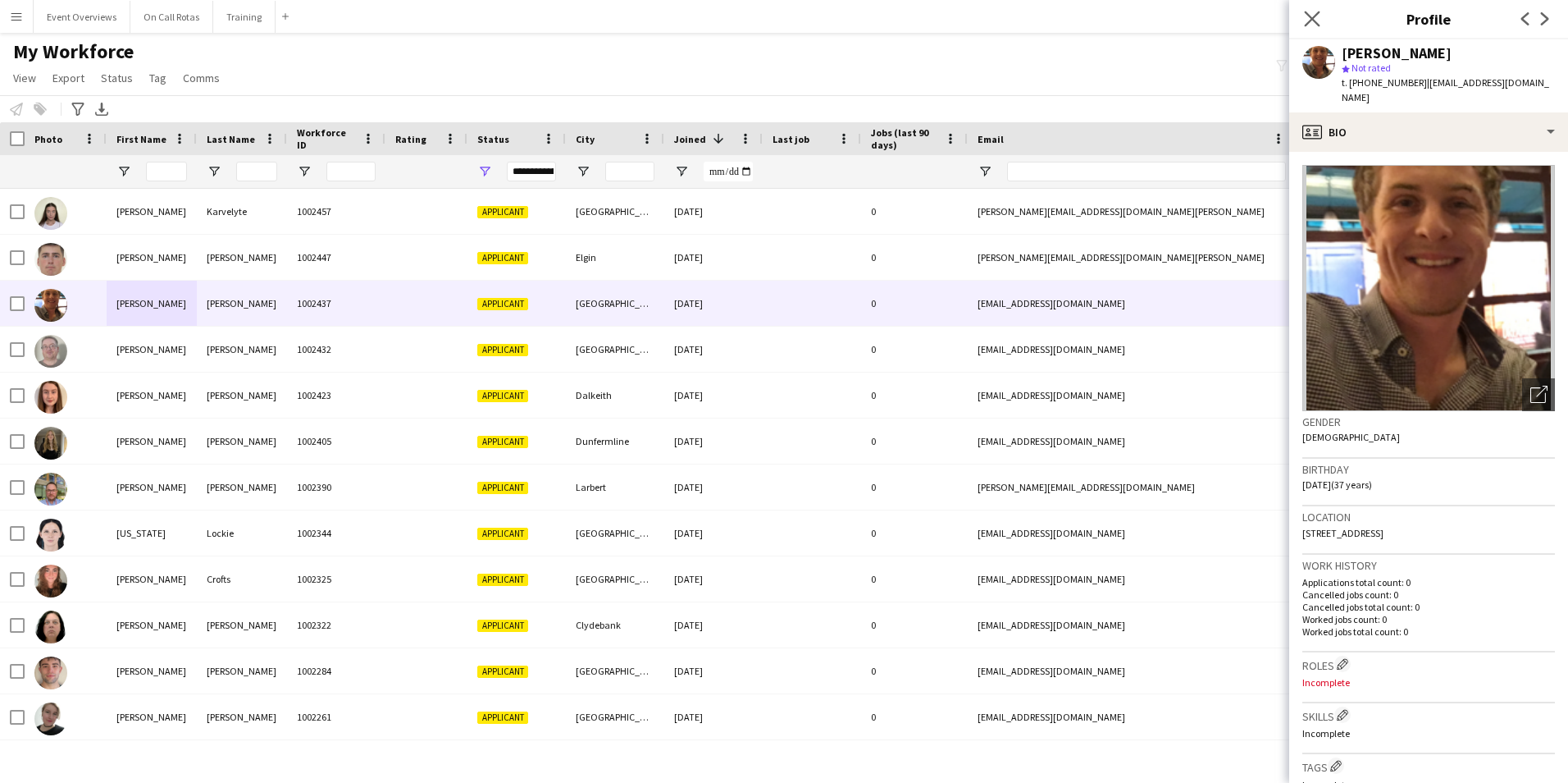
click at [1320, 21] on app-icon "Close pop-in" at bounding box center [1312, 19] width 24 height 24
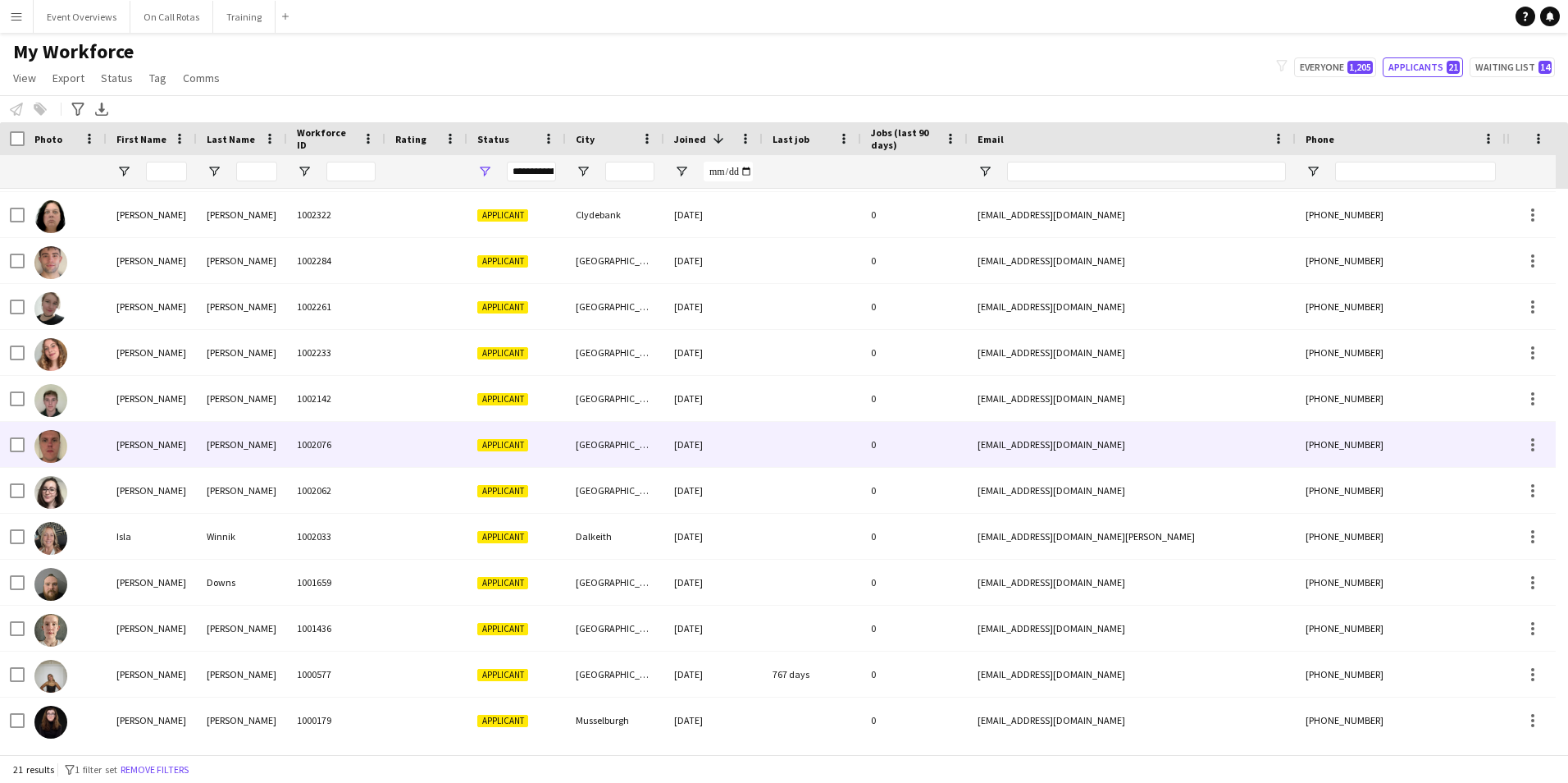
scroll to position [412, 0]
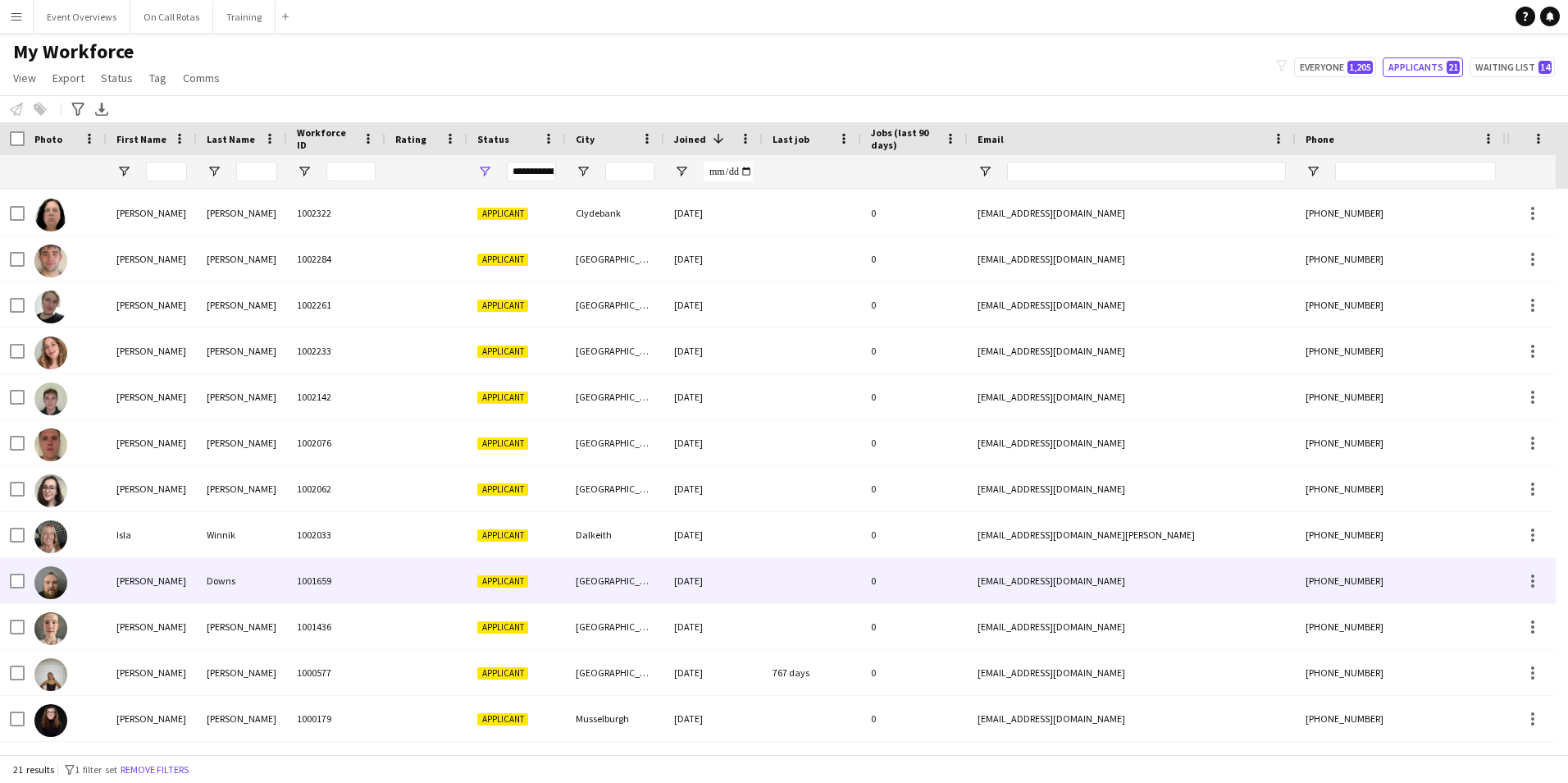
click at [111, 588] on div "Nicholas" at bounding box center [152, 581] width 91 height 45
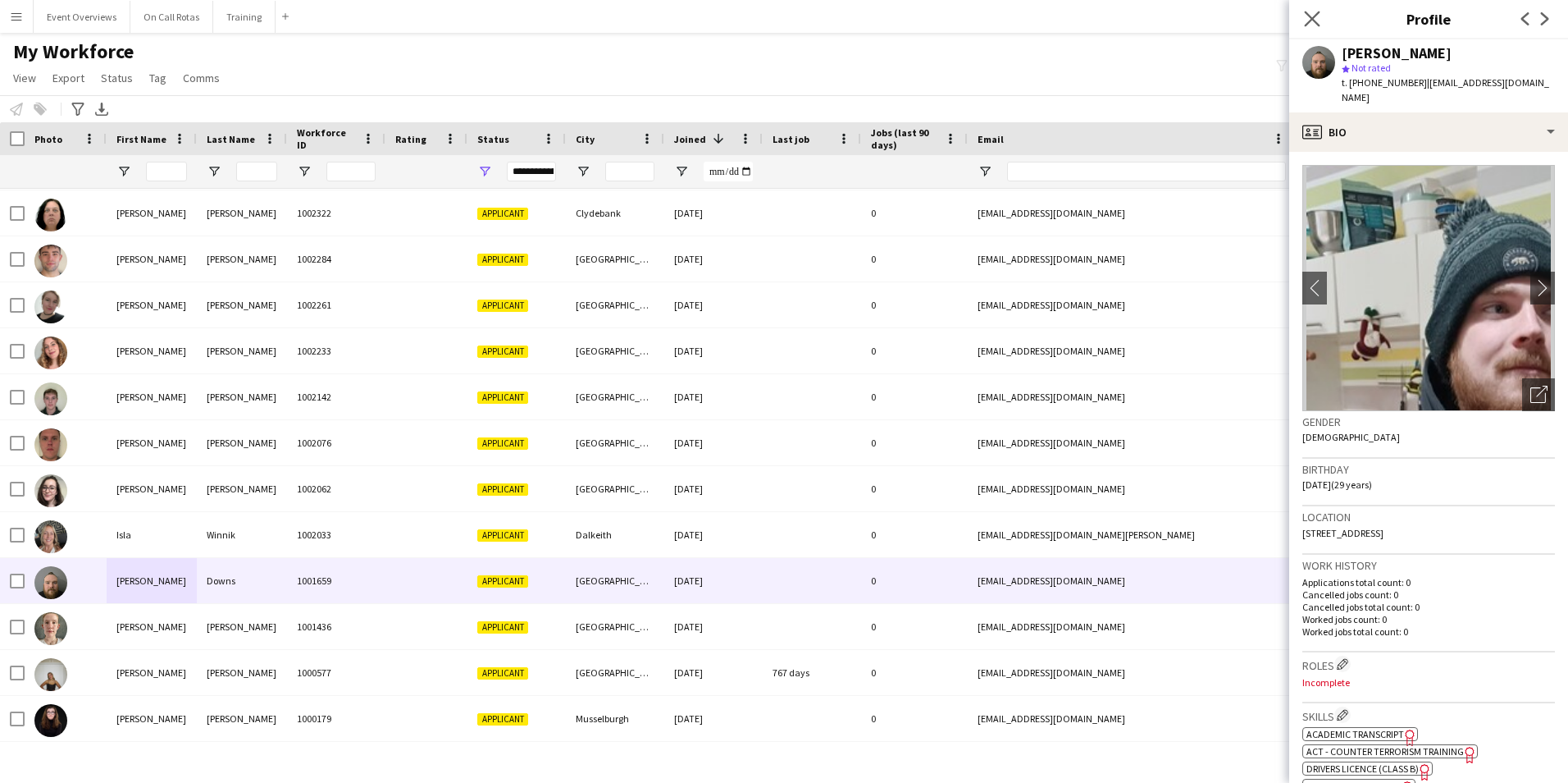
click at [1305, 27] on app-icon "Close pop-in" at bounding box center [1312, 19] width 24 height 24
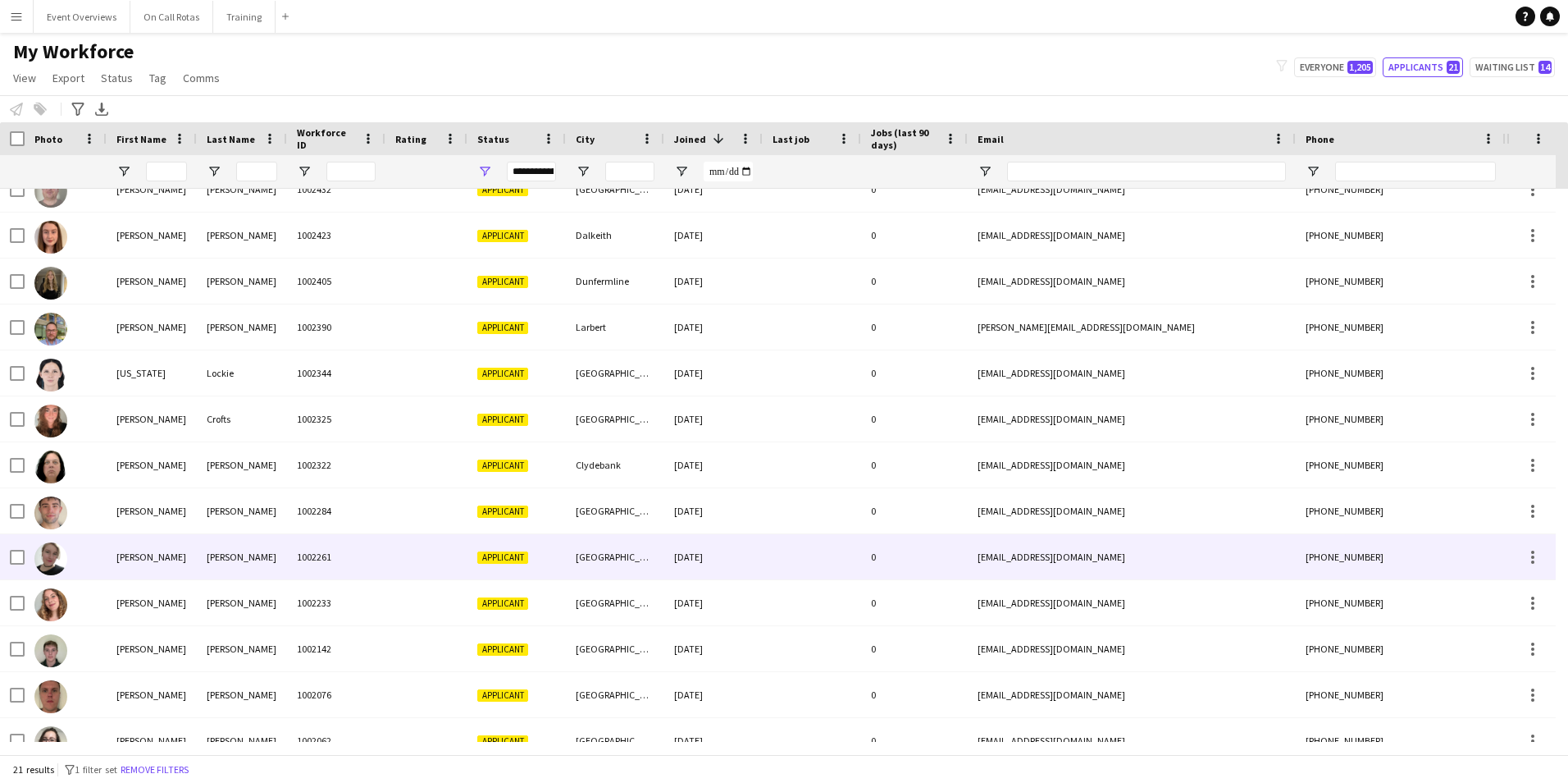
scroll to position [164, 0]
